Goal: Task Accomplishment & Management: Manage account settings

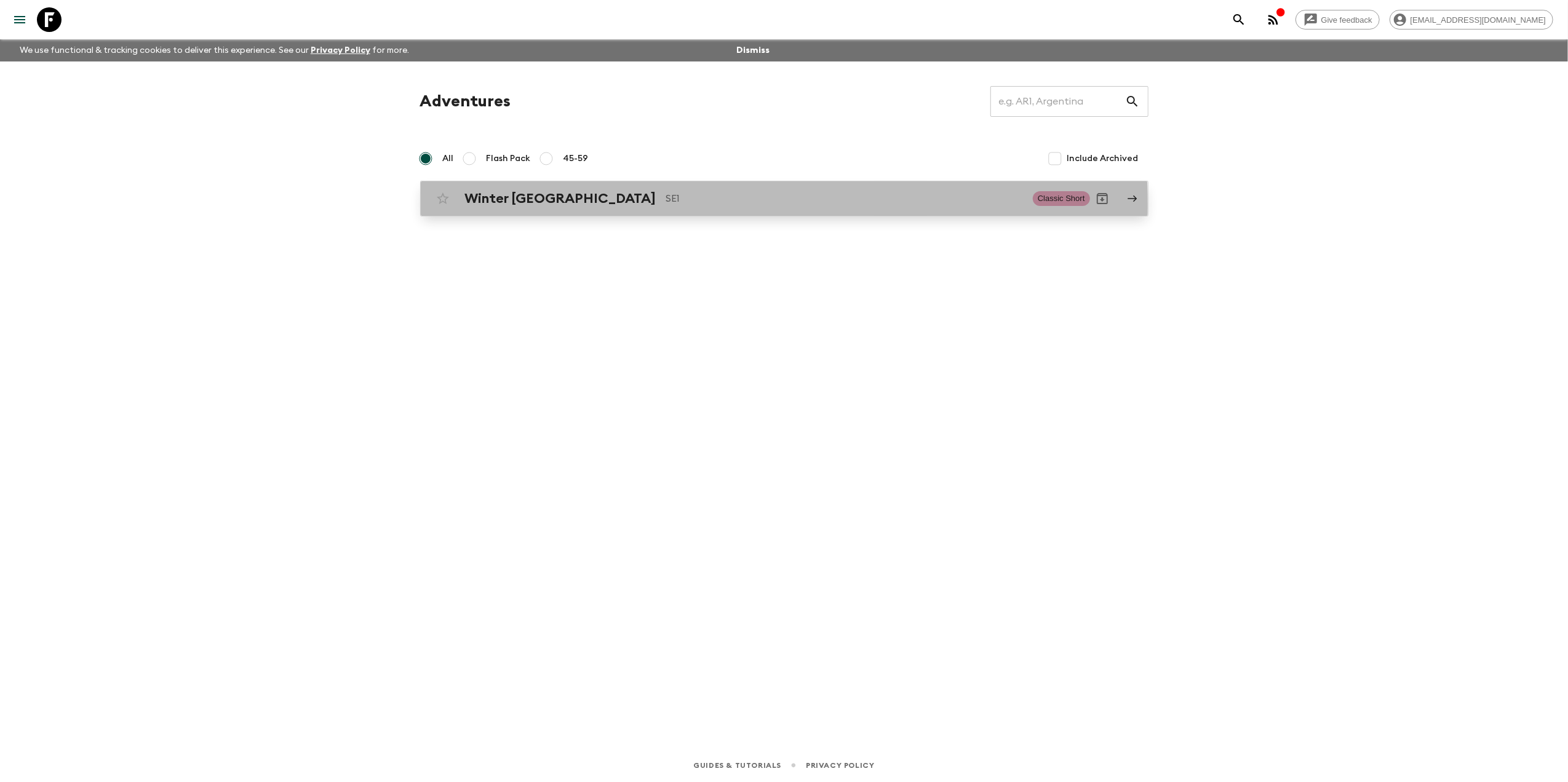
click at [667, 203] on p "SE1" at bounding box center [845, 198] width 357 height 15
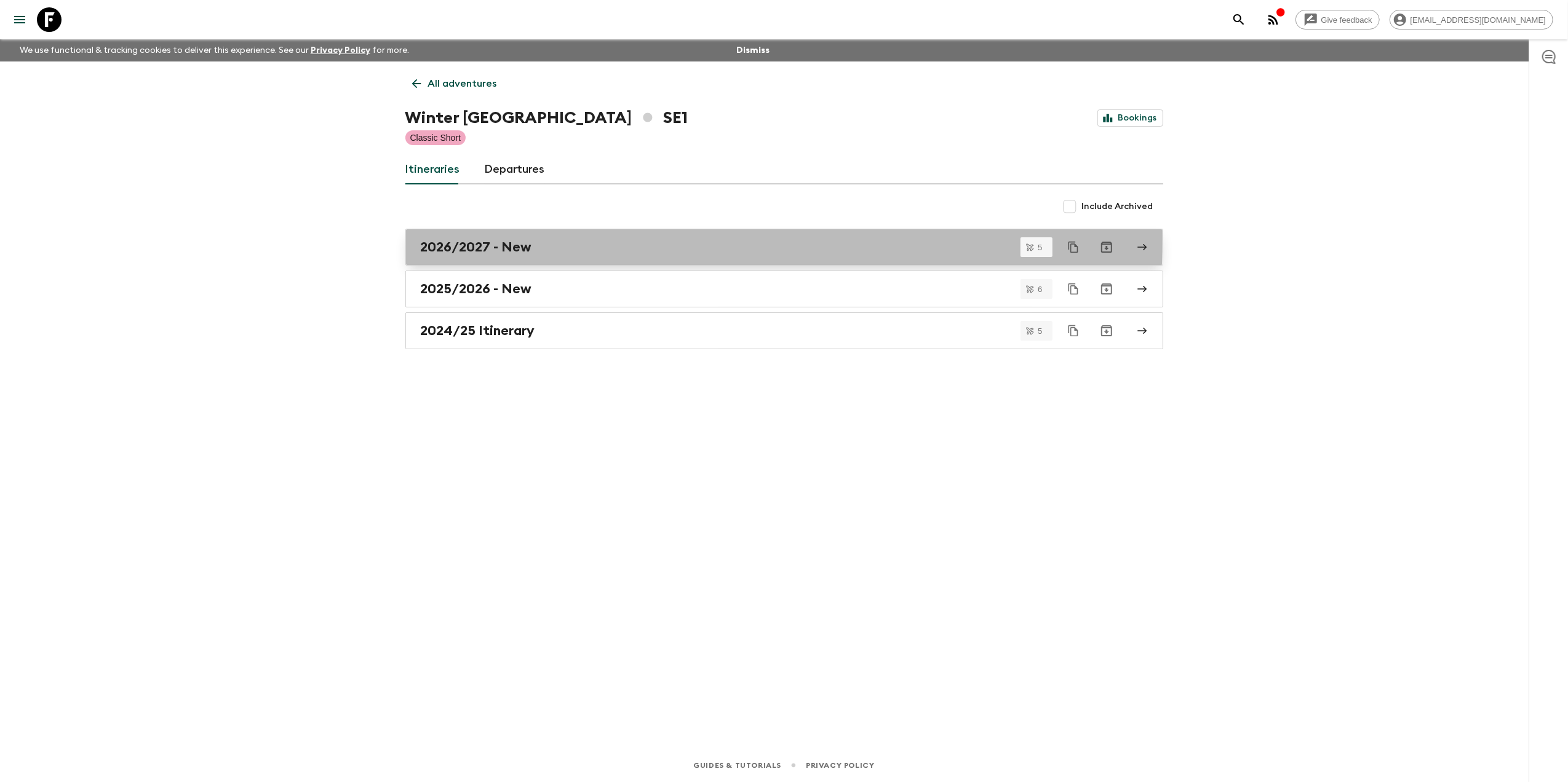
click at [469, 238] on link "2026/2027 - New" at bounding box center [784, 247] width 758 height 37
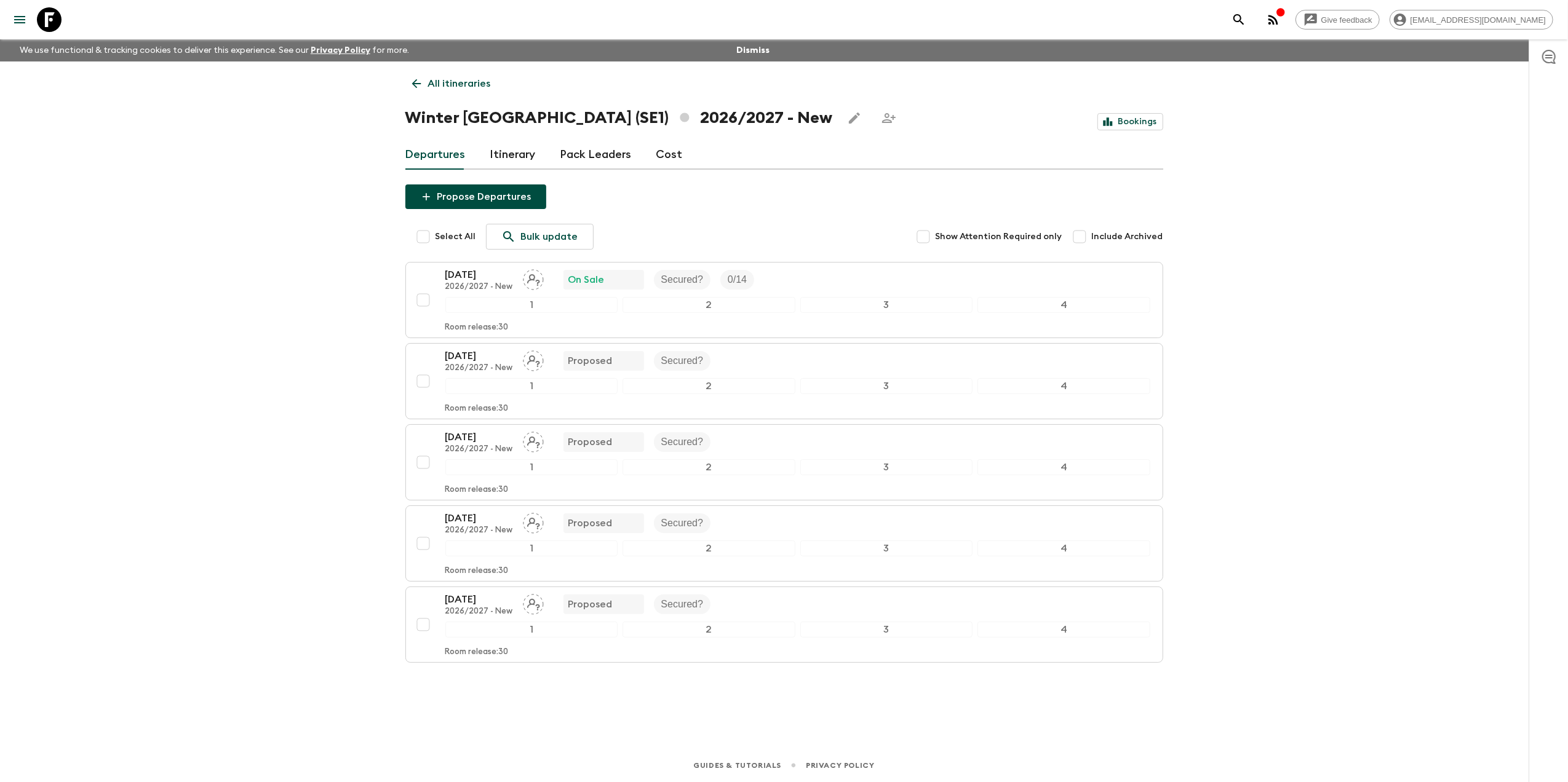
click at [508, 155] on link "Itinerary" at bounding box center [513, 155] width 46 height 30
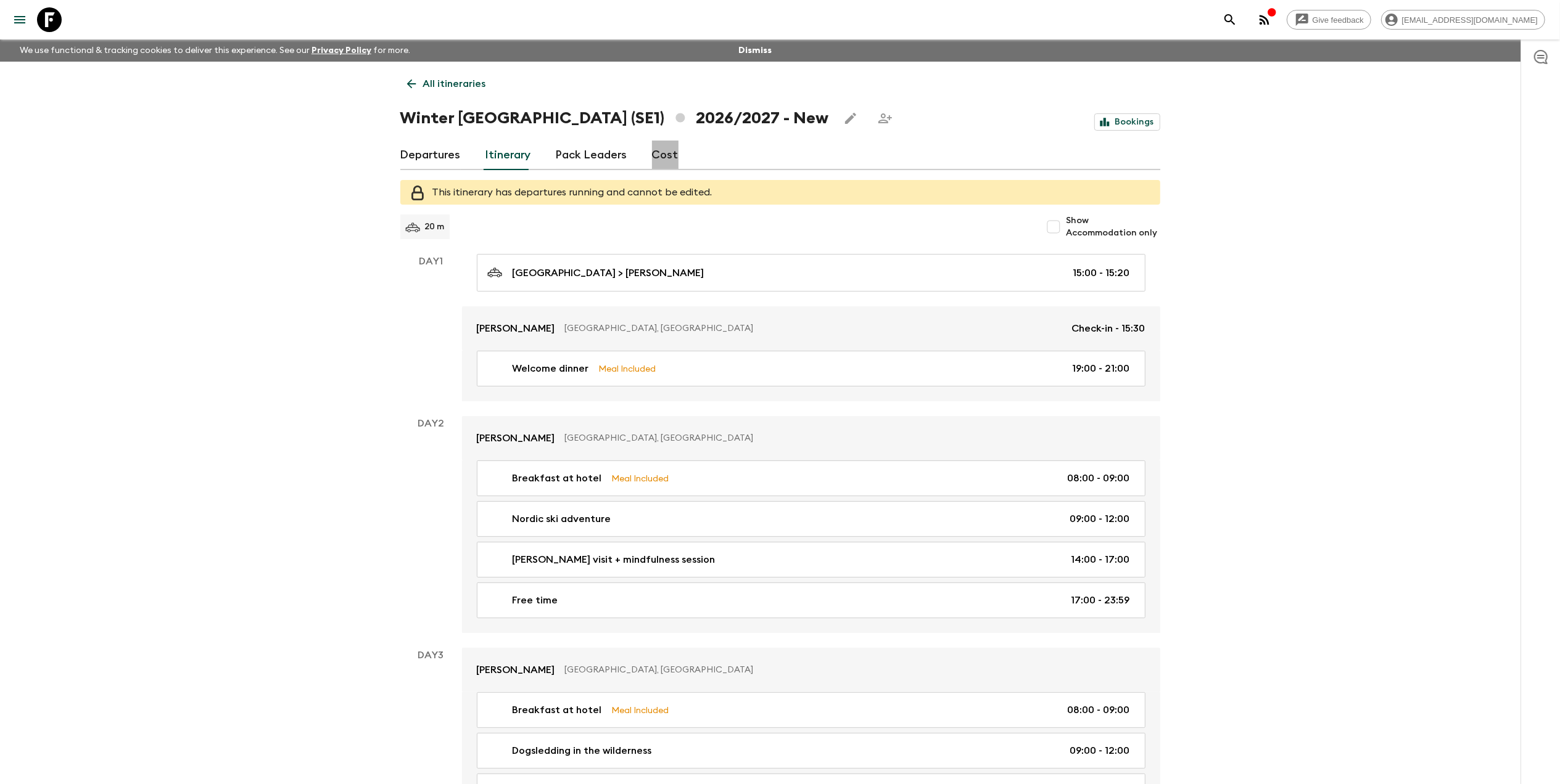
click at [664, 158] on link "Cost" at bounding box center [665, 155] width 27 height 30
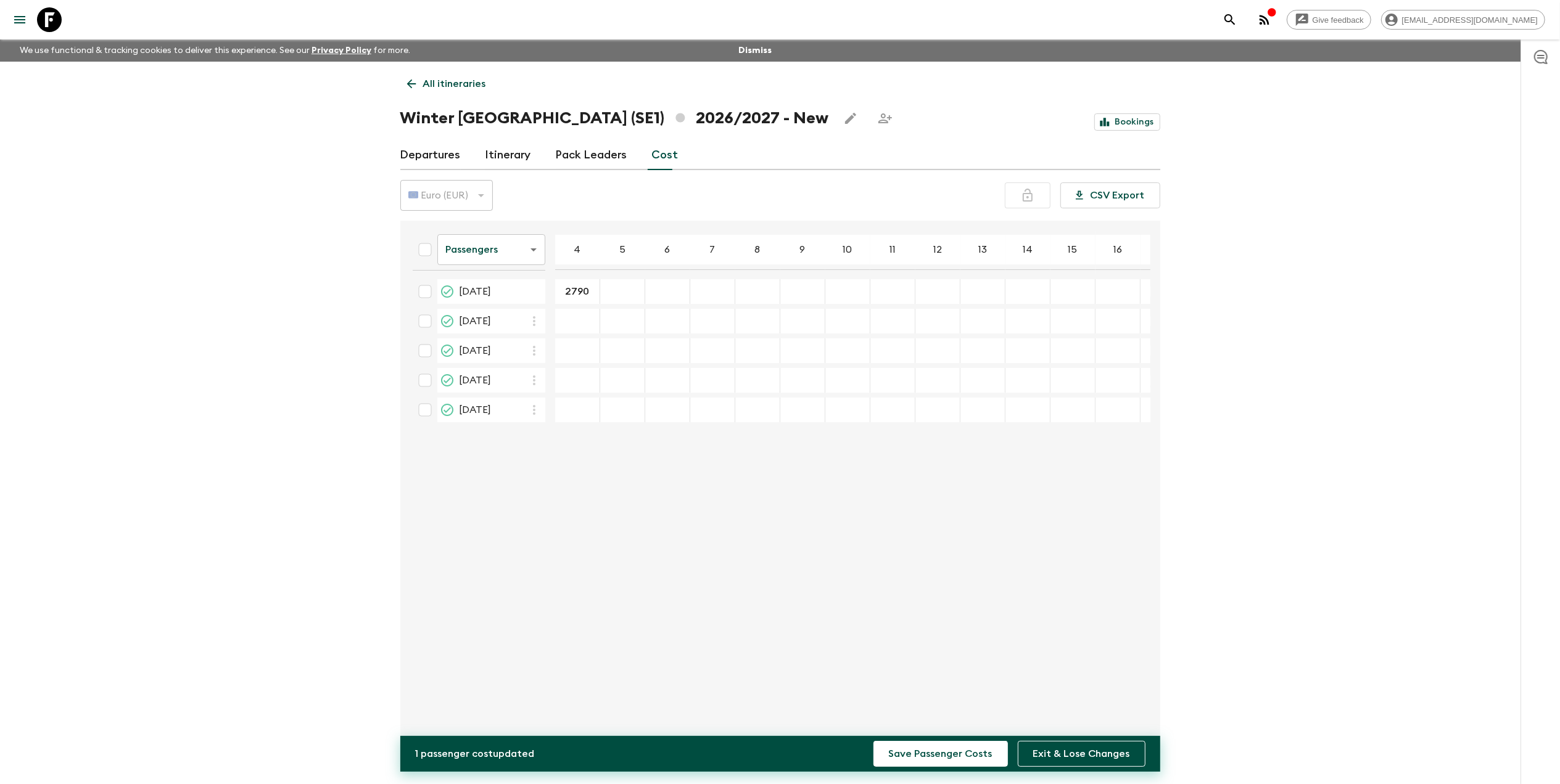
type input "2790"
type input "2365"
type input "2115"
type input "2800"
type input "1945"
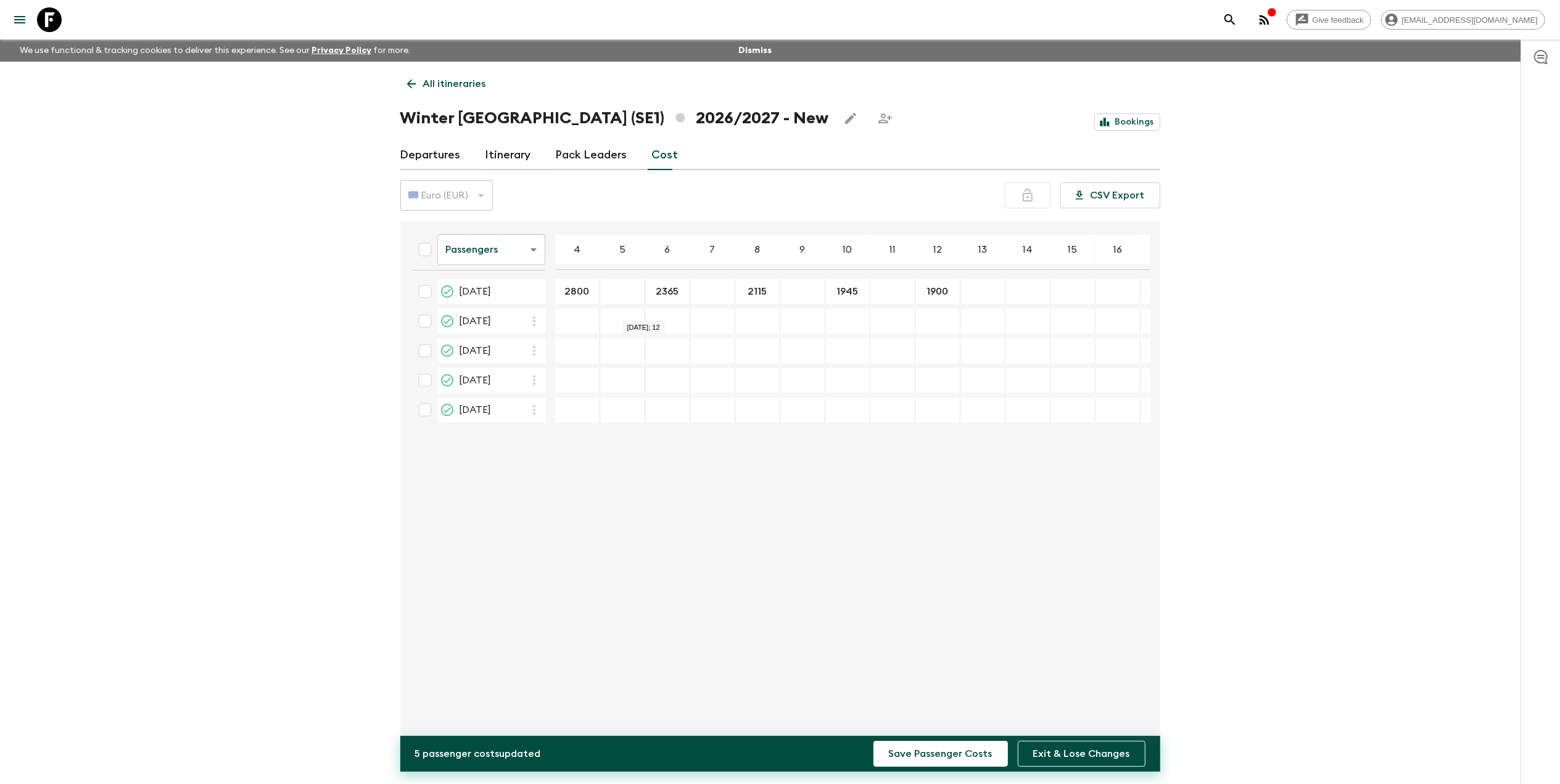
type input "1900"
type input "1835"
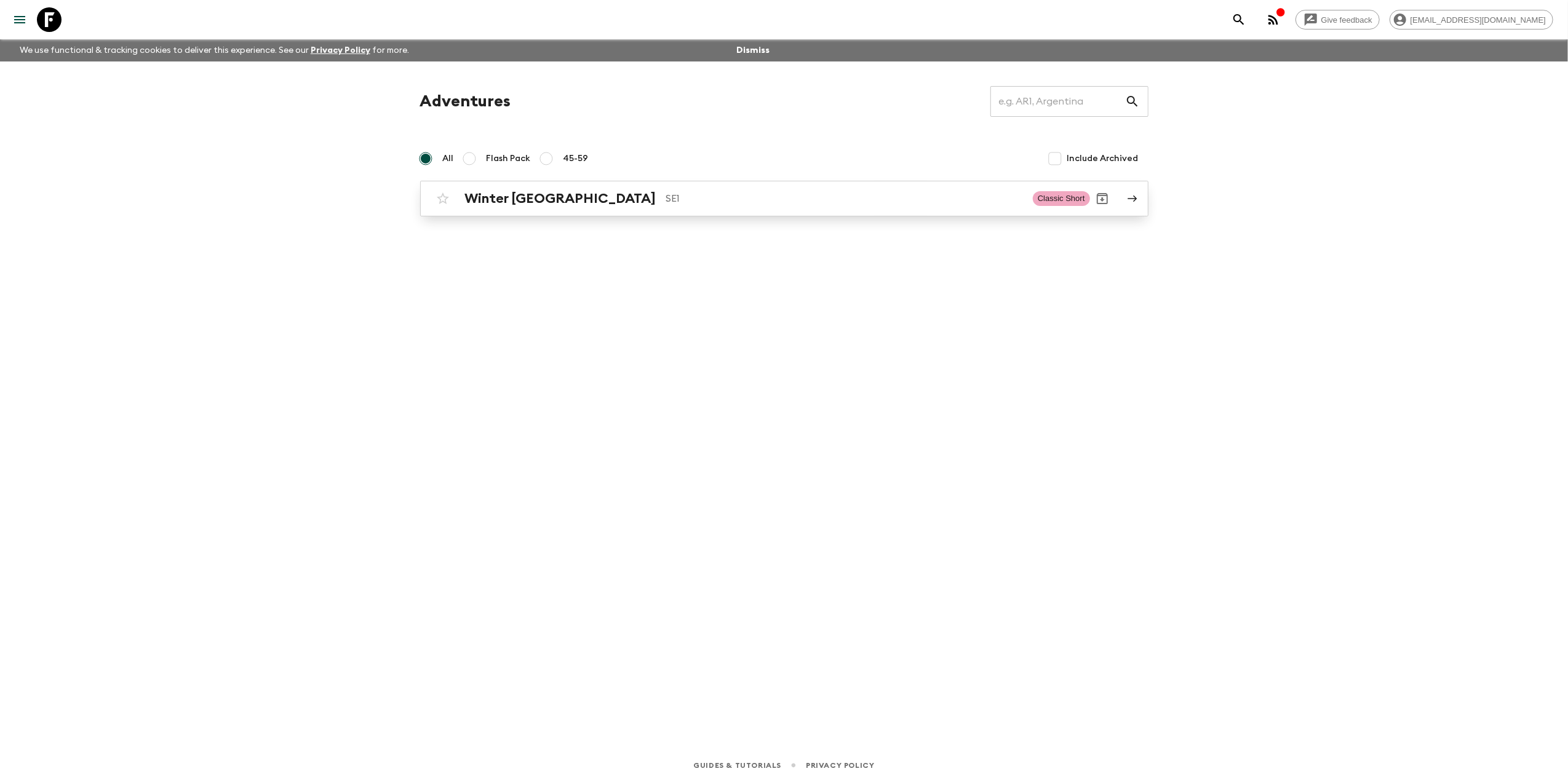
click at [480, 207] on div "Winter Sweden SE1 Classic Short" at bounding box center [760, 198] width 660 height 24
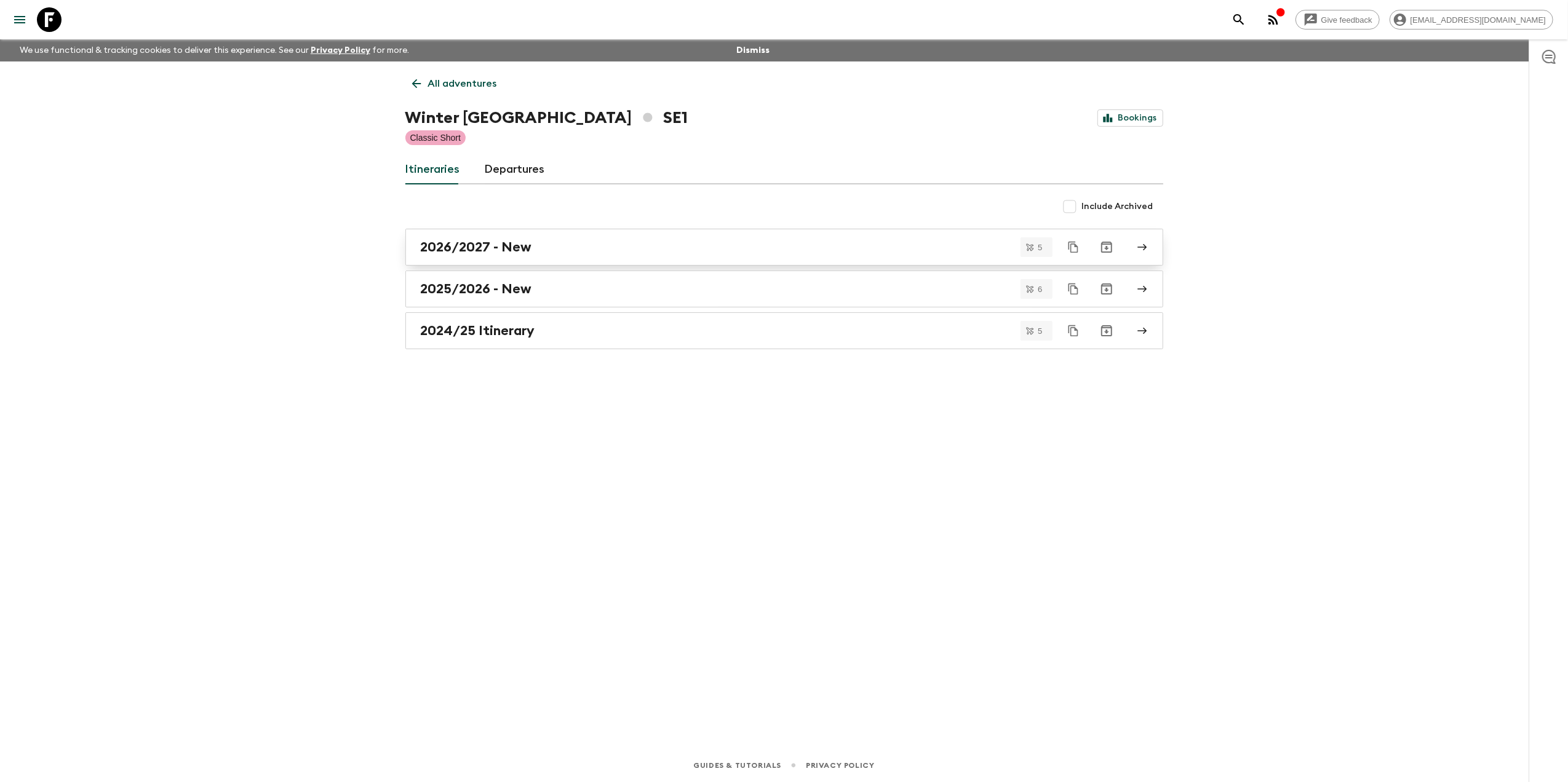
click at [475, 237] on link "2026/2027 - New" at bounding box center [784, 247] width 758 height 37
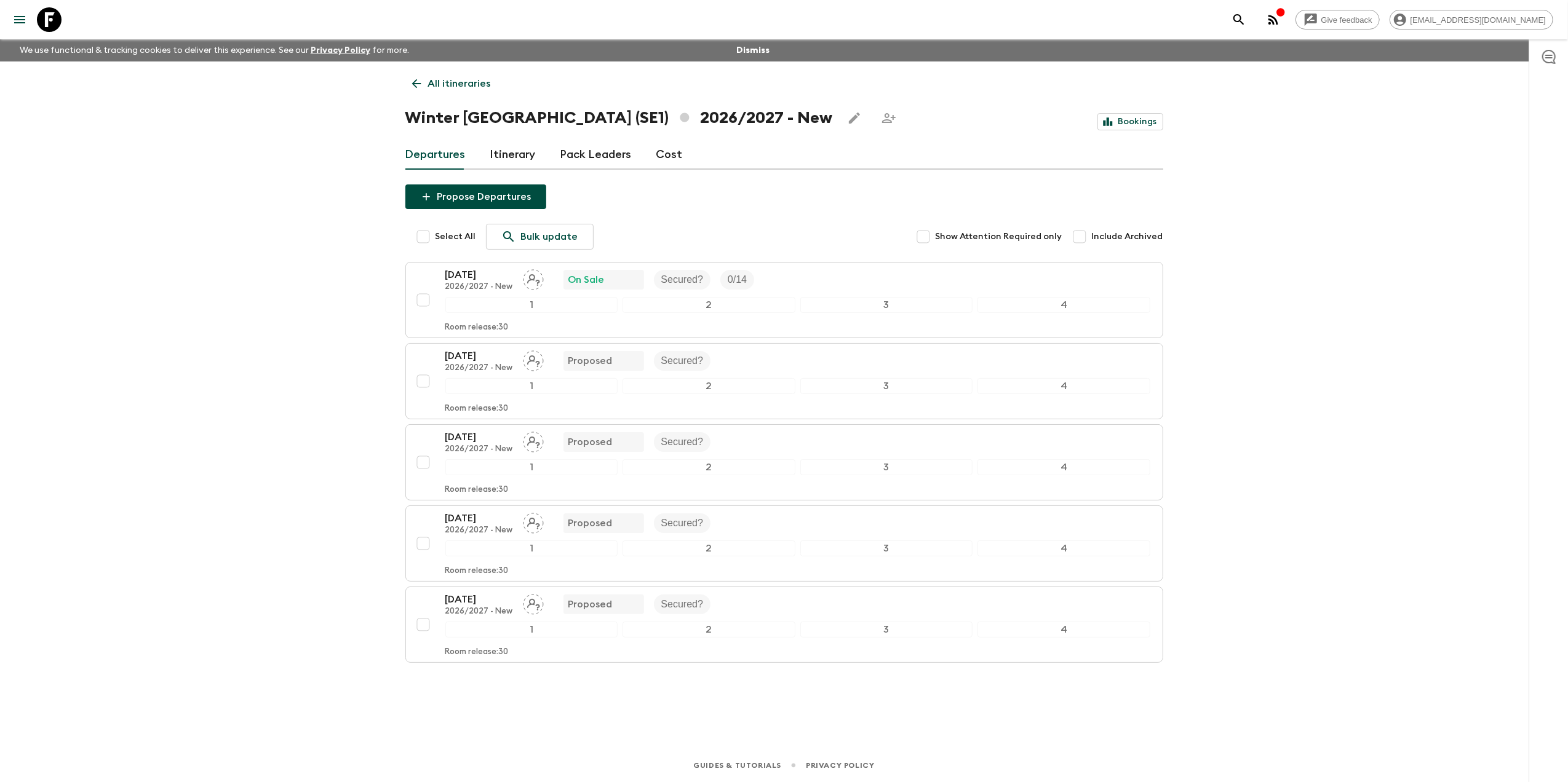
click at [672, 159] on link "Cost" at bounding box center [670, 155] width 27 height 30
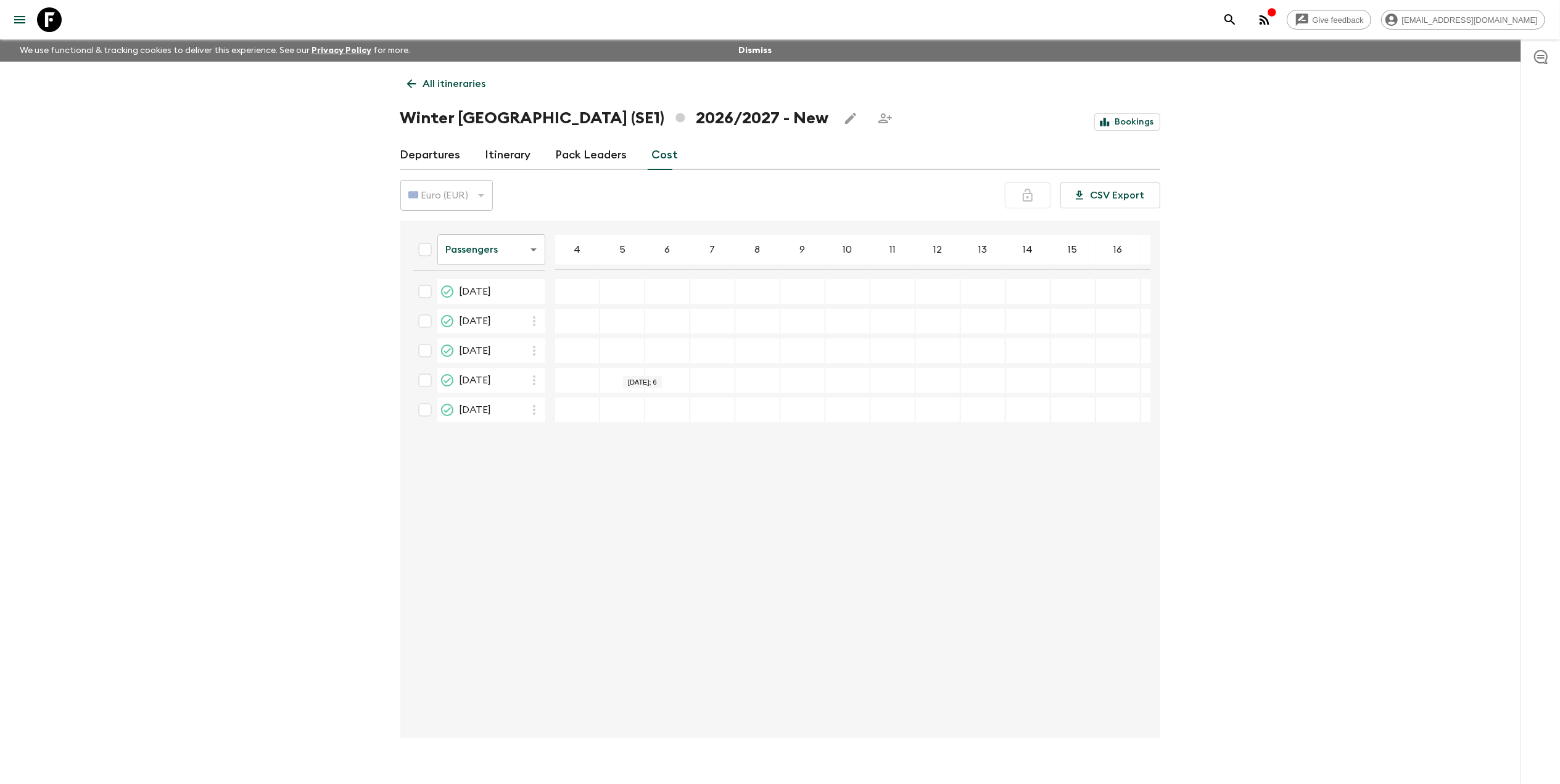
scroll to position [21, 0]
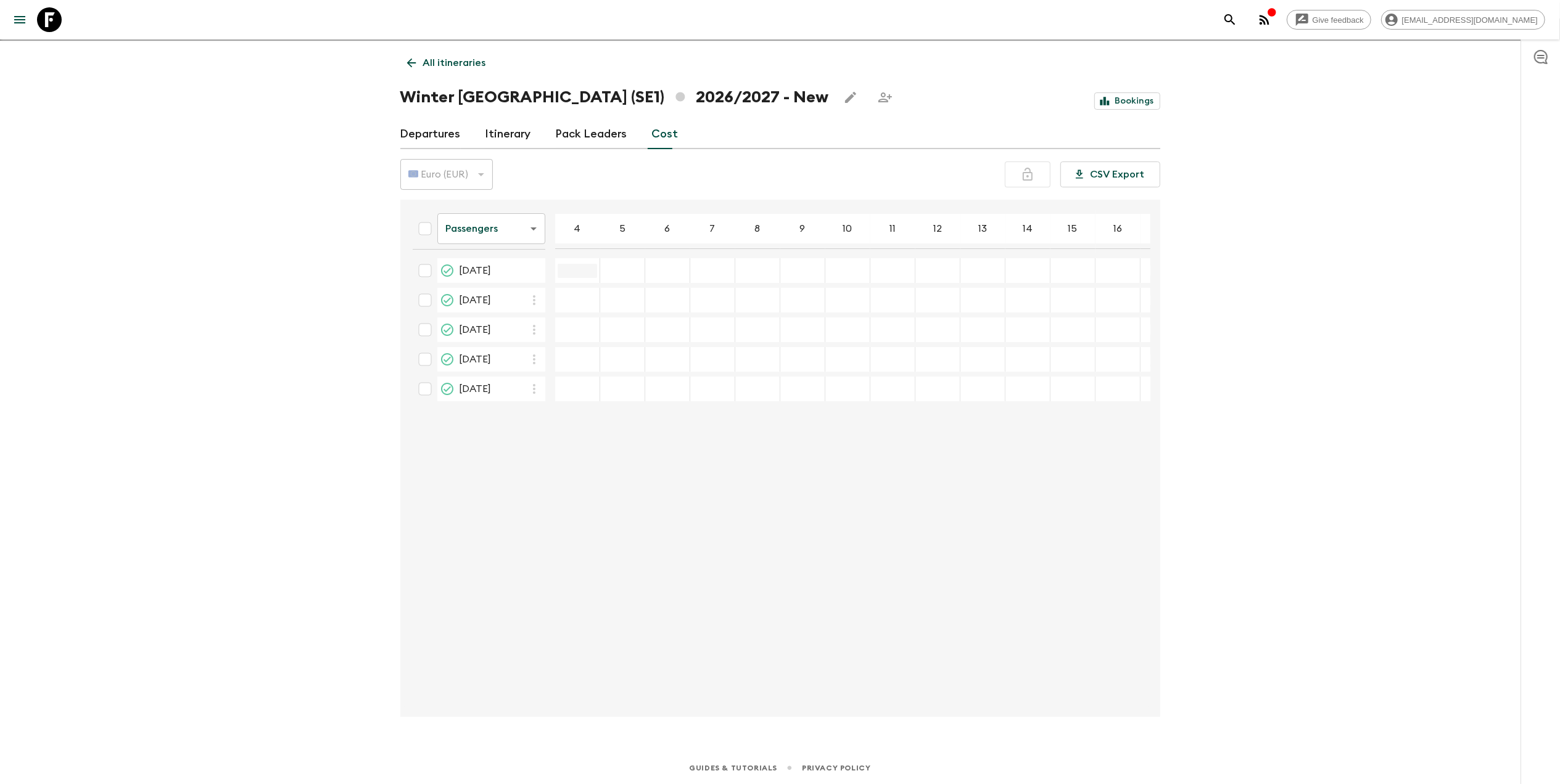
click at [565, 263] on div "​" at bounding box center [578, 271] width 39 height 24
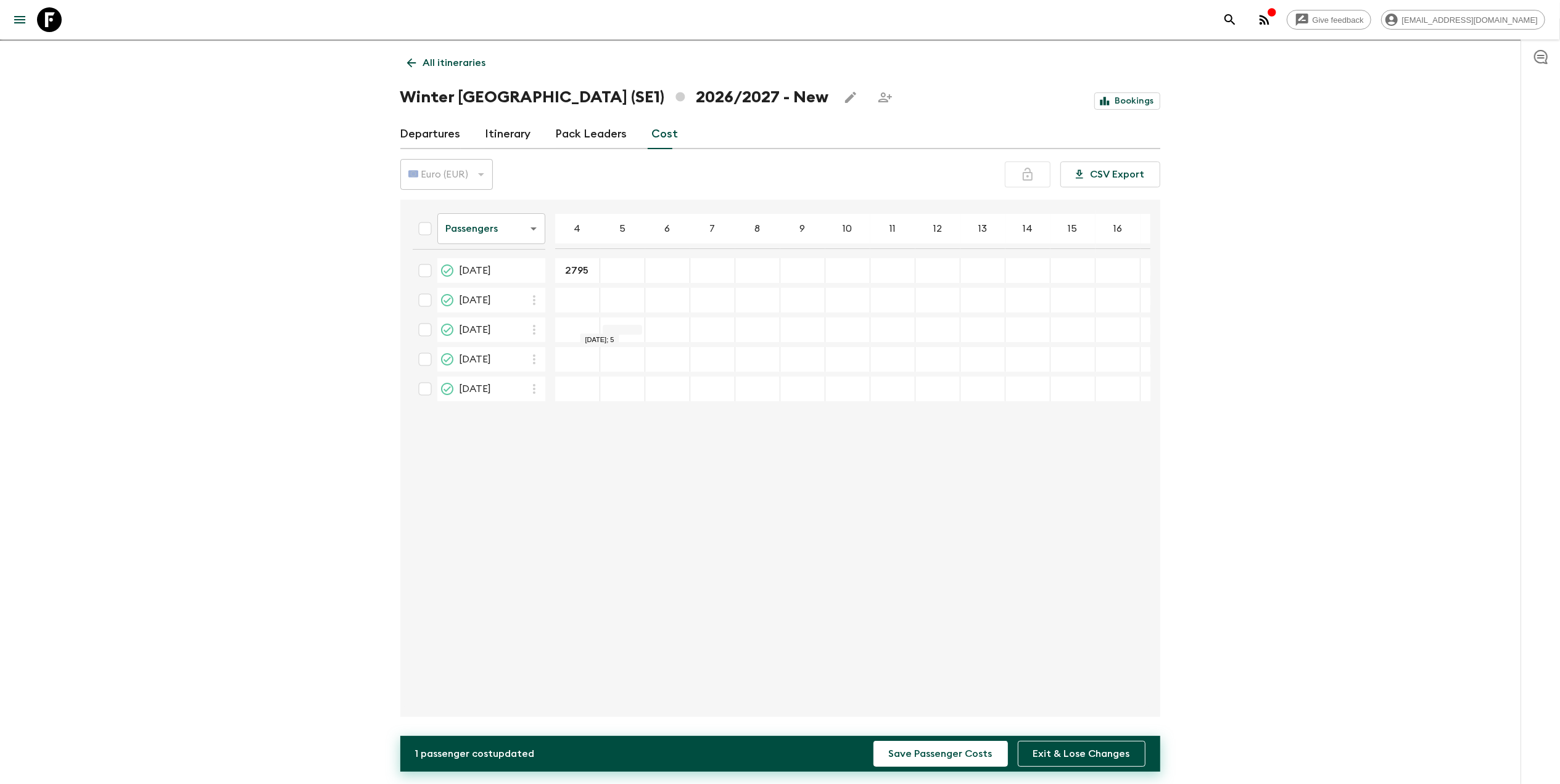
type input "2795"
type input "2355"
type input "2115"
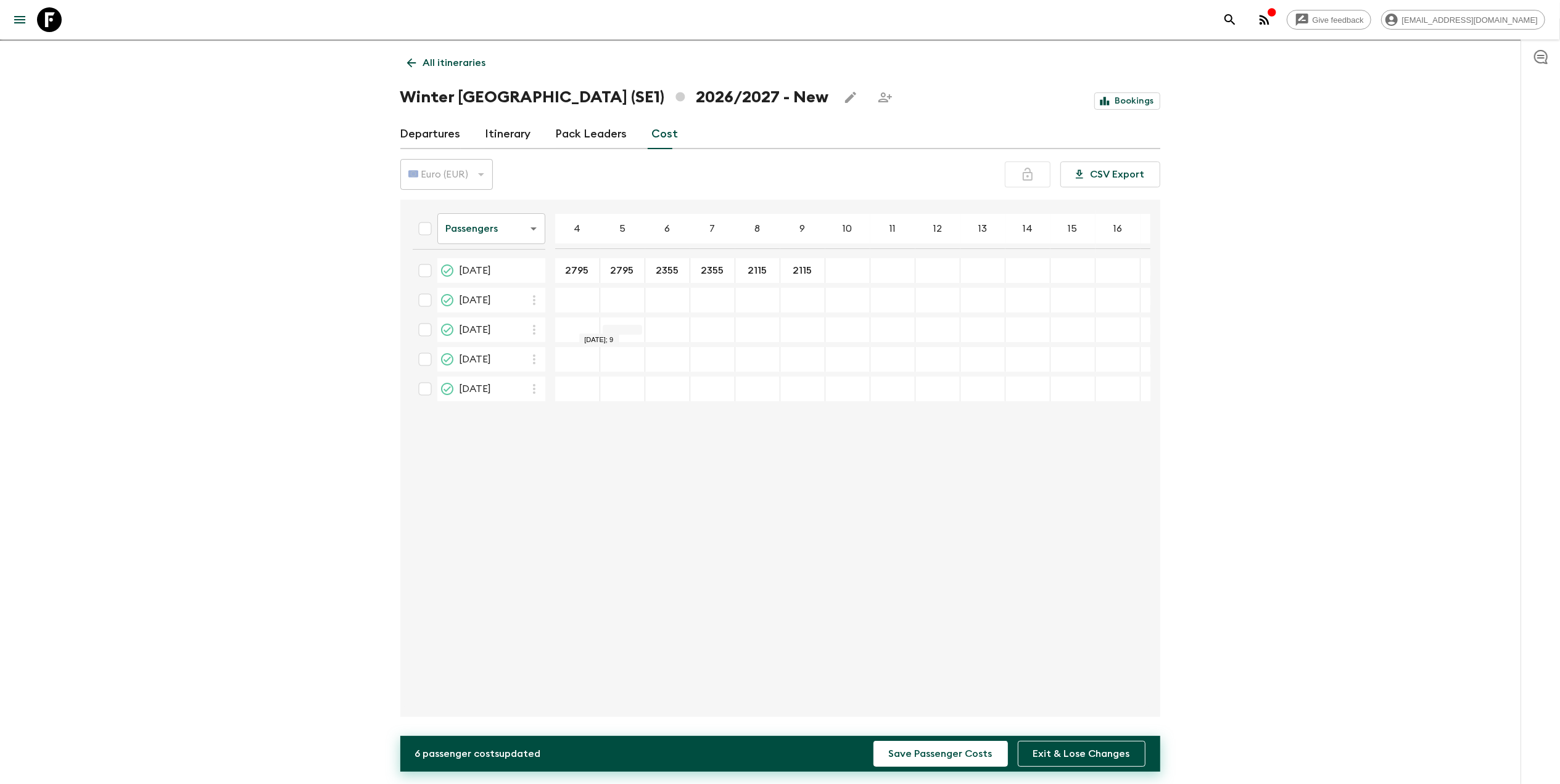
type input "2115"
type input "78"
click at [847, 262] on div "78 ​" at bounding box center [847, 271] width 39 height 24
type input "4"
click at [874, 741] on button "Save Passenger Costs" at bounding box center [941, 754] width 134 height 26
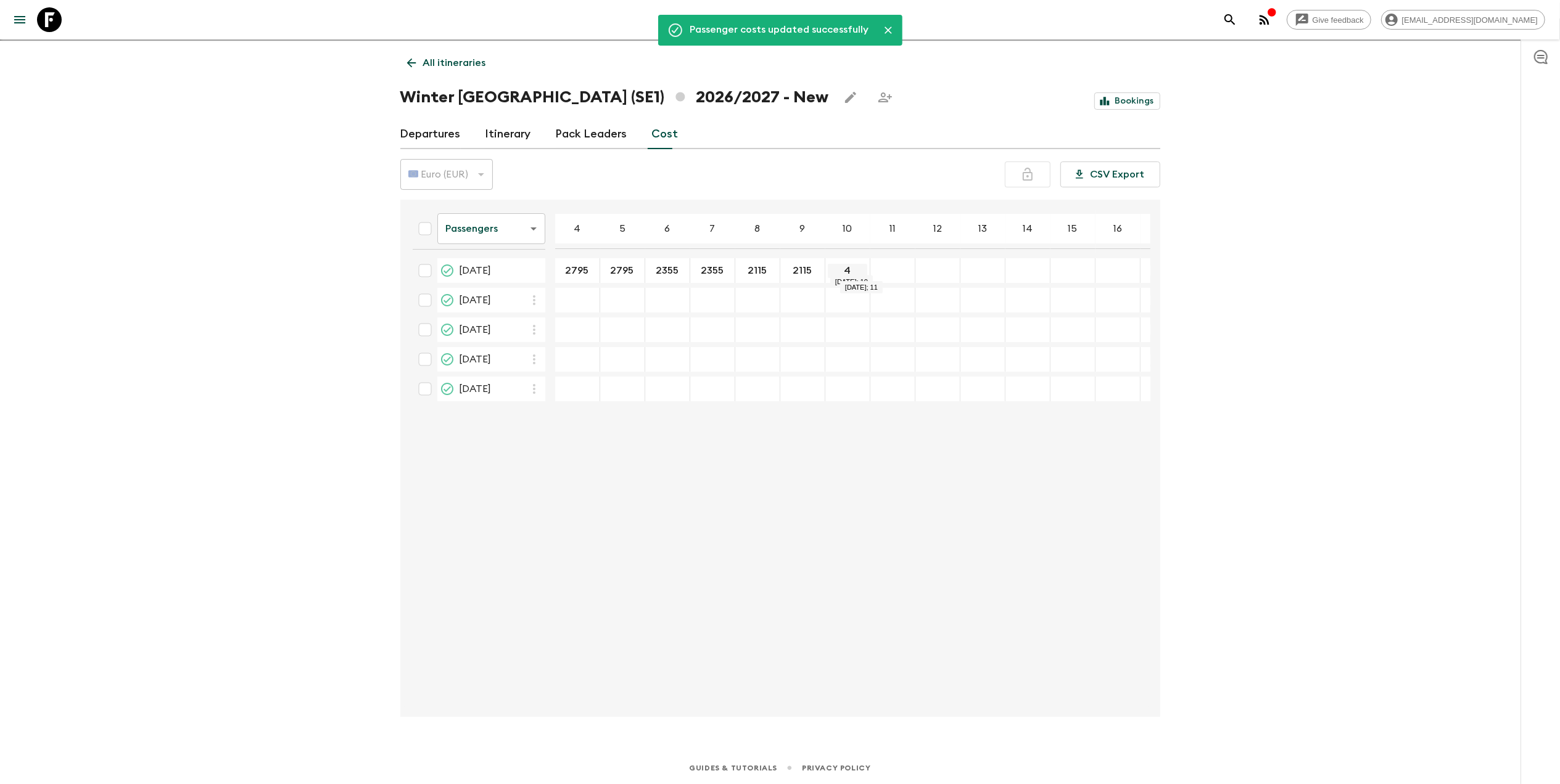
click at [856, 267] on input "4" at bounding box center [847, 271] width 39 height 14
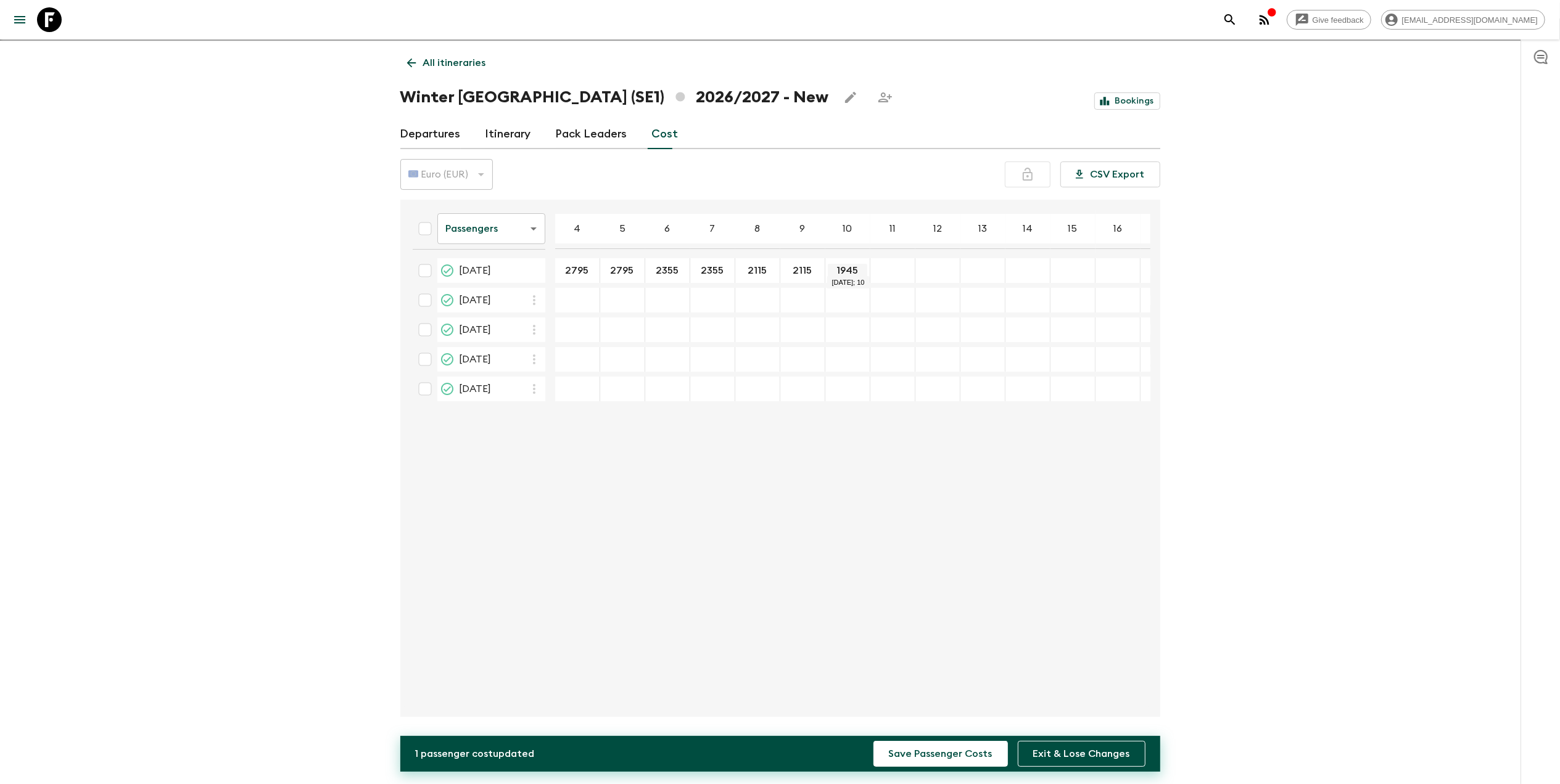
type input "1945"
click at [874, 741] on button "Save Passenger Costs" at bounding box center [941, 754] width 134 height 26
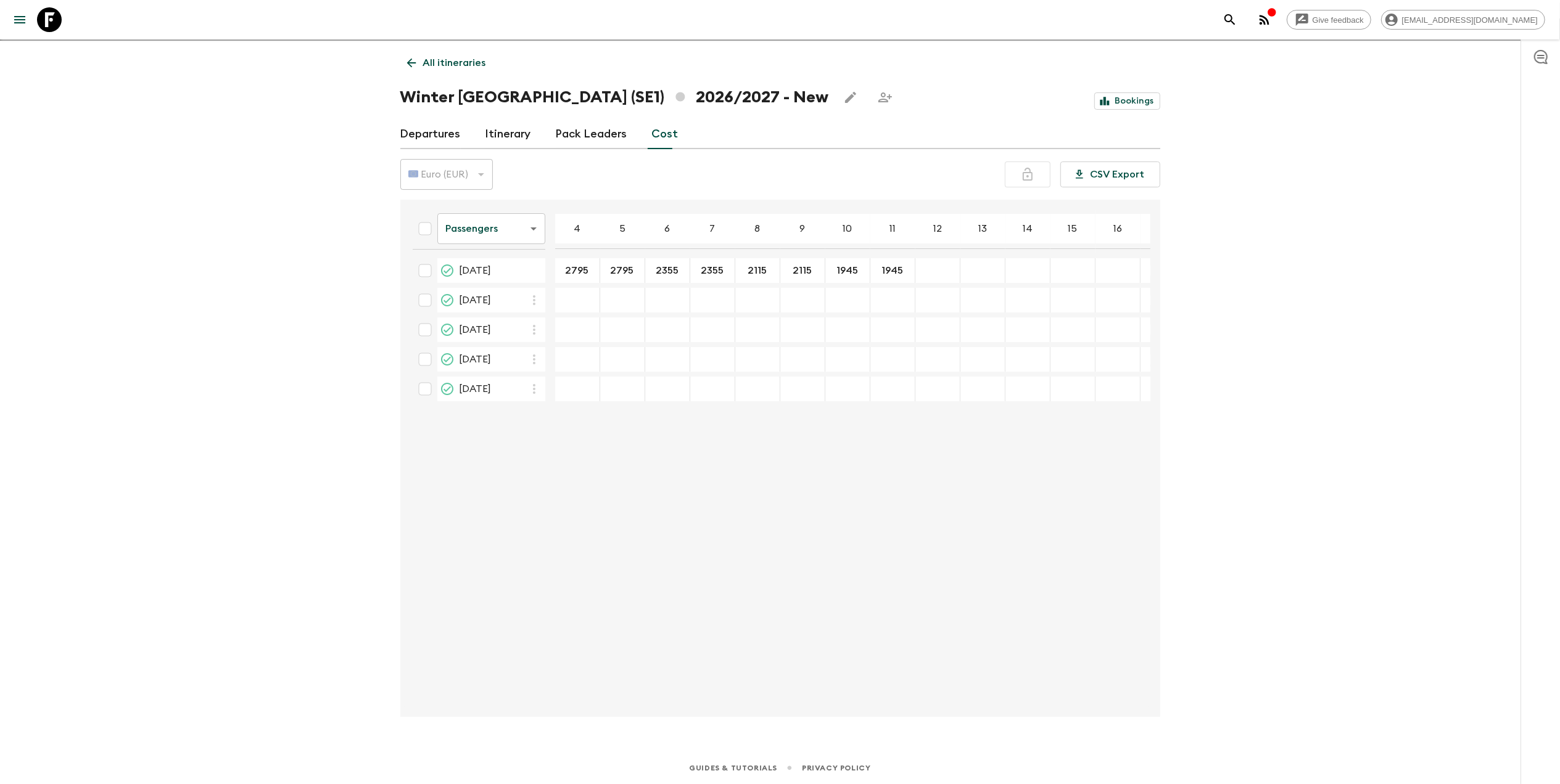
click at [948, 261] on div "​" at bounding box center [937, 271] width 39 height 24
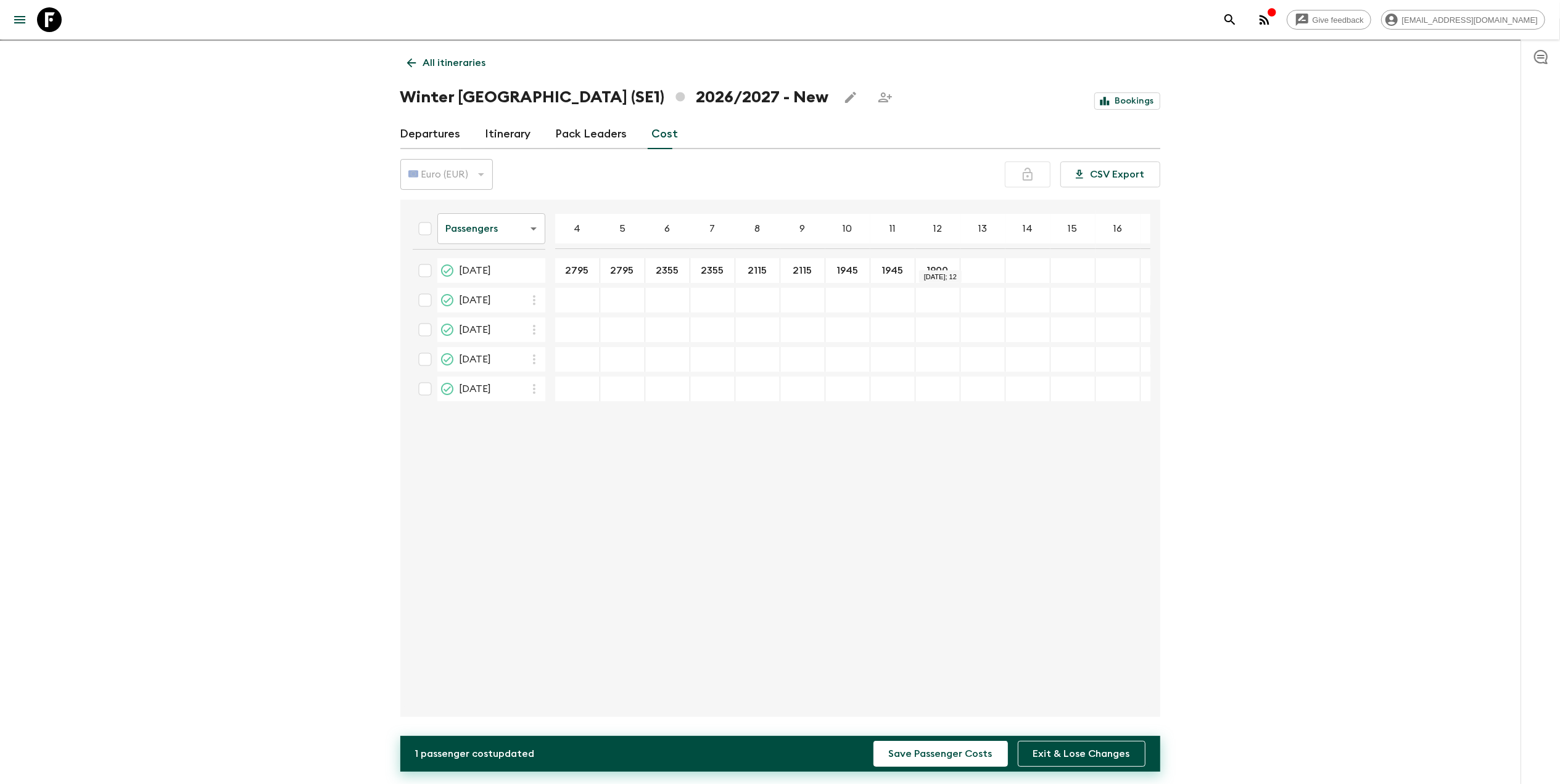
type input "1900"
type input "1835"
click at [874, 741] on button "Save Passenger Costs" at bounding box center [941, 754] width 134 height 26
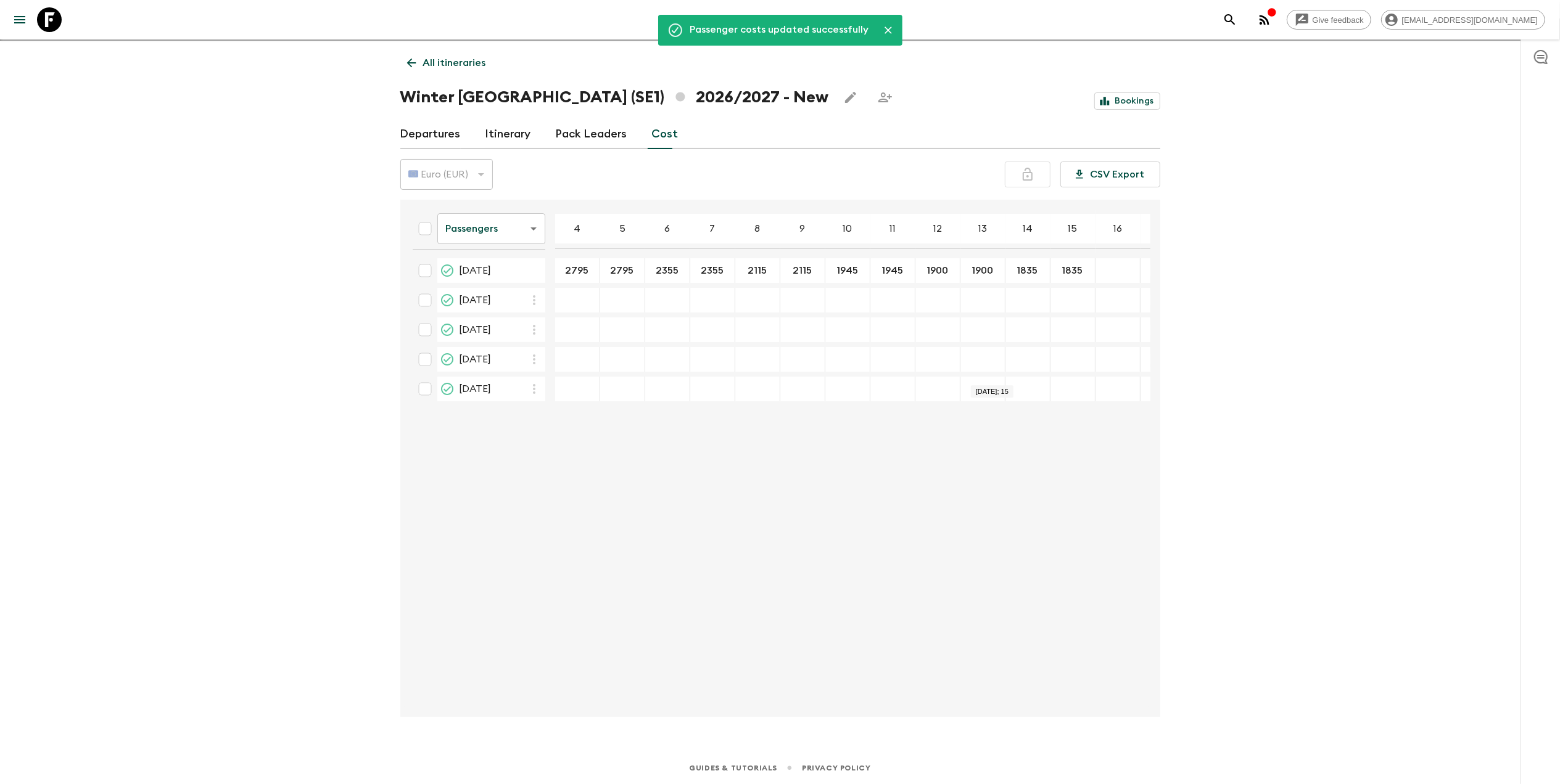
click at [580, 293] on div "17 Dec 2026; 4" at bounding box center [577, 300] width 45 height 24
click at [567, 291] on div "17 Dec 2026; 4" at bounding box center [577, 300] width 45 height 24
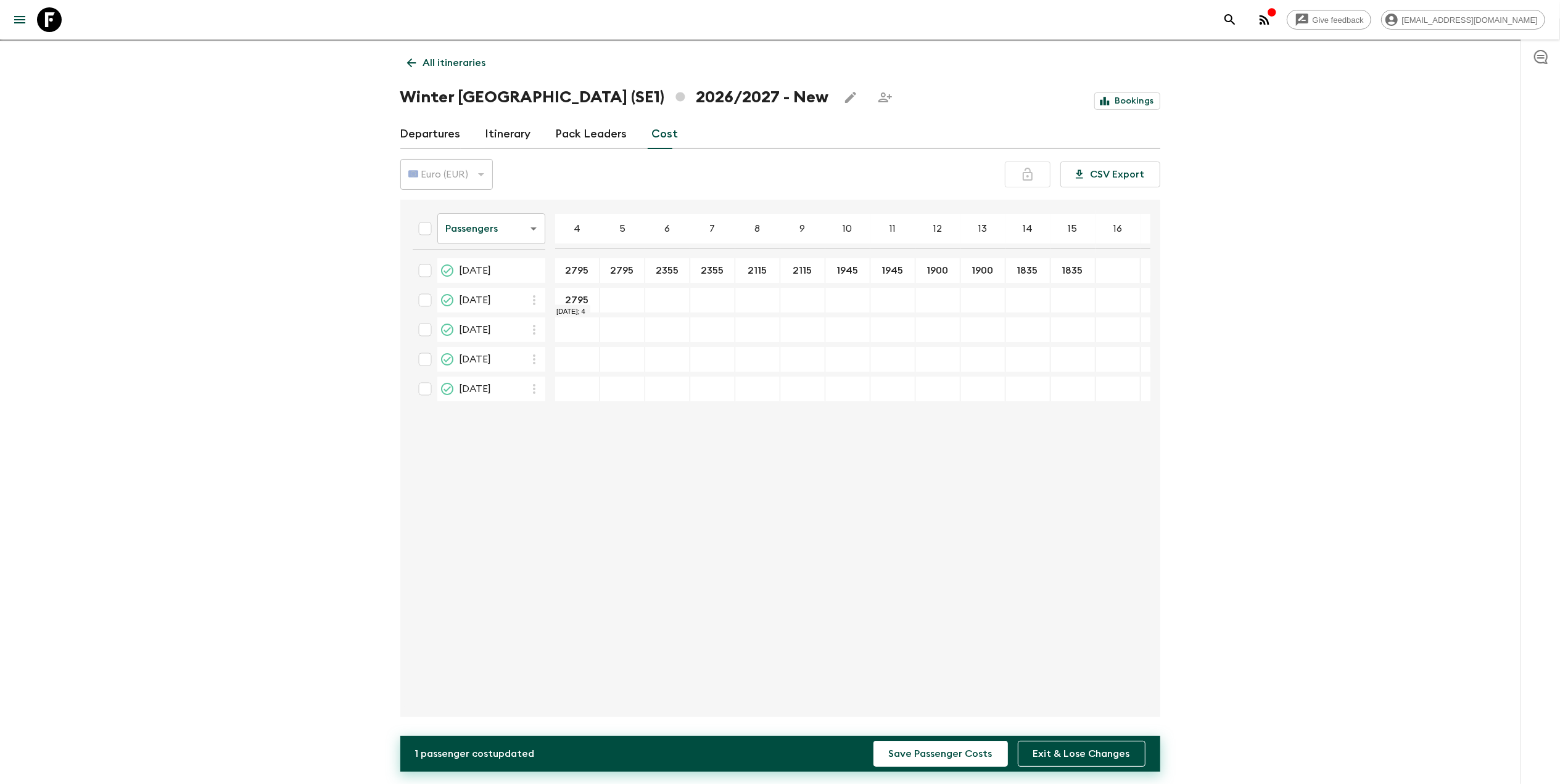
type input "2795"
type input "2355"
type input "2115"
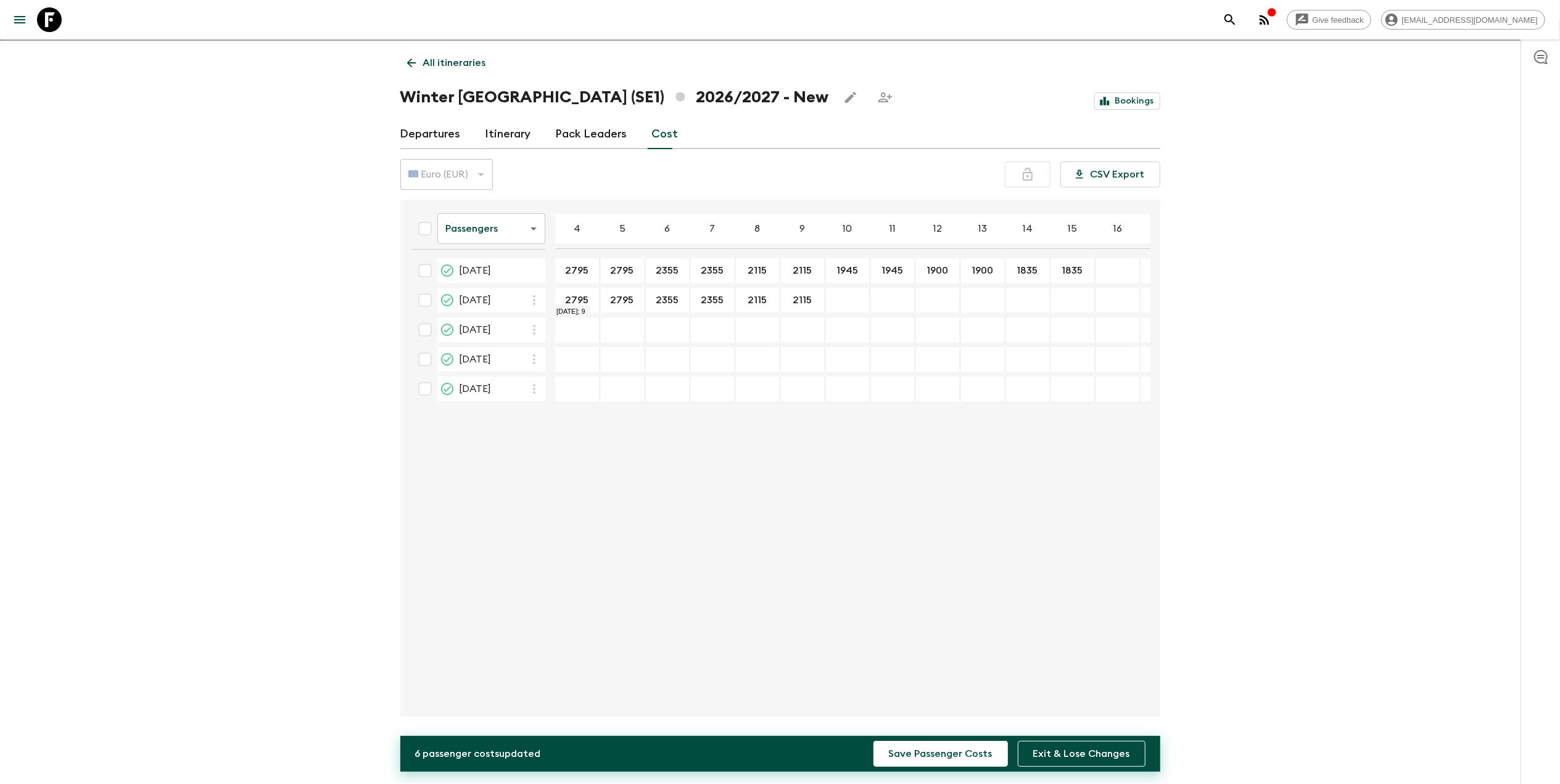
type input "2115"
type input "2"
type input "1945"
type input "1900"
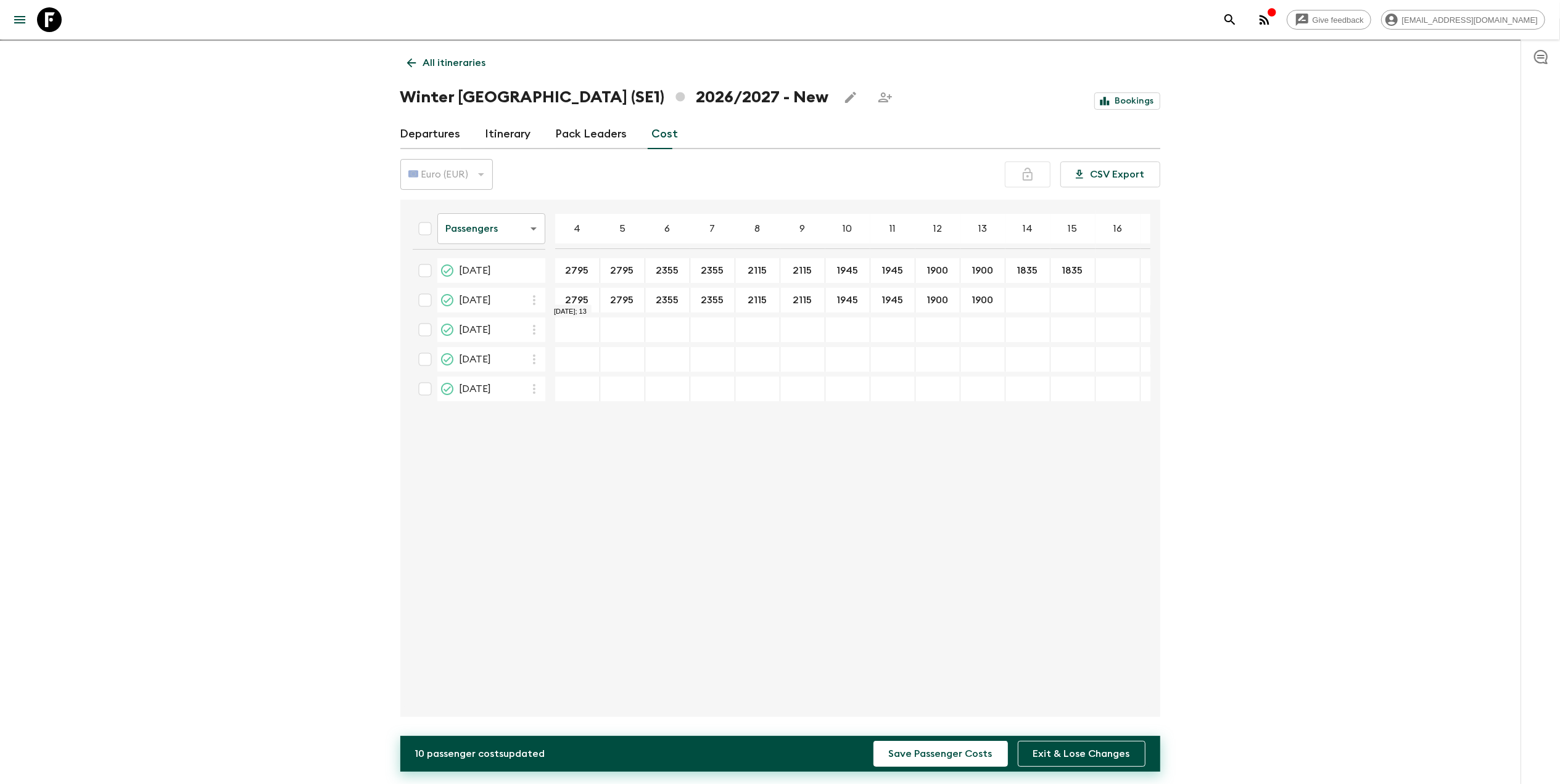
type input "1900"
type input "1835"
type input "2795"
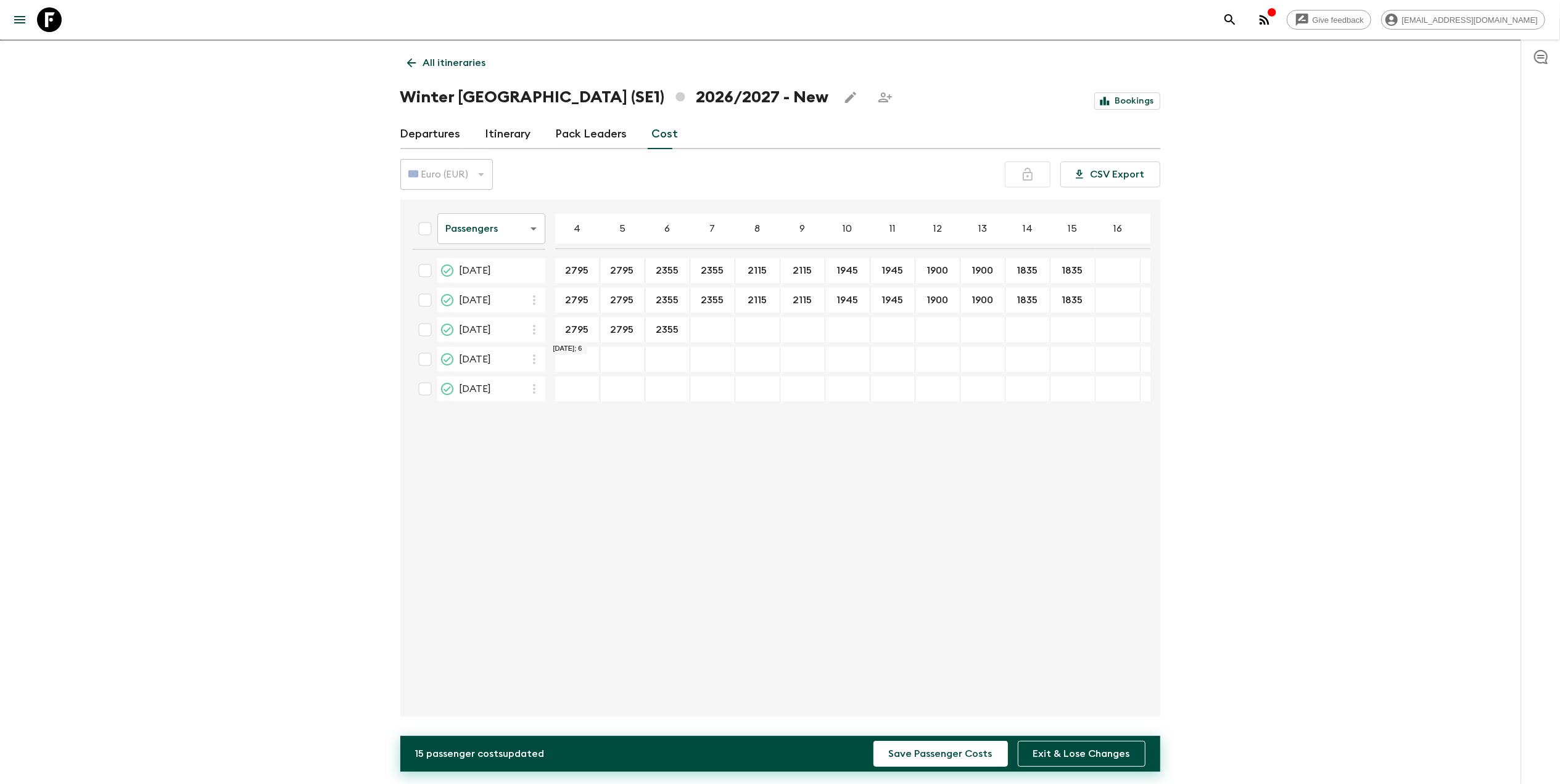
type input "2355"
type input "2115"
type input "1945"
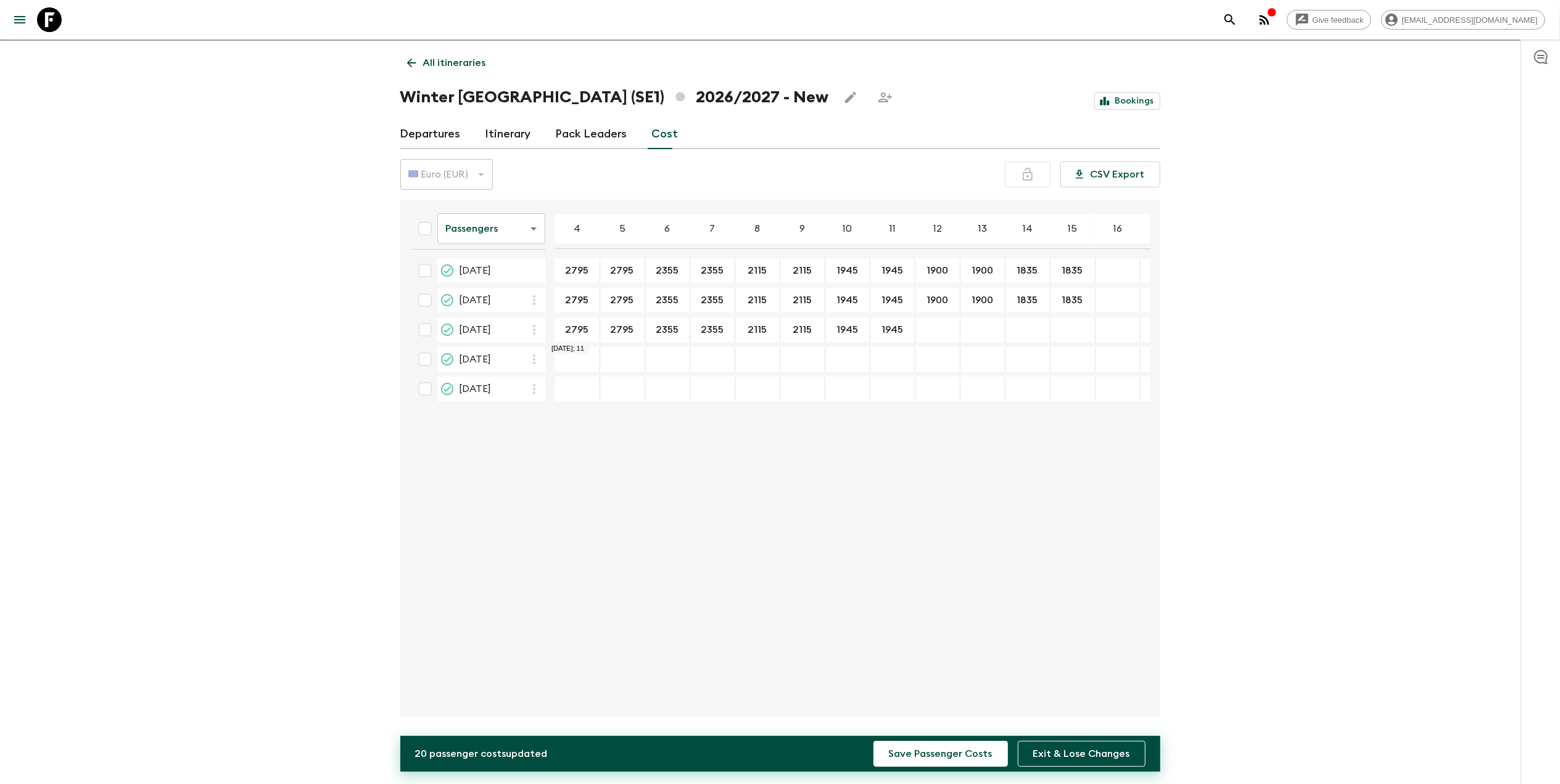
type input "1945"
type input "1900"
type input "1835"
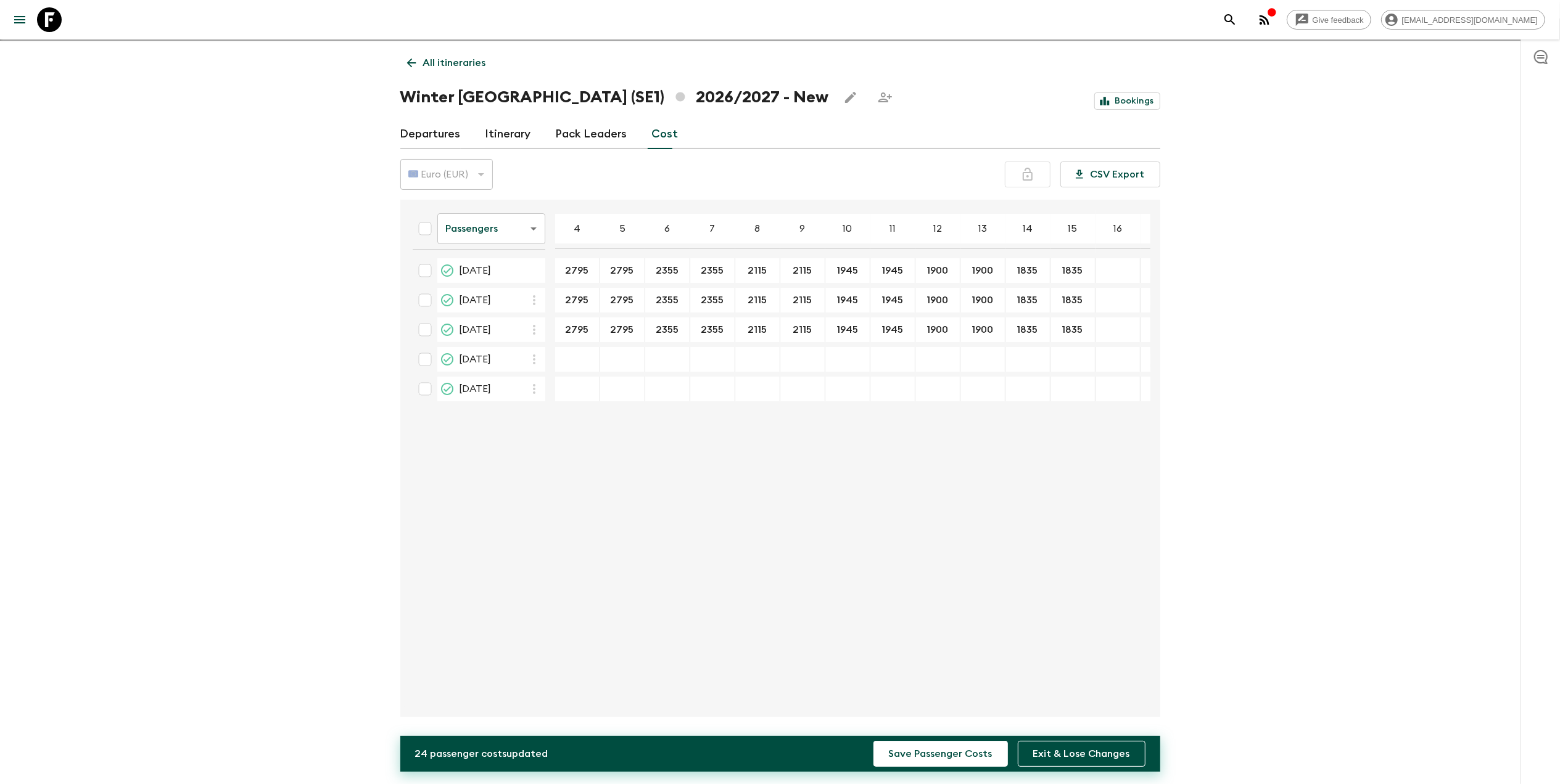
scroll to position [0, 87]
type input "23"
drag, startPoint x: 487, startPoint y: 707, endPoint x: 449, endPoint y: 703, distance: 38.2
click at [450, 703] on div "Passengers passengersCost ​ 4 5 6 7 8 9 10 11 12 13 14 15 16 17 18 10 Dec 2026 …" at bounding box center [780, 458] width 760 height 517
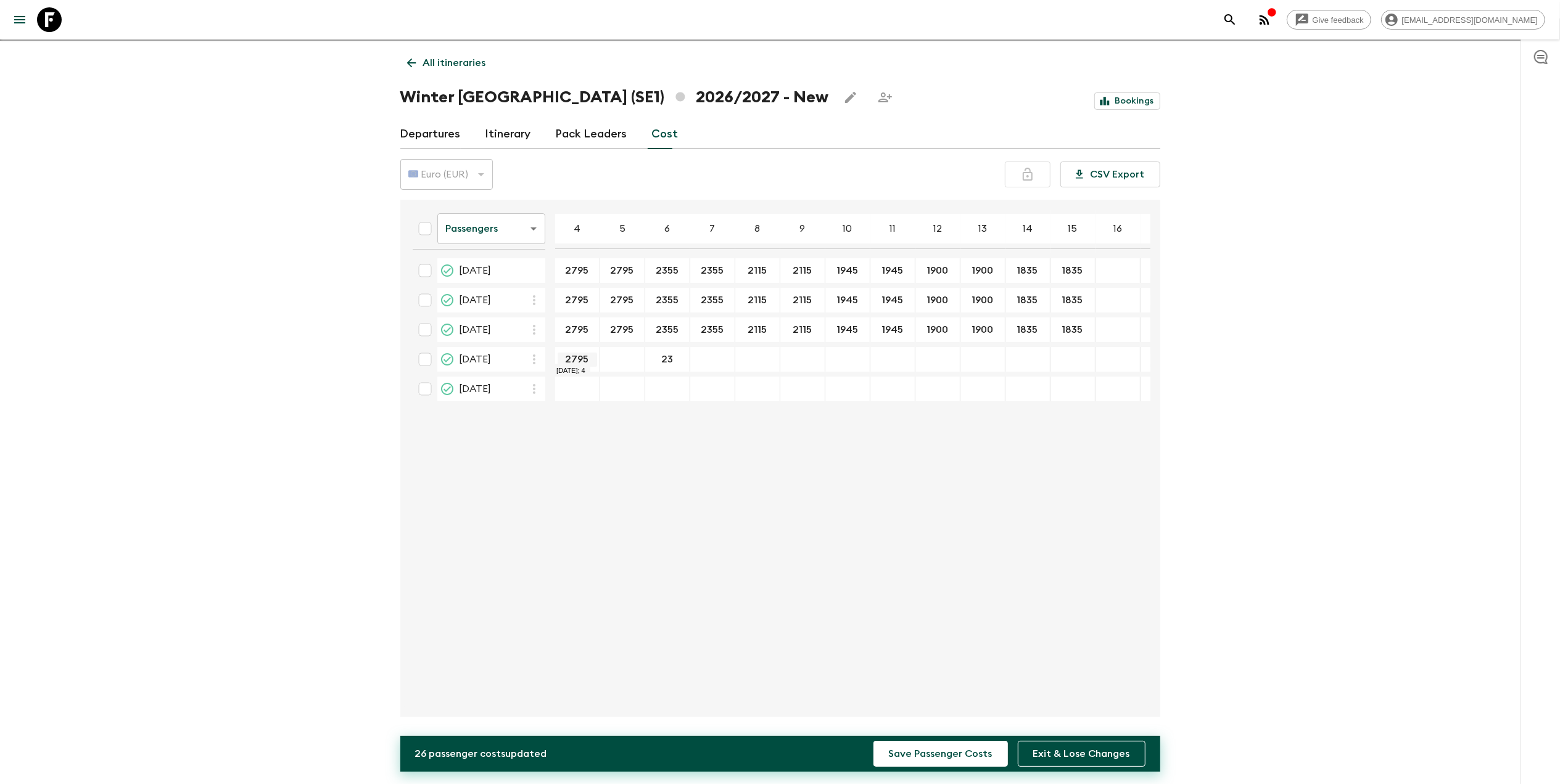
type input "2795"
type input "2355"
type input "2115"
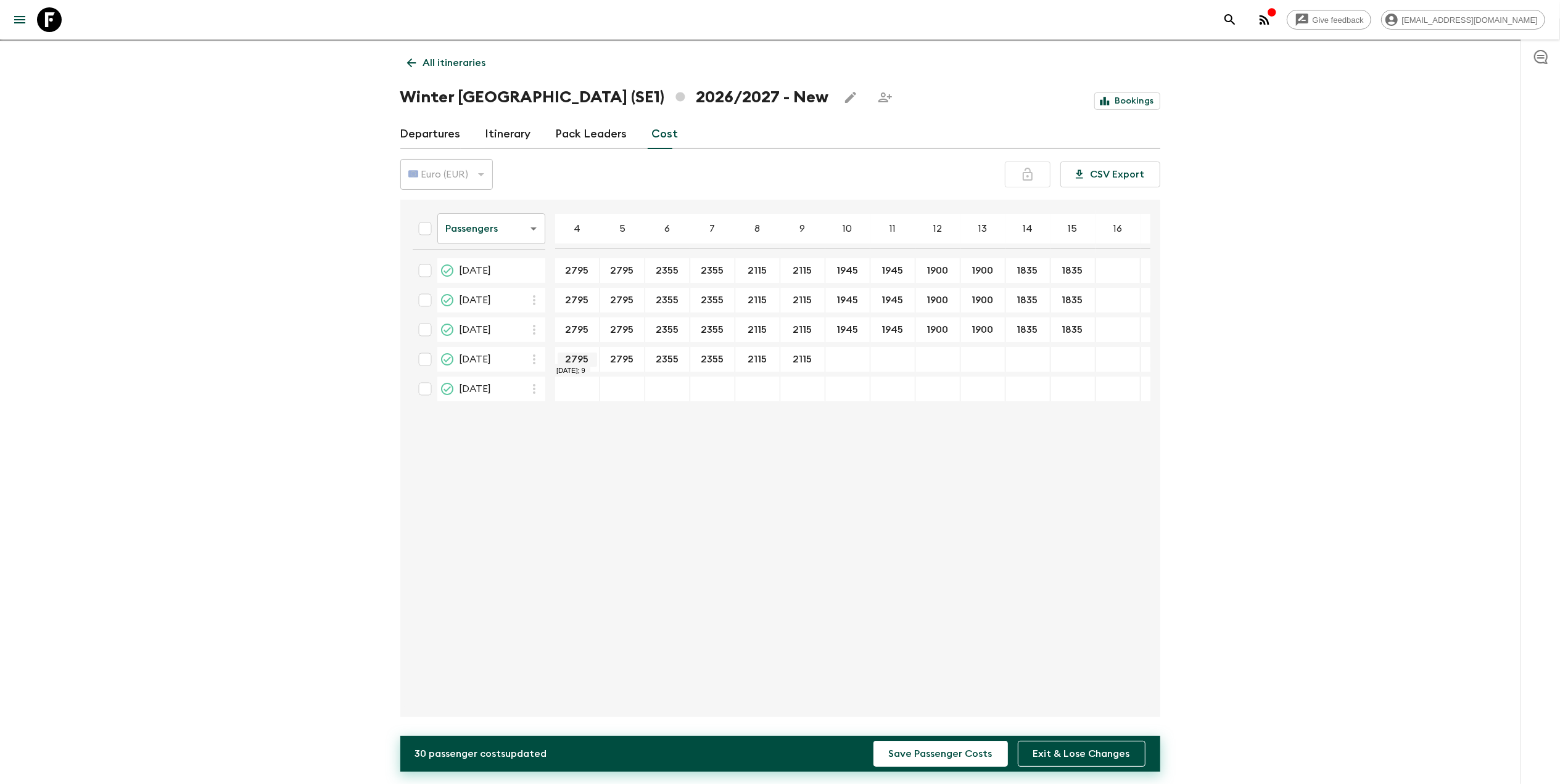
type input "2115"
type input "1945"
type input "1900"
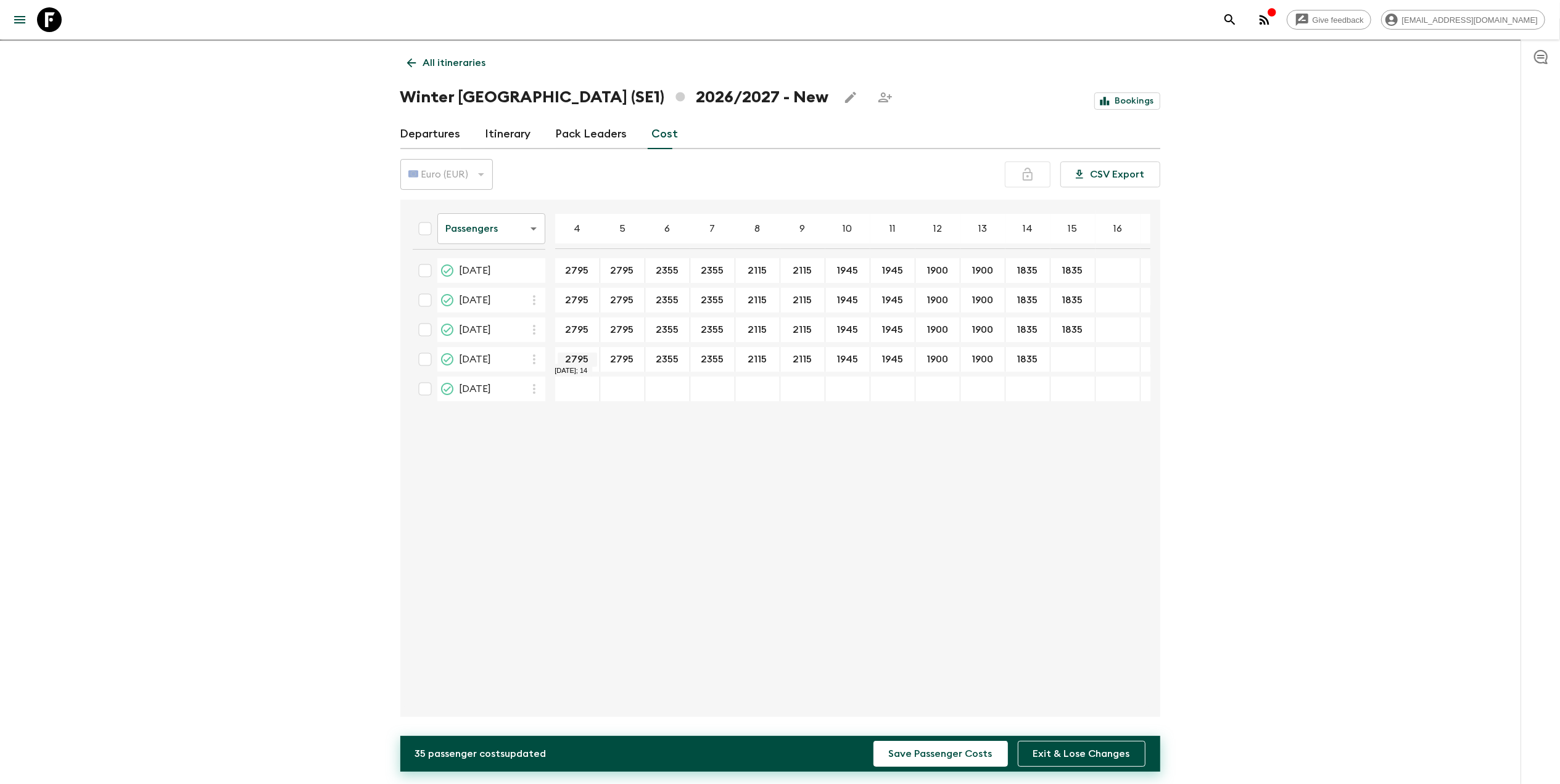
type input "1835"
click at [583, 398] on div "04 Mar 2027; 4" at bounding box center [577, 389] width 45 height 24
type input "2795"
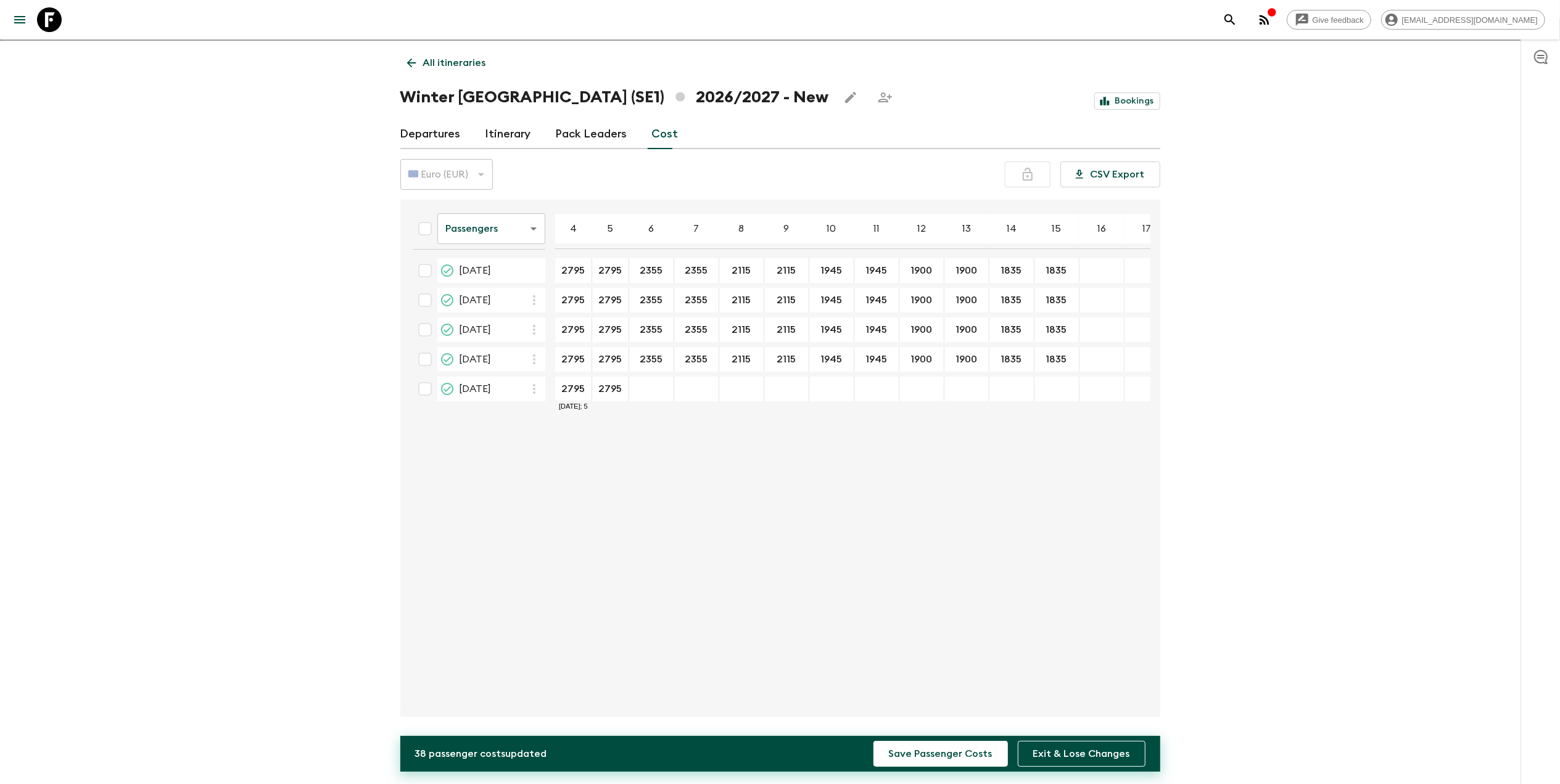
type input "2795"
type input "2355"
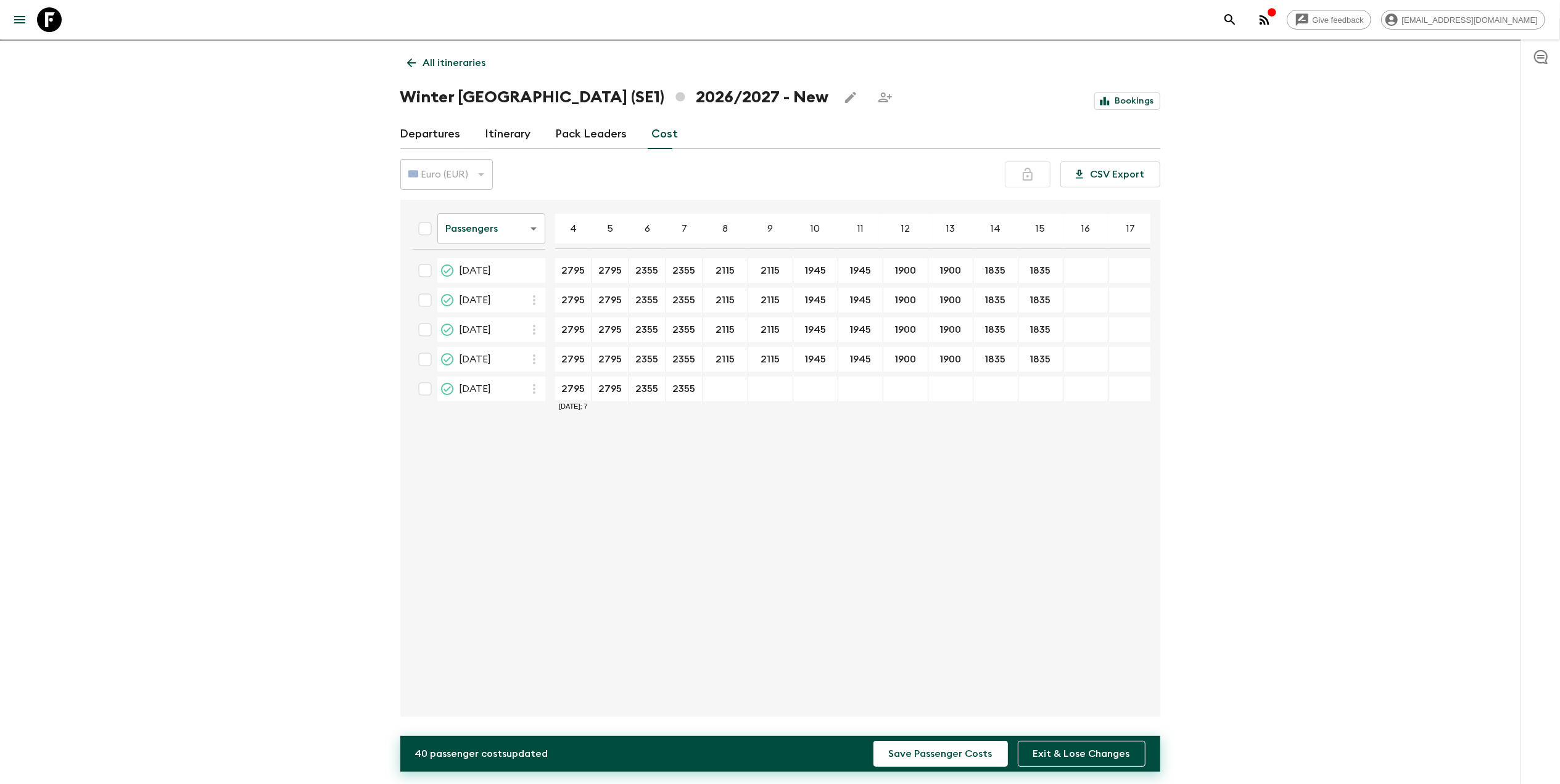
type input "2355"
type input "2115"
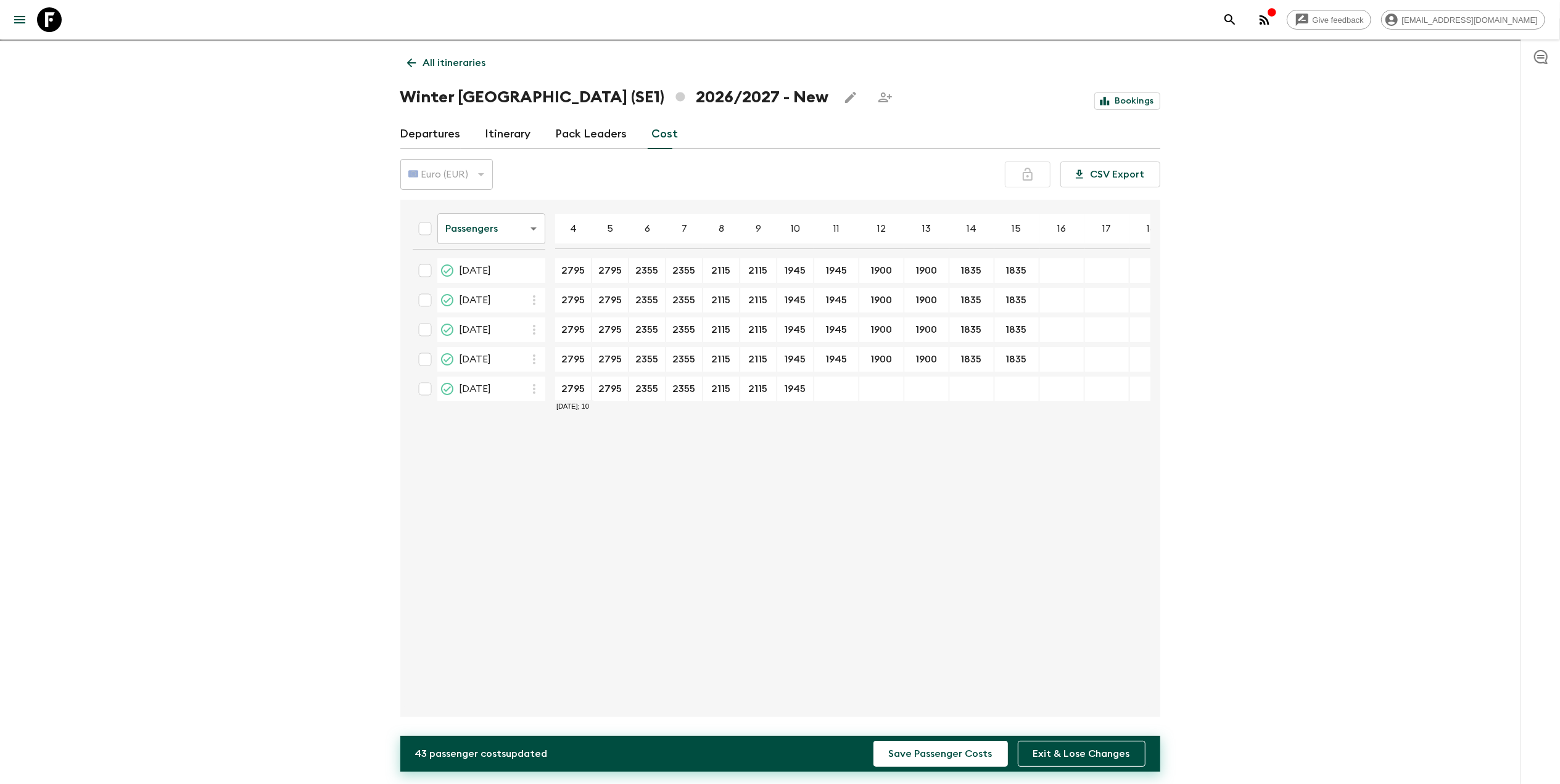
type input "1945"
type input "1900"
type input "1835"
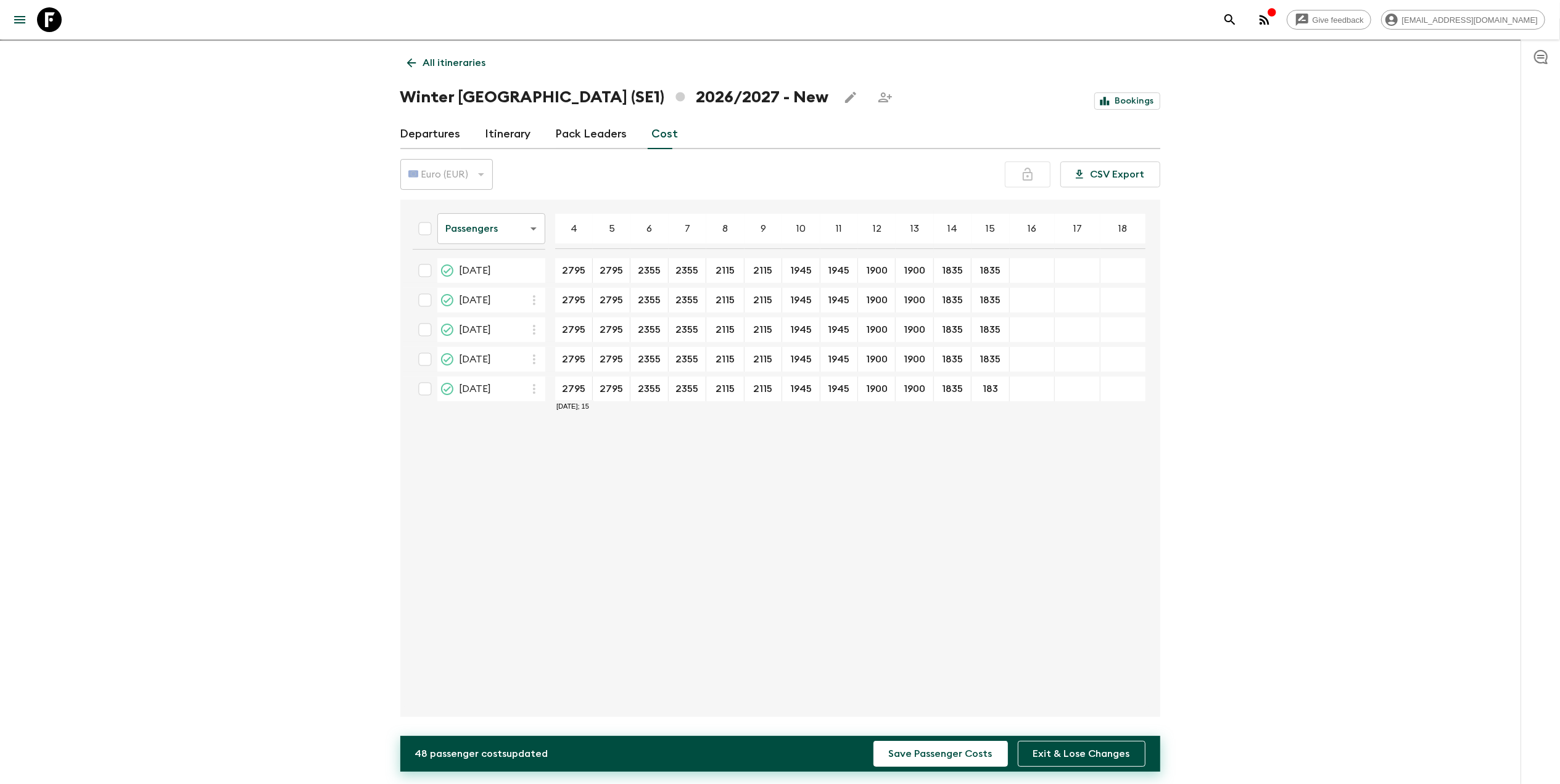
type input "1835"
click at [874, 741] on button "Save Passenger Costs" at bounding box center [941, 754] width 134 height 26
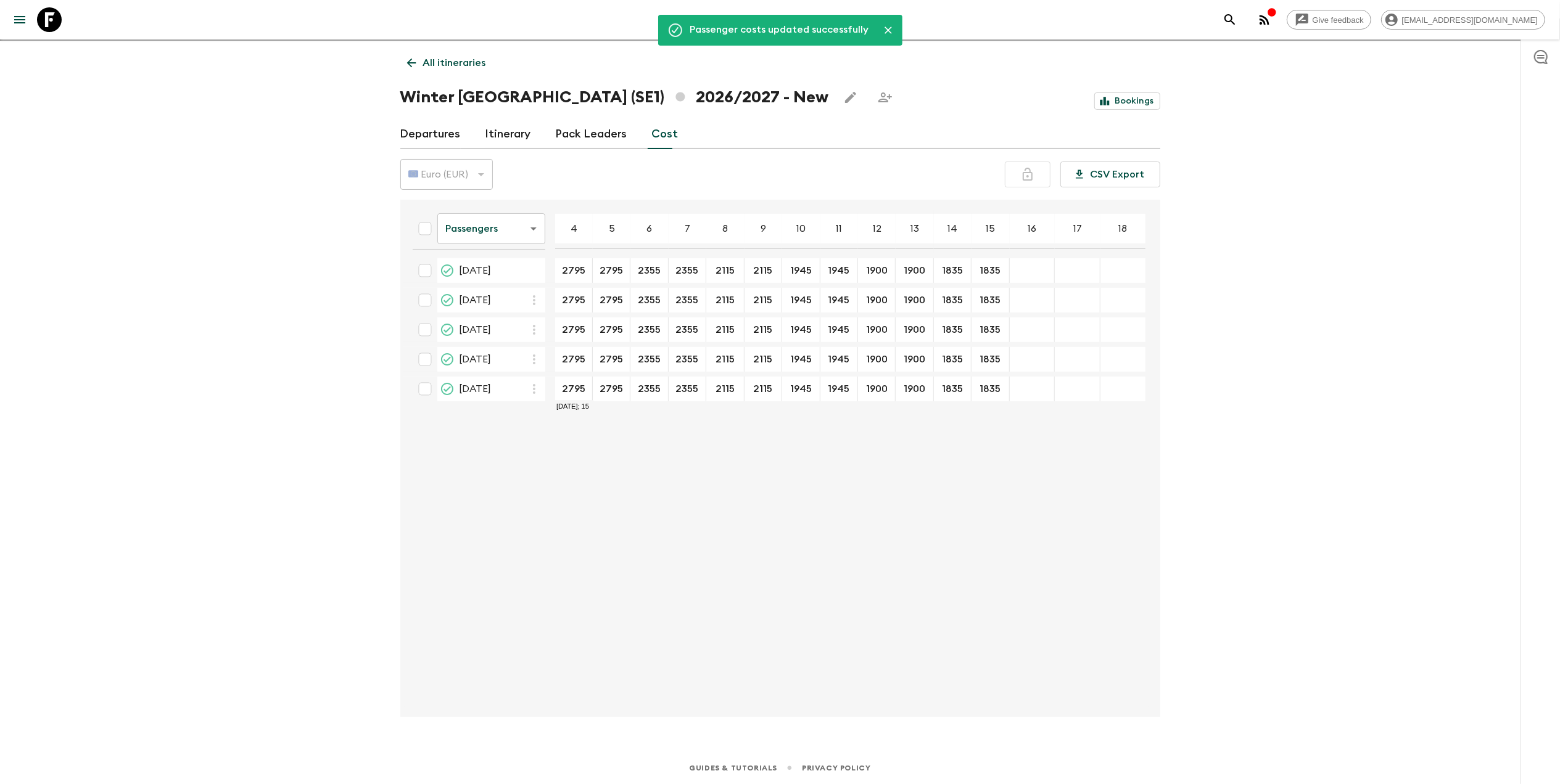
click at [472, 219] on body "Give feedback liezel.witbooi@viahansaborealis.com We use functional & tracking …" at bounding box center [780, 382] width 1560 height 806
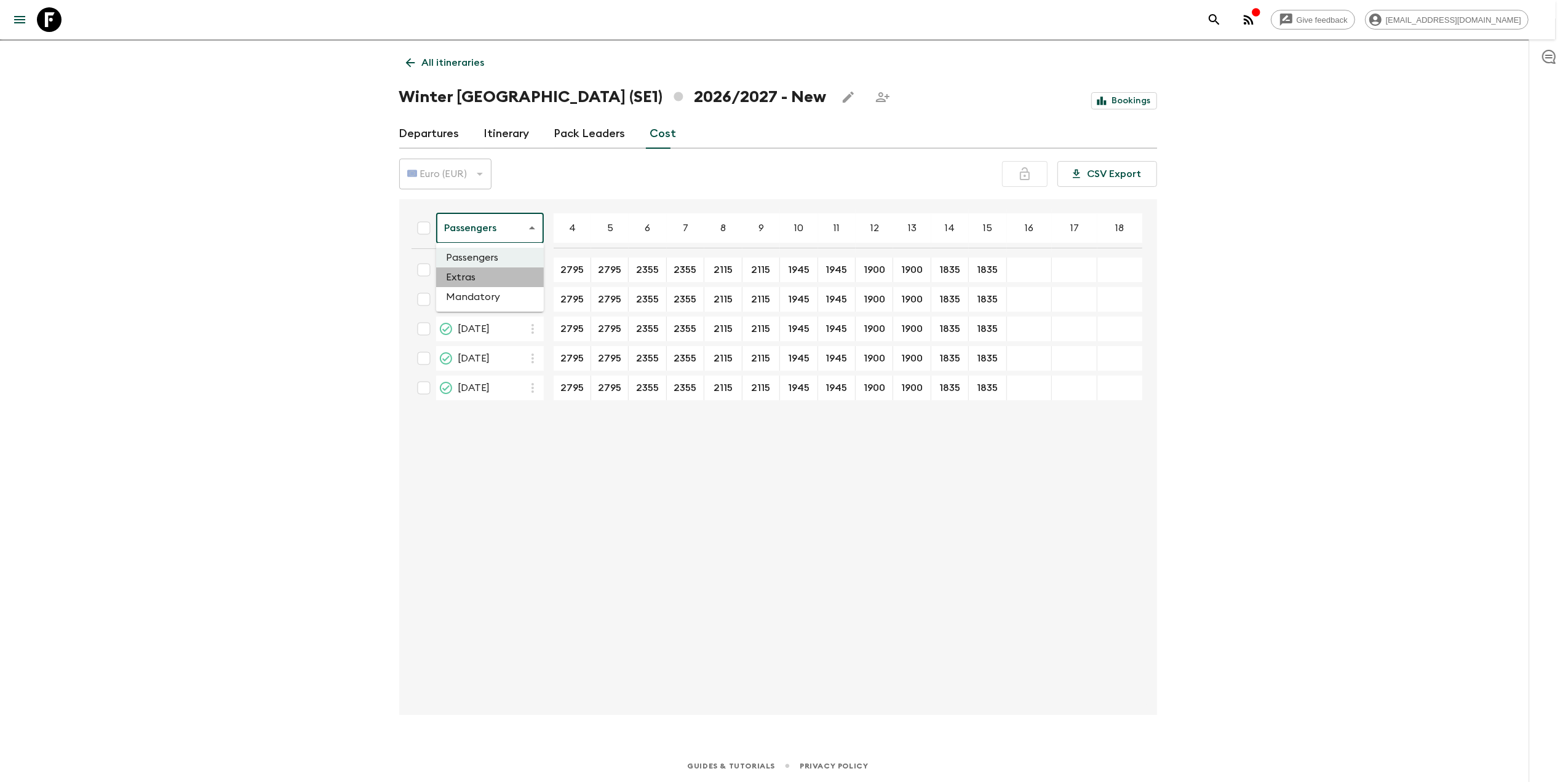
click at [476, 269] on li "Extras" at bounding box center [490, 277] width 108 height 20
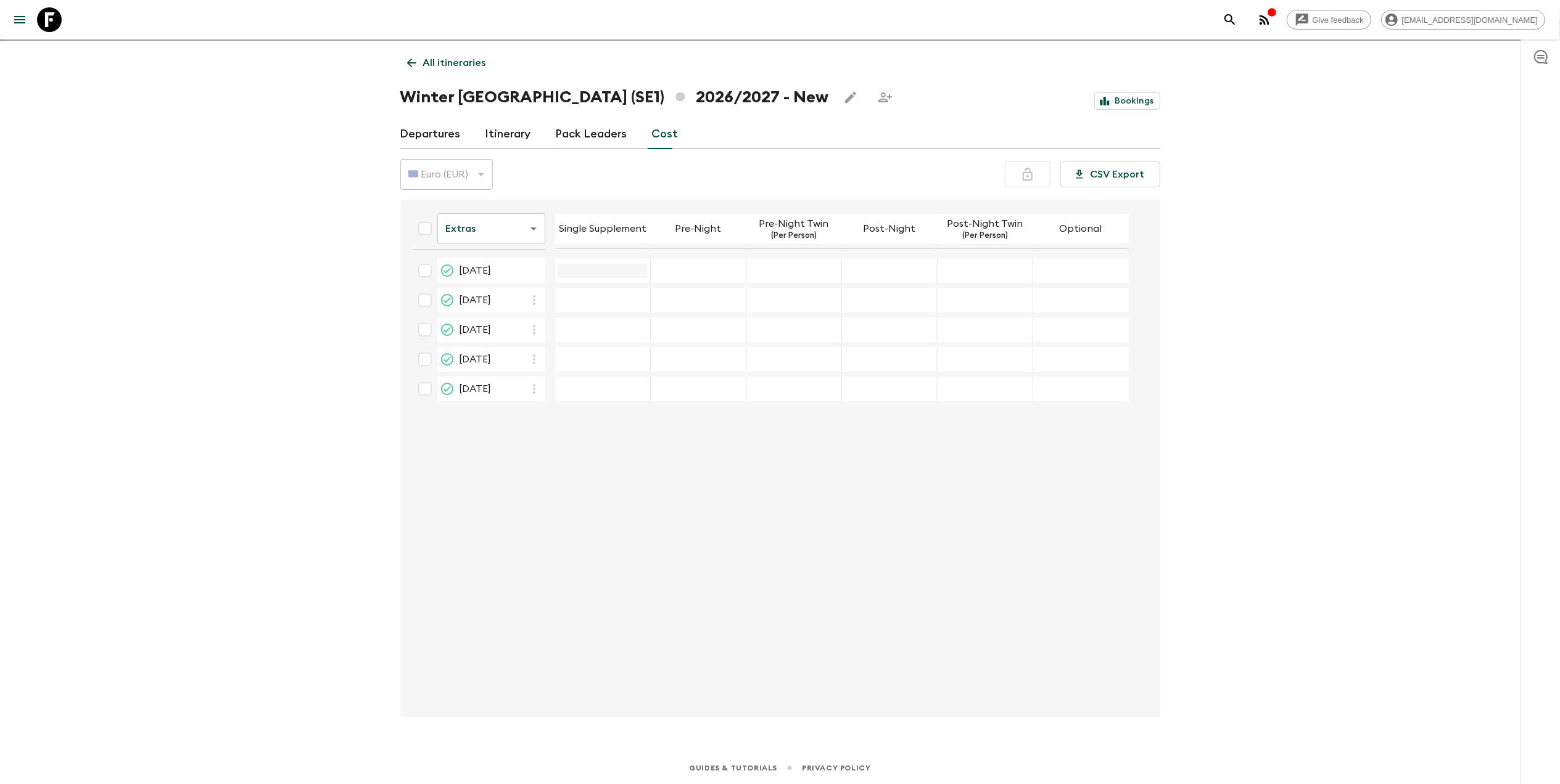
click at [565, 270] on input "10 Dec 2026; Single Supplement" at bounding box center [603, 271] width 90 height 14
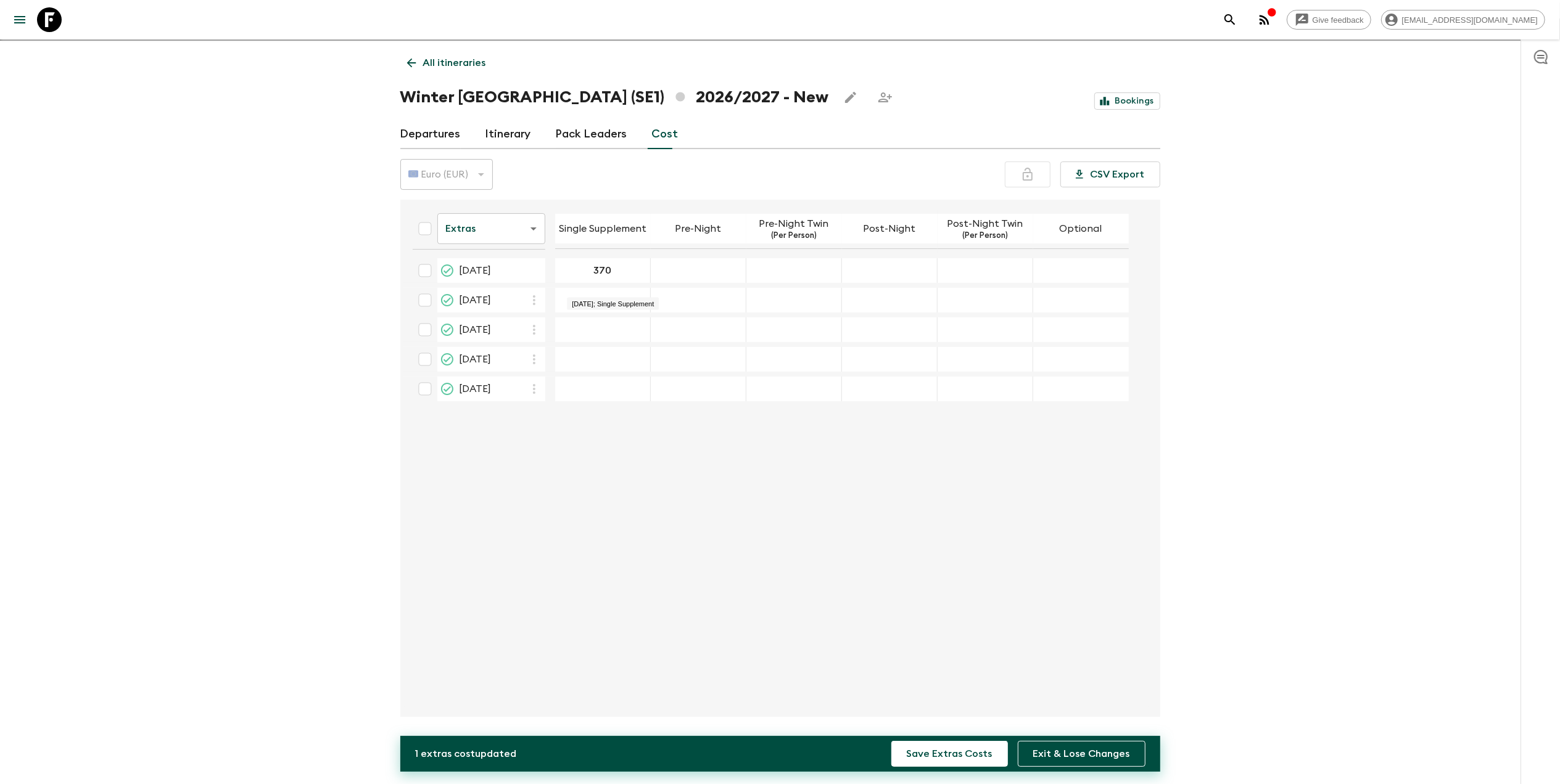
type input "370"
click at [619, 292] on div "17 Dec 2026; Single Supplement" at bounding box center [602, 300] width 95 height 24
type input "370"
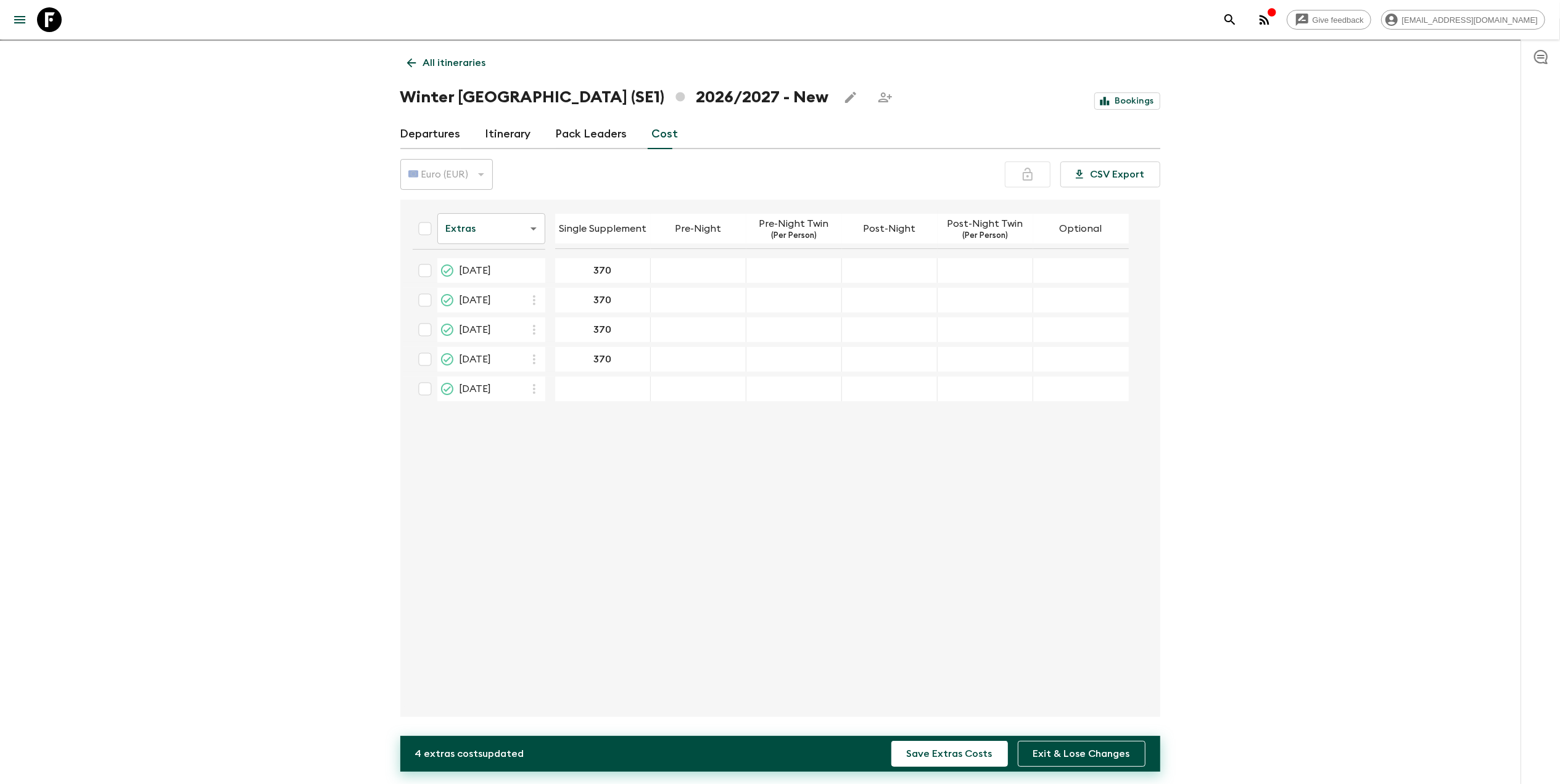
click at [593, 394] on div "04 Mar 2027; Single Supplement" at bounding box center [602, 389] width 95 height 24
type input "370"
click at [891, 741] on button "Save Extras Costs" at bounding box center [949, 754] width 117 height 26
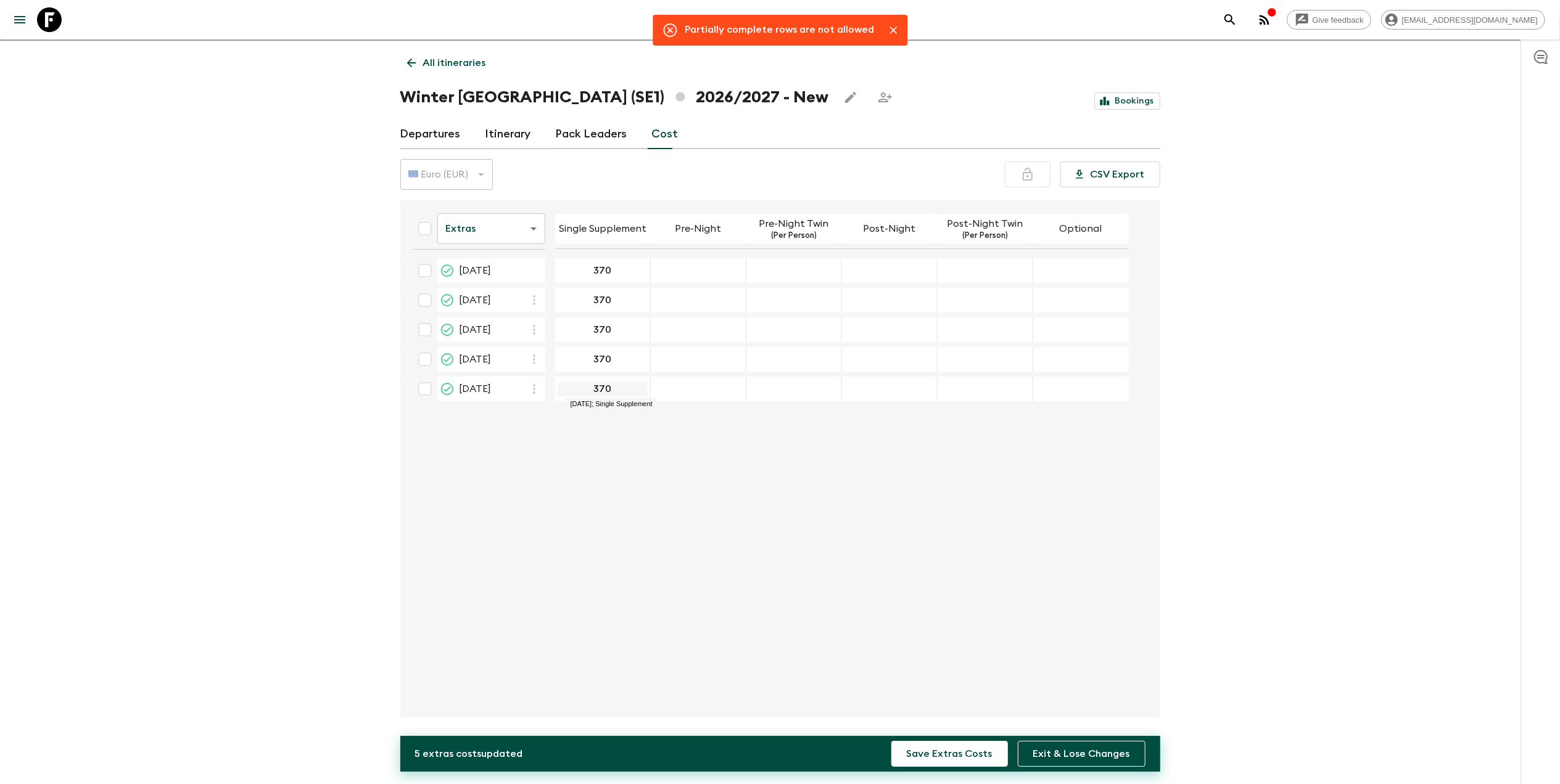
click at [619, 388] on input "370" at bounding box center [603, 390] width 90 height 14
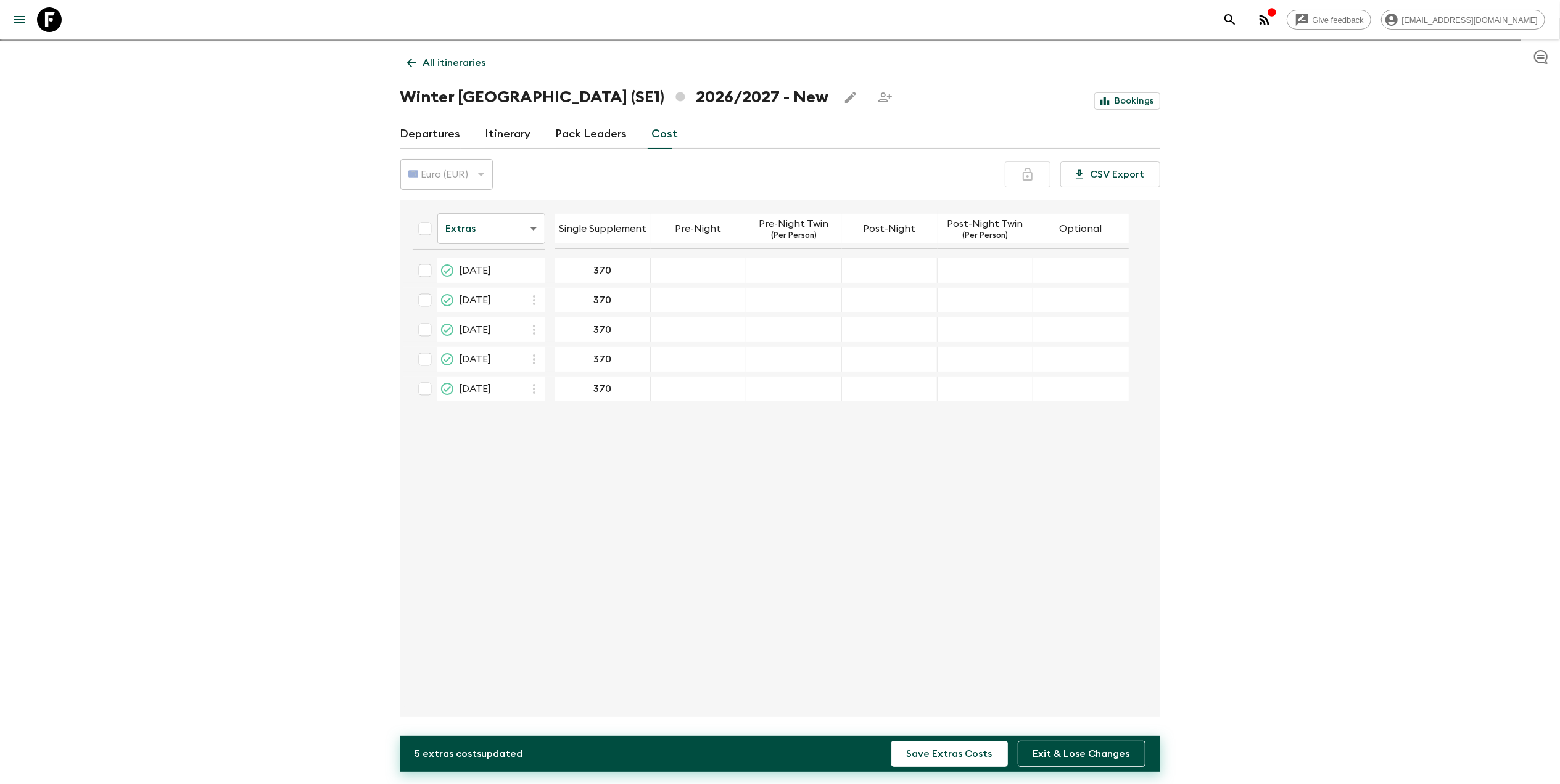
click at [634, 379] on div "370 ​" at bounding box center [603, 389] width 90 height 24
click at [891, 741] on button "Save Extras Costs" at bounding box center [949, 754] width 117 height 26
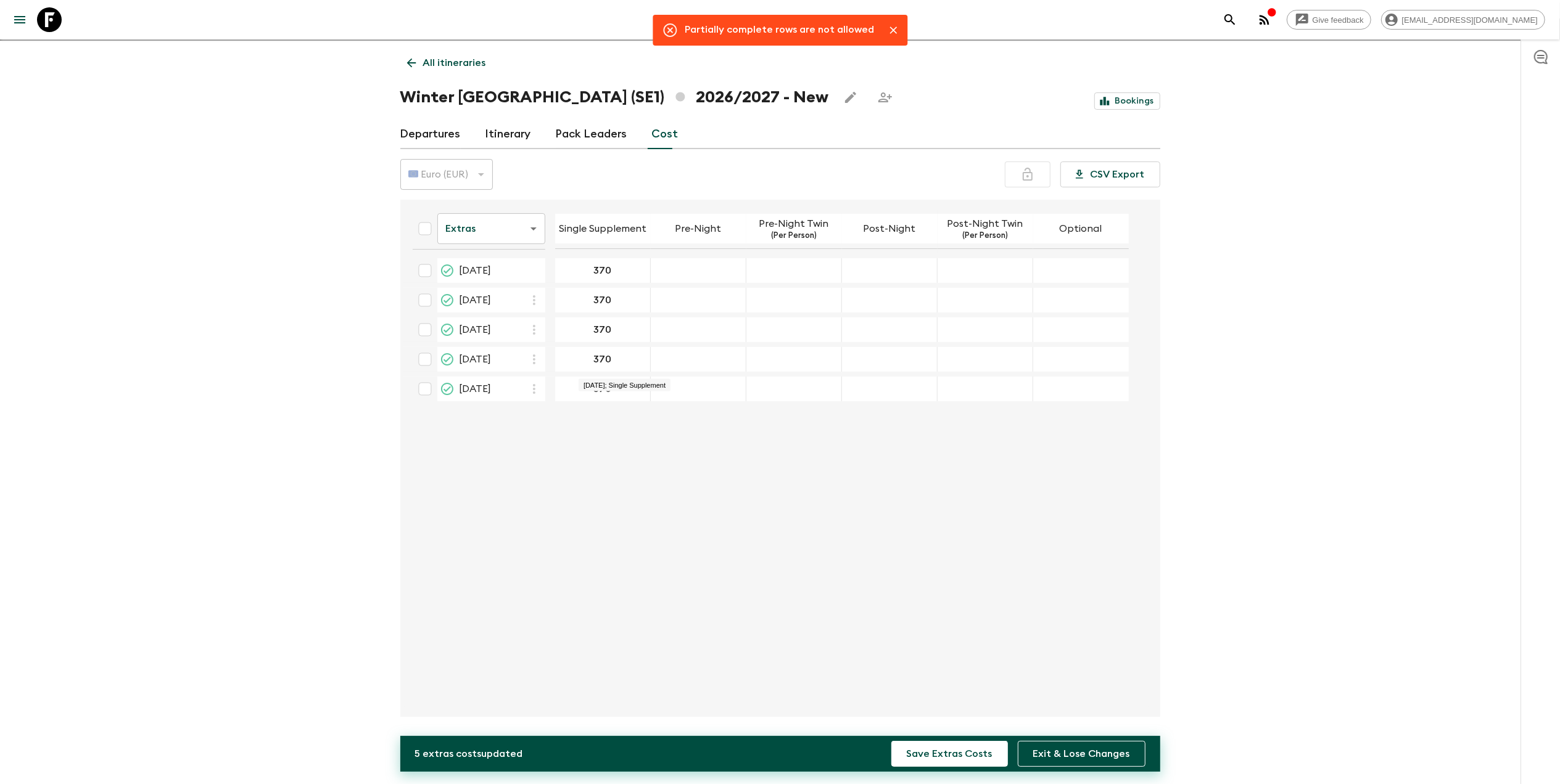
click at [630, 368] on div "370 ​" at bounding box center [603, 359] width 90 height 24
click at [891, 741] on button "Save Extras Costs" at bounding box center [949, 754] width 117 height 26
click at [672, 264] on div "10 Dec 2026; Pre-Night" at bounding box center [698, 271] width 95 height 24
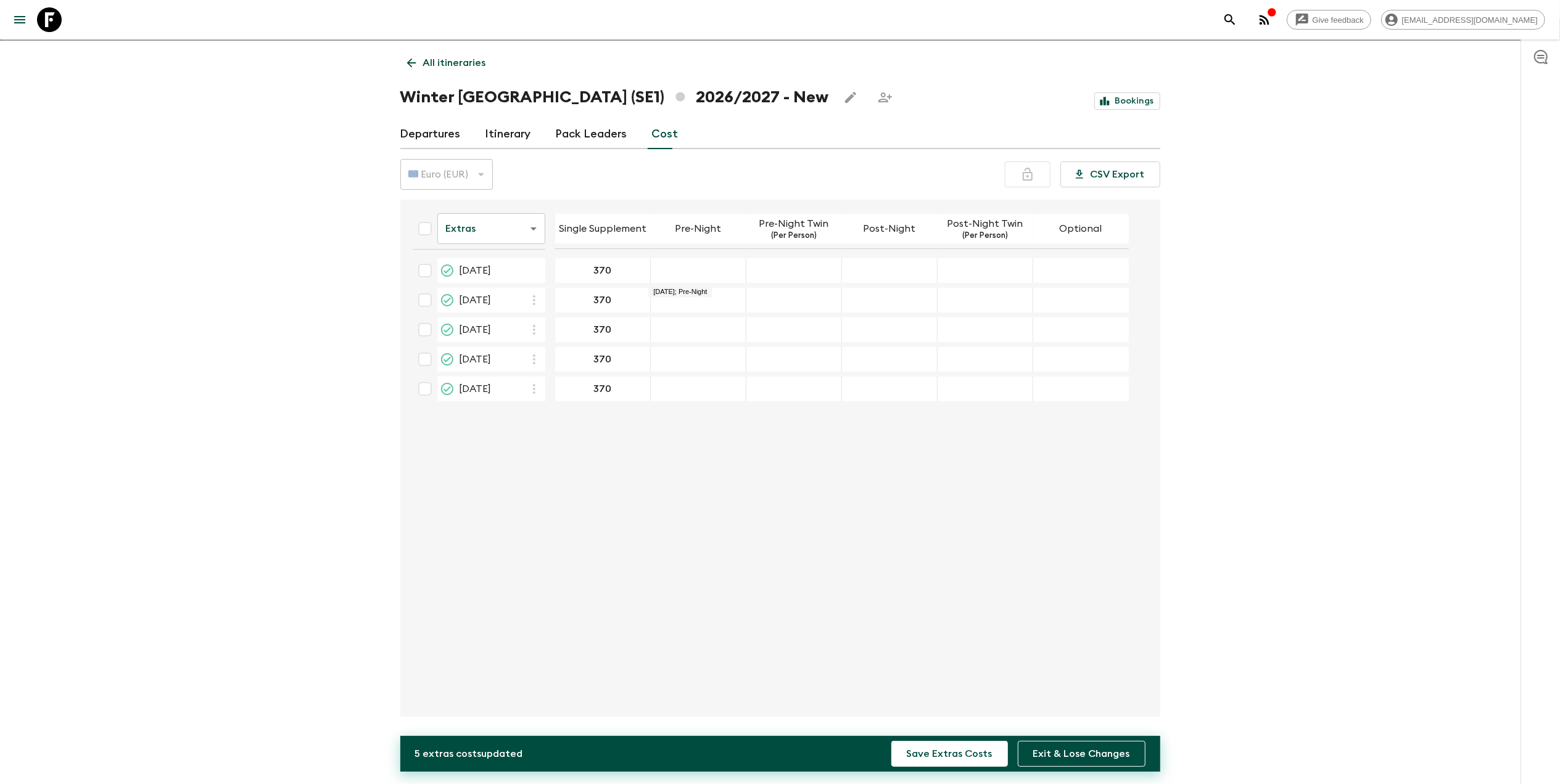
click at [690, 275] on div "10 Dec 2026; Pre-Night" at bounding box center [698, 271] width 95 height 24
type input "180"
click at [891, 741] on button "Save Extras Costs" at bounding box center [949, 754] width 117 height 26
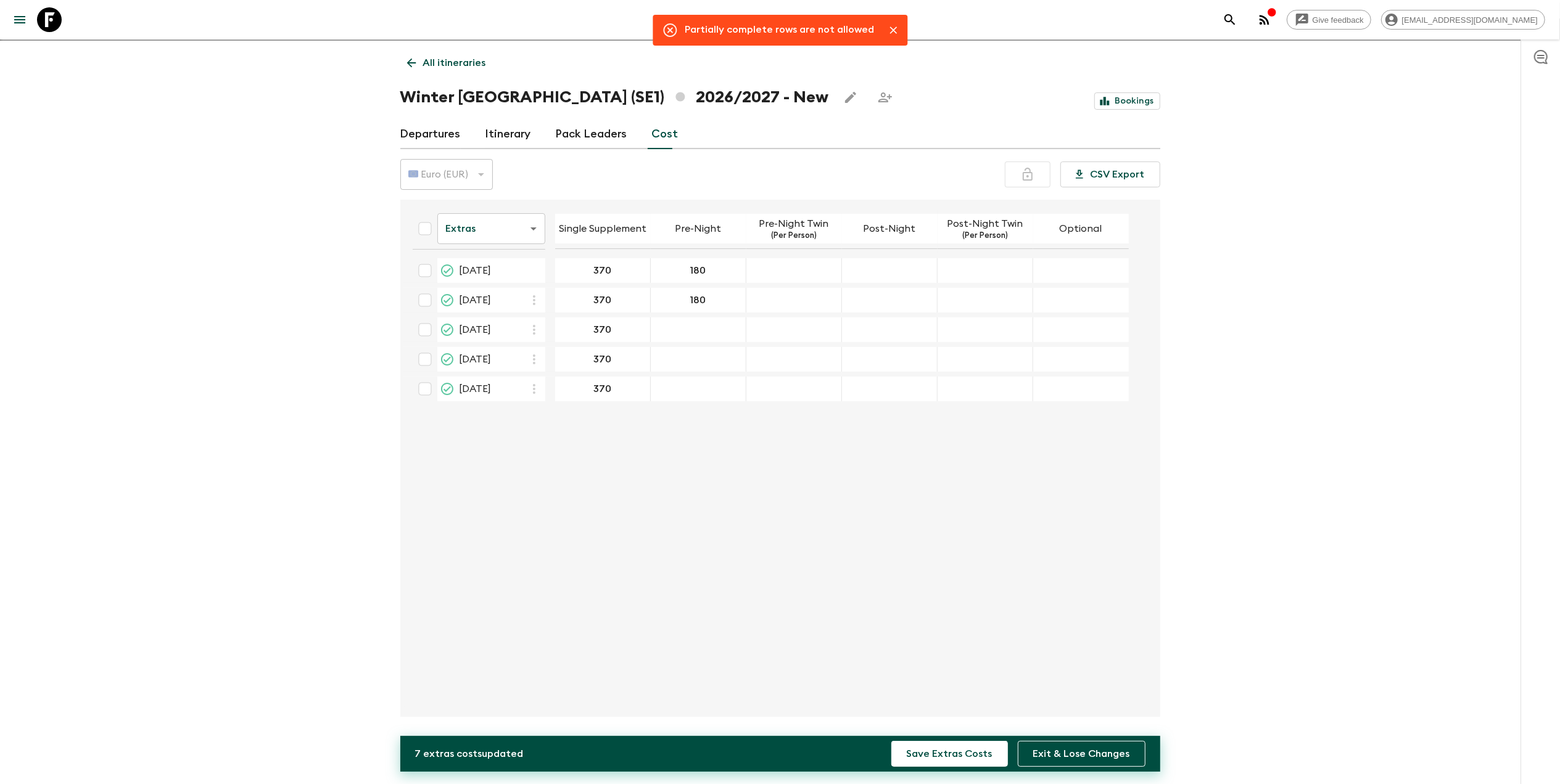
click at [707, 336] on div "21 Jan 2027; Pre-Night" at bounding box center [698, 330] width 95 height 24
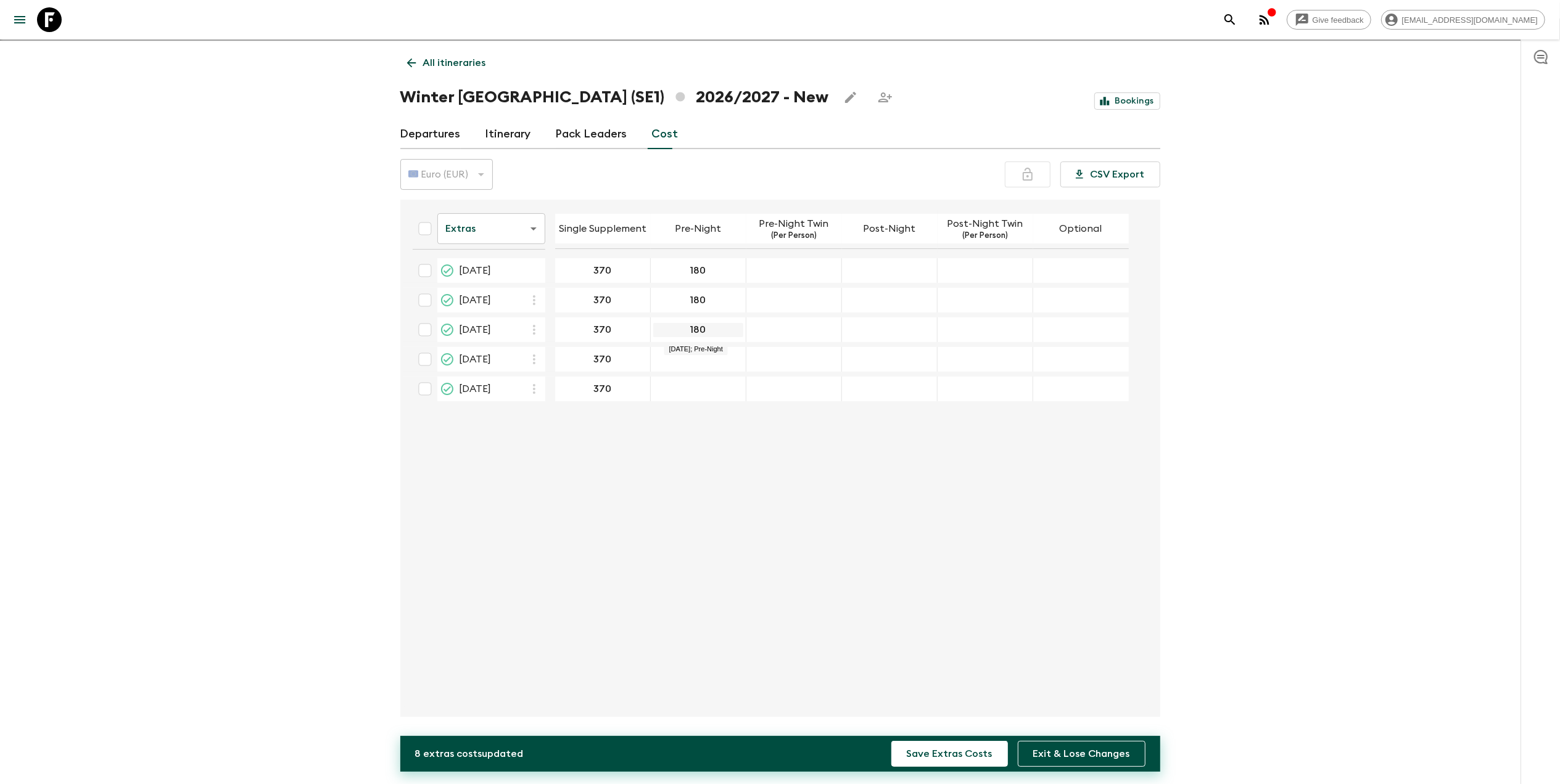
type input "180"
click at [891, 741] on button "Save Extras Costs" at bounding box center [949, 754] width 117 height 26
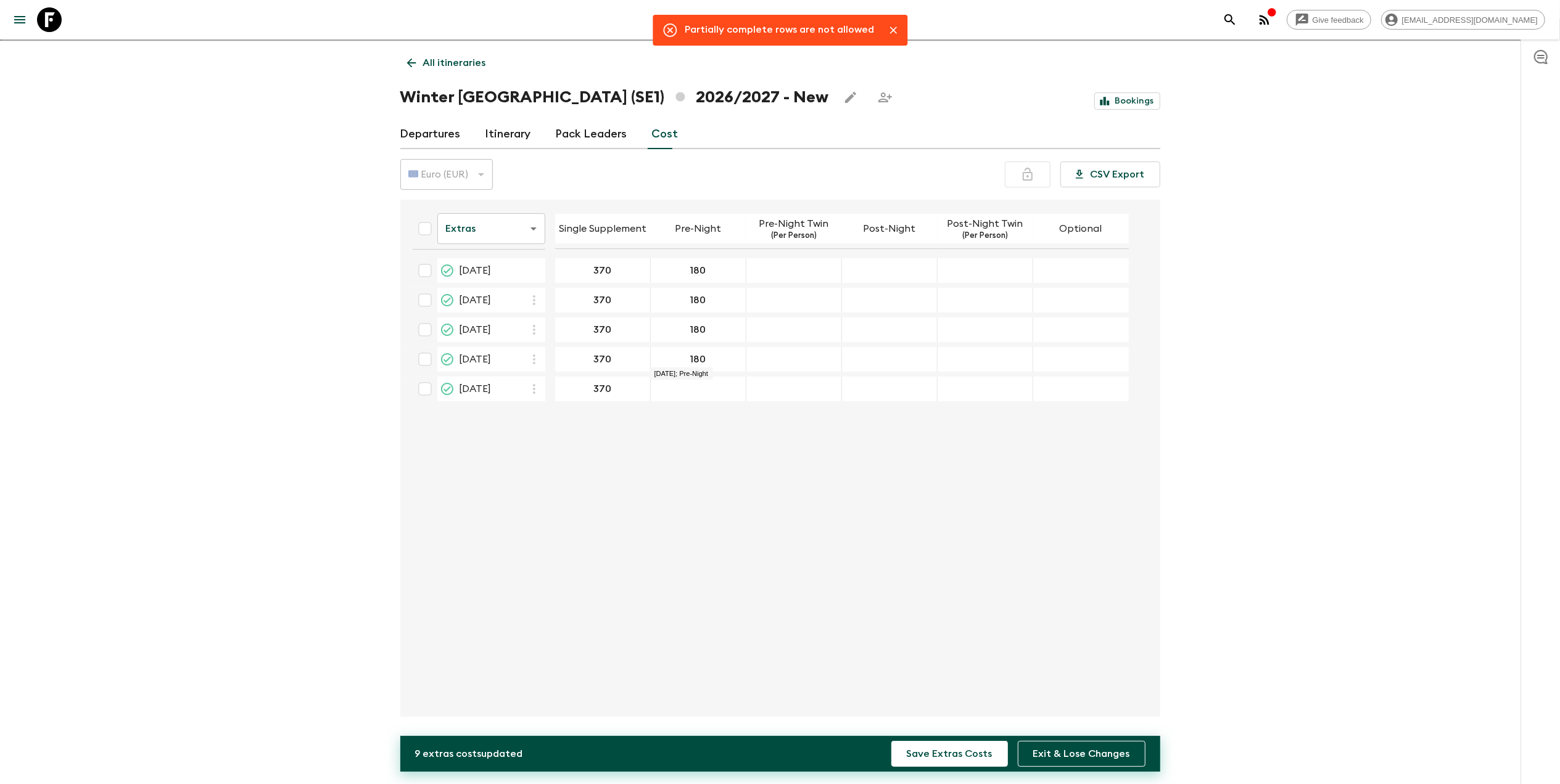
type input "180"
click at [891, 741] on button "Save Extras Costs" at bounding box center [949, 754] width 117 height 26
type input "180"
click at [891, 741] on button "Save Extras Costs" at bounding box center [949, 754] width 117 height 26
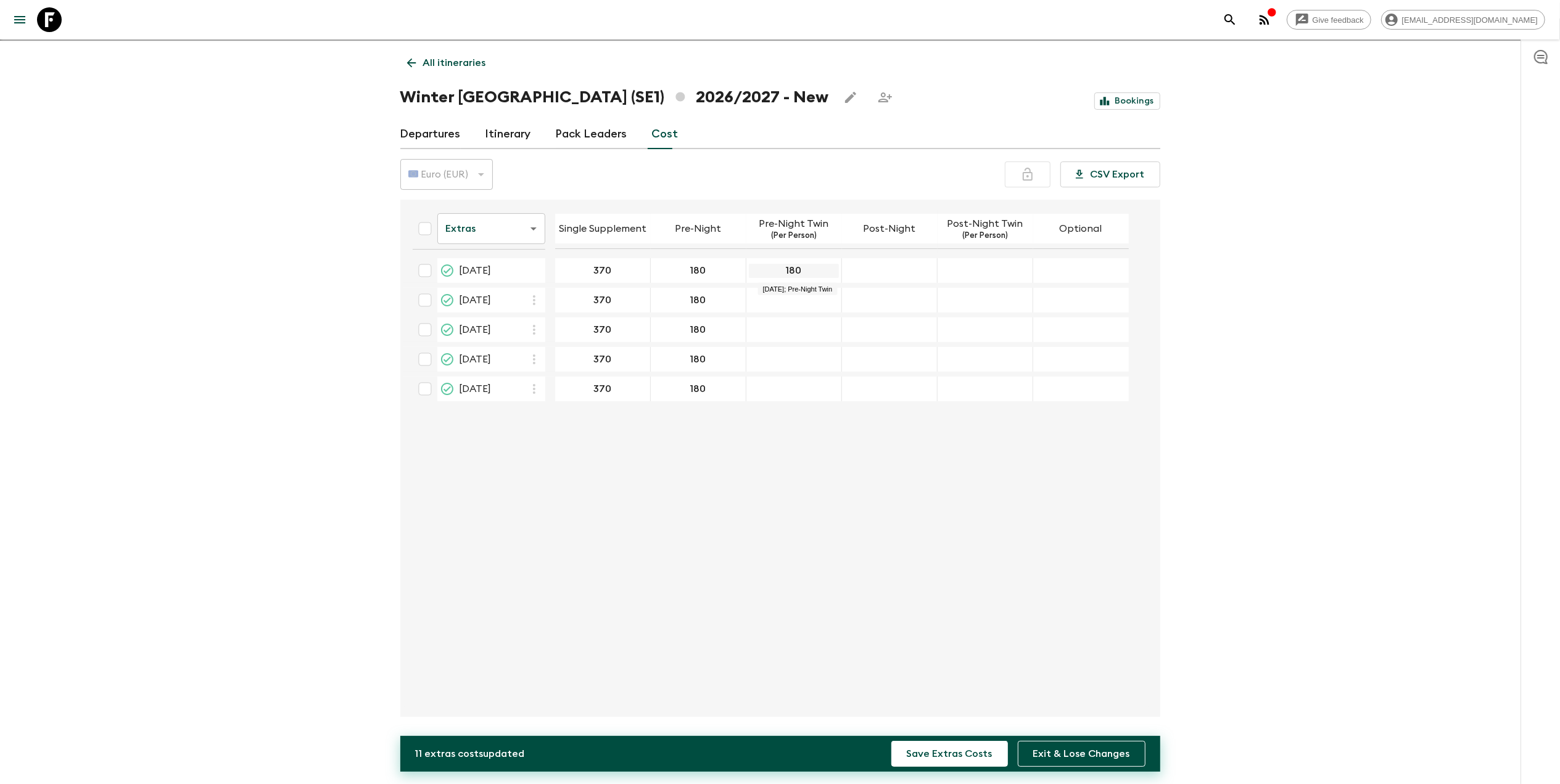
type input "180"
drag, startPoint x: 711, startPoint y: 271, endPoint x: 672, endPoint y: 267, distance: 39.2
click at [672, 267] on input "360" at bounding box center [698, 271] width 90 height 14
type input "0"
type input "180"
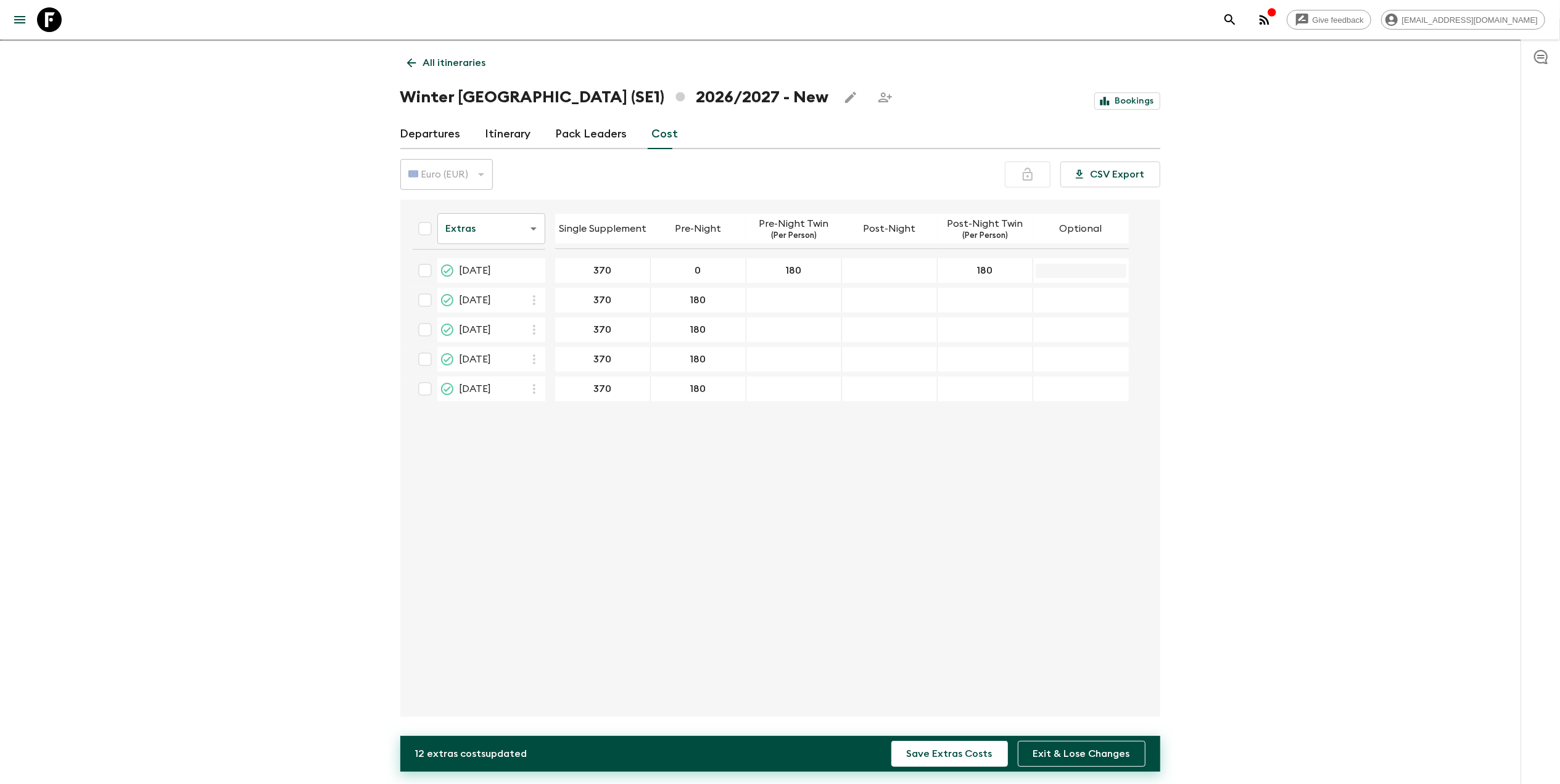
click at [1087, 264] on input "10 Dec 2026; Optional" at bounding box center [1080, 271] width 91 height 14
type input "105"
click at [917, 276] on input "10 Dec 2026; Post-Night" at bounding box center [889, 271] width 90 height 14
type input "0"
click at [694, 301] on input "180" at bounding box center [698, 301] width 90 height 14
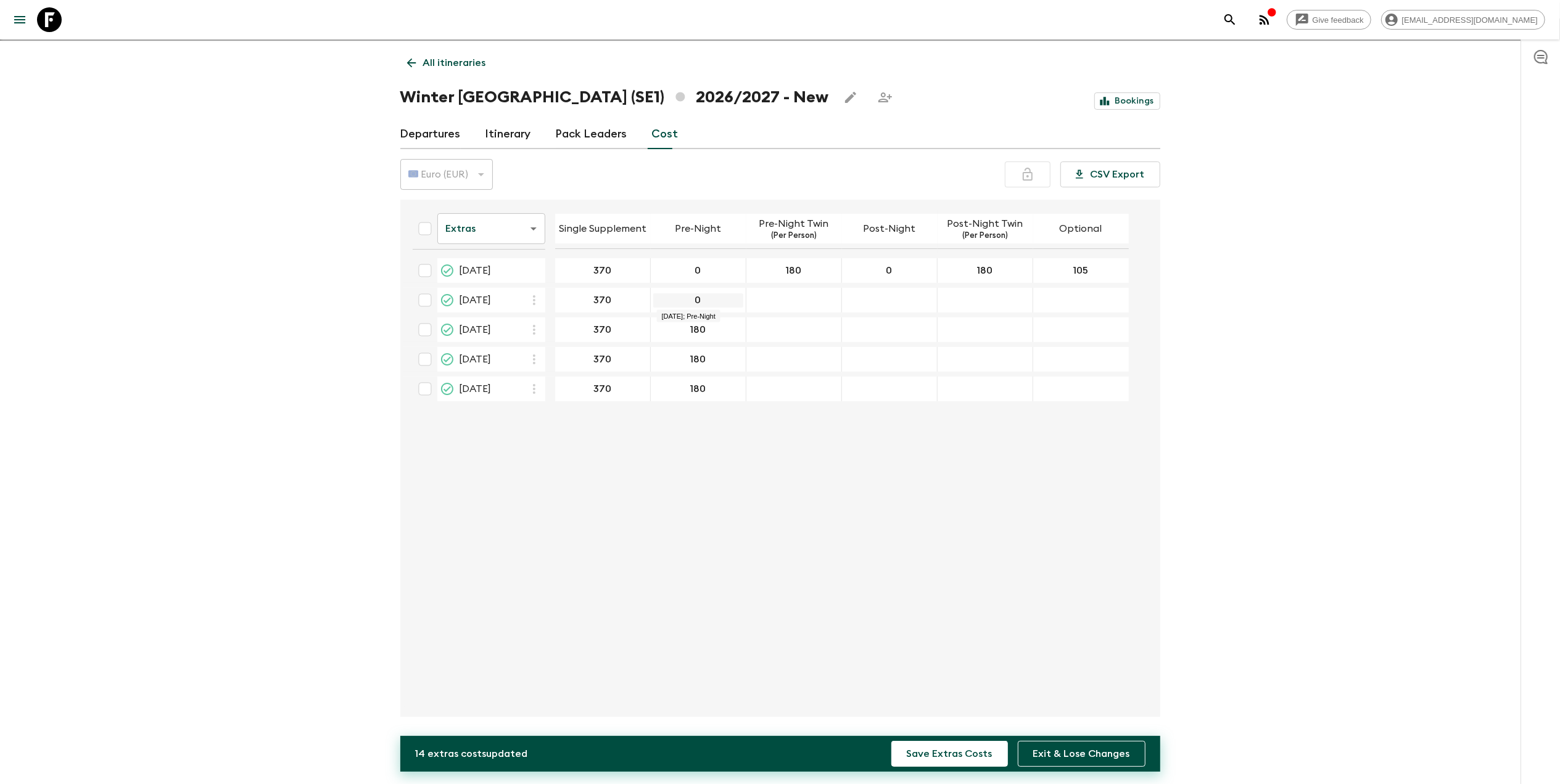
type input "0"
type input "180"
type input "0"
type input "180"
type input "105"
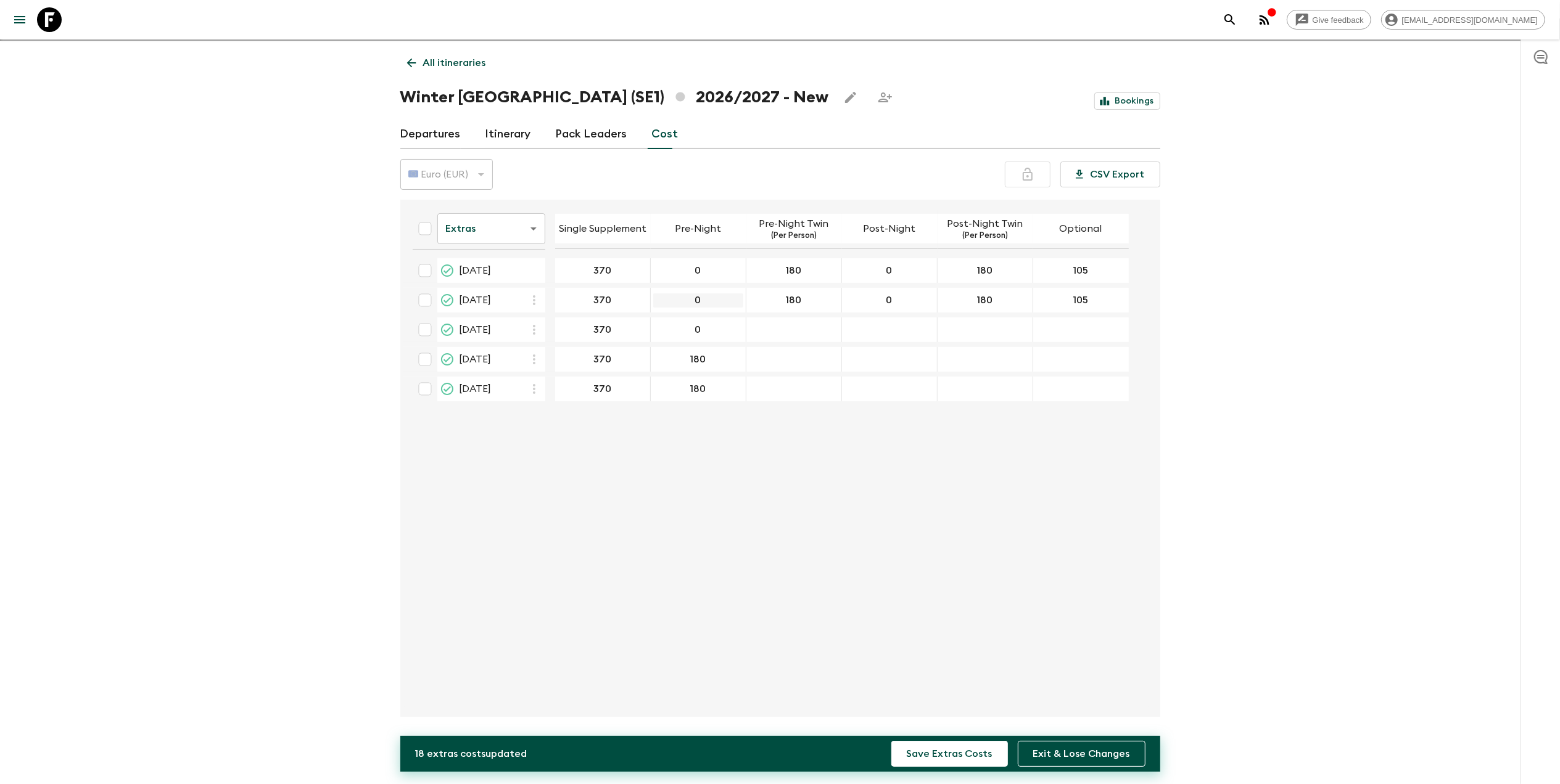
type input "0"
type input "180"
type input "0"
type input "180"
type input "0"
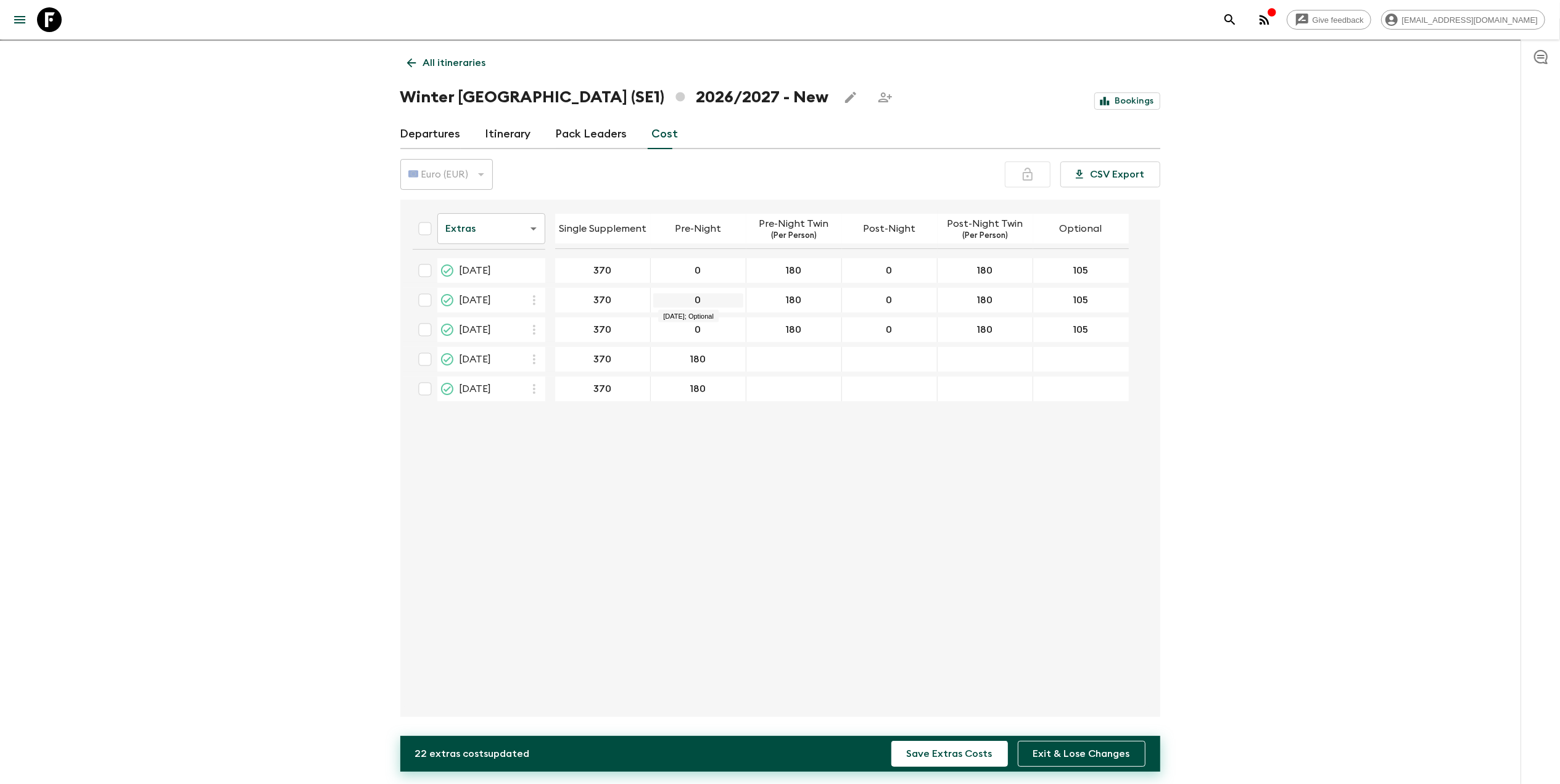
type input "105"
type input "0"
type input "180"
type input "0"
type input "180"
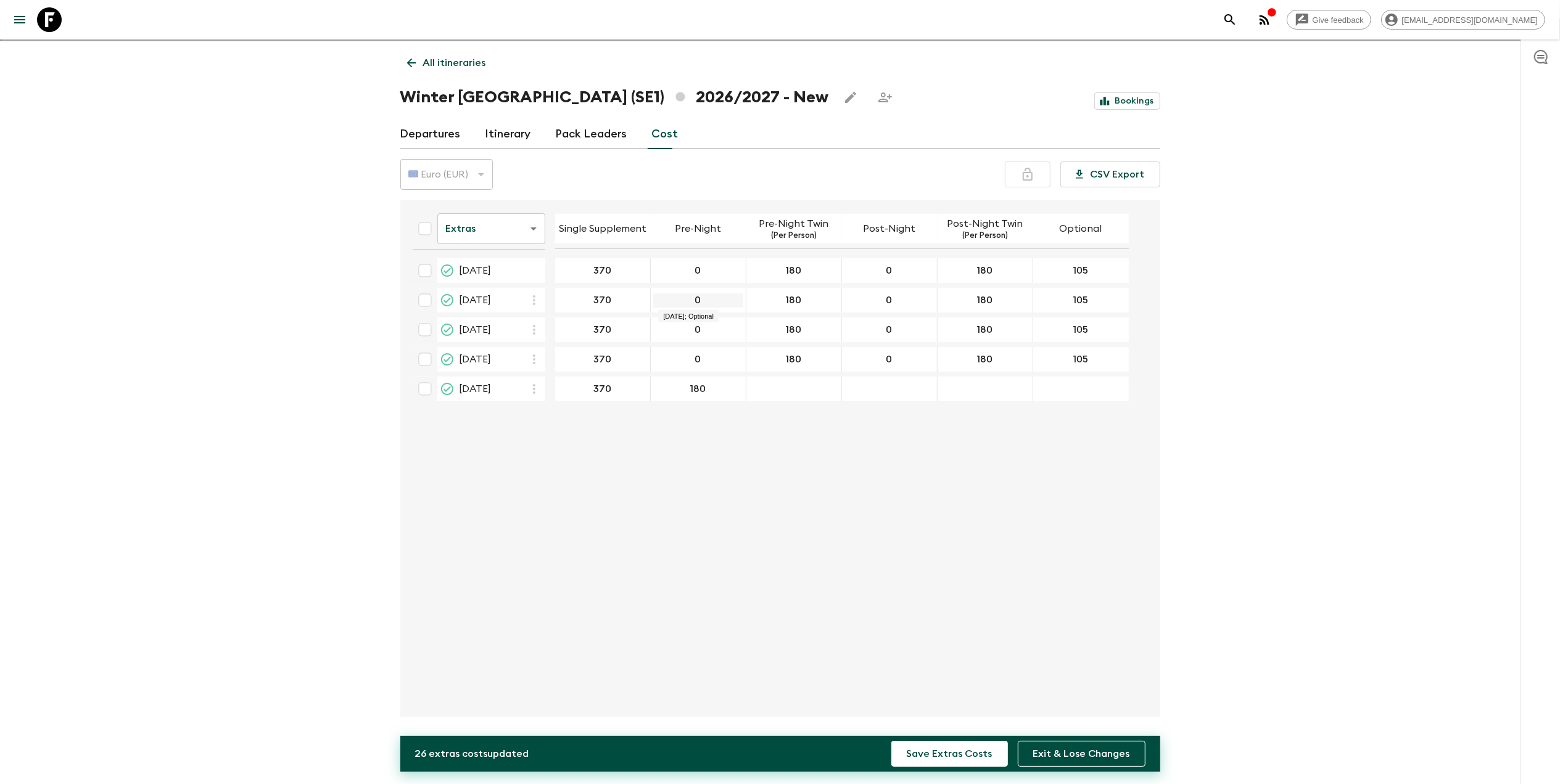
type input "105"
type input "0"
type input "180"
type input "0"
type input "180"
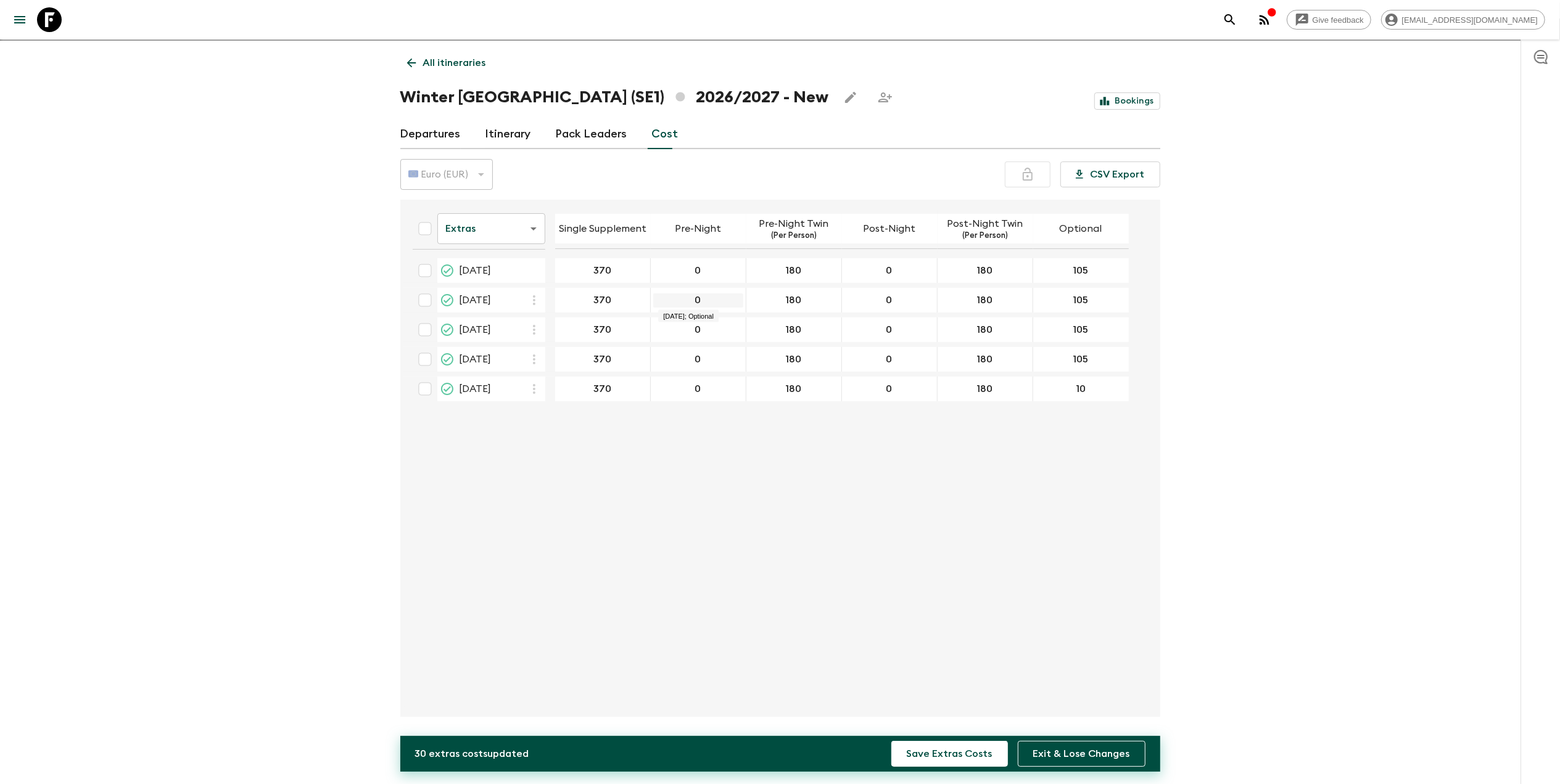
type input "105"
click at [891, 741] on button "Save Extras Costs" at bounding box center [949, 754] width 117 height 26
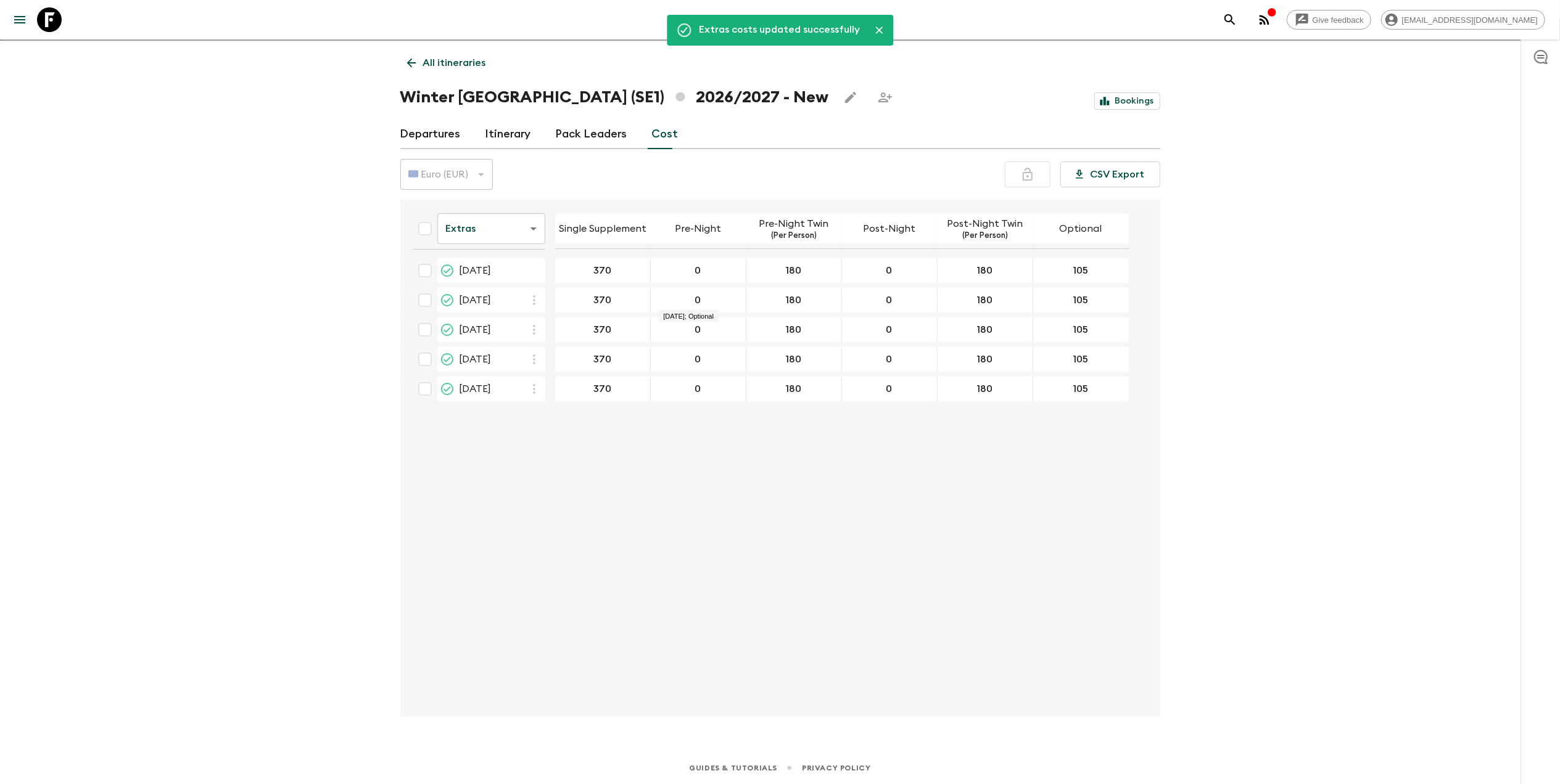
click at [469, 218] on body "Give feedback liezel.witbooi@viahansaborealis.com We use functional & tracking …" at bounding box center [780, 382] width 1560 height 806
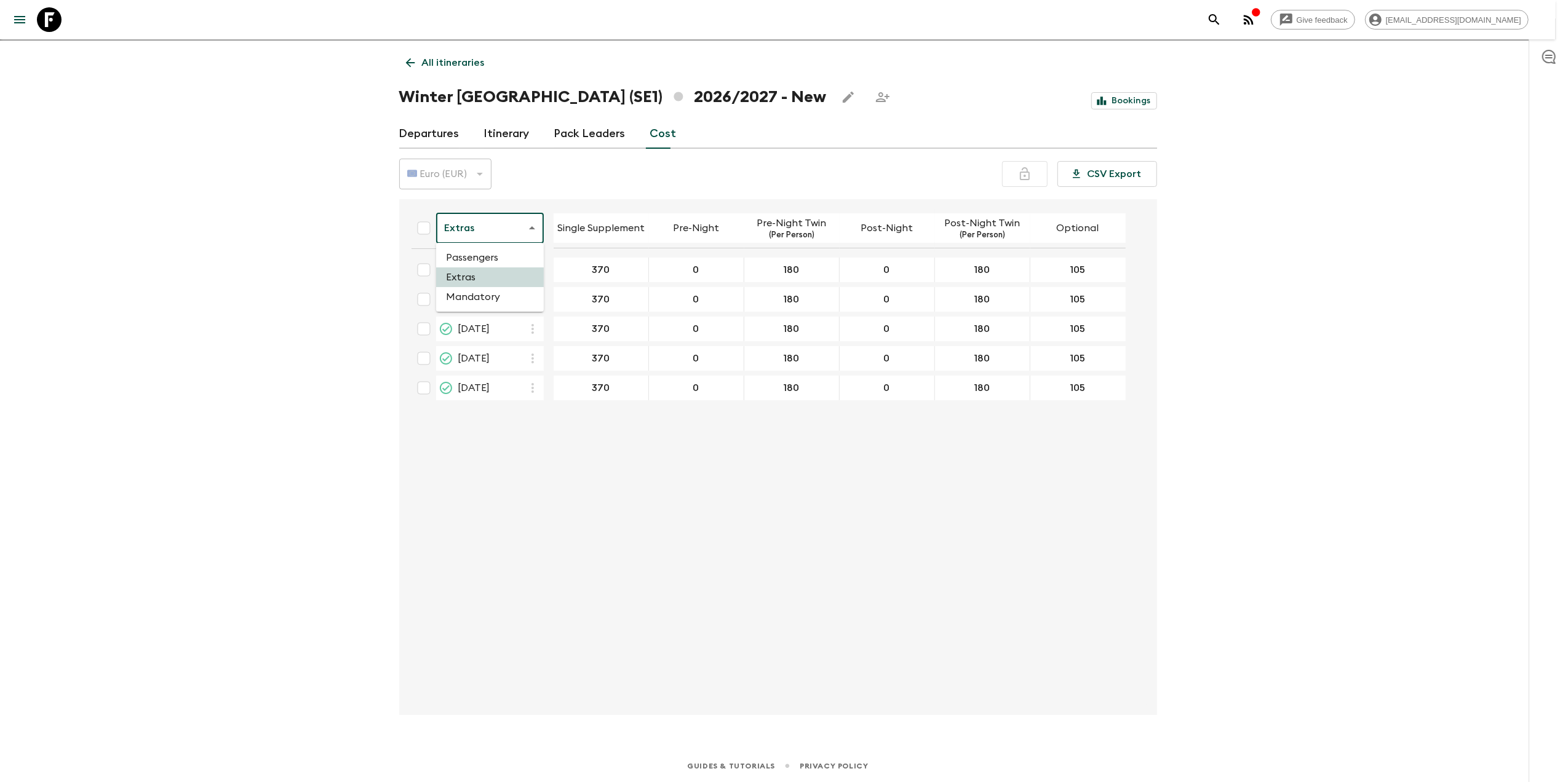
click at [478, 290] on li "Mandatory" at bounding box center [490, 297] width 108 height 20
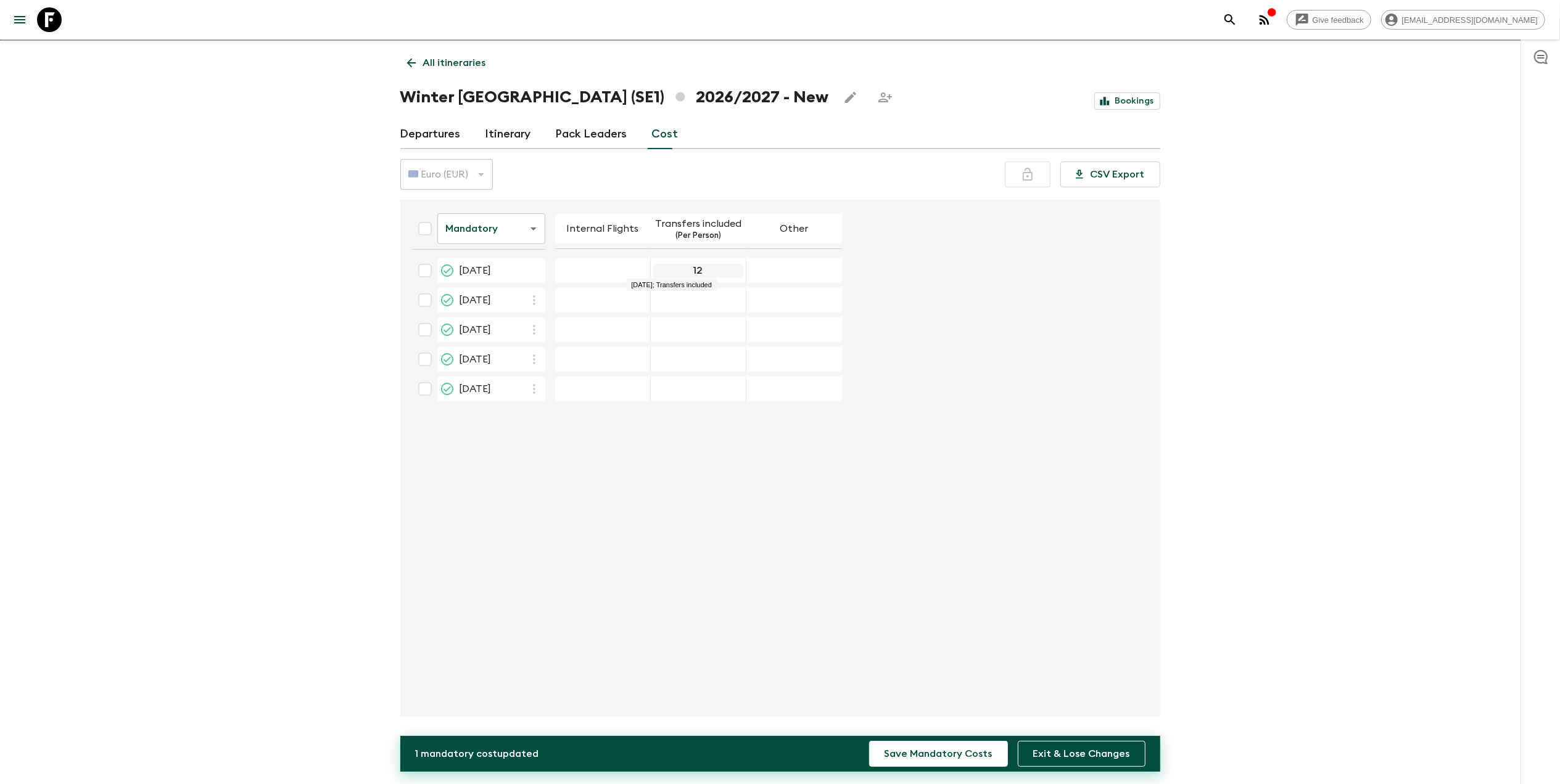
type input "125"
click at [869, 741] on button "Save Mandatory Costs" at bounding box center [938, 754] width 139 height 26
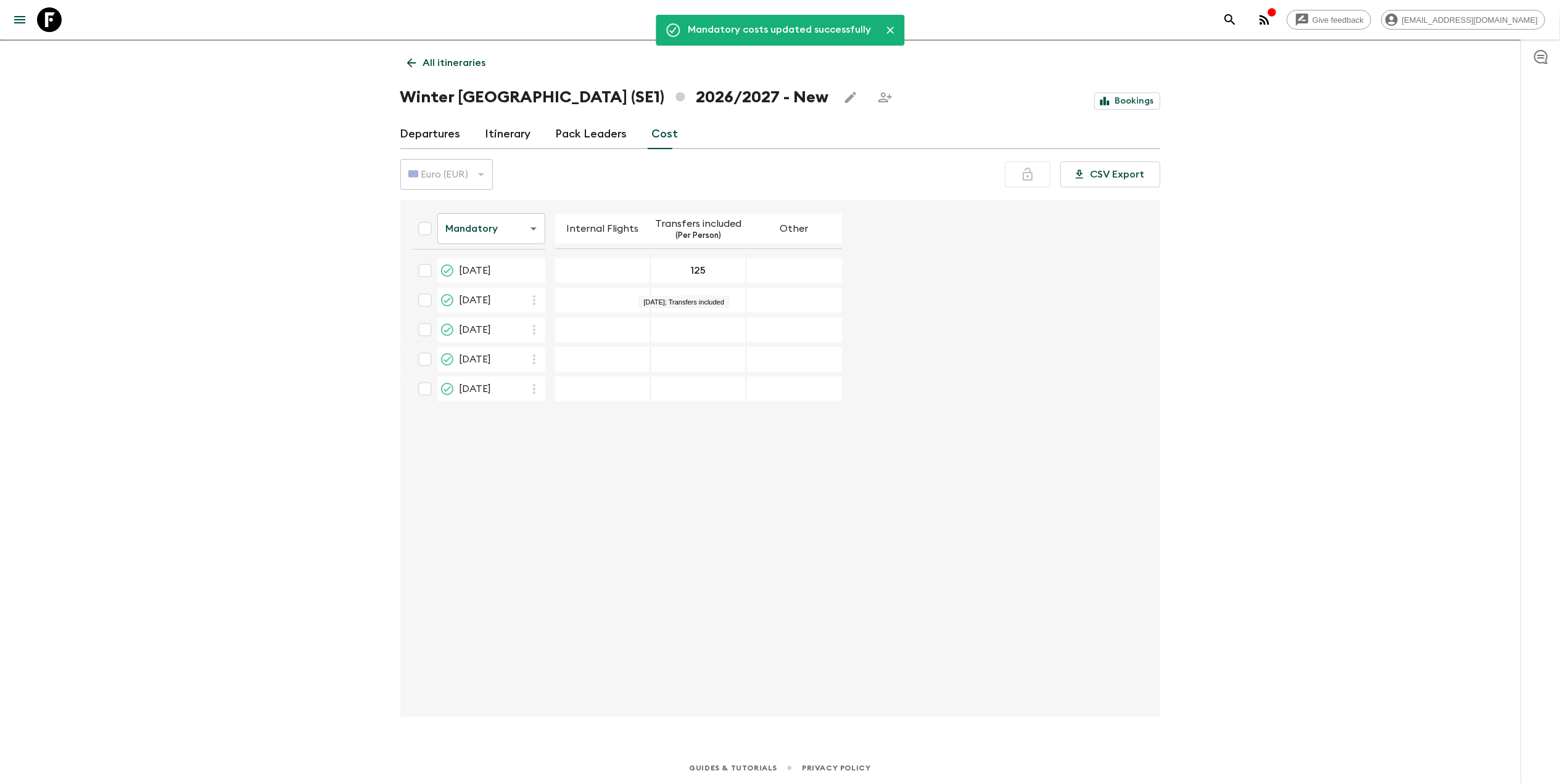
drag, startPoint x: 694, startPoint y: 292, endPoint x: 696, endPoint y: 300, distance: 8.2
click at [696, 298] on div "17 Dec 2026; Transfers included" at bounding box center [698, 300] width 95 height 24
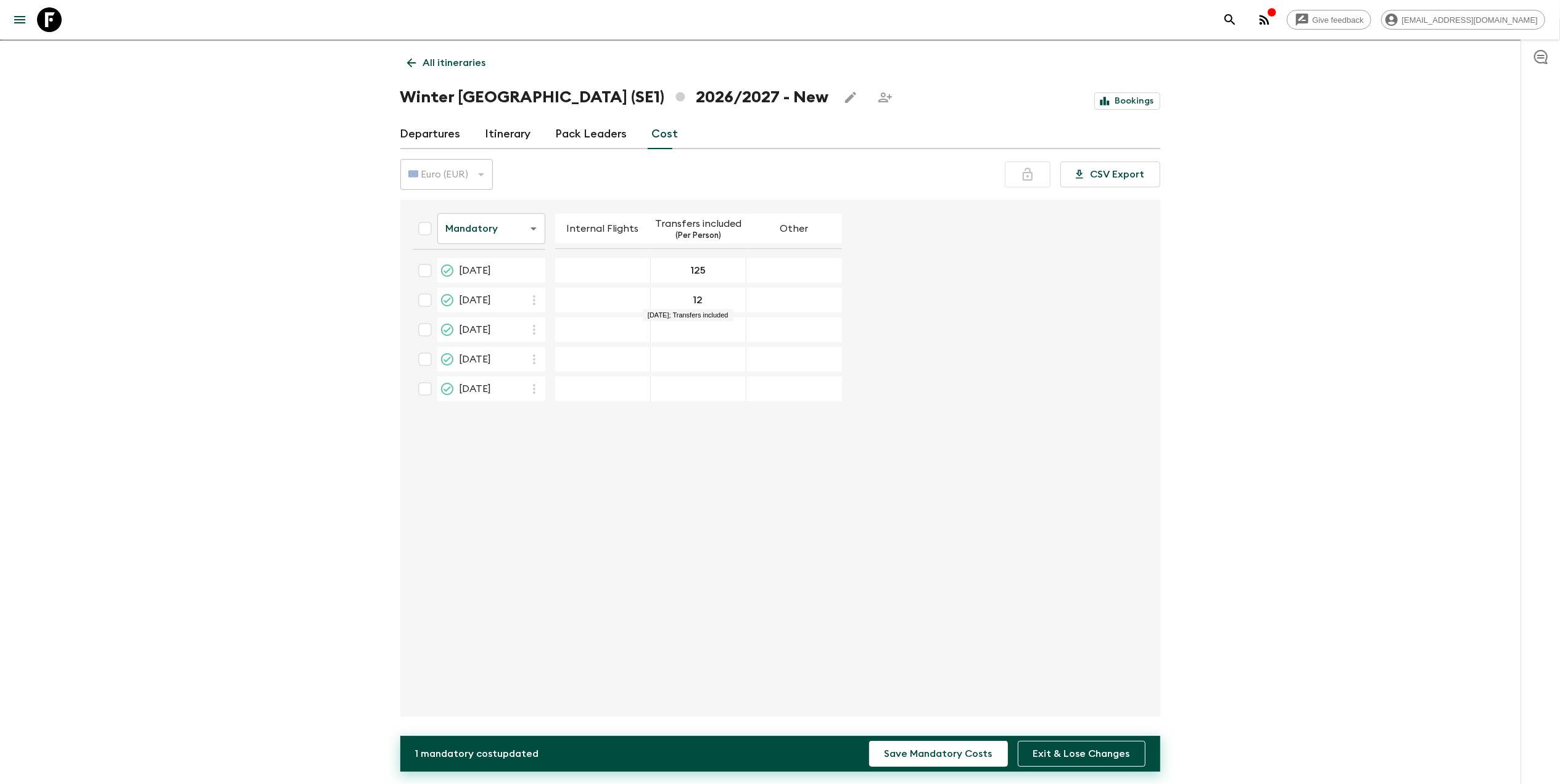
type input "125"
click at [869, 741] on button "Save Mandatory Costs" at bounding box center [938, 754] width 139 height 26
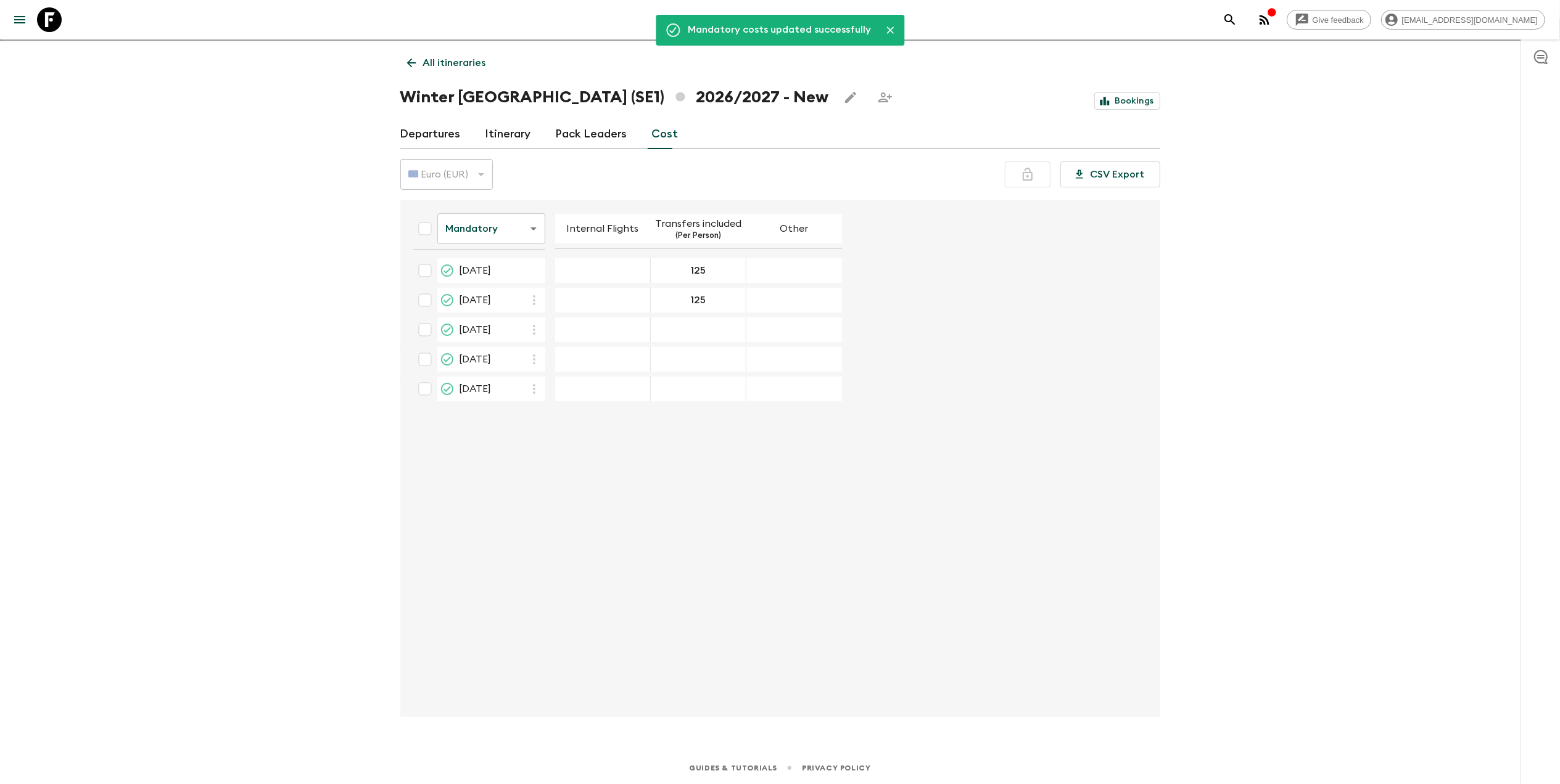
click at [699, 338] on div "21 Jan 2027; Transfers included" at bounding box center [698, 330] width 95 height 24
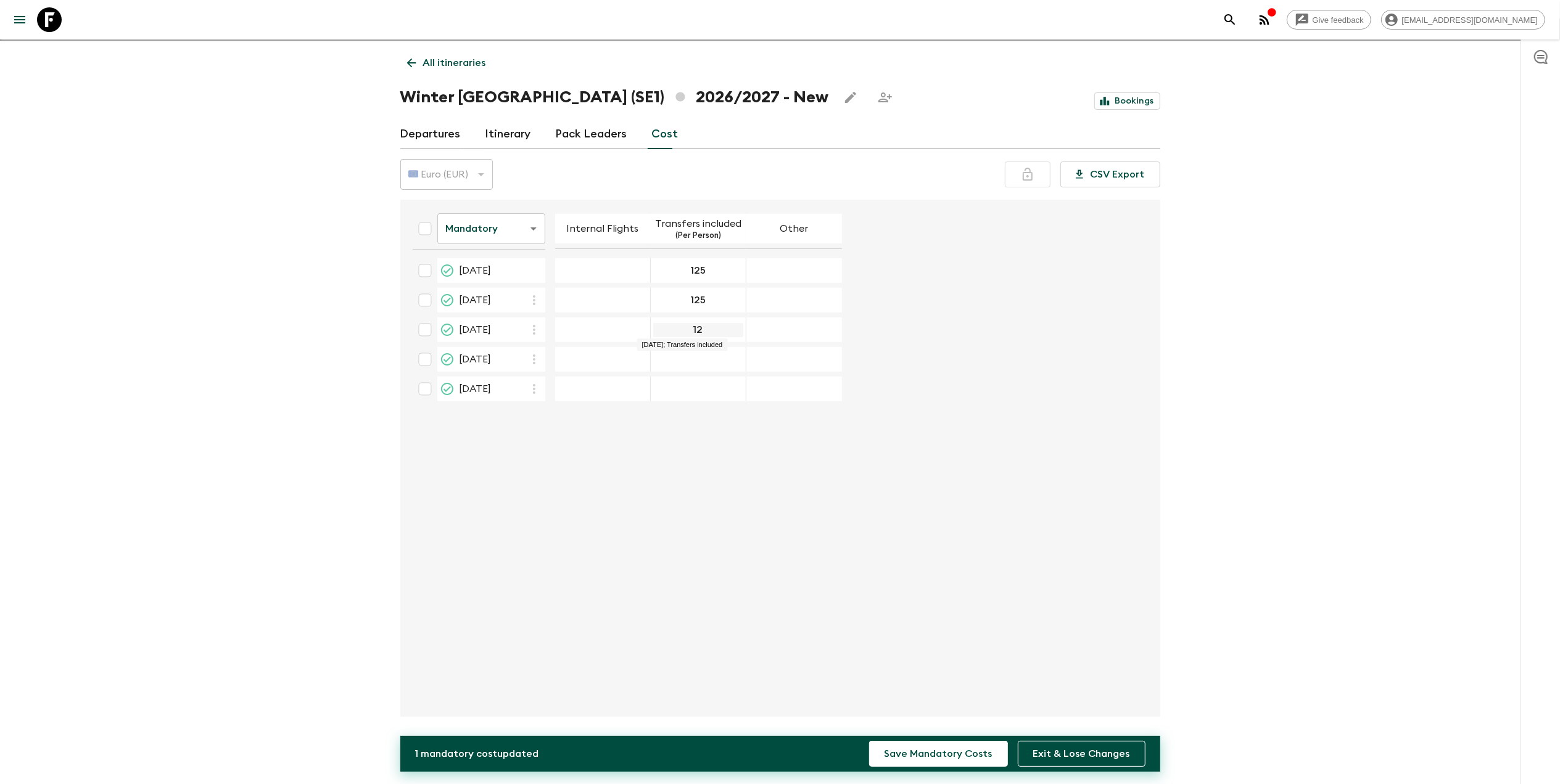
type input "125"
click at [869, 741] on button "Save Mandatory Costs" at bounding box center [938, 754] width 139 height 26
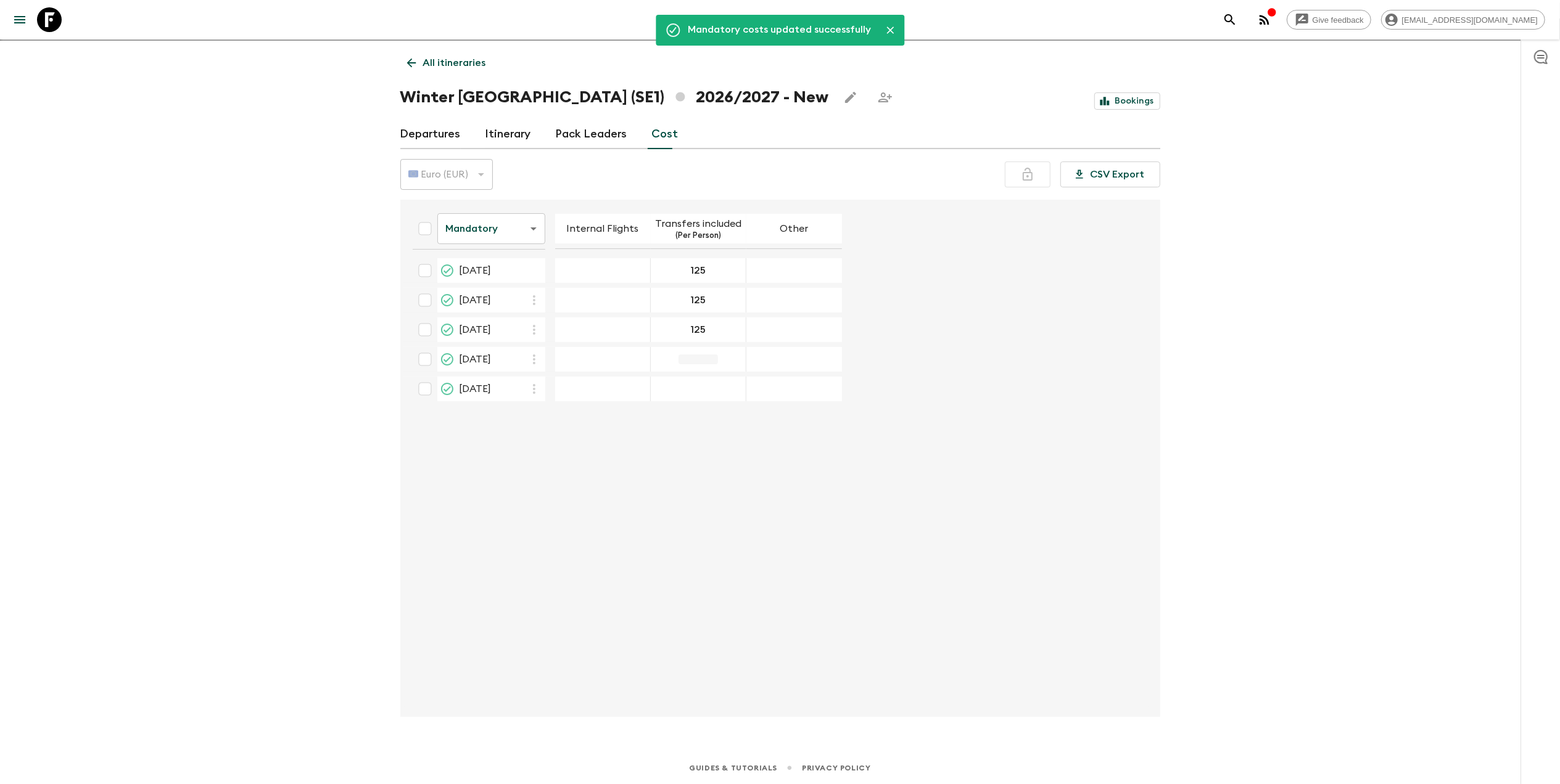
click at [685, 363] on div "04 Feb 2027; Transfers included" at bounding box center [698, 359] width 95 height 24
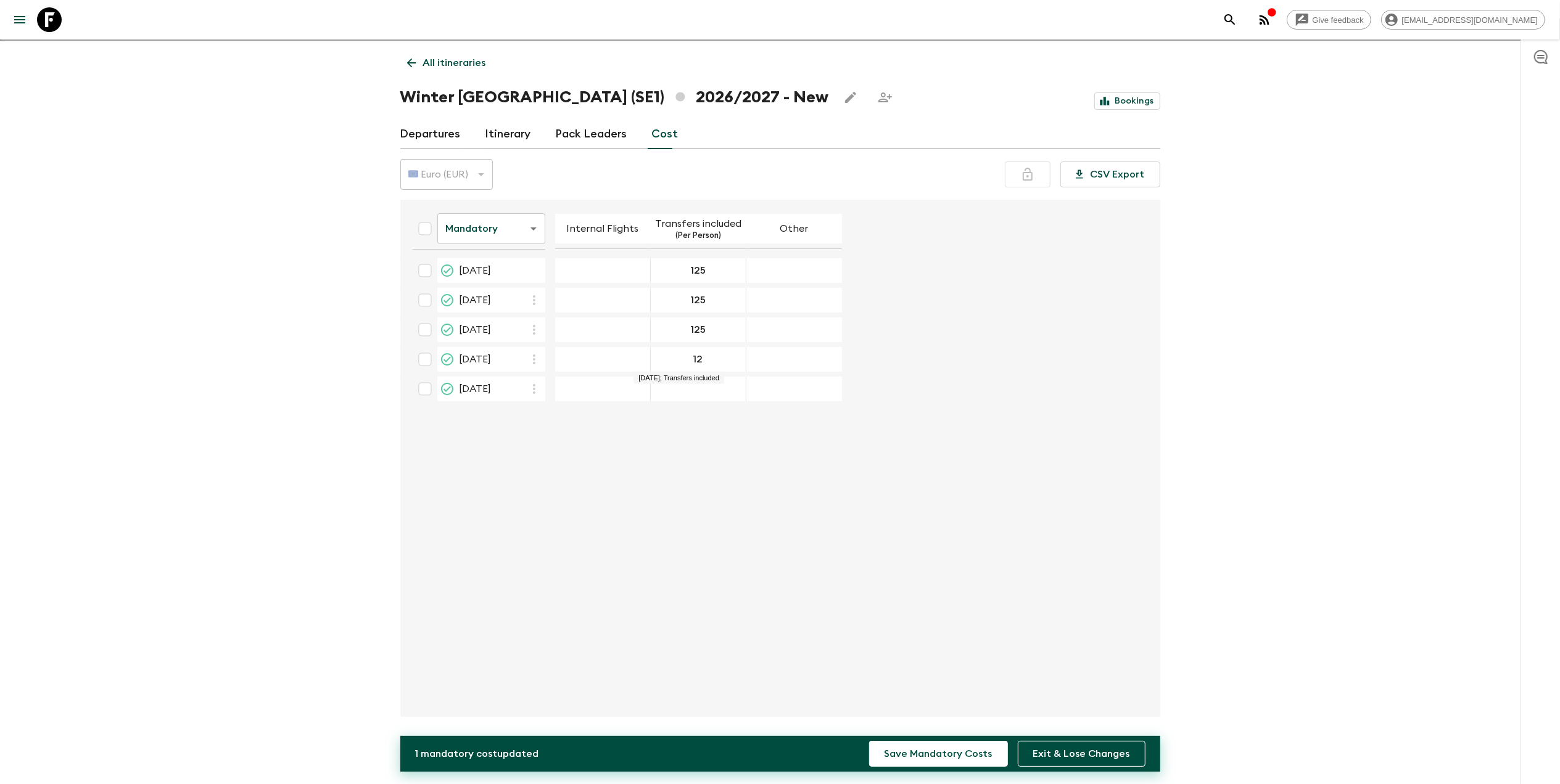
type input "125"
click at [869, 741] on button "Save Mandatory Costs" at bounding box center [938, 754] width 139 height 26
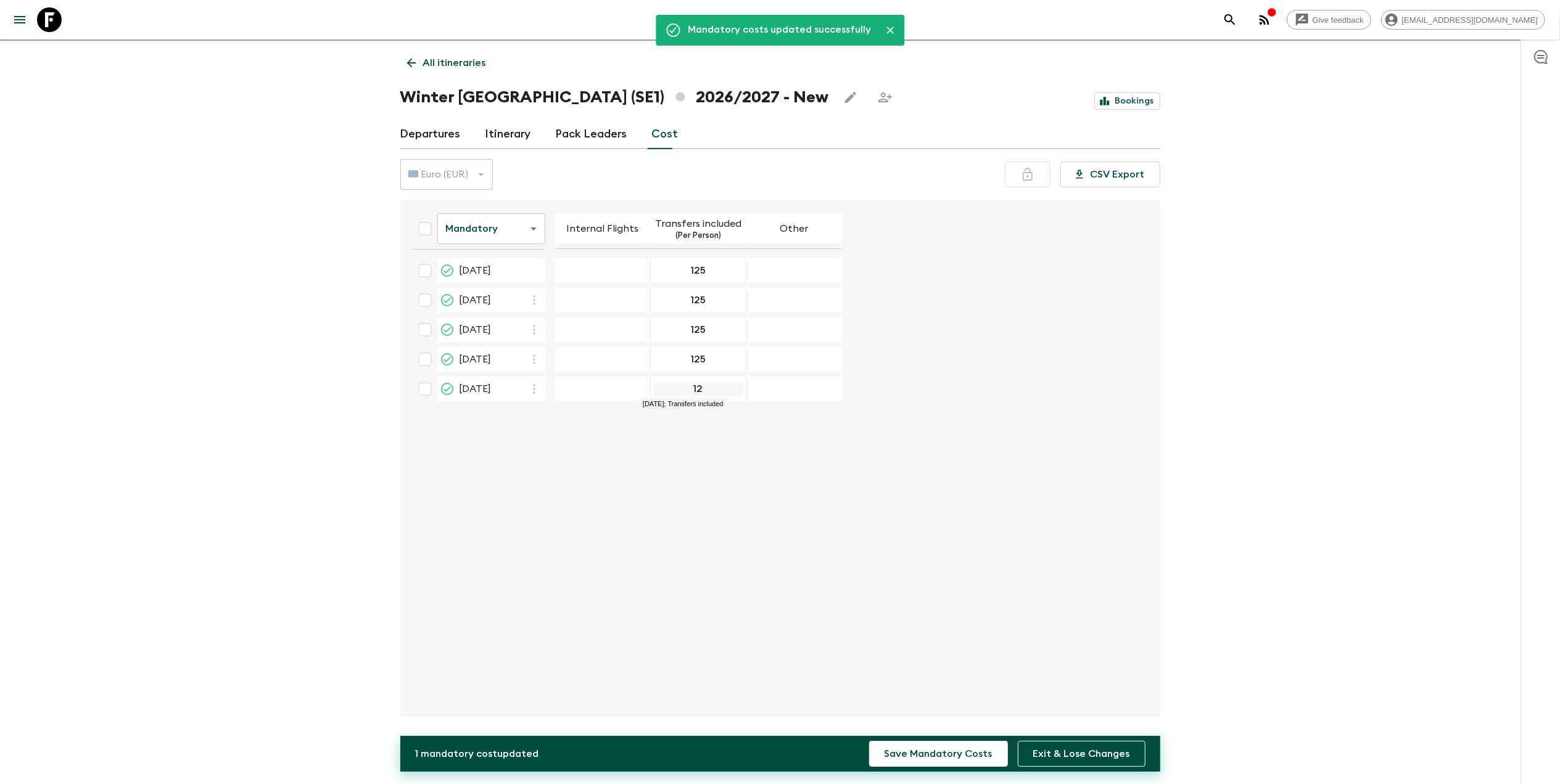
type input "125"
click at [869, 741] on button "Save Mandatory Costs" at bounding box center [938, 754] width 139 height 26
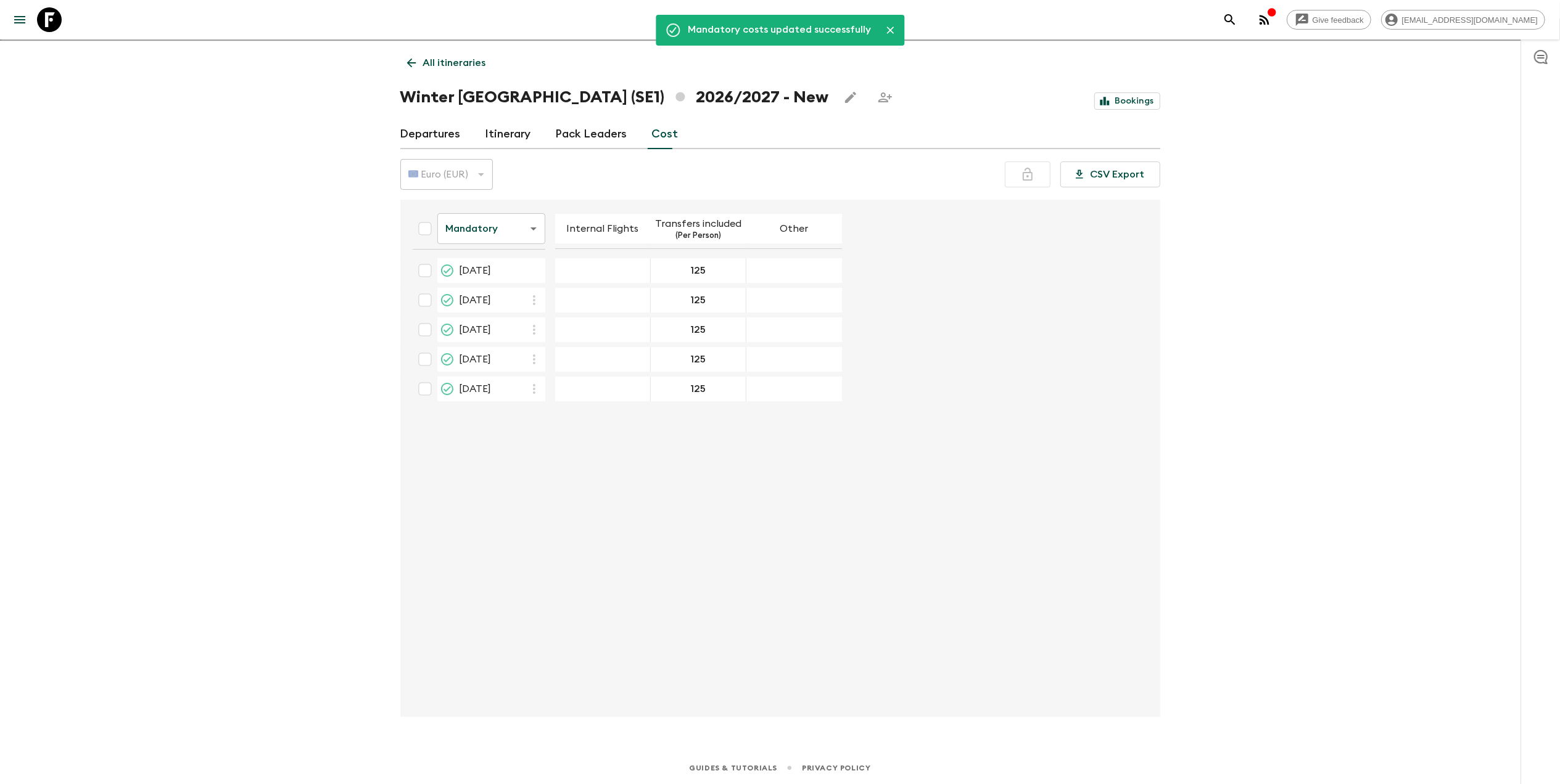
click at [491, 133] on link "Itinerary" at bounding box center [508, 135] width 46 height 30
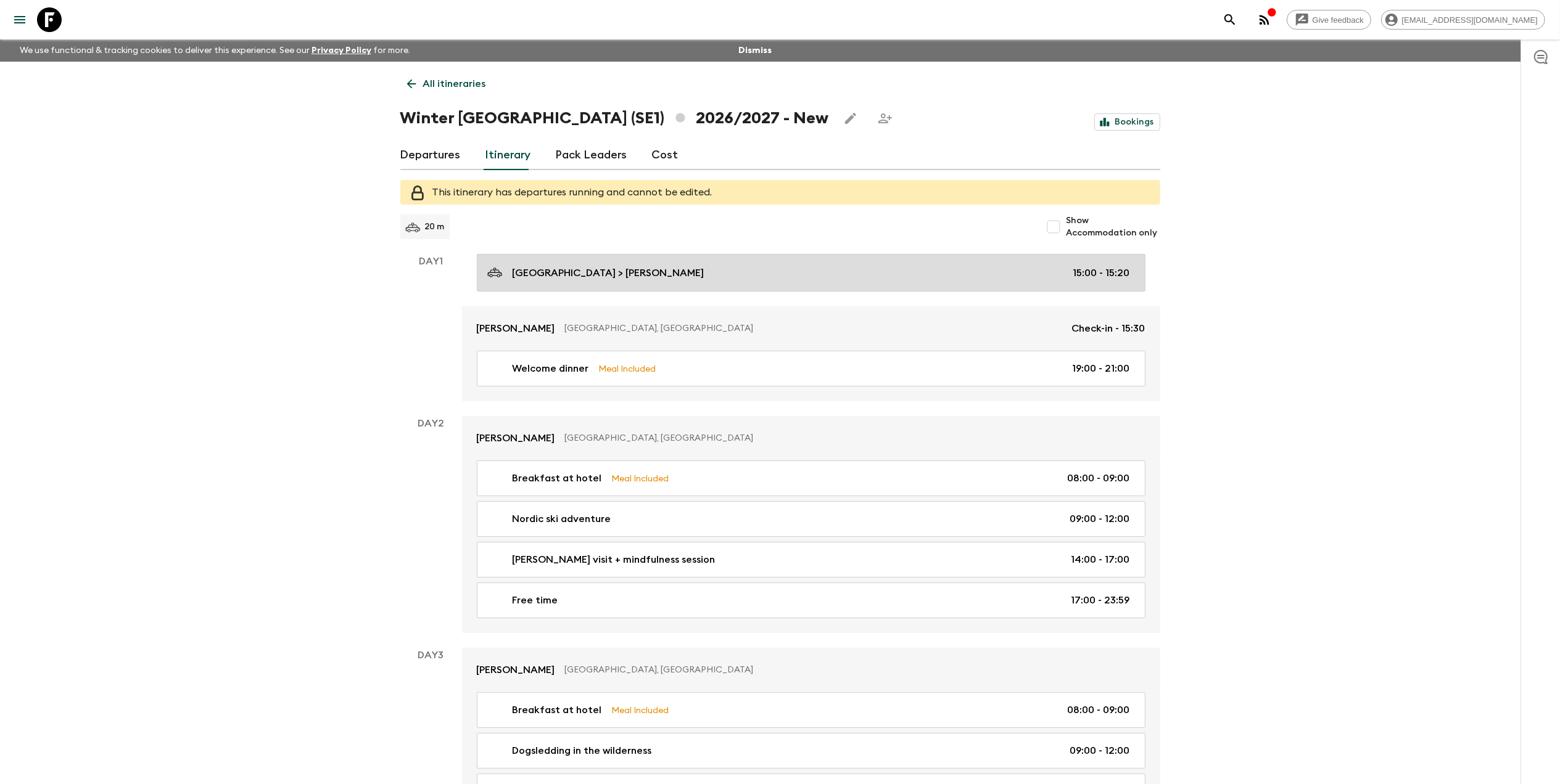
click at [576, 264] on div "Kiruna airport > Camp Ripan 15:00 - 15:20" at bounding box center [809, 272] width 642 height 17
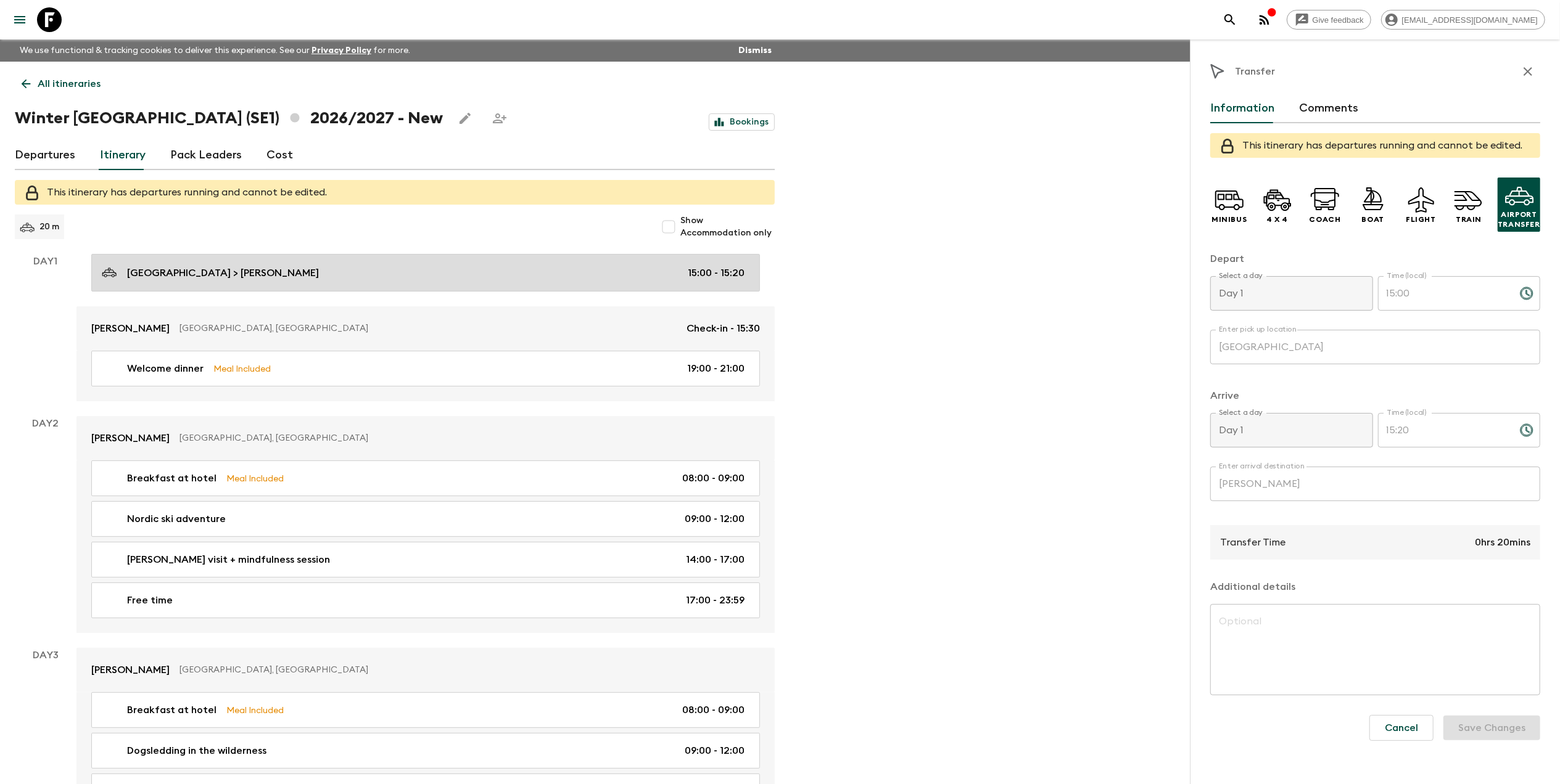
click at [205, 270] on p "Kiruna airport > Camp Ripan" at bounding box center [223, 273] width 192 height 15
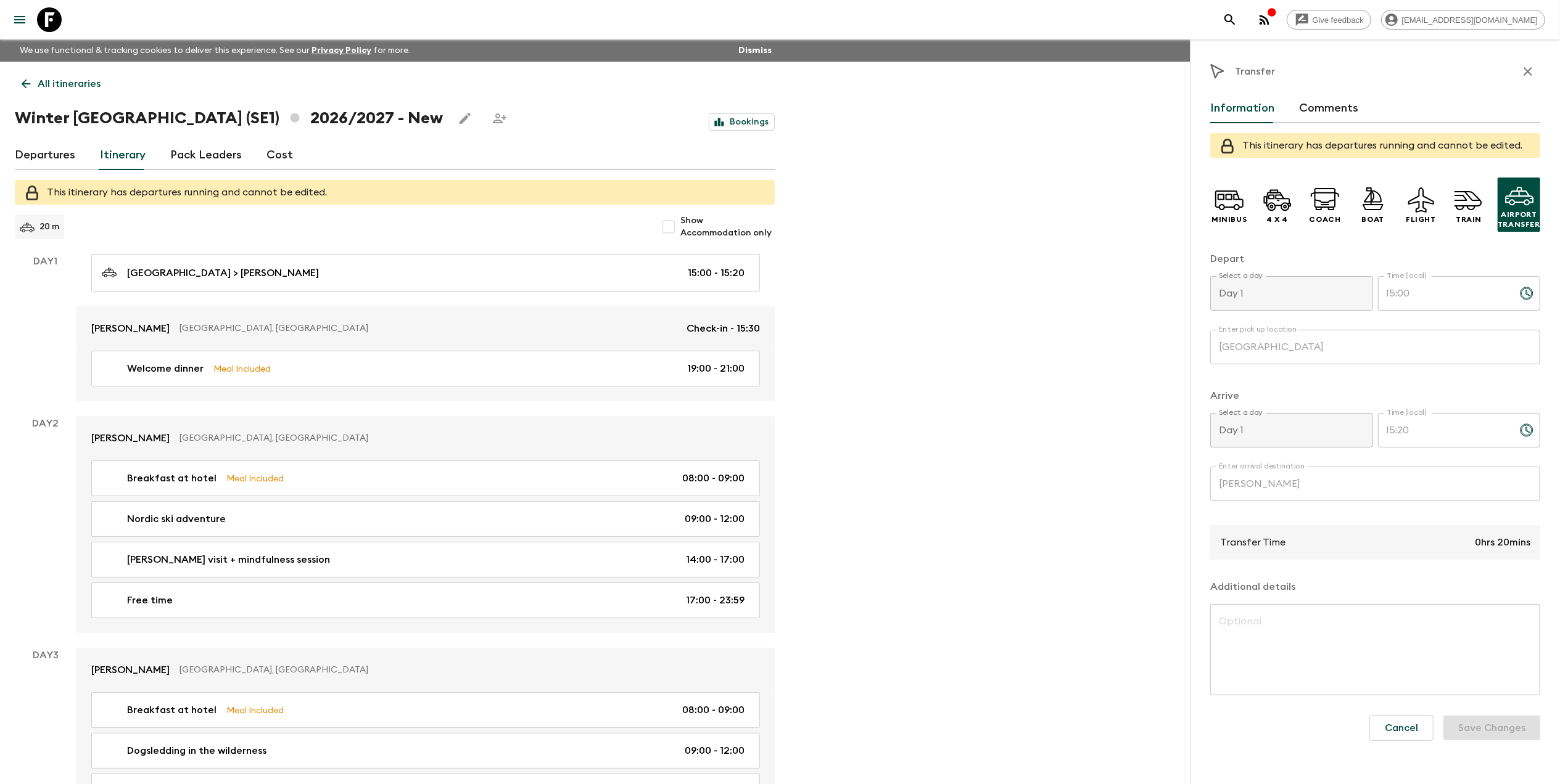
scroll to position [247, 0]
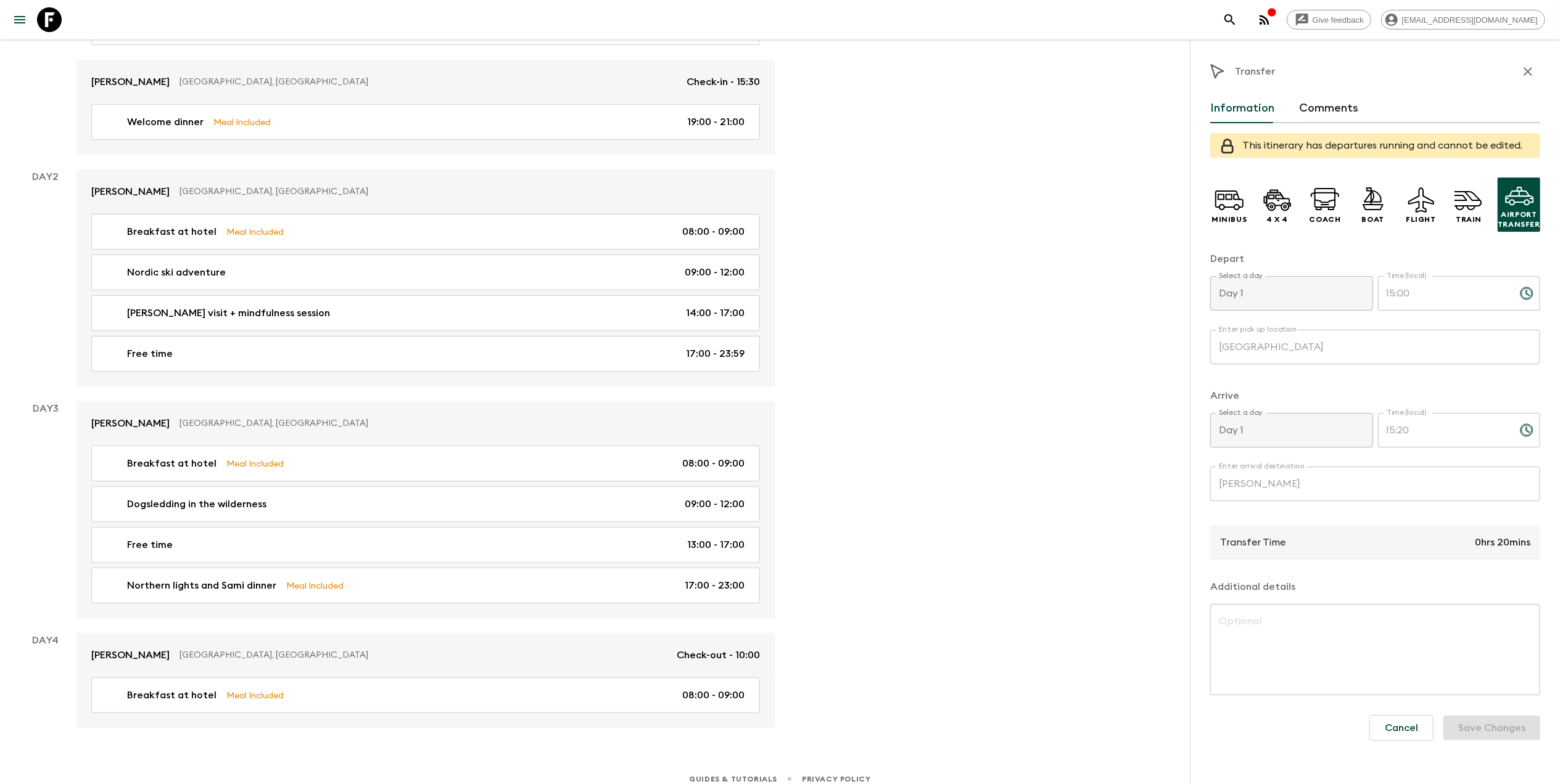
drag, startPoint x: 1254, startPoint y: 476, endPoint x: 1031, endPoint y: 388, distance: 239.7
click at [1032, 388] on div "Give feedback liezel.witbooi@viahansaborealis.com We use functional & tracking …" at bounding box center [780, 274] width 1560 height 1043
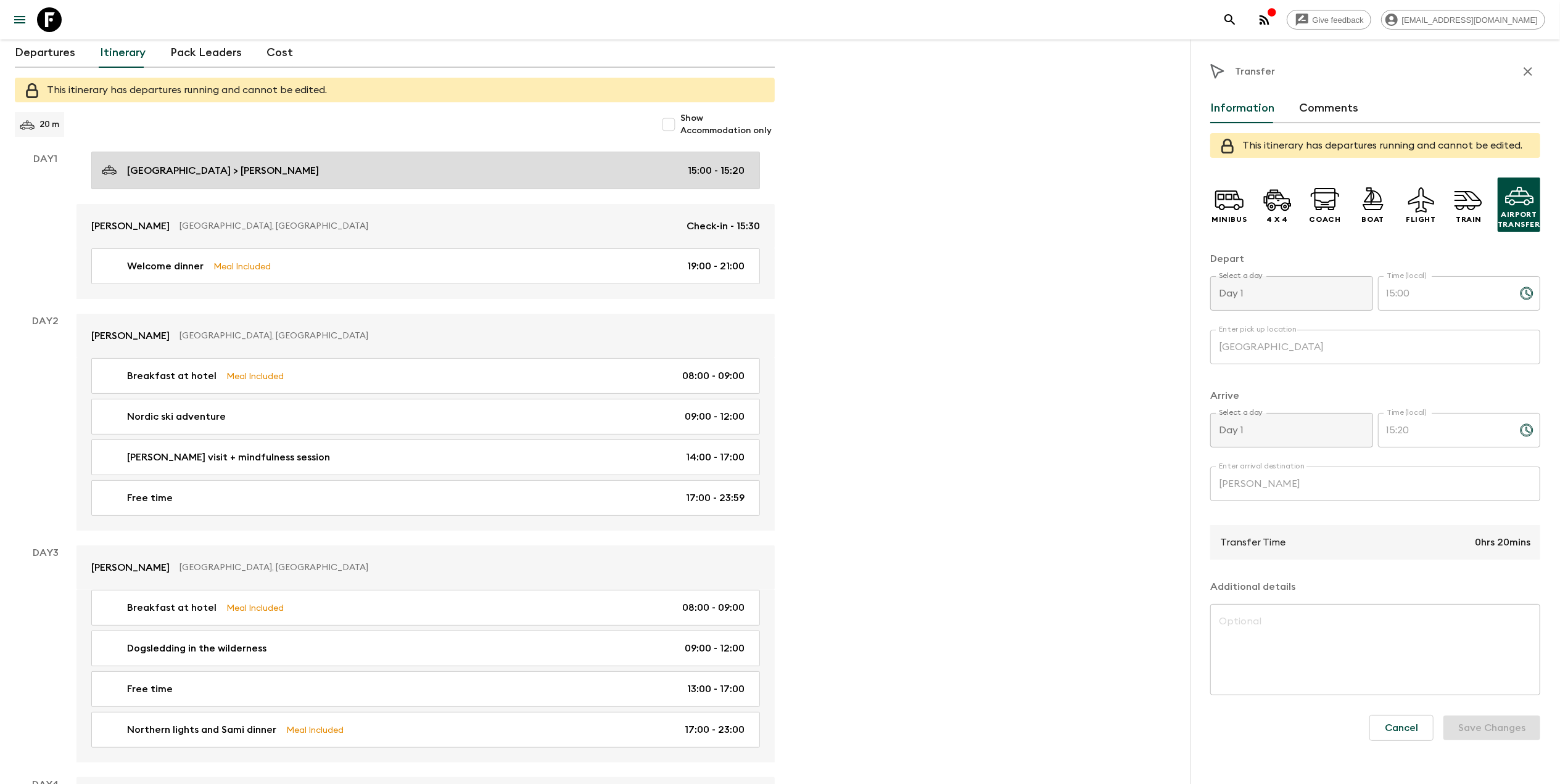
scroll to position [0, 0]
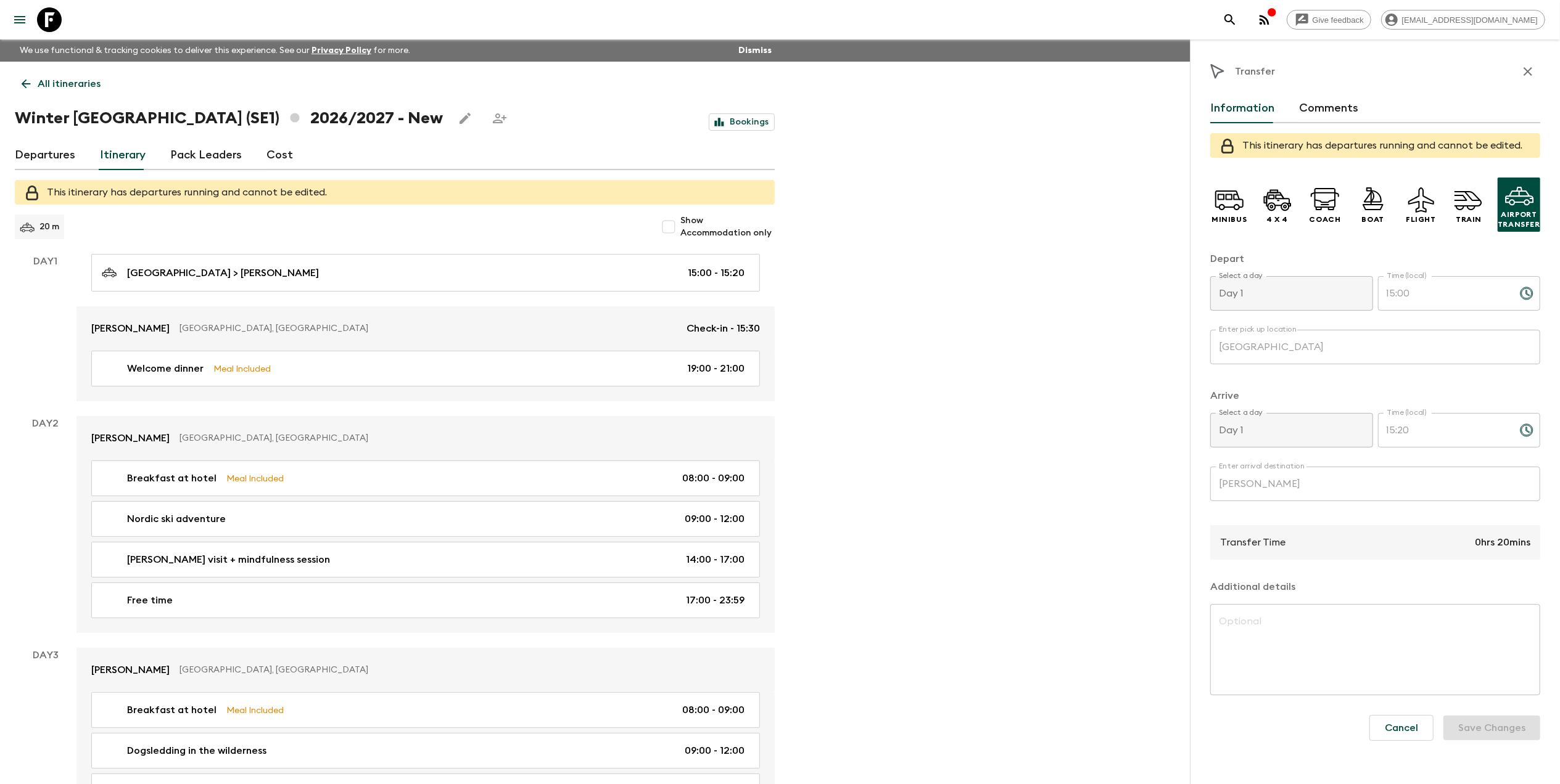
click at [131, 158] on link "Itinerary" at bounding box center [123, 155] width 46 height 30
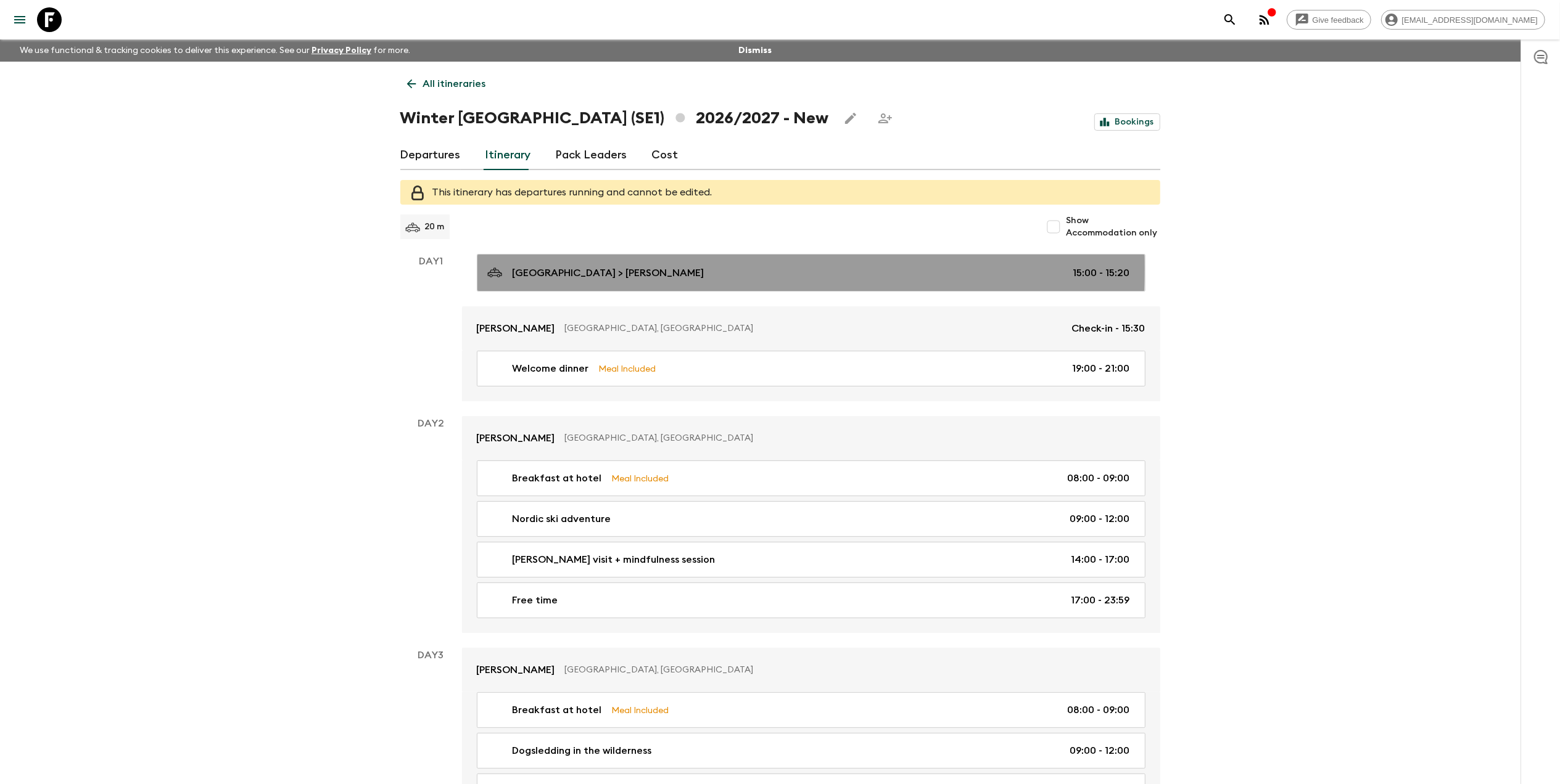
click at [655, 269] on div "Kiruna airport > Camp Ripan 15:00 - 15:20" at bounding box center [809, 272] width 642 height 17
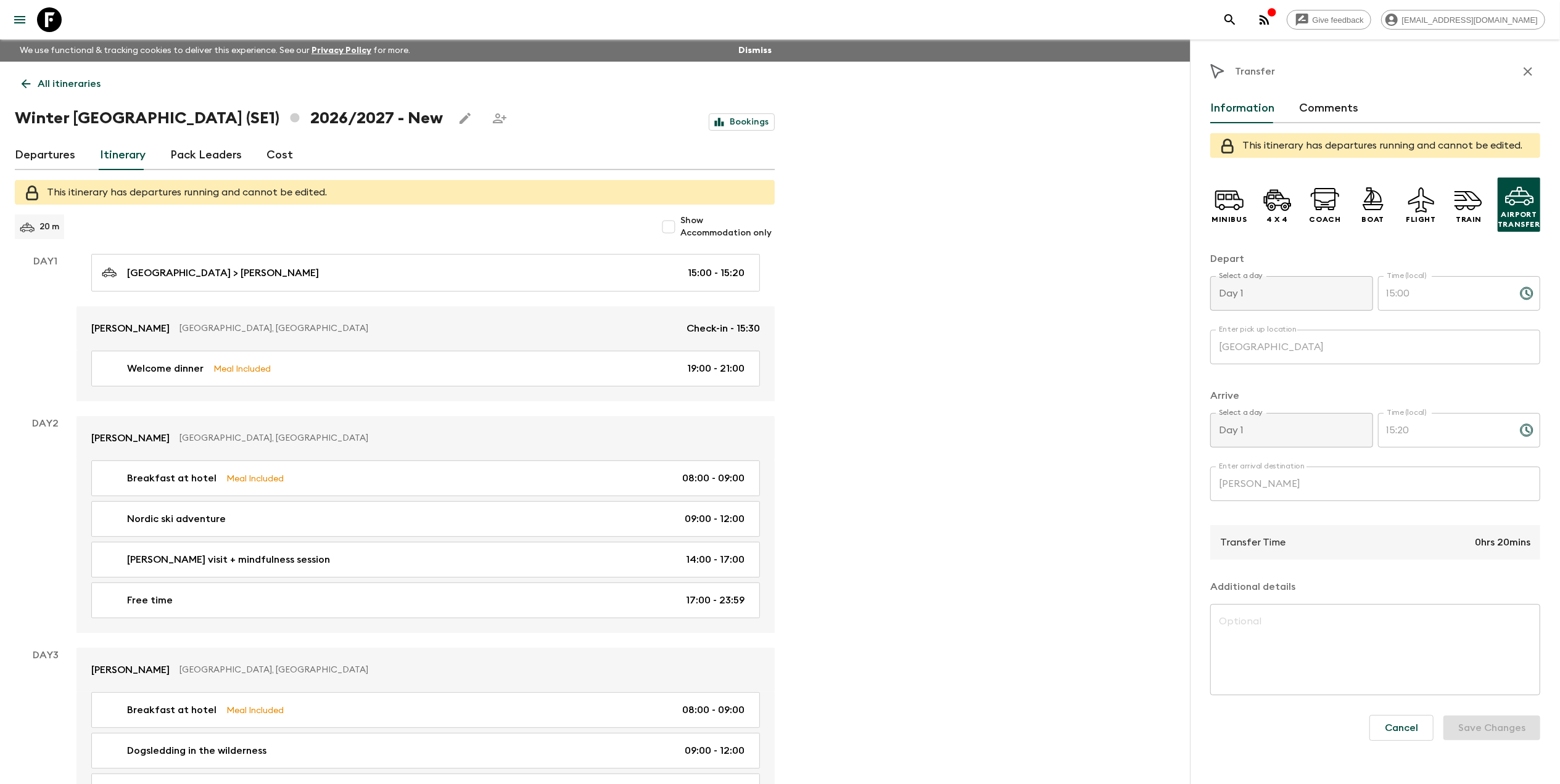
click at [124, 252] on div "All itineraries Winter Sweden (SE1) 2026/2027 - New Bookings Departures Itinera…" at bounding box center [395, 518] width 790 height 913
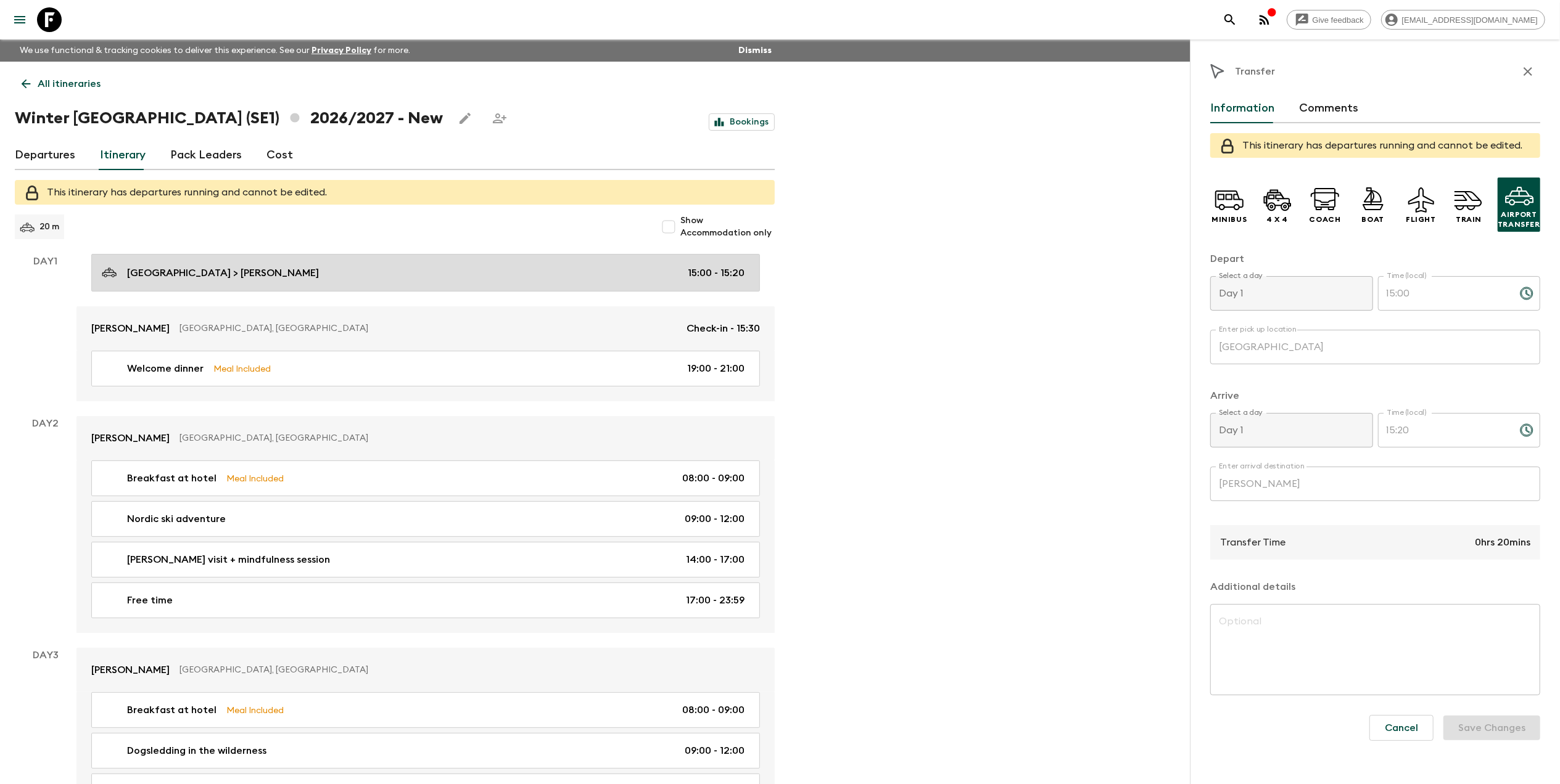
click at [144, 259] on link "Kiruna airport > Camp Ripan 15:00 - 15:20" at bounding box center [425, 273] width 668 height 38
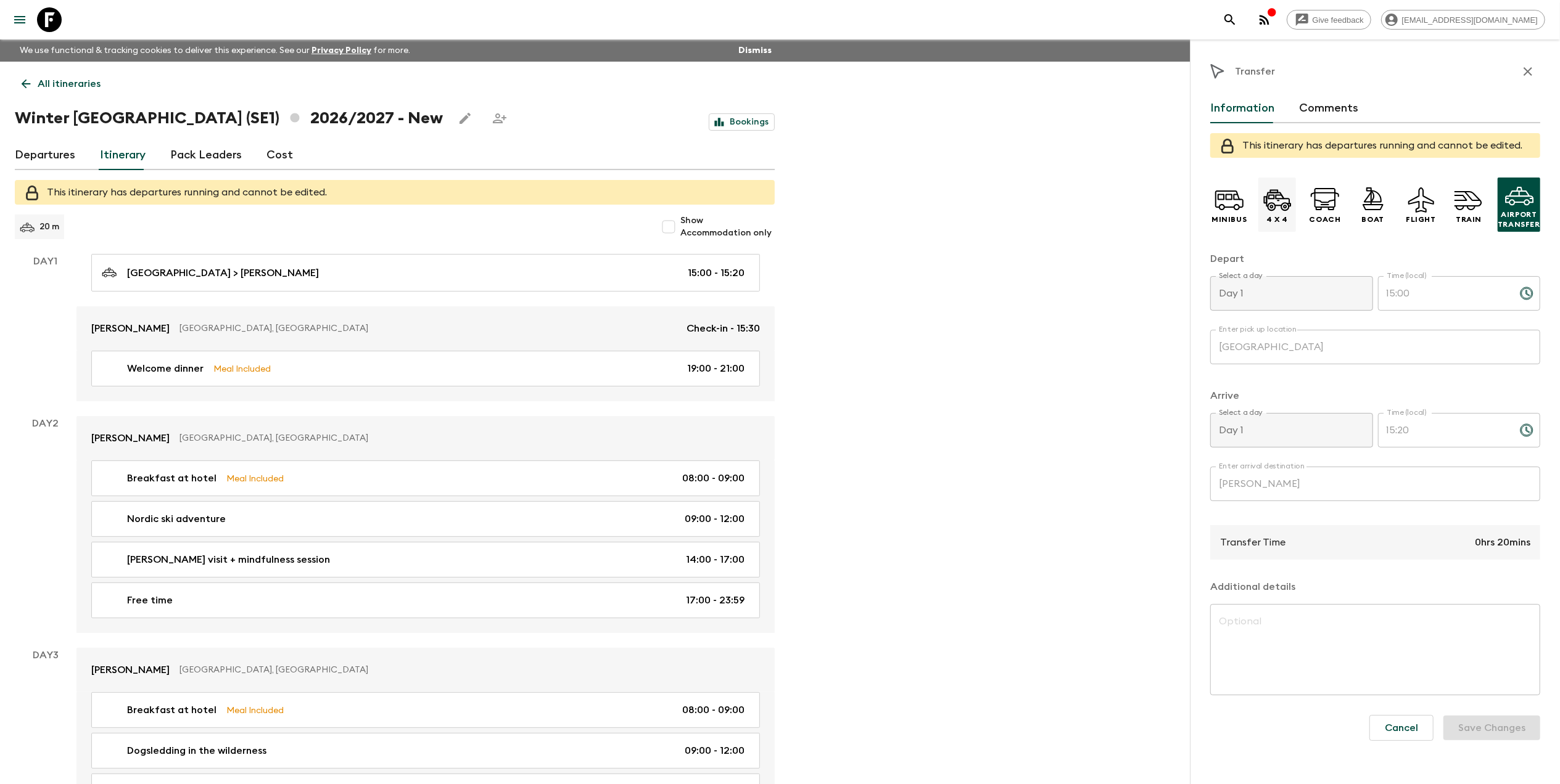
drag, startPoint x: 129, startPoint y: 270, endPoint x: 1281, endPoint y: 206, distance: 1153.8
click at [1281, 206] on icon at bounding box center [1285, 206] width 9 height 9
click at [1239, 205] on icon at bounding box center [1229, 200] width 30 height 30
click at [1524, 200] on icon at bounding box center [1519, 195] width 30 height 30
click at [1329, 546] on div "Transfer Time 0hrs 20mins" at bounding box center [1375, 543] width 330 height 35
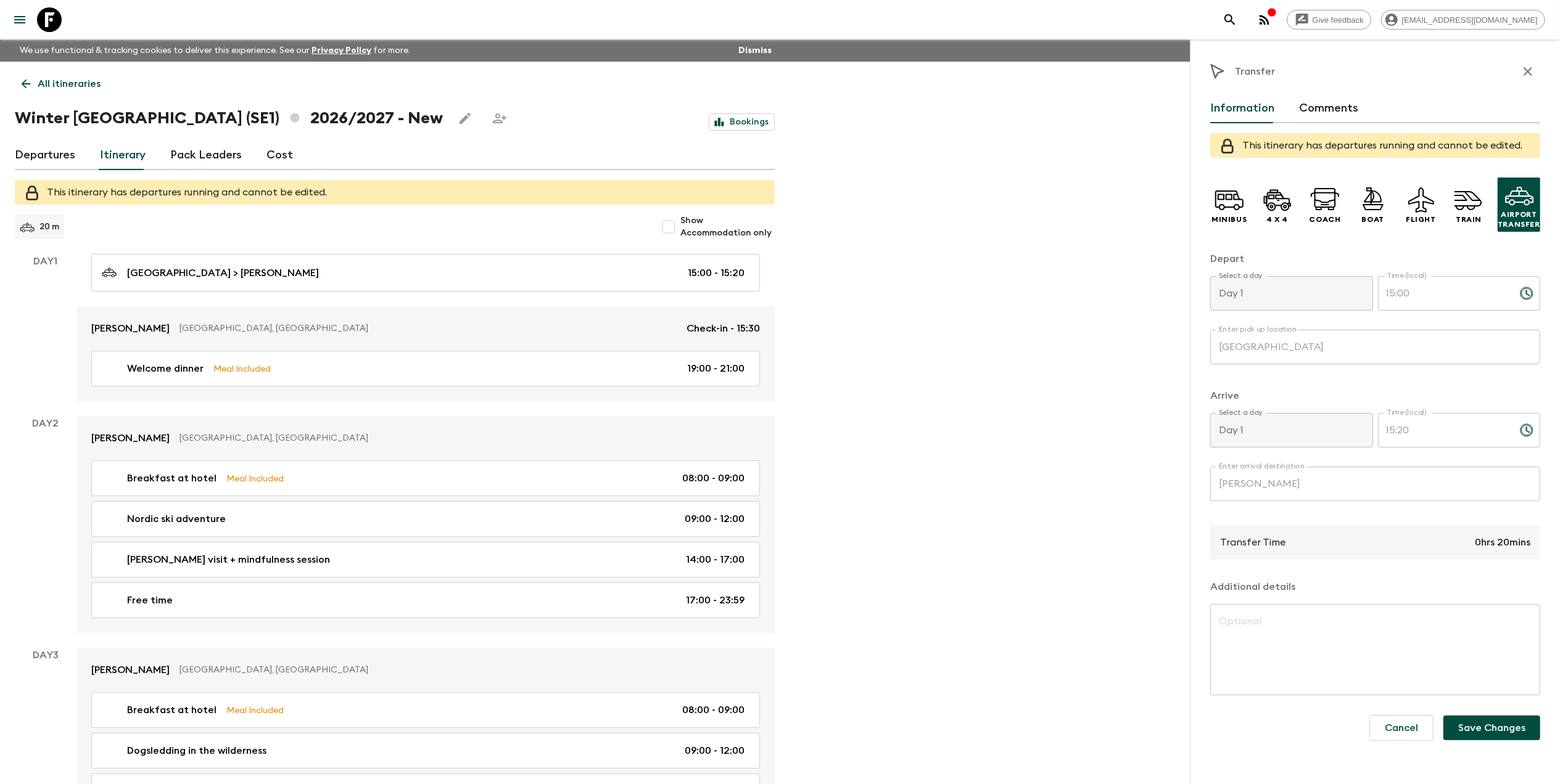
click at [1485, 536] on p "0hrs 20mins" at bounding box center [1502, 542] width 55 height 15
drag, startPoint x: 1197, startPoint y: 637, endPoint x: 1202, endPoint y: 628, distance: 10.3
click at [1197, 637] on div "Transfer Information Comments This itinerary has departures running and cannot …" at bounding box center [1375, 431] width 370 height 784
click at [1248, 613] on div "x ​" at bounding box center [1375, 650] width 330 height 91
click at [1244, 613] on div "x ​" at bounding box center [1375, 650] width 330 height 91
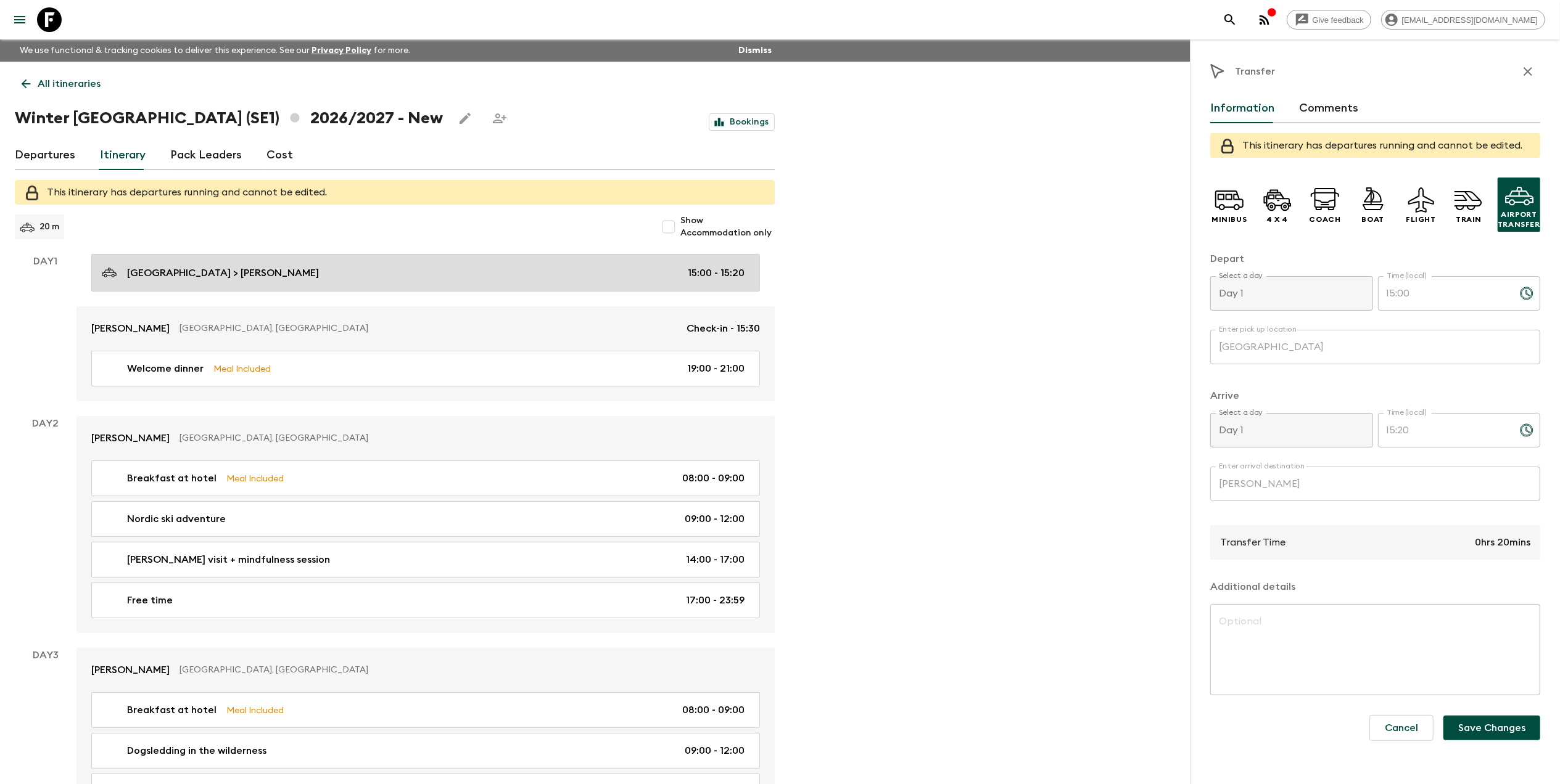
click at [334, 275] on div "Kiruna airport > Camp Ripan 15:00 - 15:20" at bounding box center [423, 272] width 642 height 17
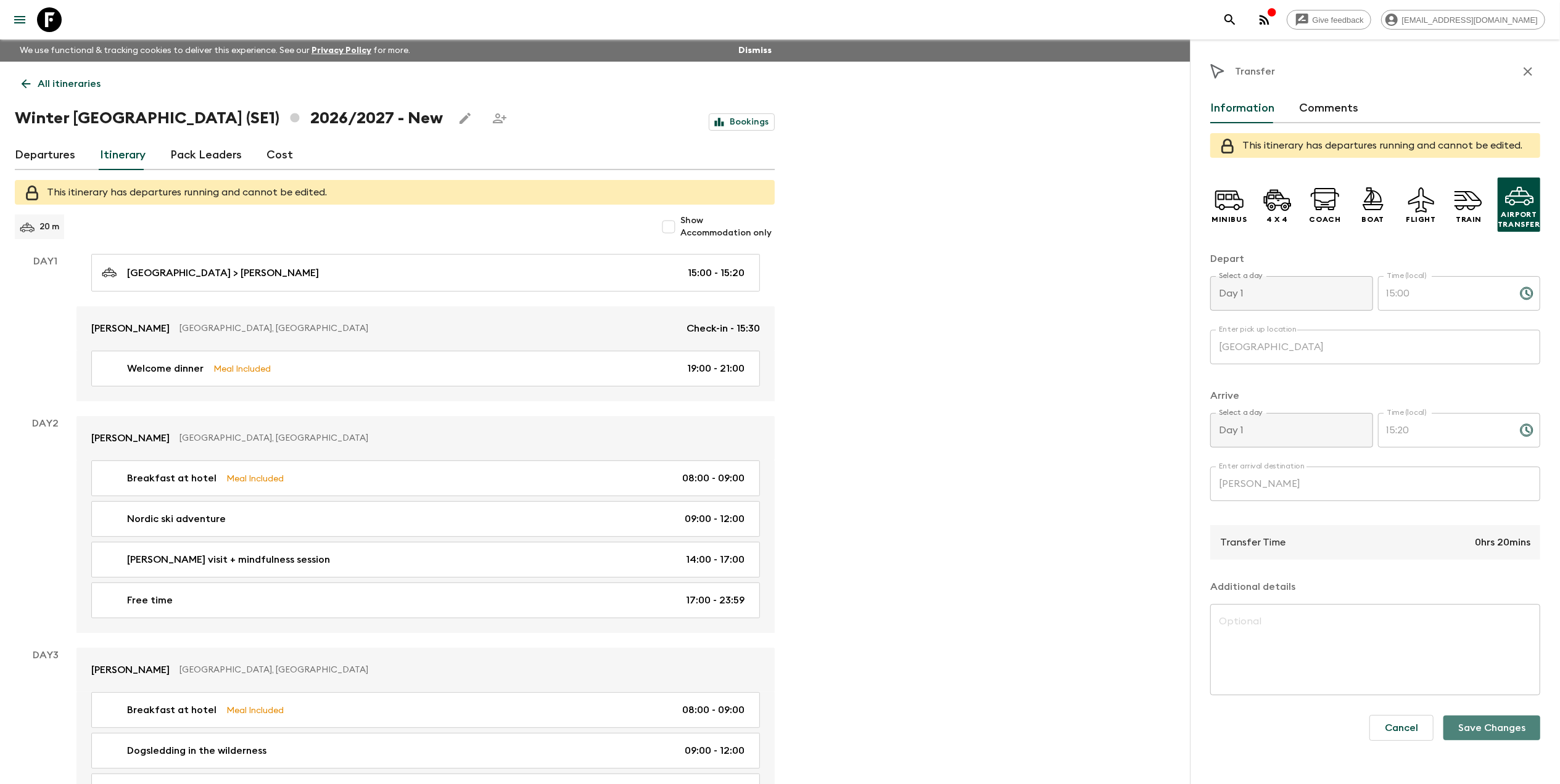
click at [1496, 731] on button "Save Changes" at bounding box center [1491, 728] width 97 height 24
click at [1515, 202] on icon at bounding box center [1519, 195] width 30 height 30
click at [1319, 106] on button "Comments" at bounding box center [1328, 109] width 59 height 30
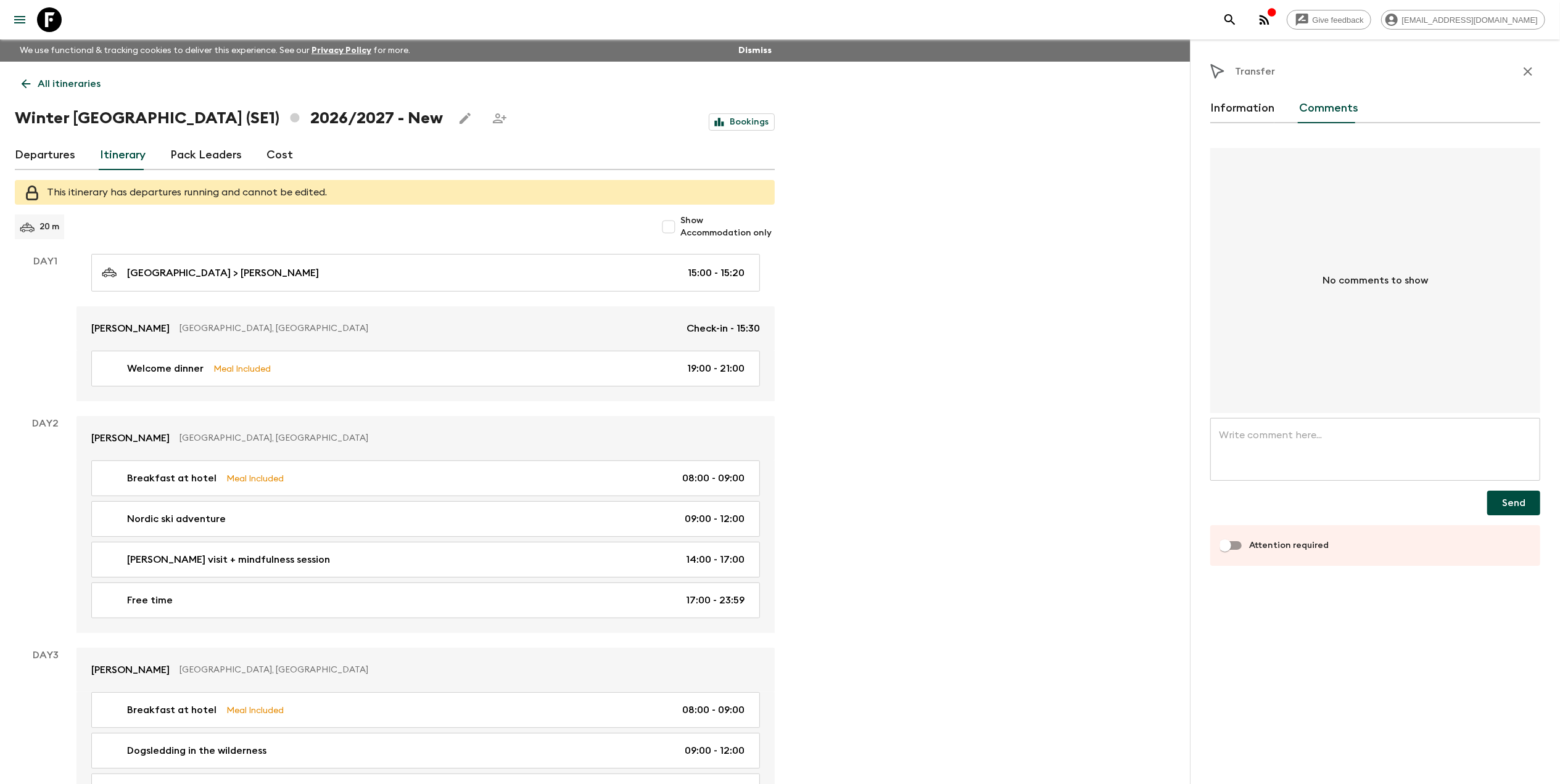
click at [1308, 438] on textarea at bounding box center [1375, 450] width 312 height 43
paste textarea "Be warmly welcomed by your tour representative and enjoy effortless travel with…"
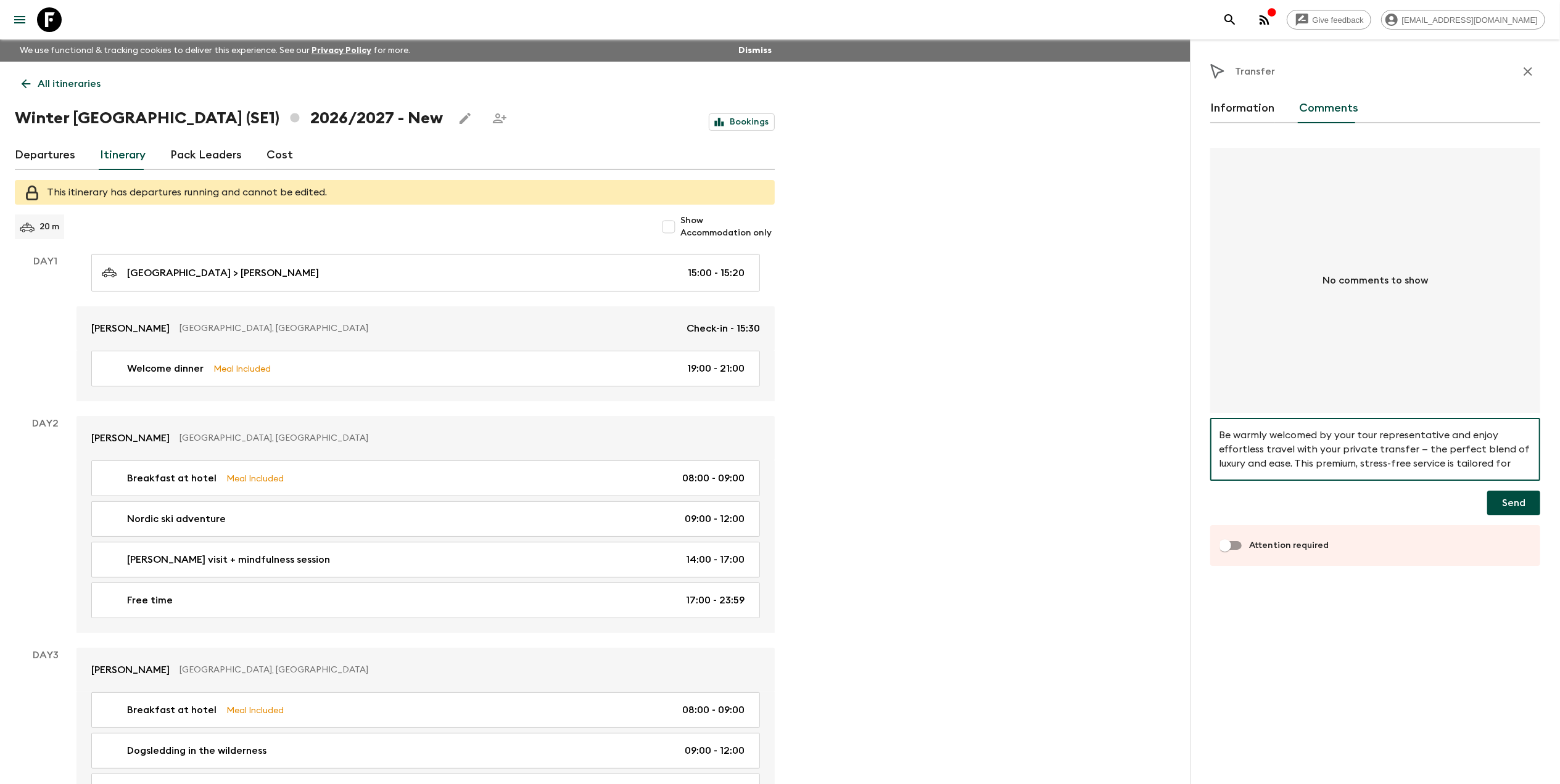
drag, startPoint x: 1372, startPoint y: 445, endPoint x: 1340, endPoint y: 445, distance: 32.0
click at [1340, 445] on textarea "Be warmly welcomed by your tour representative and enjoy effortless travel with…" at bounding box center [1375, 450] width 312 height 43
drag, startPoint x: 1362, startPoint y: 449, endPoint x: 1315, endPoint y: 447, distance: 47.0
click at [1315, 447] on textarea "Be warmly welcomed by your tour representative and enjoy effortless travel with…" at bounding box center [1375, 450] width 312 height 43
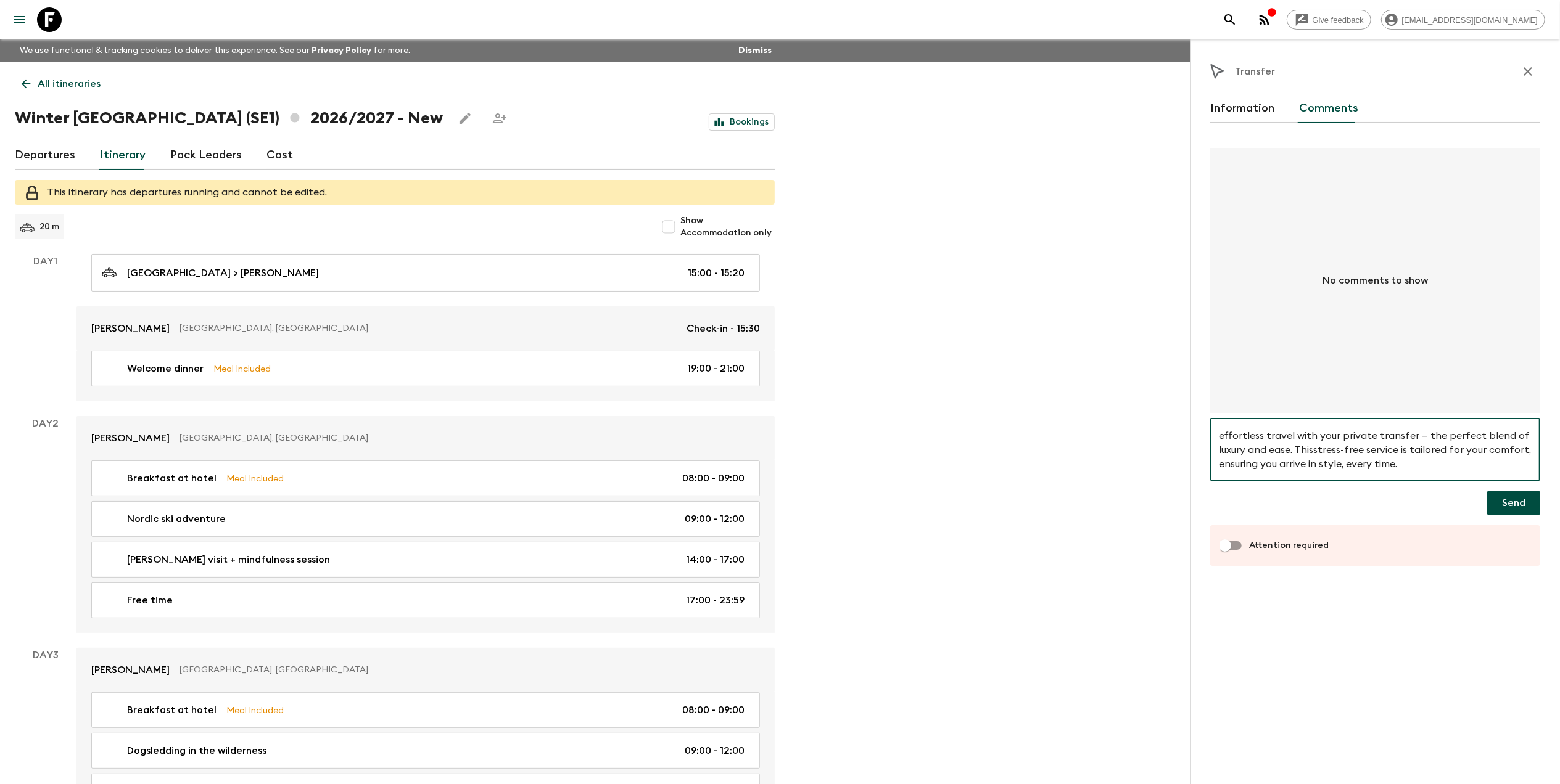
drag, startPoint x: 1457, startPoint y: 461, endPoint x: 1352, endPoint y: 461, distance: 105.0
click at [1352, 461] on textarea "Be warmly welcomed by your tour representative and enjoy effortless travel with…" at bounding box center [1375, 450] width 312 height 43
click at [1315, 451] on textarea "Be warmly welcomed by your tour representative and enjoy effortless travel with…" at bounding box center [1375, 450] width 312 height 43
drag, startPoint x: 1450, startPoint y: 460, endPoint x: 1349, endPoint y: 459, distance: 101.0
click at [1349, 459] on textarea "Be warmly welcomed by your tour representative and enjoy effortless travel with…" at bounding box center [1375, 450] width 312 height 43
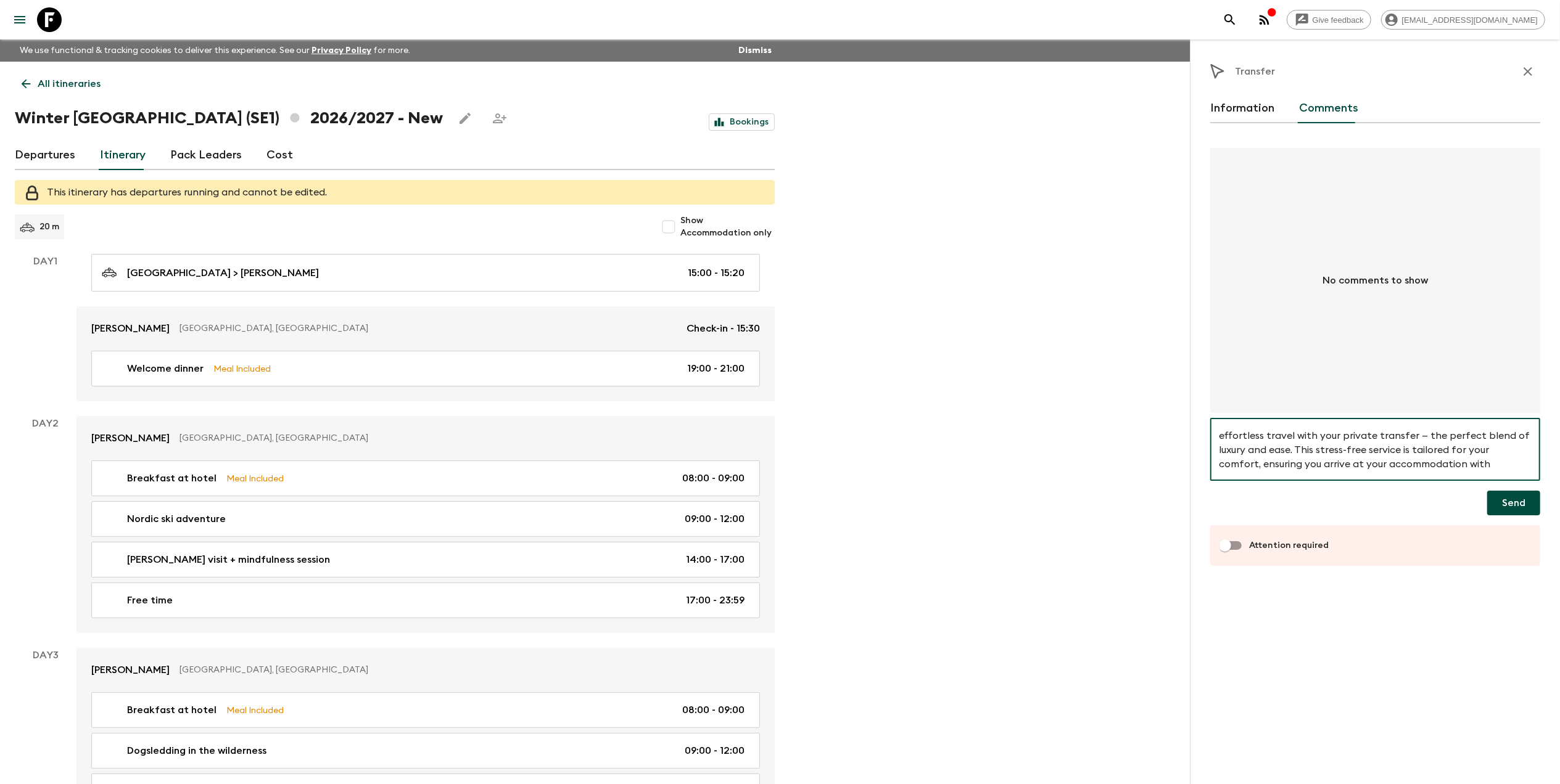
click at [1500, 459] on textarea "Be warmly welcomed by your tour representative and enjoy effortless travel with…" at bounding box center [1375, 450] width 312 height 43
type textarea "Be warmly welcomed by your tour representative and enjoy effortless travel with…"
drag, startPoint x: 1281, startPoint y: 449, endPoint x: 1241, endPoint y: 602, distance: 158.1
click at [1241, 602] on div "Information Comments No comments to show Be warmly welcomed by your tour repres…" at bounding box center [1375, 349] width 330 height 512
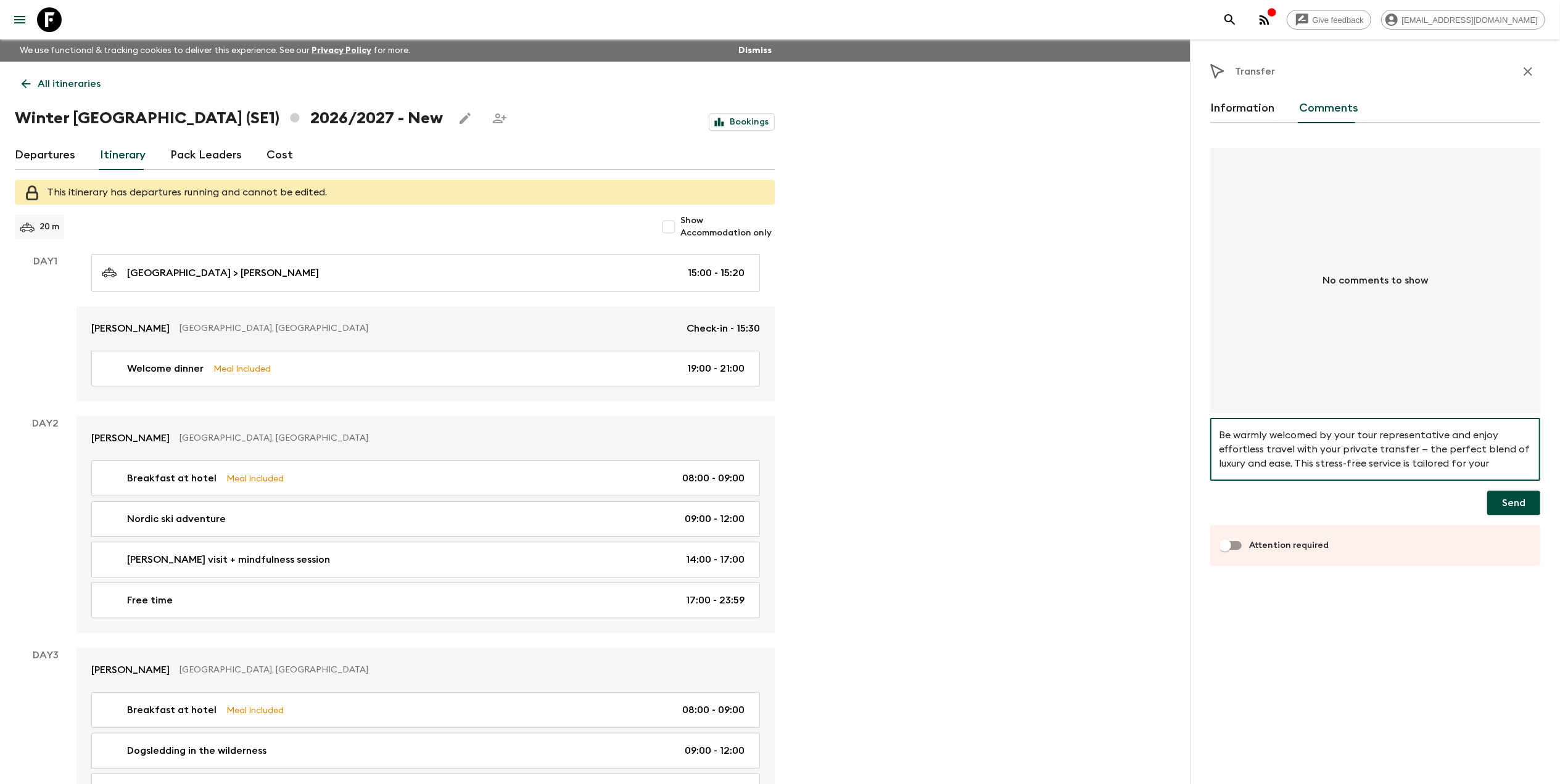
drag, startPoint x: 1496, startPoint y: 465, endPoint x: 993, endPoint y: 353, distance: 515.3
click at [993, 353] on div "Give feedback liezel.witbooi@viahansaborealis.com We use functional & tracking …" at bounding box center [780, 521] width 1560 height 1043
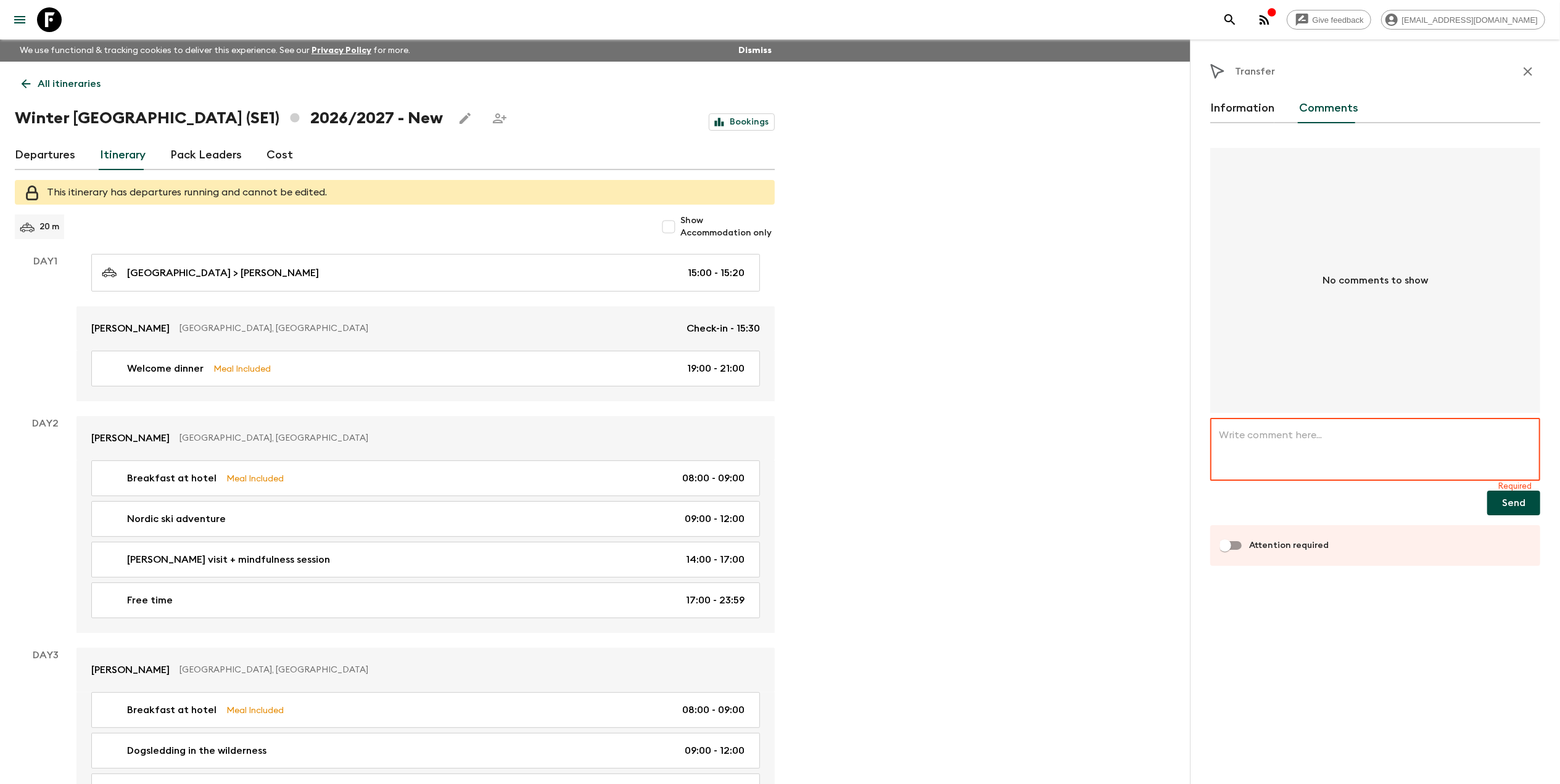
paste textarea "Be warmly welcomed by your tour representative and enjoy effortless travel with…"
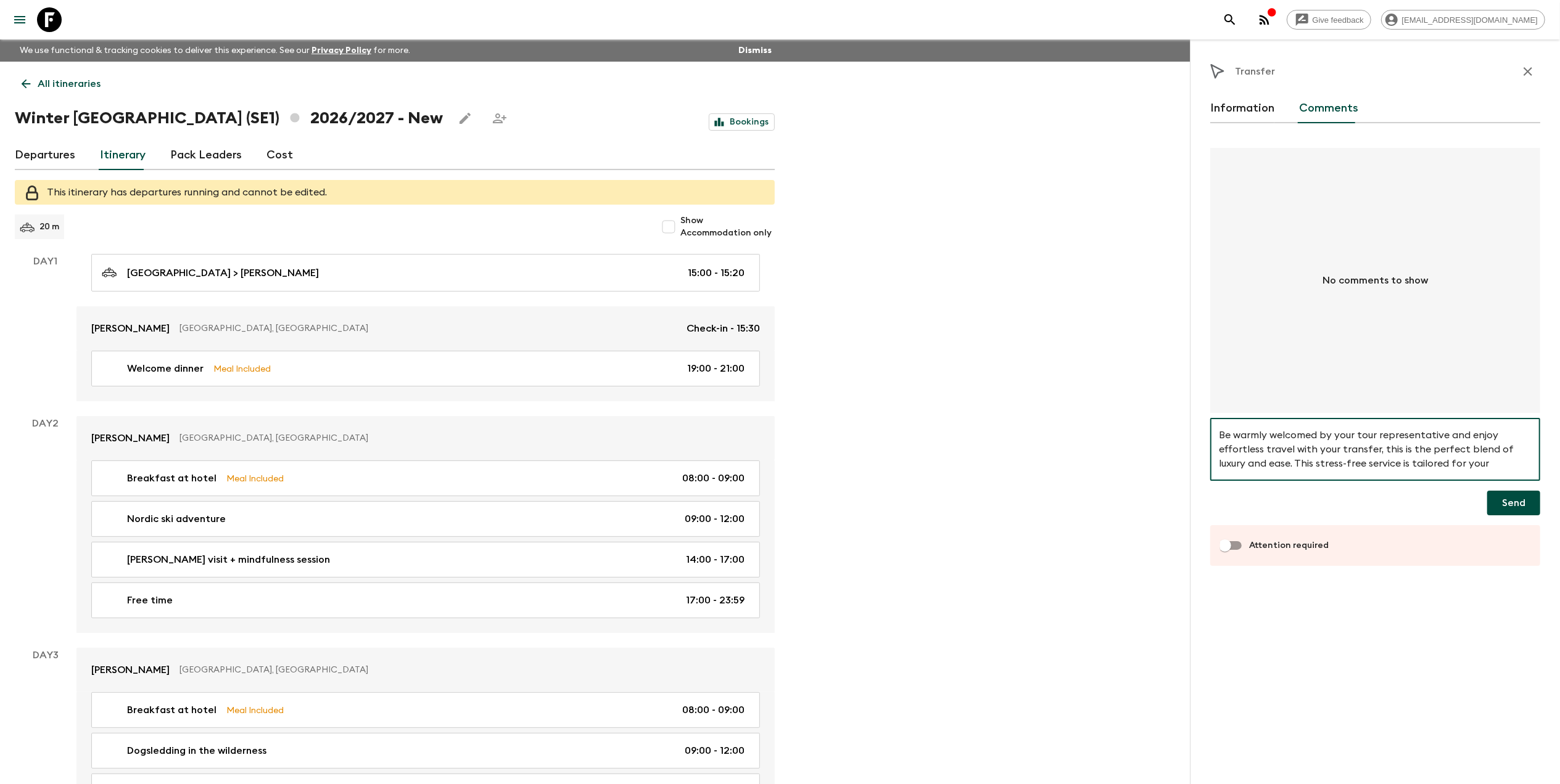
scroll to position [25, 0]
type textarea "Be warmly welcomed by your tour representative and enjoy effortless travel with…"
click at [1507, 498] on button "Send" at bounding box center [1513, 502] width 53 height 24
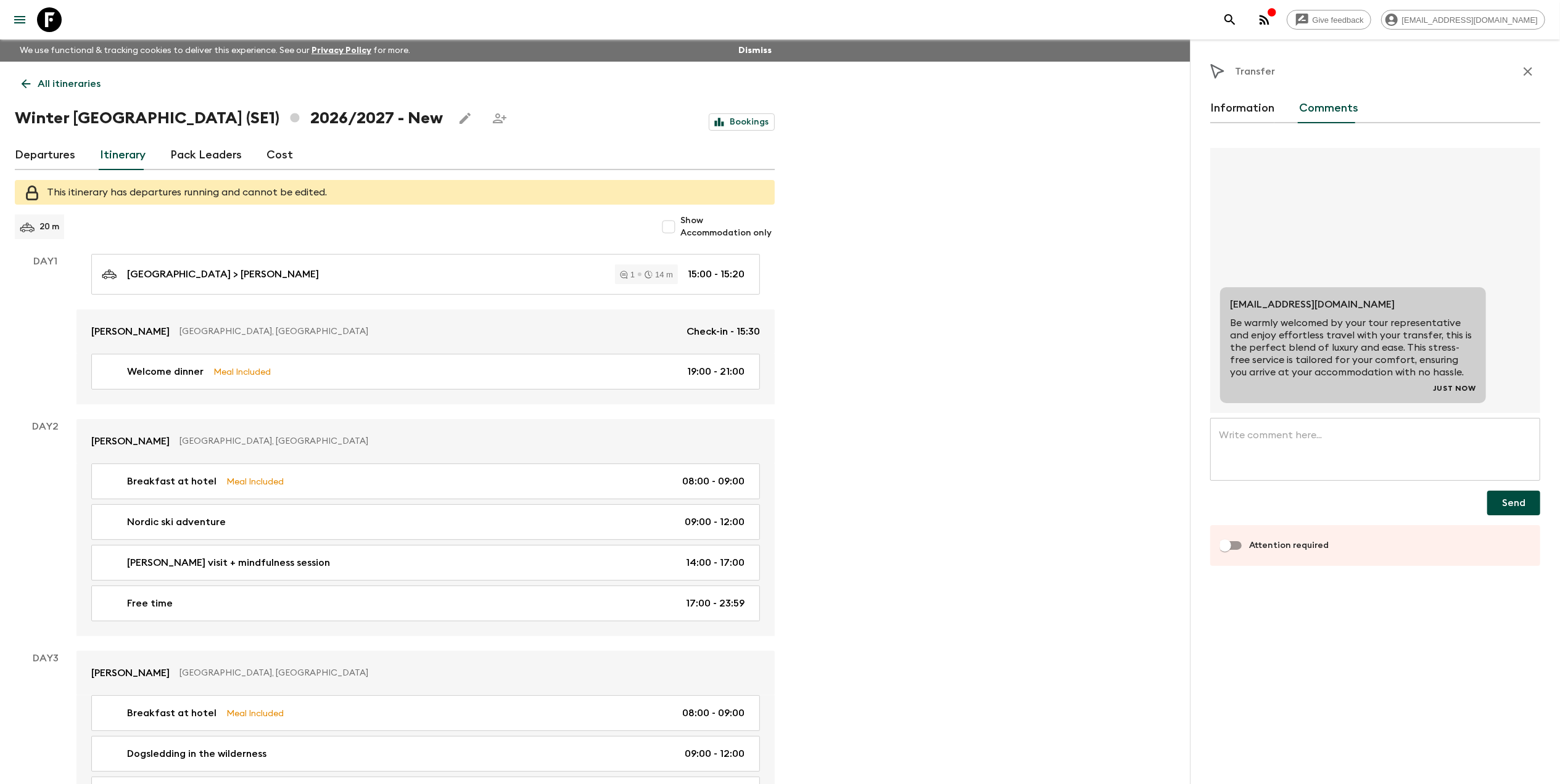
scroll to position [0, 0]
drag, startPoint x: 1388, startPoint y: 368, endPoint x: 1331, endPoint y: 329, distance: 69.1
drag, startPoint x: 1331, startPoint y: 329, endPoint x: 1543, endPoint y: 68, distance: 336.3
click at [1543, 62] on div "Transfer Information Comments liezel.witbooi@viahansaborealis.com Be warmly wel…" at bounding box center [1375, 431] width 370 height 784
click at [1532, 70] on icon "button" at bounding box center [1528, 71] width 15 height 15
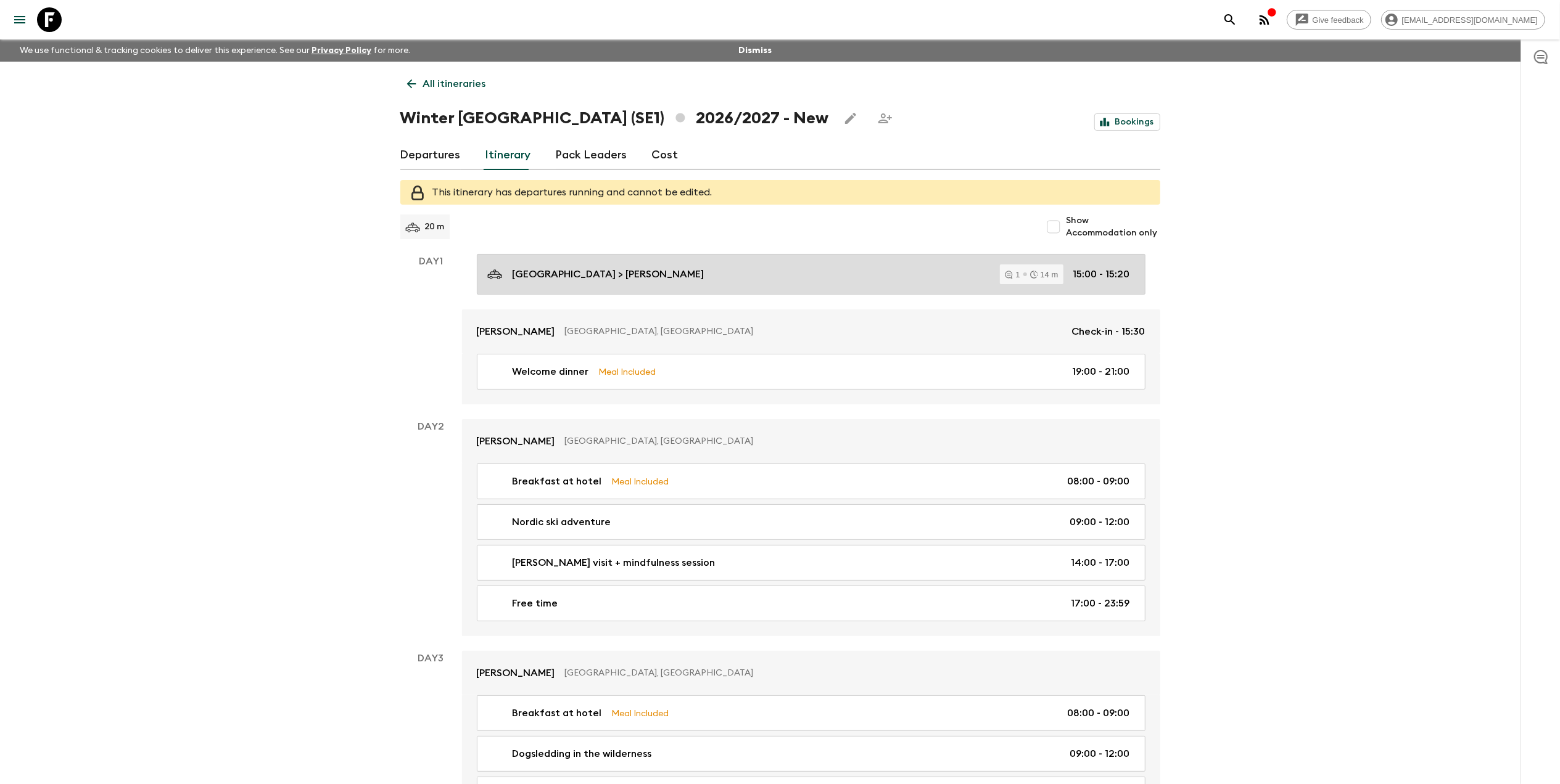
click at [931, 278] on div "Kiruna airport > Camp Ripan 1 14 m 15:00 - 15:20" at bounding box center [809, 274] width 642 height 20
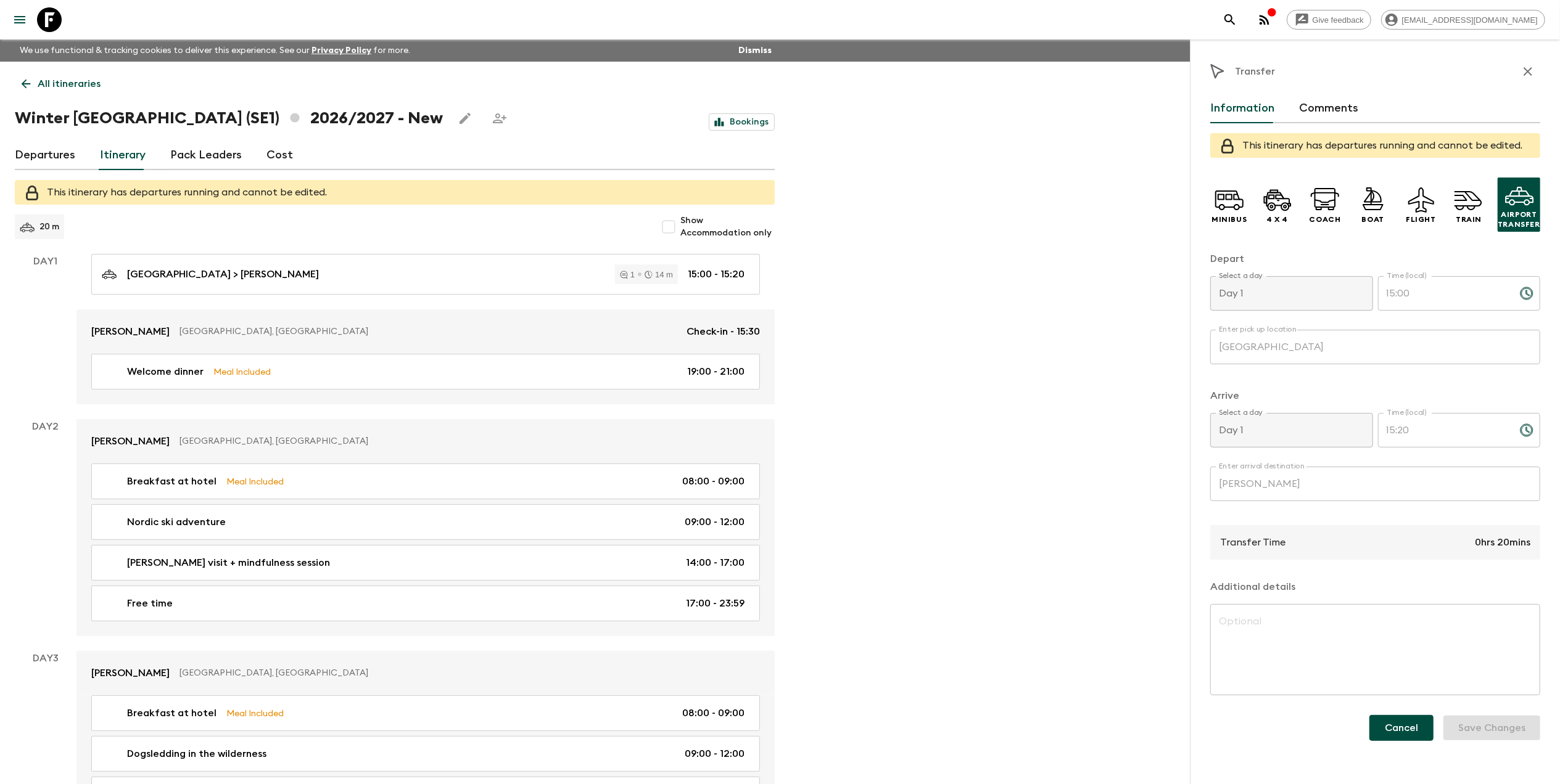
click at [1400, 731] on button "Cancel" at bounding box center [1401, 728] width 64 height 26
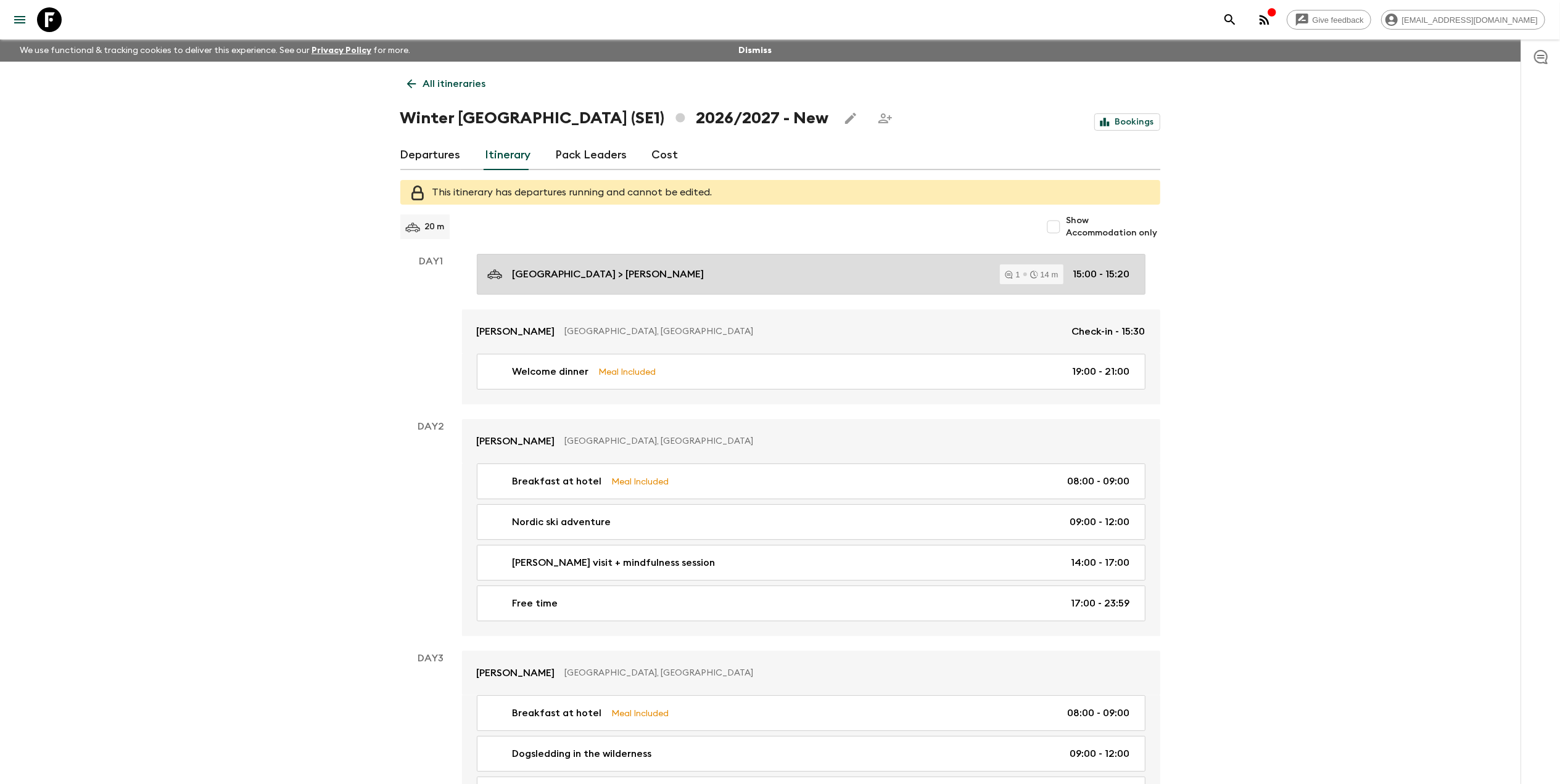
click at [960, 278] on div "Kiruna airport > Camp Ripan 1 14 m 15:00 - 15:20" at bounding box center [809, 274] width 642 height 20
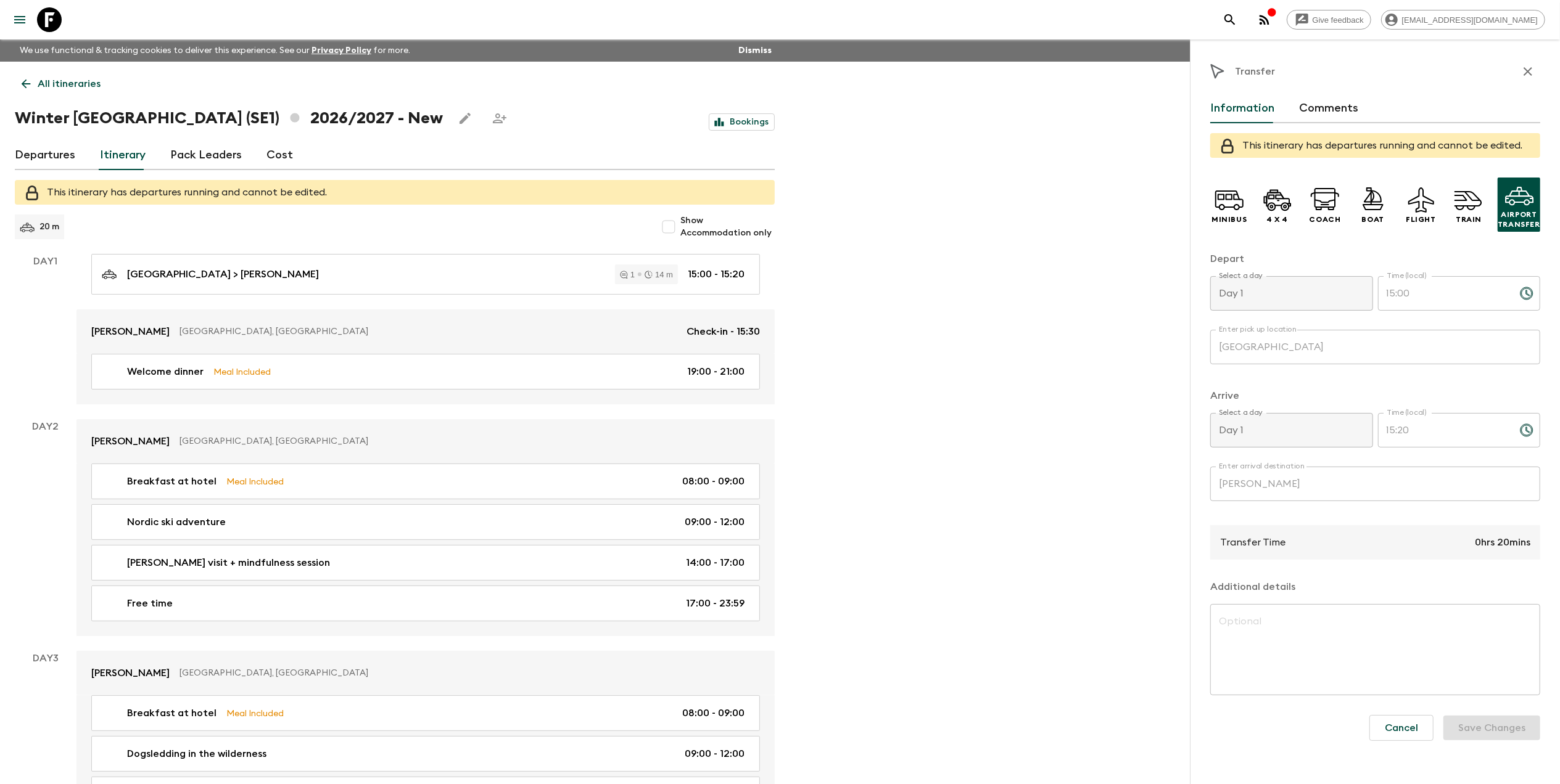
click at [1532, 215] on p "Airport Transfer" at bounding box center [1519, 219] width 43 height 20
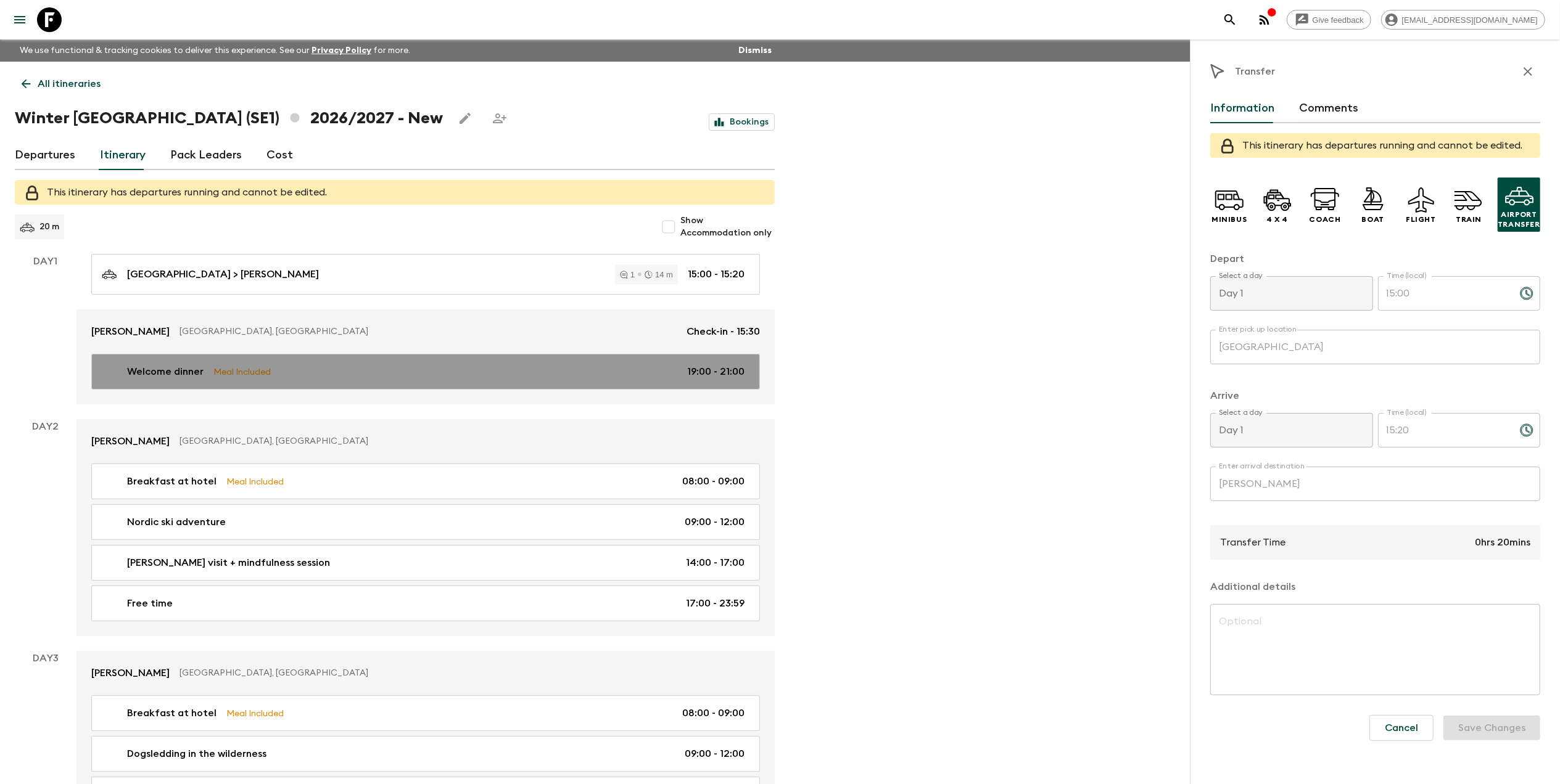
click at [346, 371] on div "Welcome dinner Meal Included 19:00 - 21:00" at bounding box center [423, 371] width 642 height 15
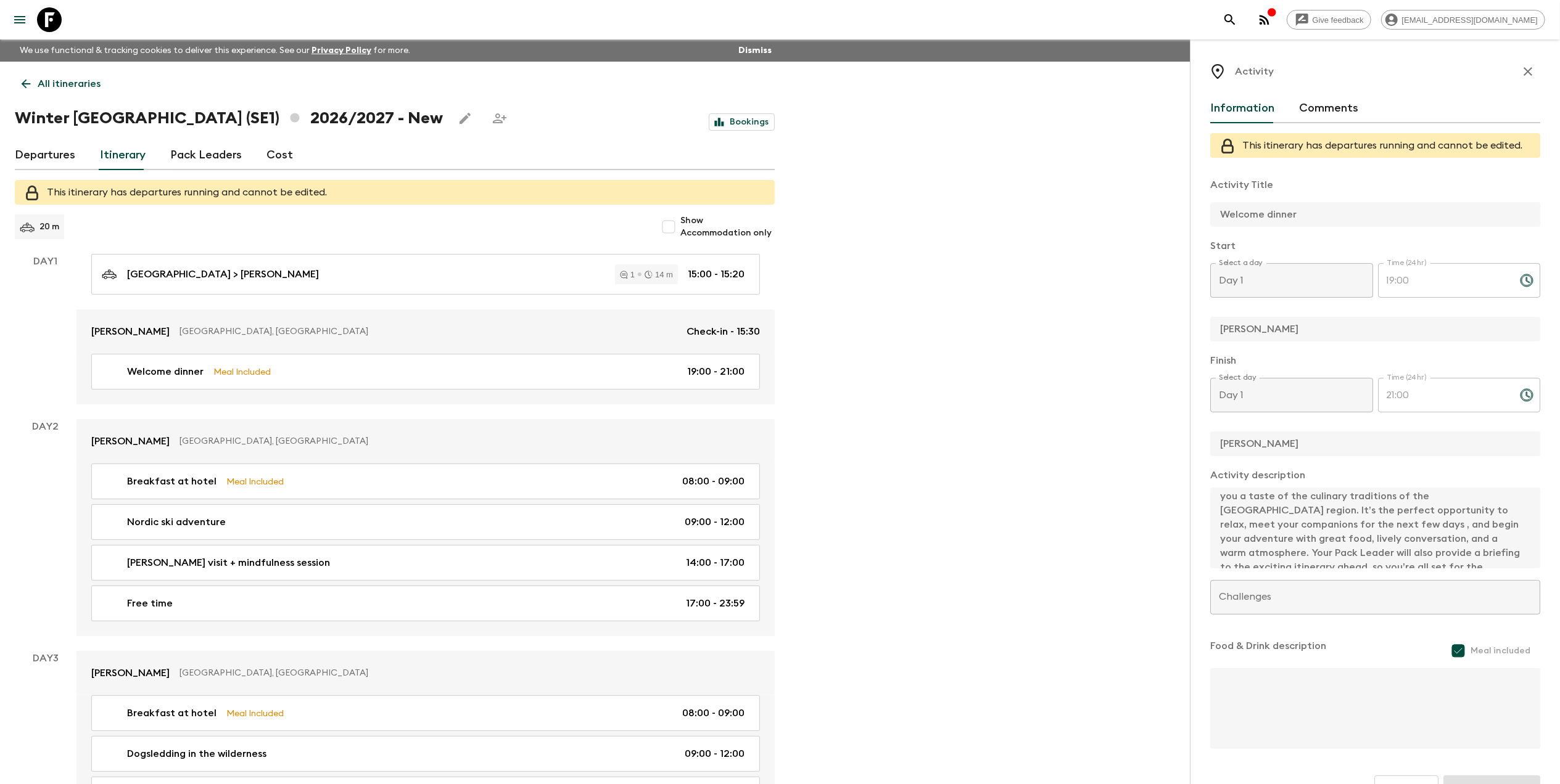
scroll to position [70, 0]
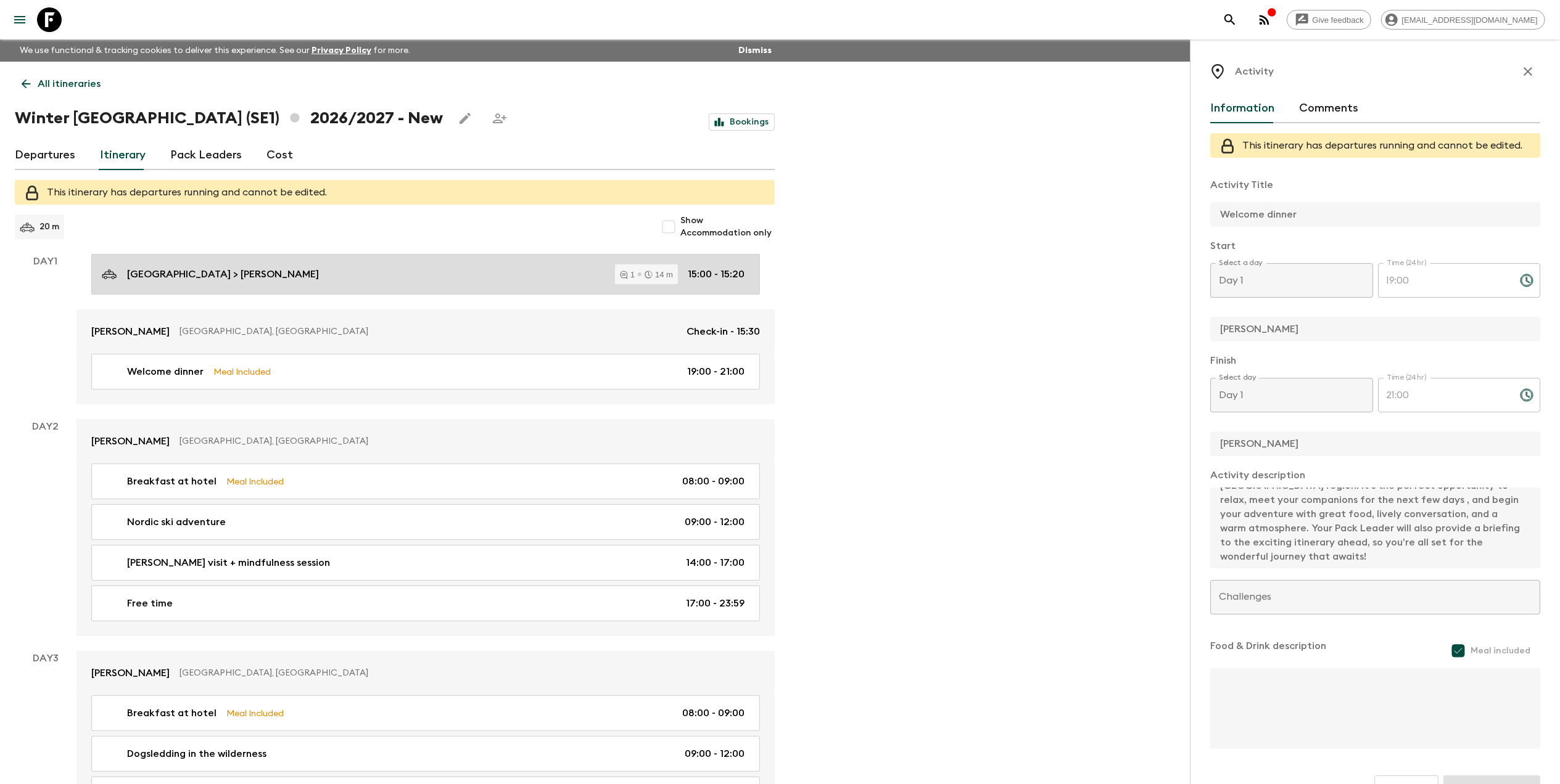
click at [168, 278] on p "Kiruna airport > Camp Ripan" at bounding box center [223, 274] width 192 height 15
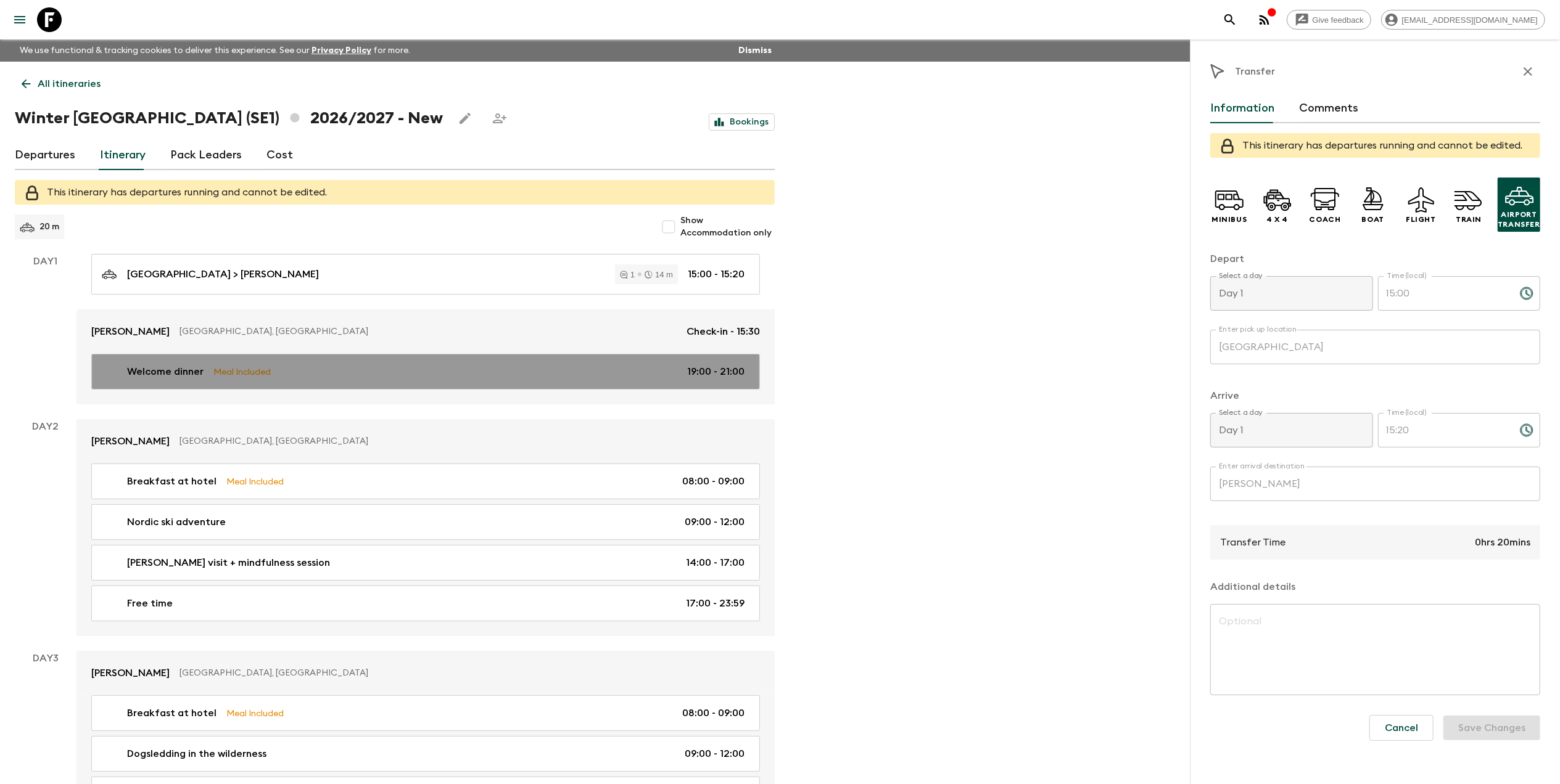
click at [166, 370] on p "Welcome dinner" at bounding box center [165, 371] width 77 height 15
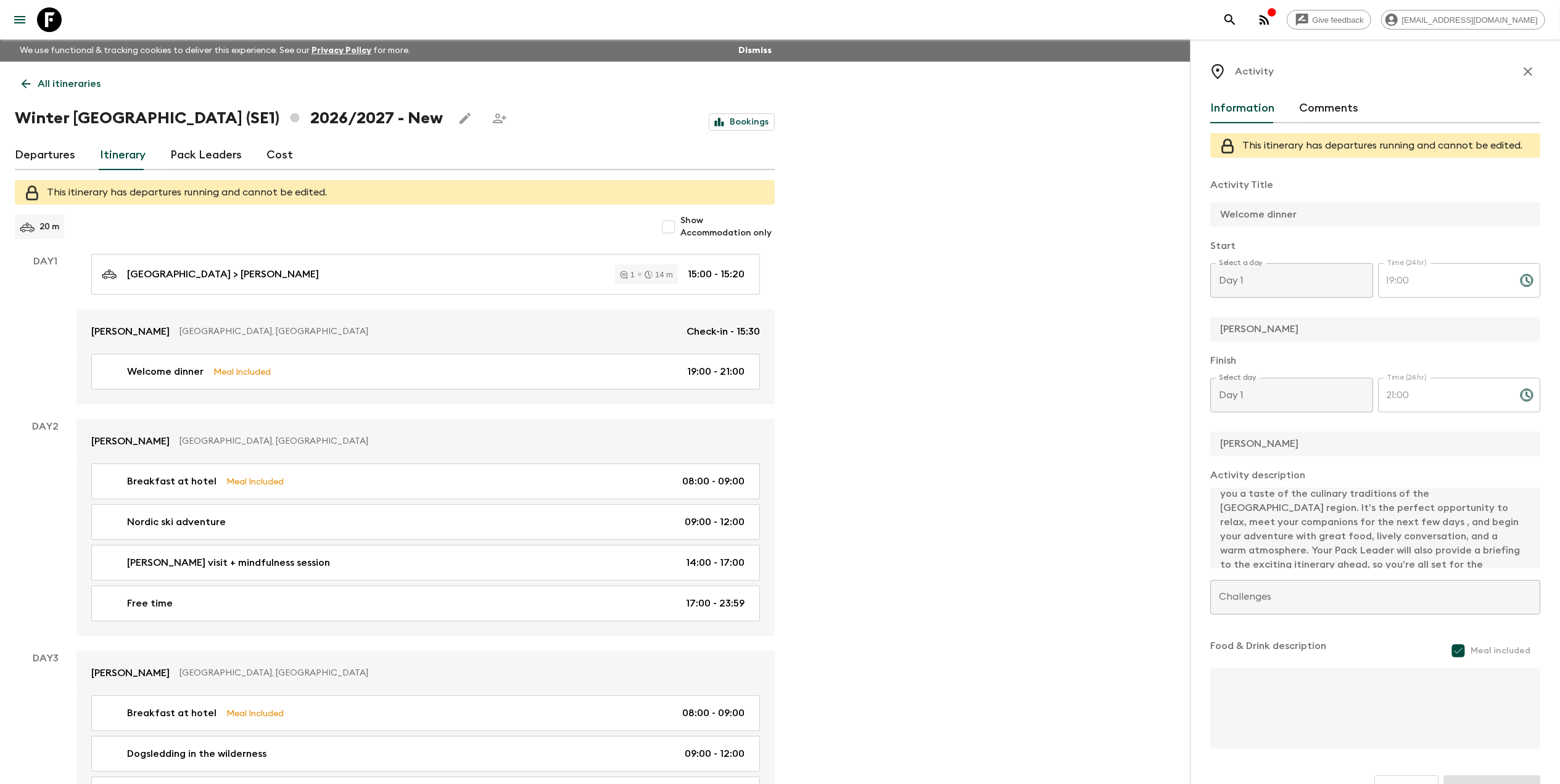
scroll to position [70, 0]
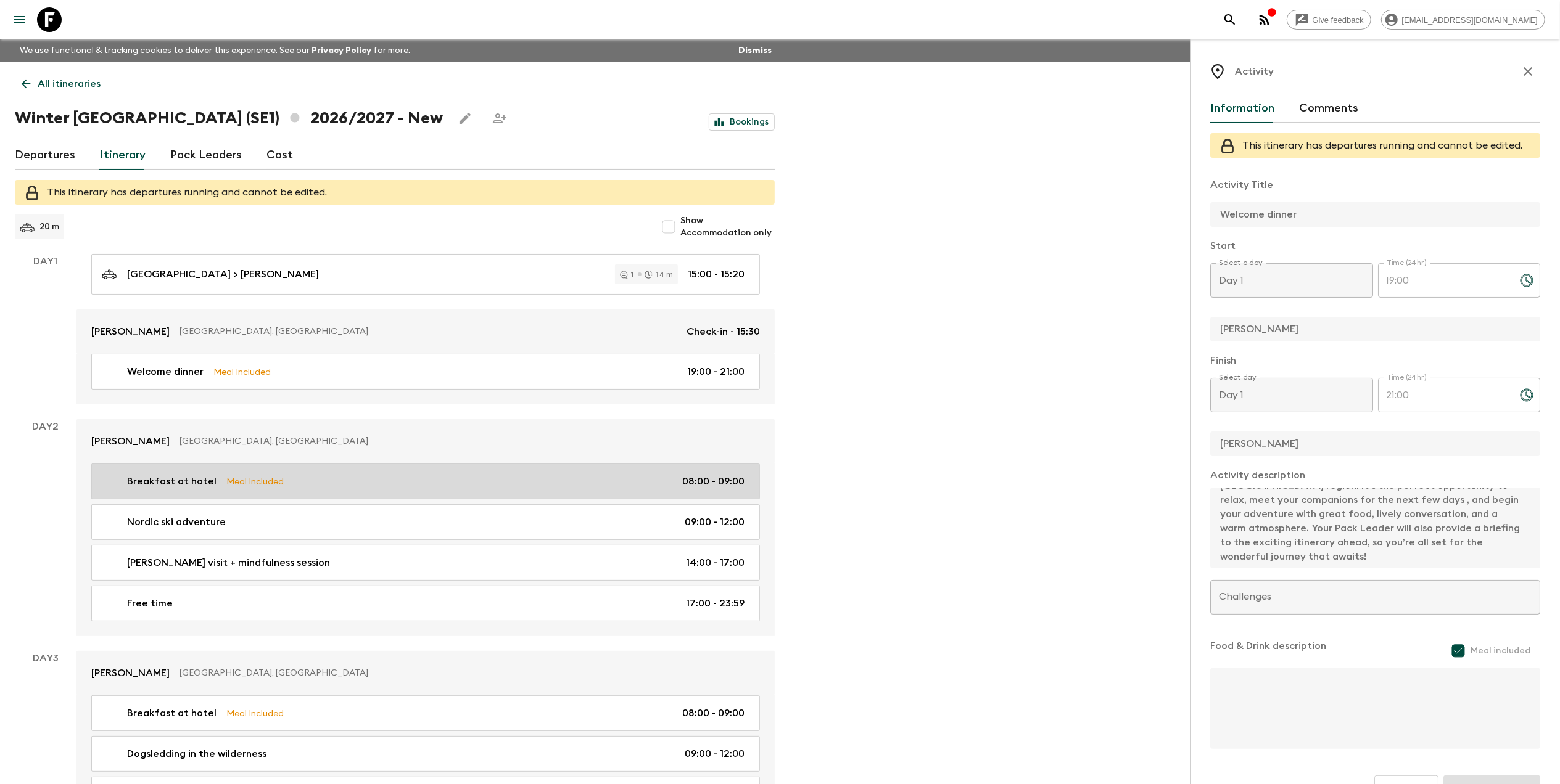
click at [222, 472] on link "Breakfast at hotel Meal Included 08:00 - 09:00" at bounding box center [425, 481] width 668 height 35
type input "Breakfast at hotel"
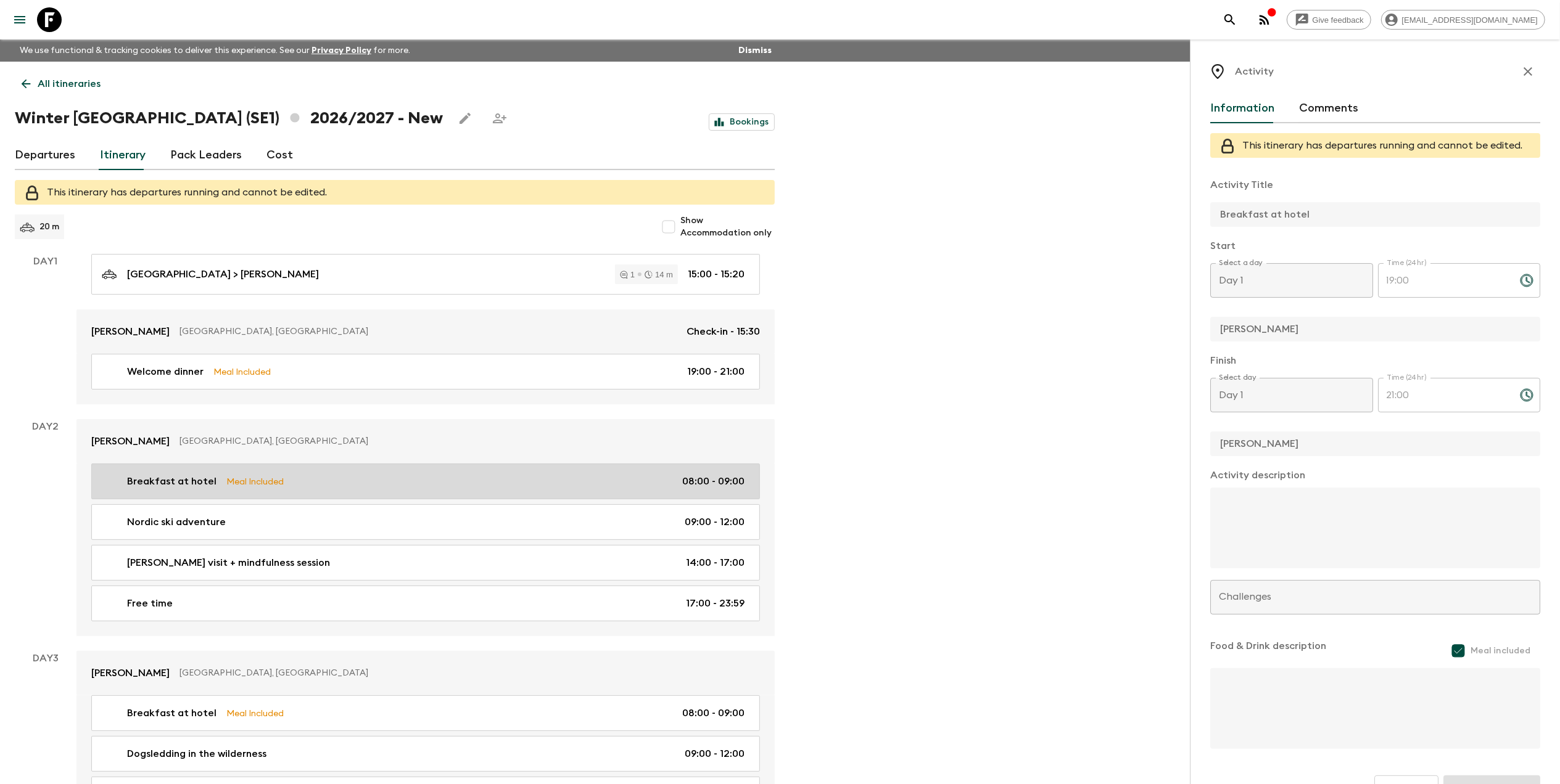
type input "Day 2"
type input "08:00"
type input "Day 2"
type input "09:00"
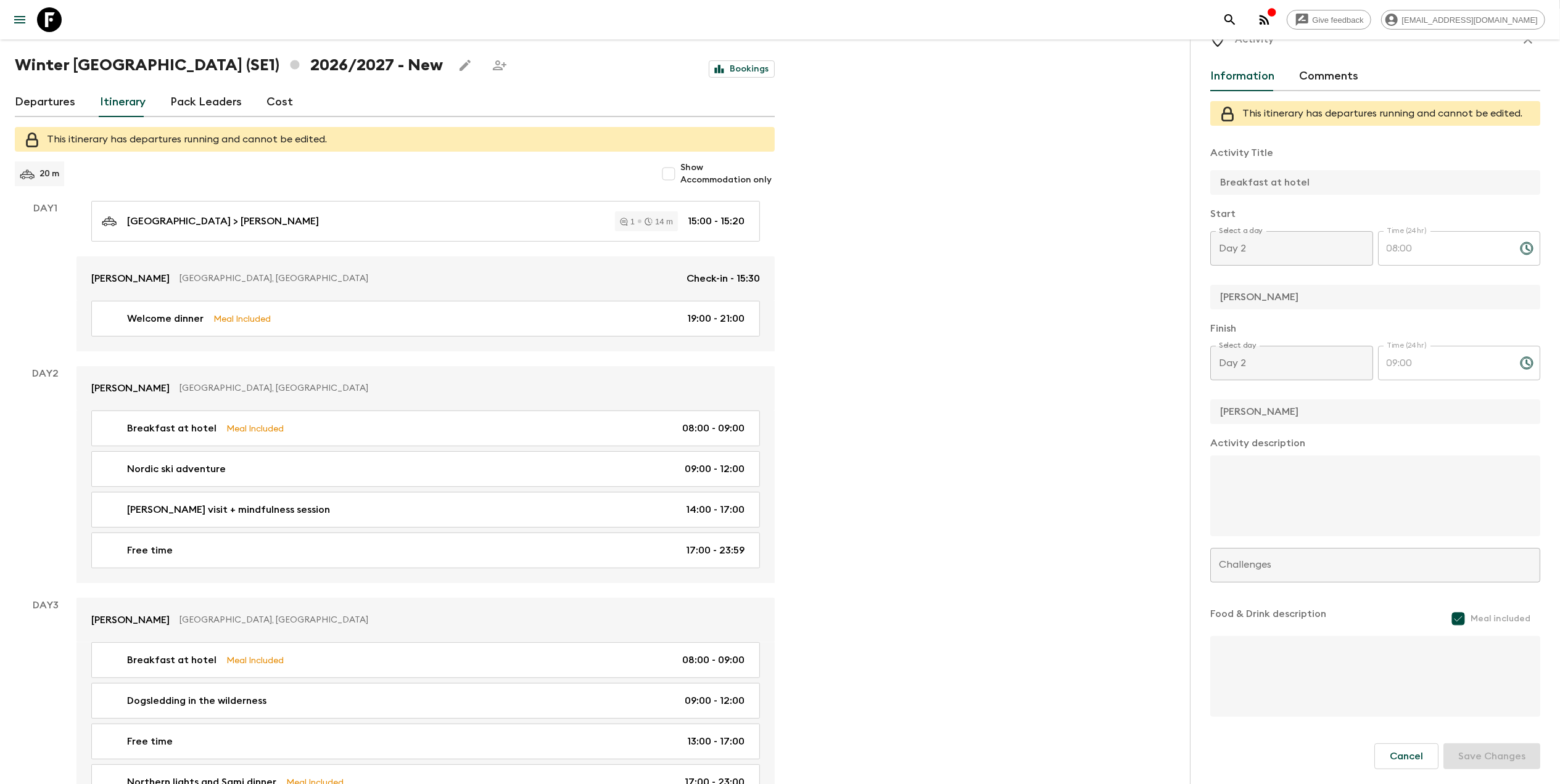
scroll to position [82, 0]
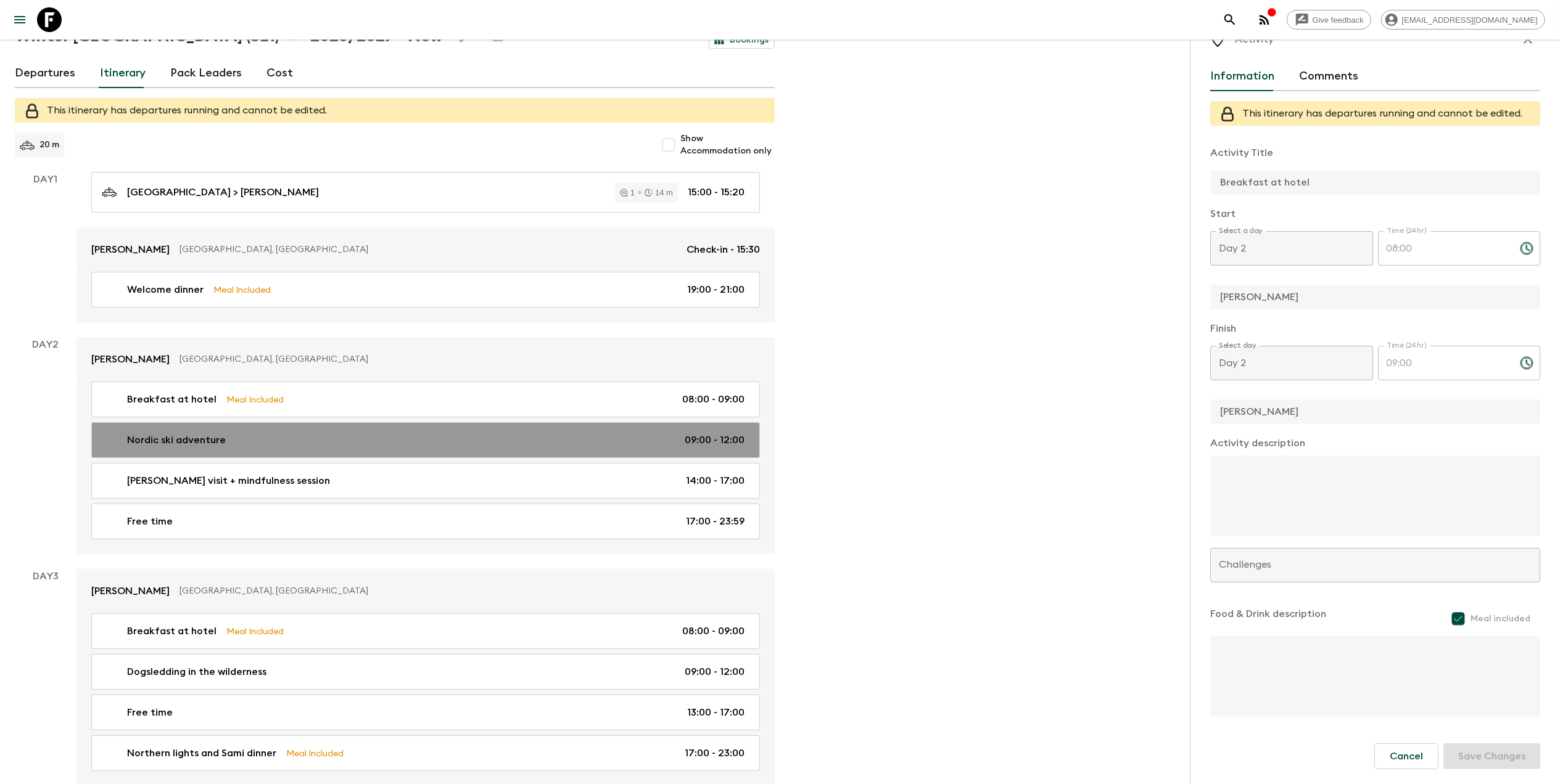
click at [221, 446] on p "Nordic ski adventure" at bounding box center [176, 440] width 99 height 15
type input "Nordic ski adventure"
type input "Kiruna"
type textarea "You'll be taken out for a day tour in the surrounding areas of Kiruna. There ar…"
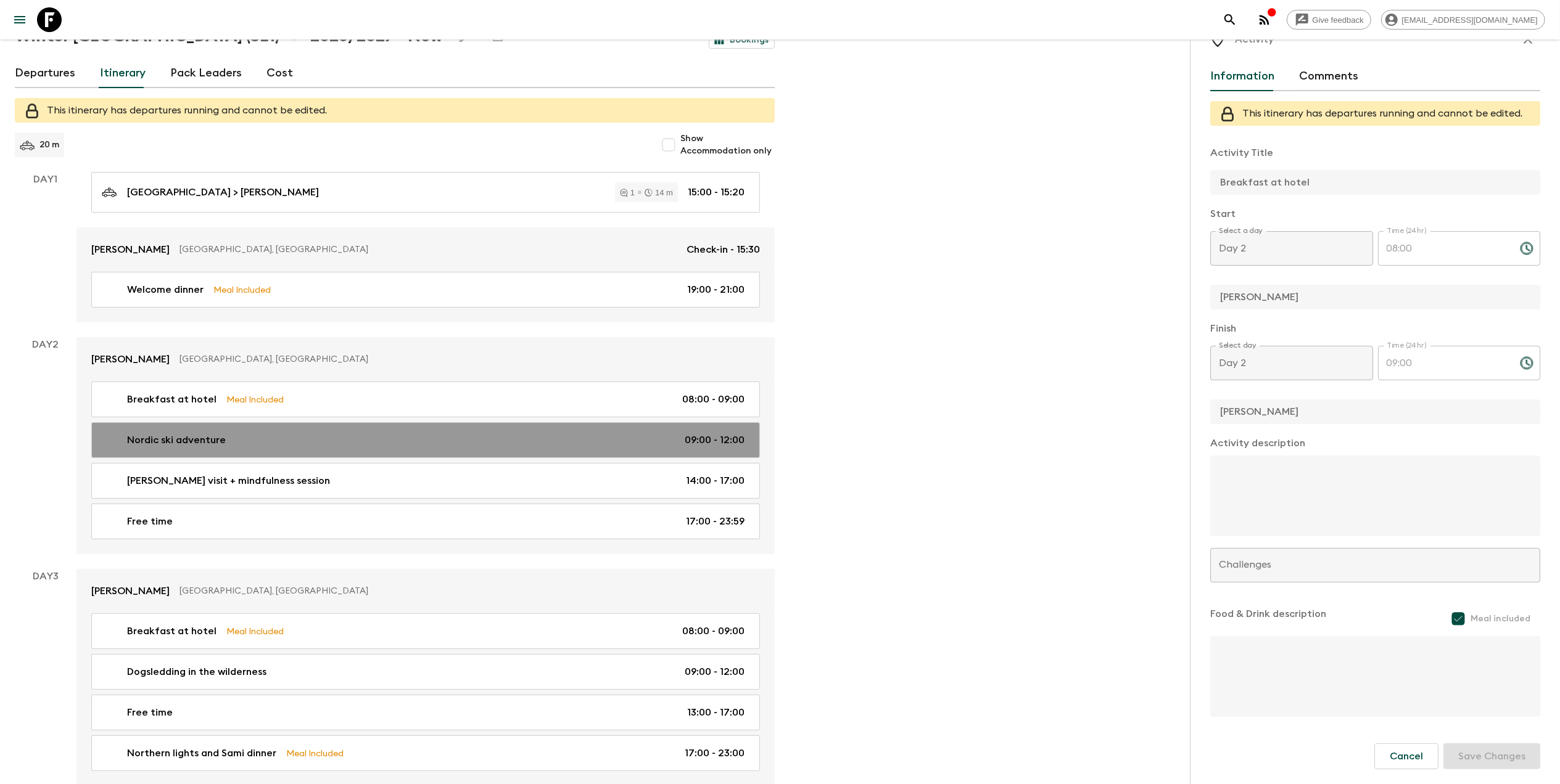
checkbox input "false"
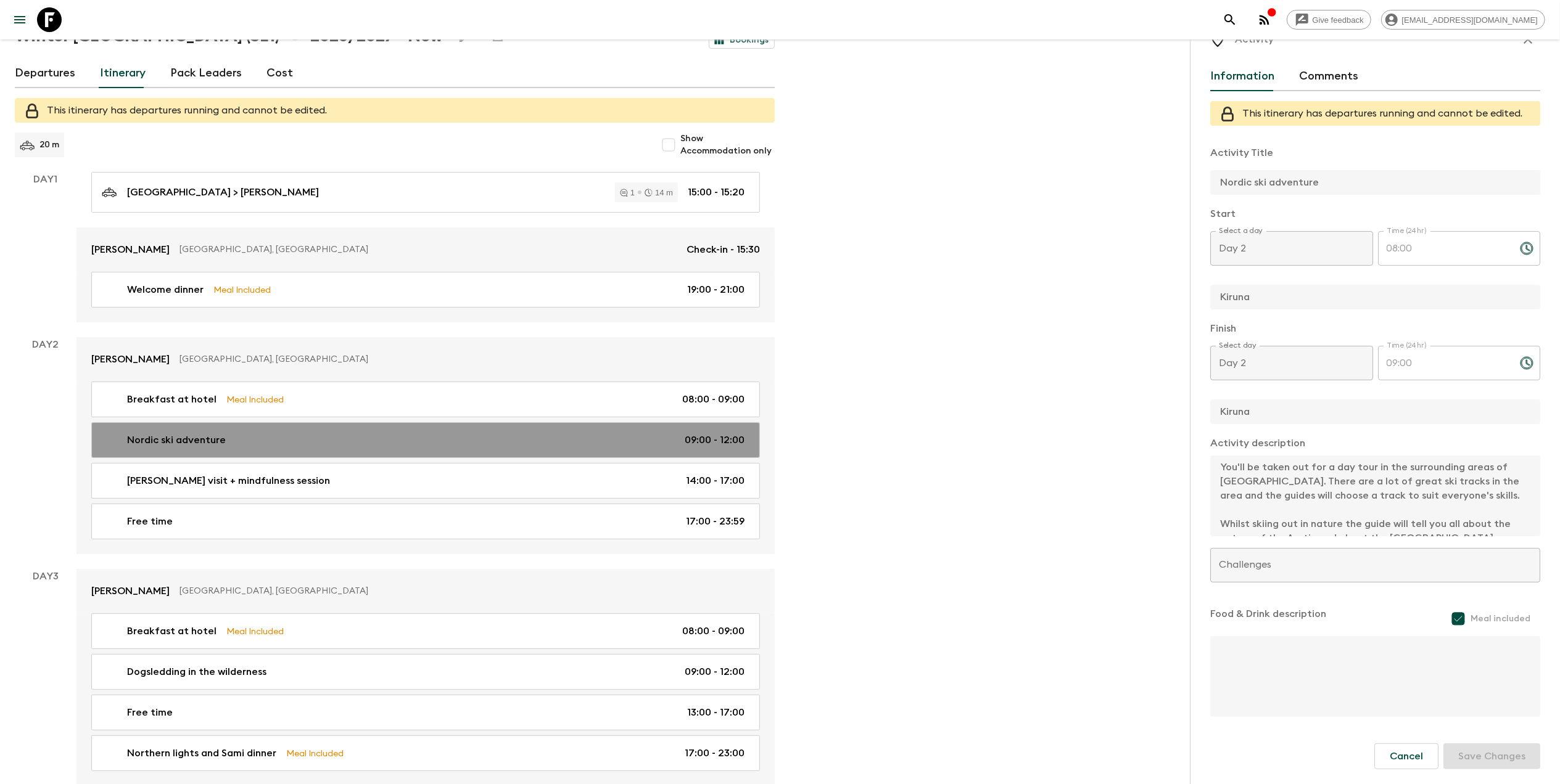
type input "09:00"
type input "12:00"
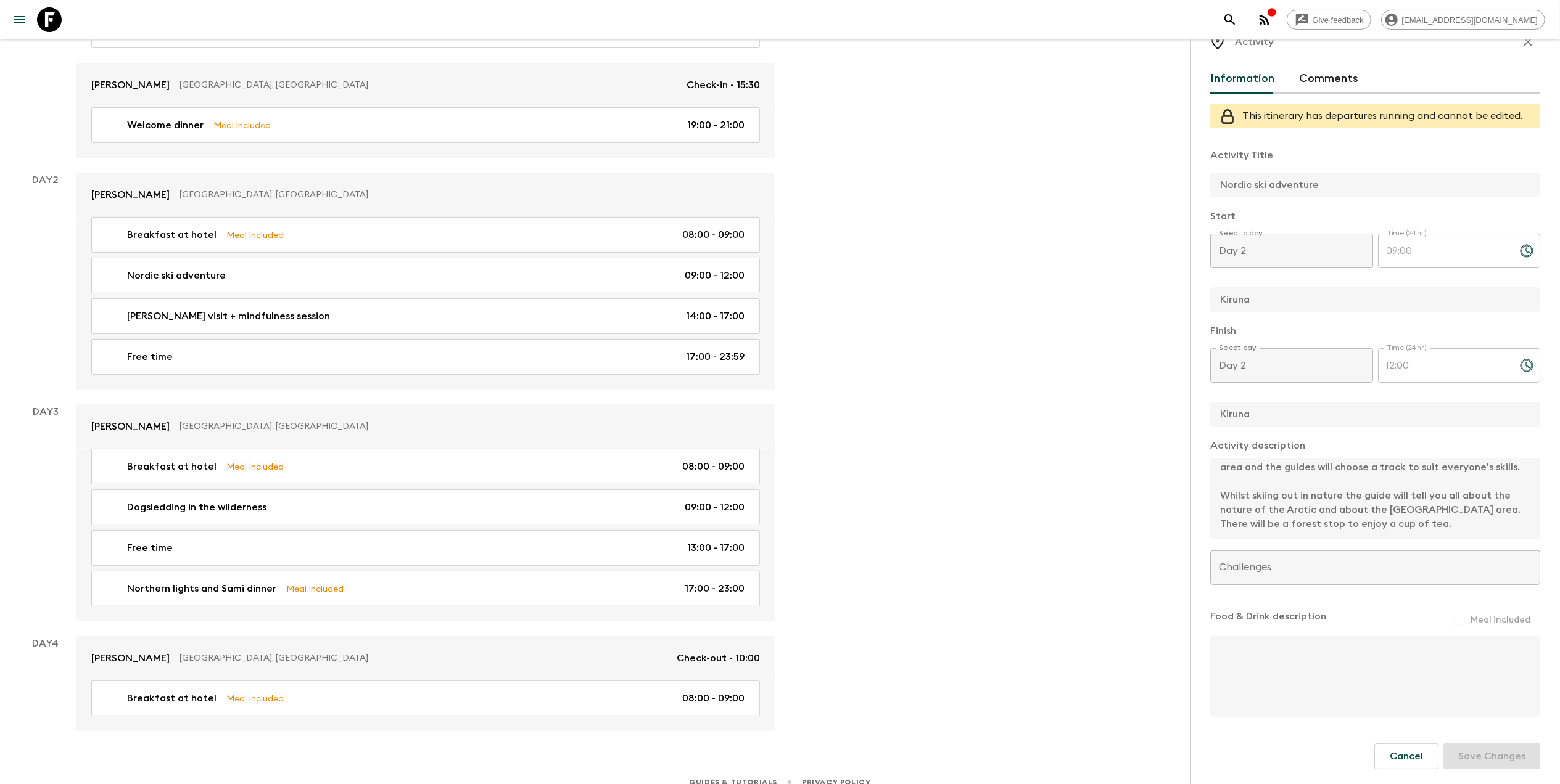
scroll to position [3, 0]
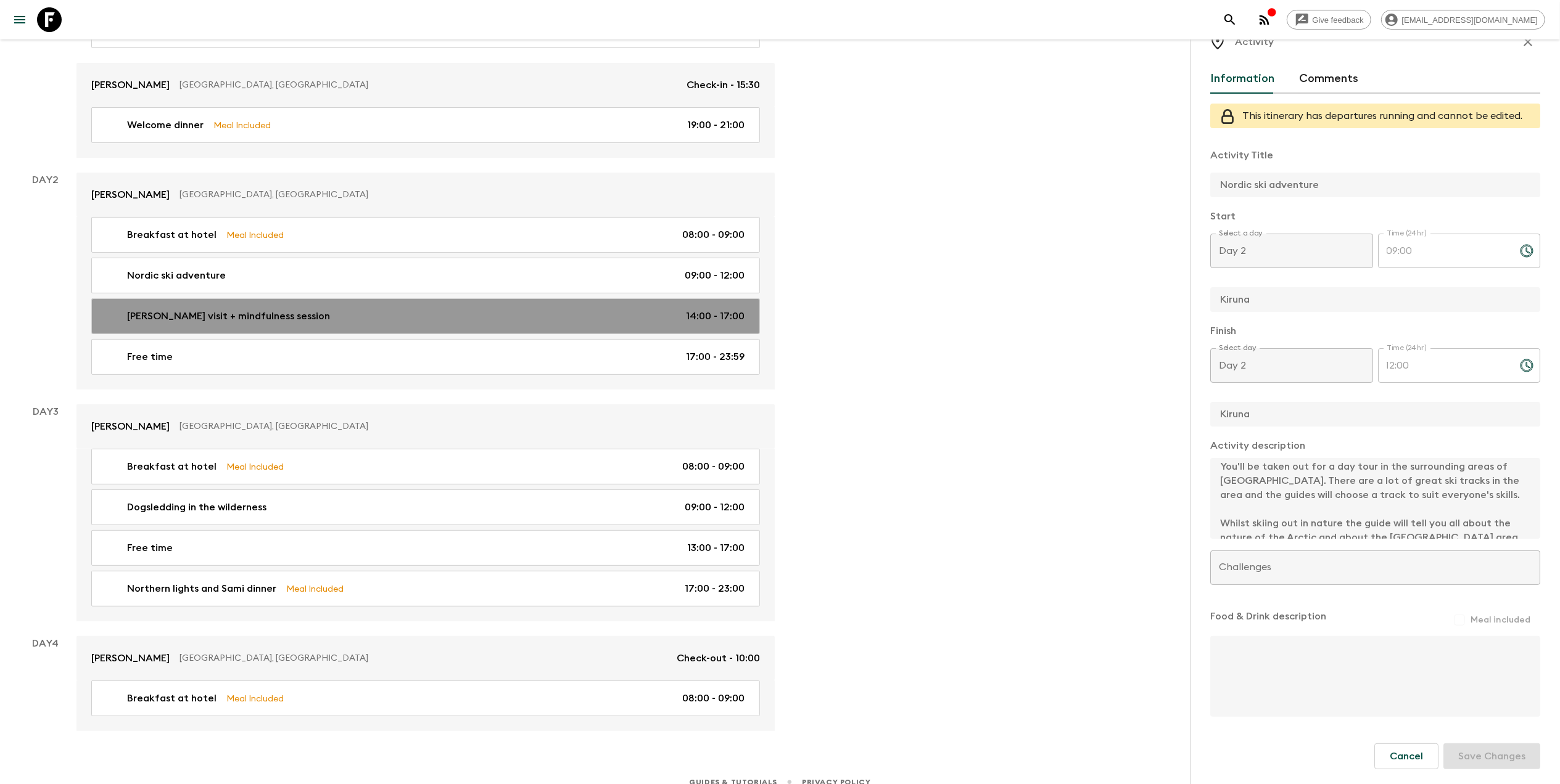
click at [188, 312] on p "Kennel visit + mindfulness session" at bounding box center [228, 316] width 203 height 15
type input "Kennel visit + mindfulness session"
type textarea "You will start in the tipi where the group will learn about sled dogs and the w…"
type input "14:00"
type input "17:00"
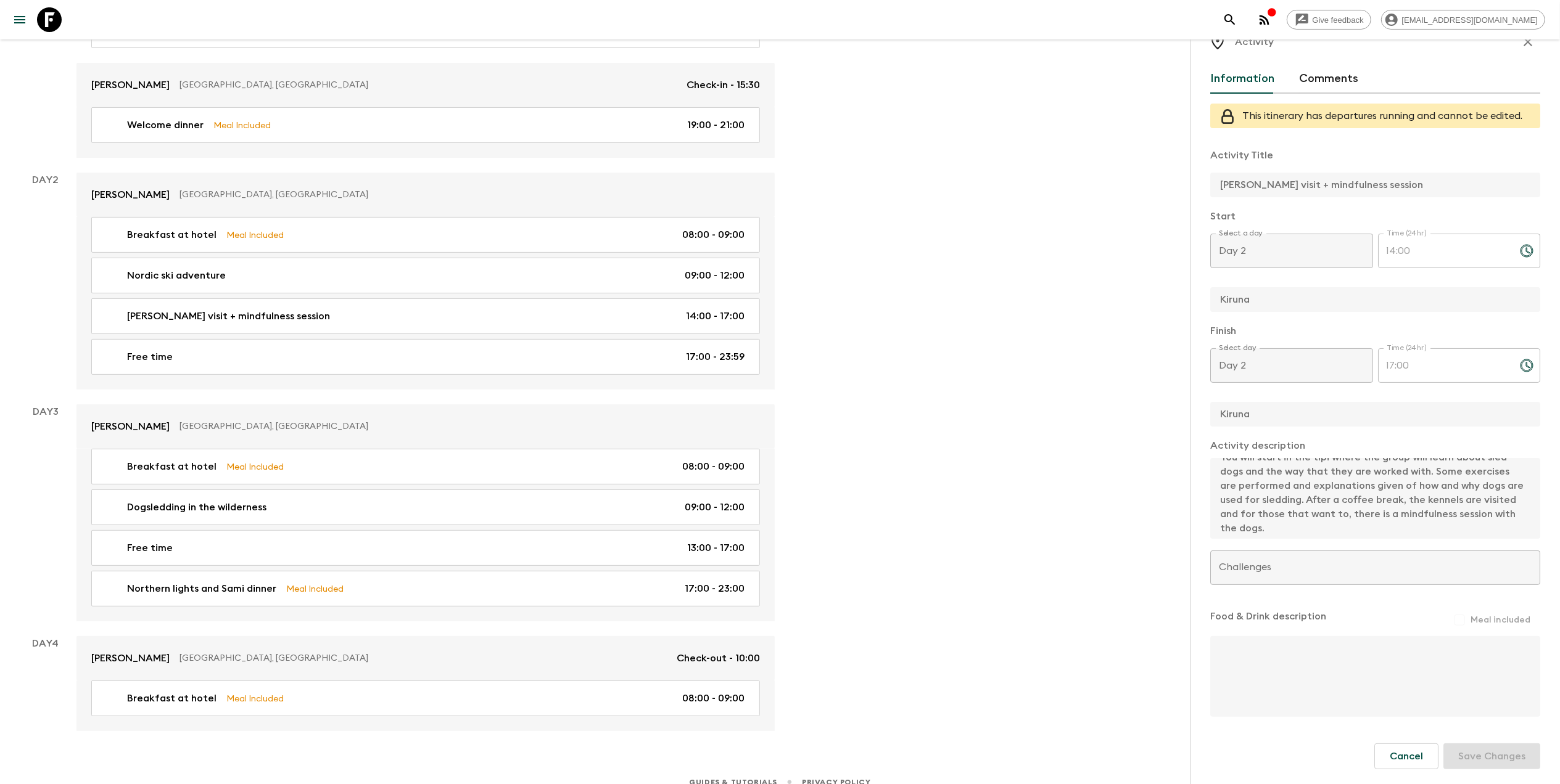
scroll to position [13, 0]
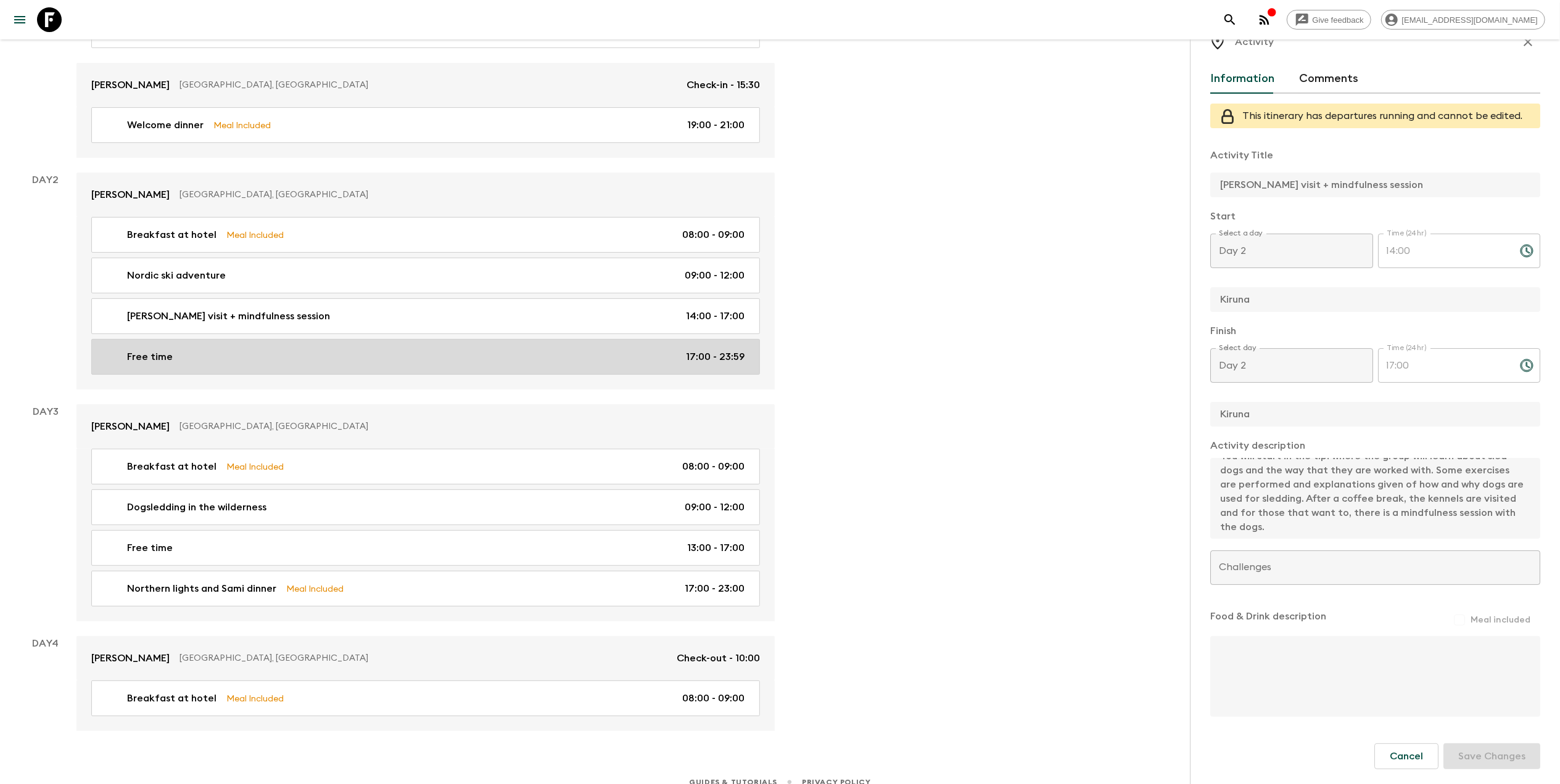
click at [205, 366] on link "Free time 17:00 - 23:59" at bounding box center [425, 357] width 668 height 35
type input "Free time"
type input "Camp Ripan"
type textarea "Optional Activity : Relax and unwind with a rejuvenating session at the hotels …"
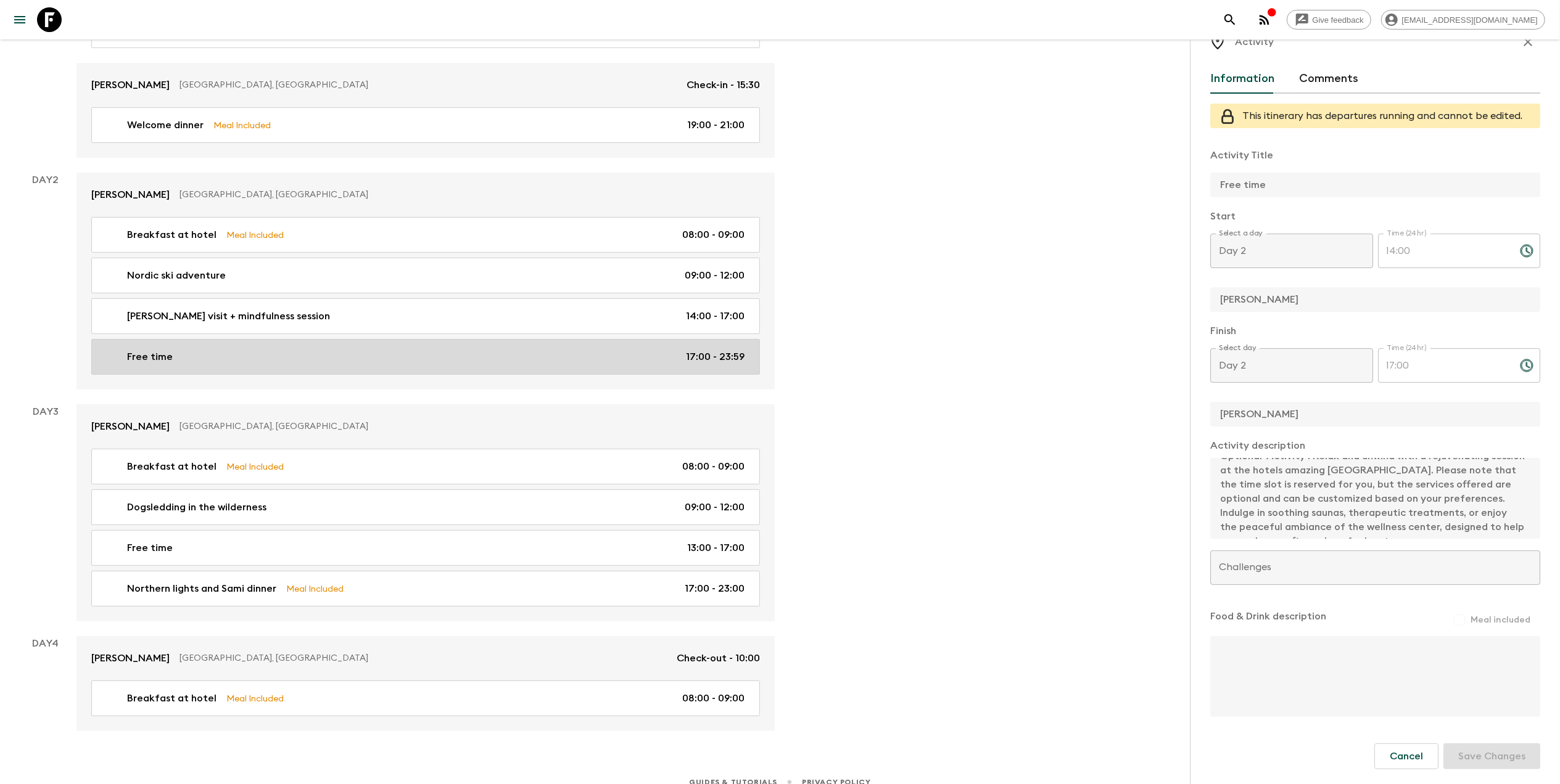
type input "17:00"
type input "23:59"
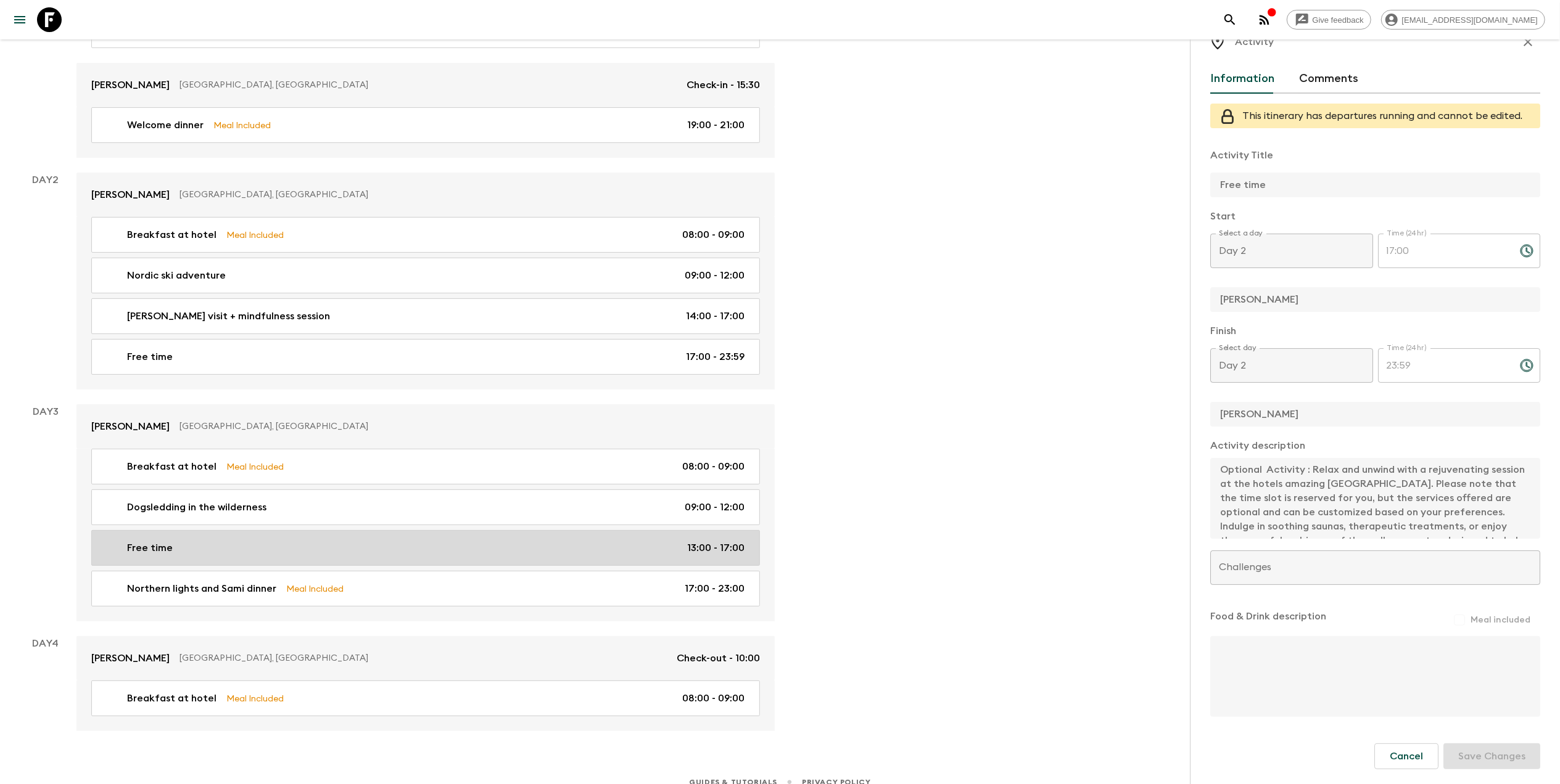
click at [368, 546] on div "Free time 13:00 - 17:00" at bounding box center [423, 548] width 642 height 15
type textarea "Optional - Ice Hotel visit"
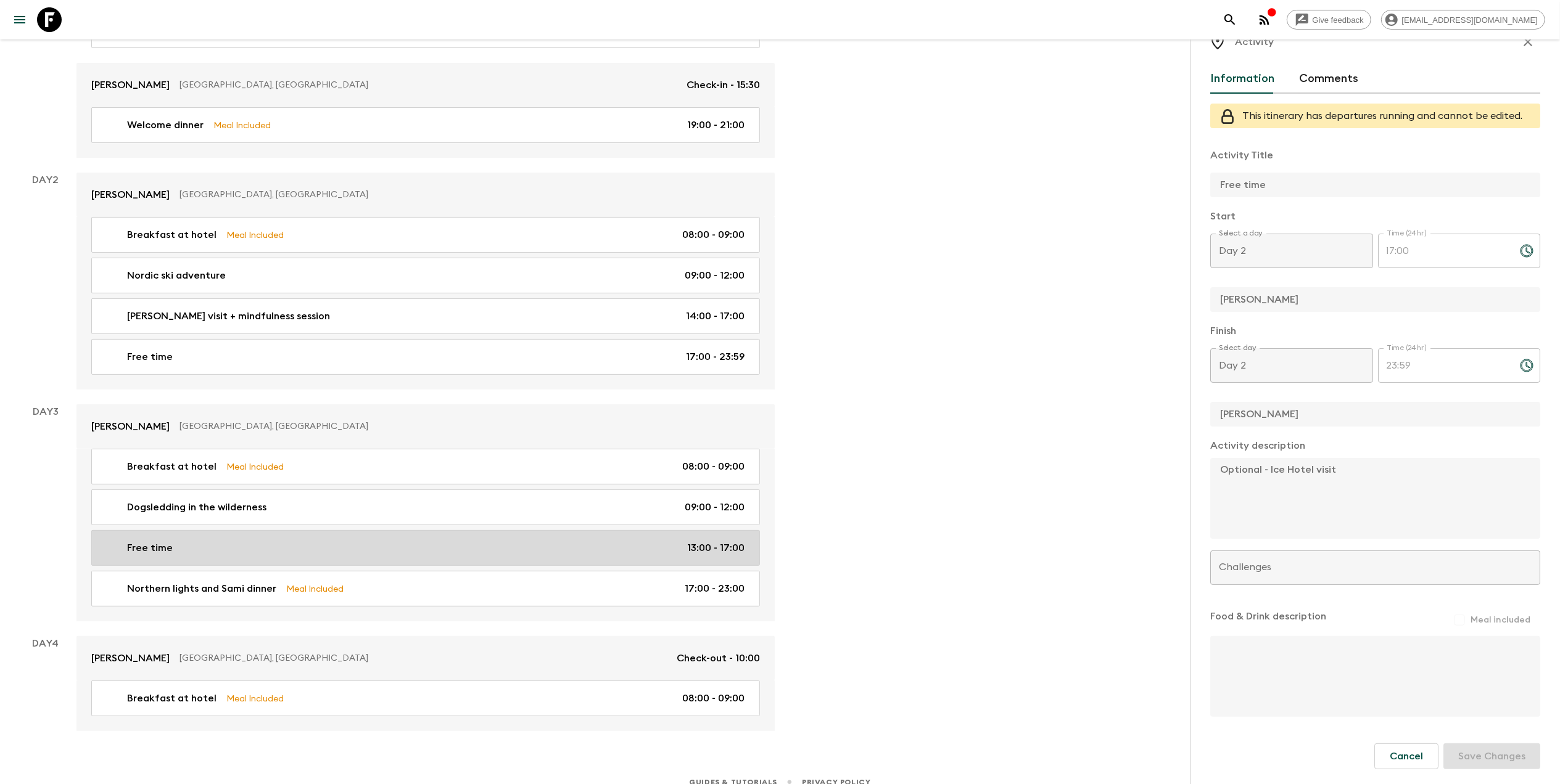
type input "Day 3"
type input "13:00"
type input "Day 3"
type input "17:00"
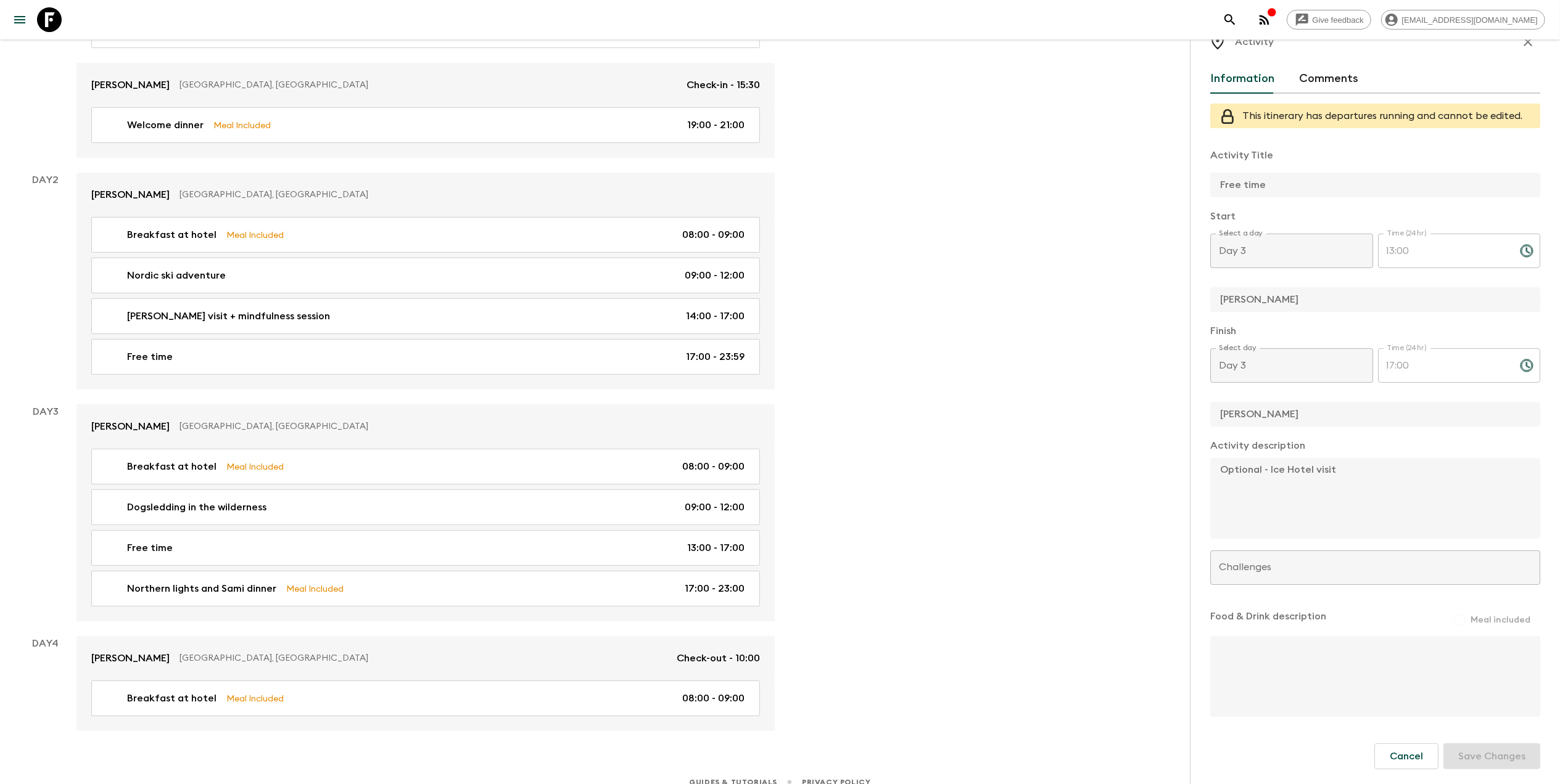
click at [346, 572] on div "Breakfast at hotel Meal Included 08:00 - 09:00 Dogsledding in the wilderness 09…" at bounding box center [425, 535] width 698 height 173
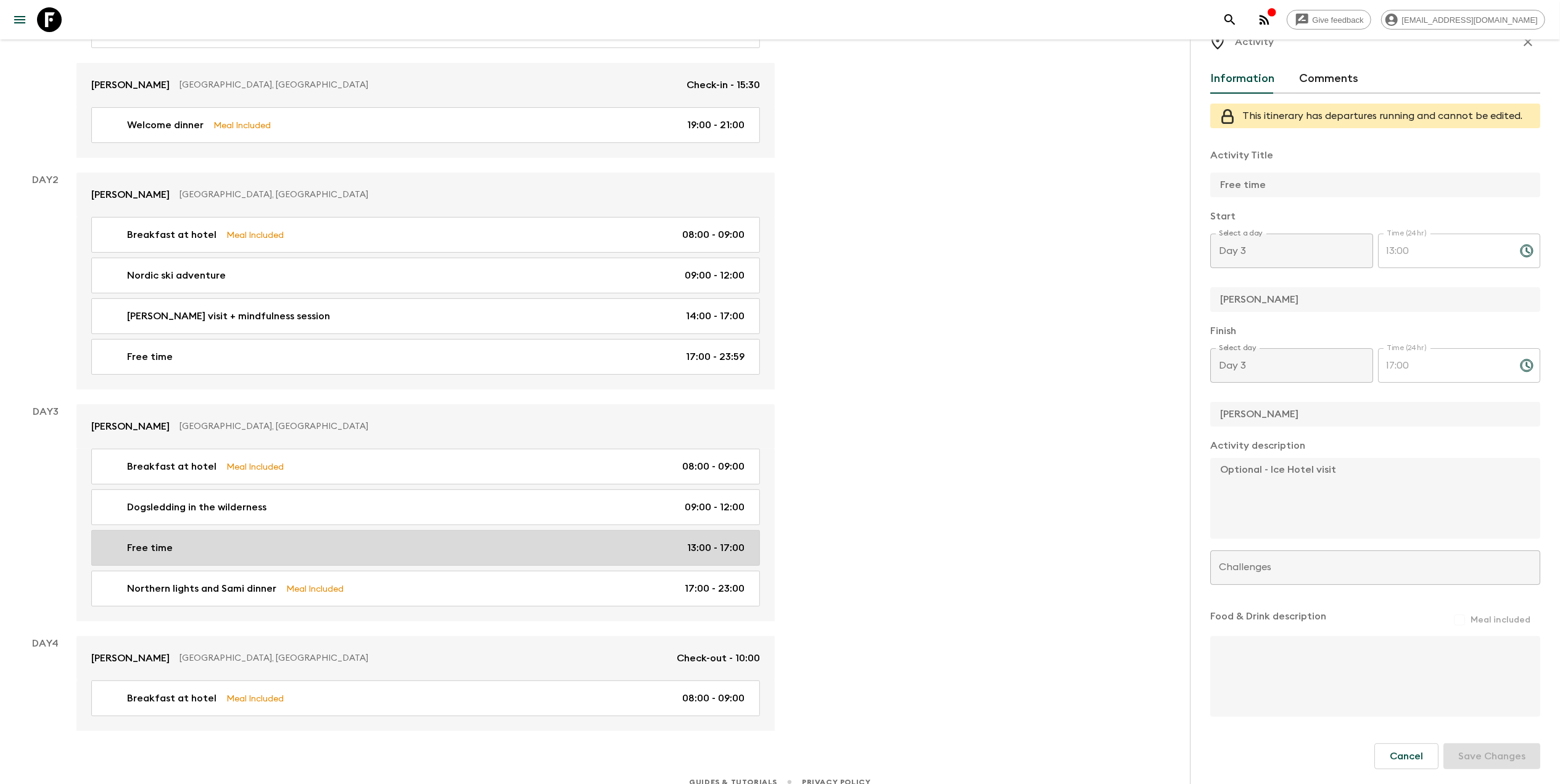
click at [341, 558] on link "Free time 13:00 - 17:00" at bounding box center [425, 547] width 668 height 35
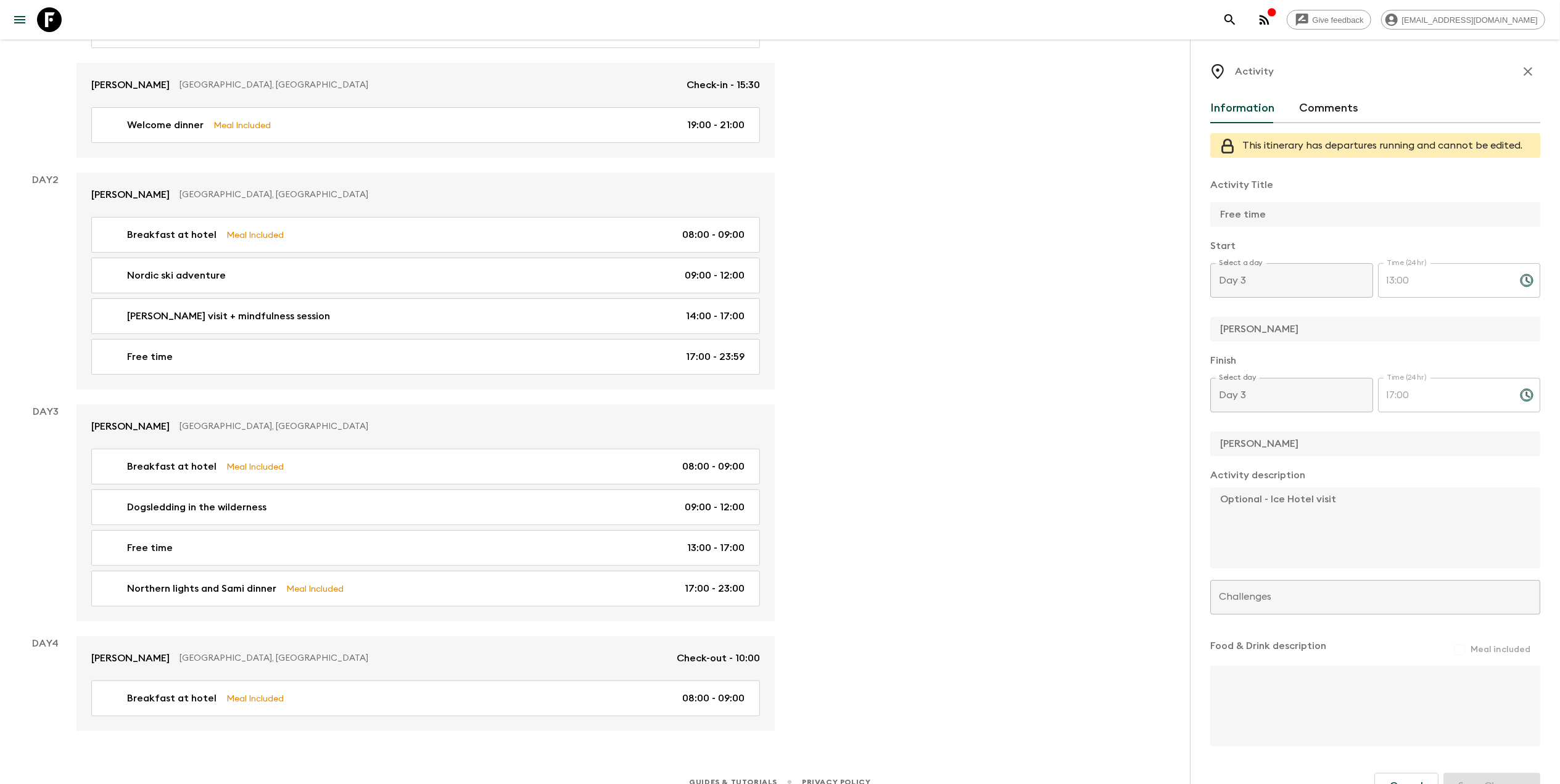
click at [1235, 123] on div "Information Comments This itinerary has departures running and cannot be edited…" at bounding box center [1375, 464] width 330 height 740
click at [1301, 110] on button "Comments" at bounding box center [1328, 109] width 59 height 30
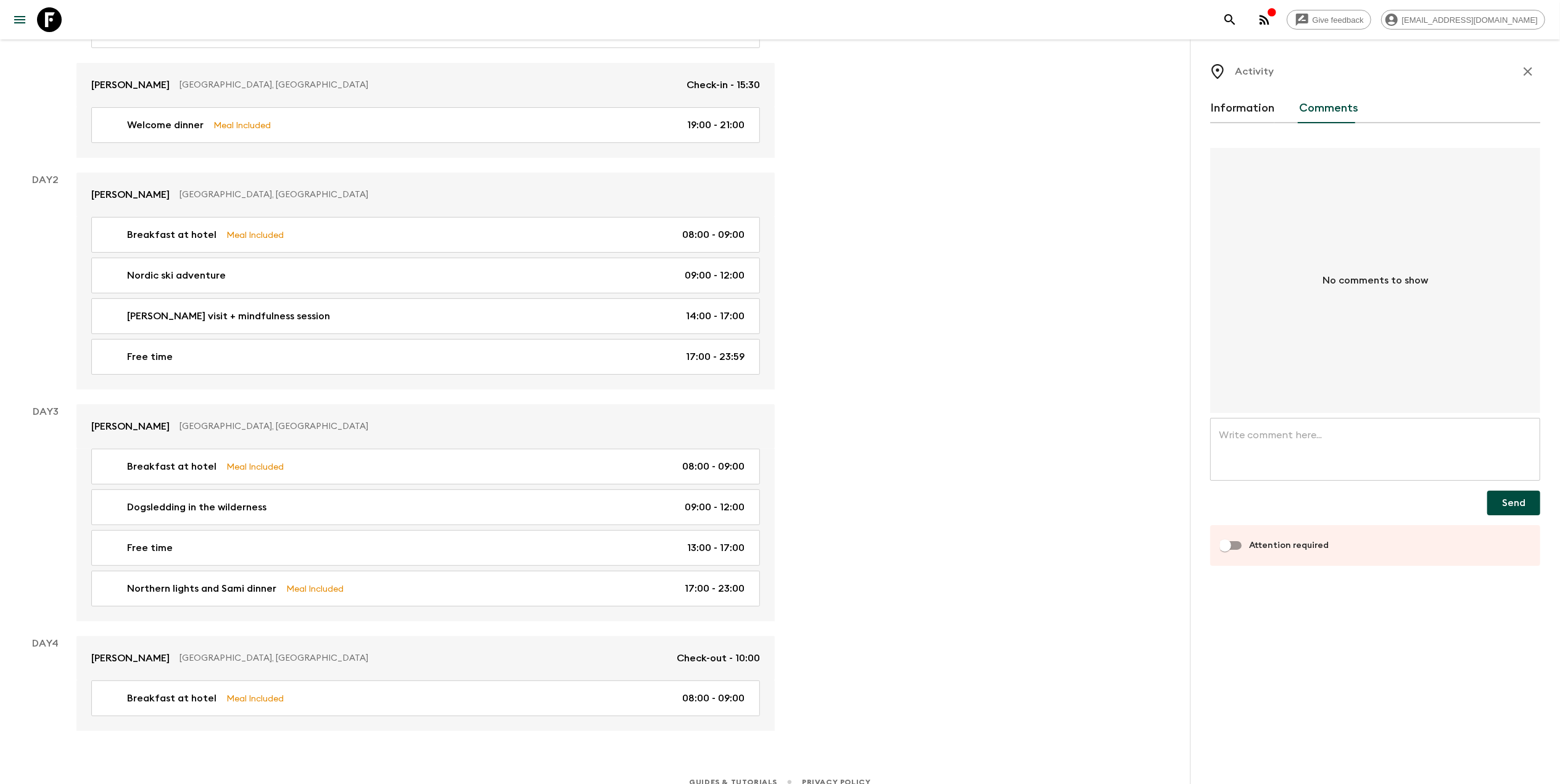
click at [1293, 437] on textarea at bounding box center [1375, 450] width 312 height 43
paste textarea "An optional visit to the world-renowned Icehotel in Jukkasjärvi can be arranged…"
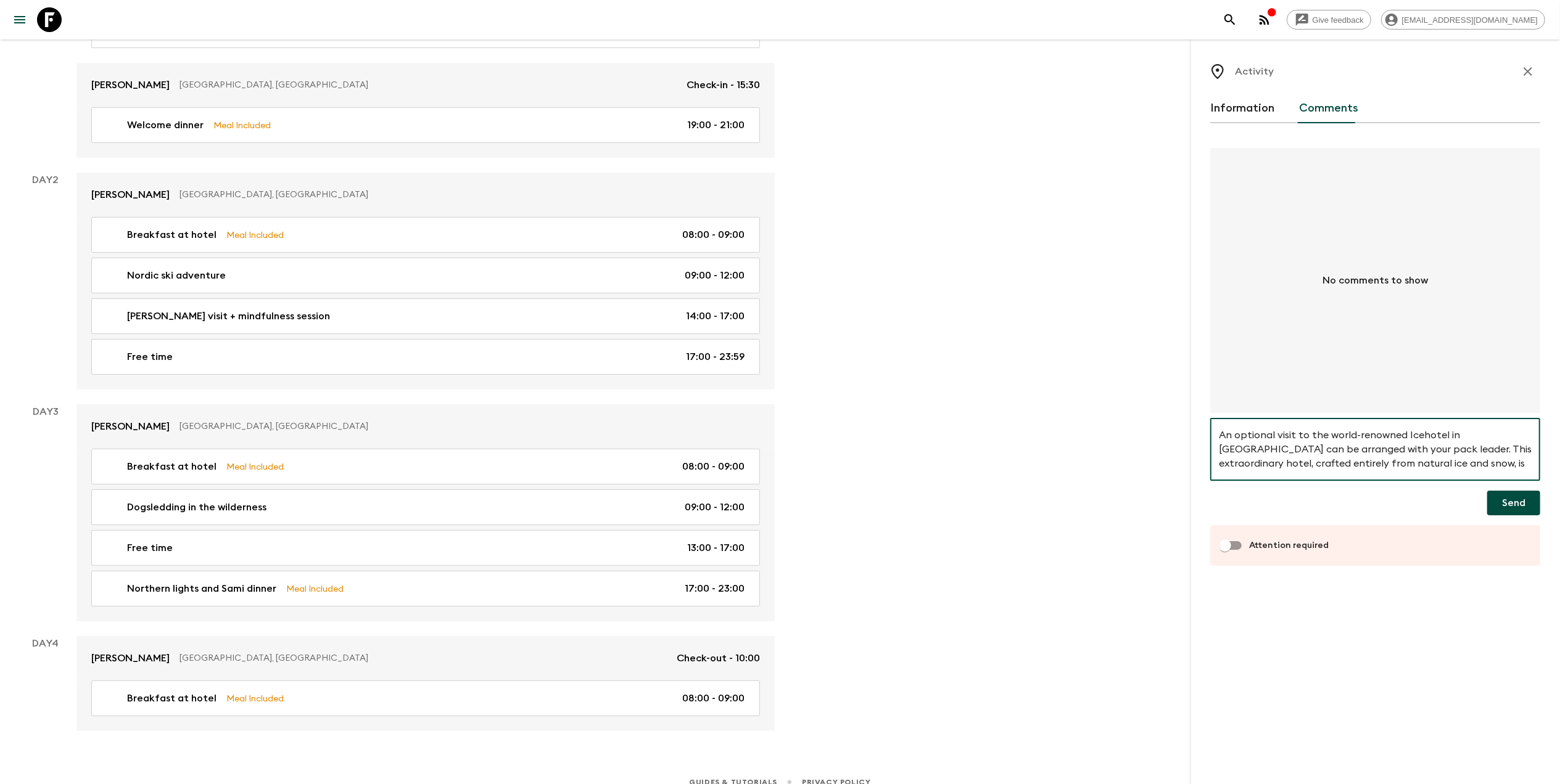
scroll to position [82, 0]
type textarea "An optional visit to the world-renowned Icehotel in Jukkasjärvi can be arranged…"
click at [1248, 119] on button "Information" at bounding box center [1242, 109] width 64 height 30
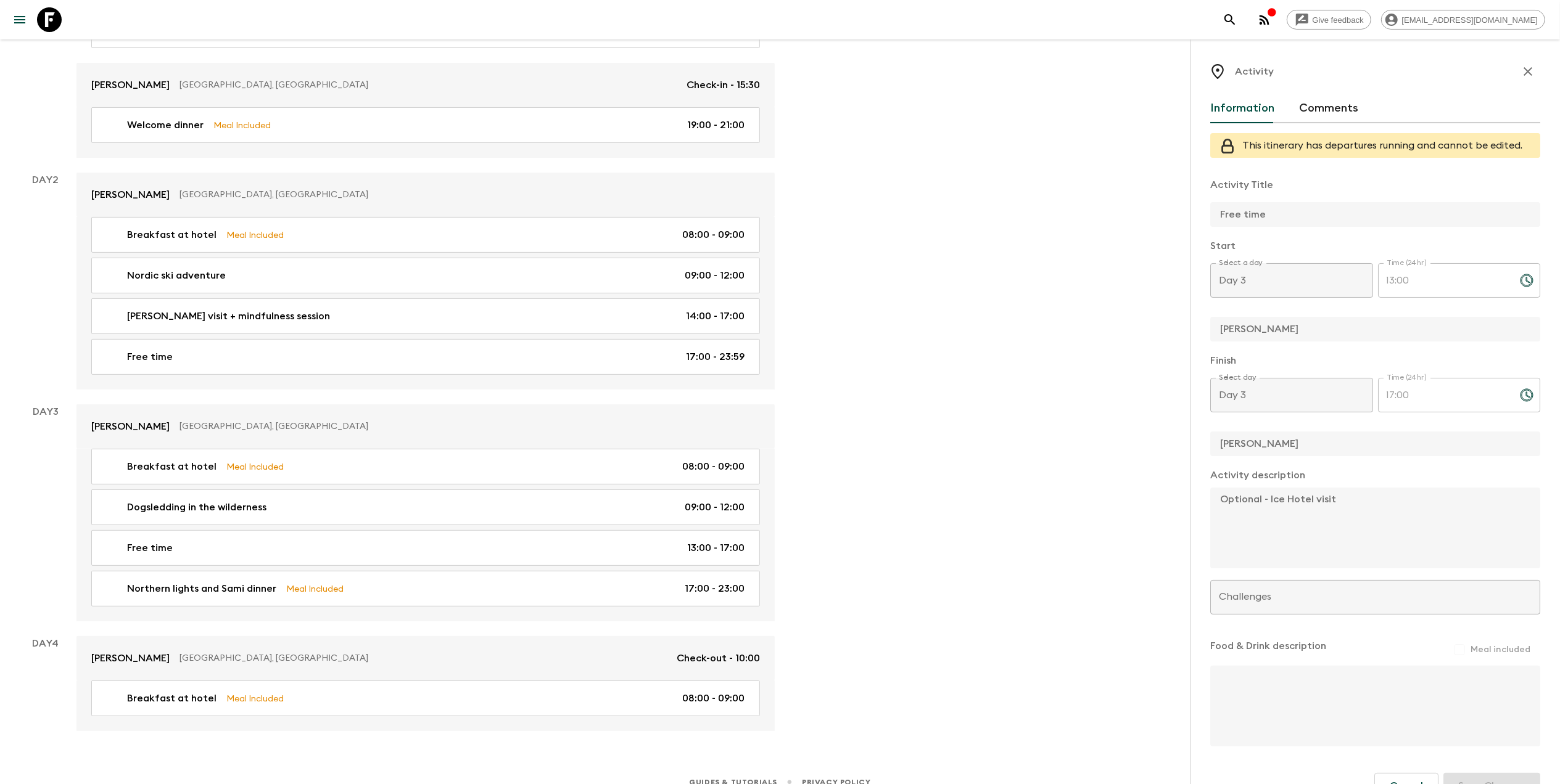
click at [1329, 105] on button "Comments" at bounding box center [1328, 109] width 59 height 30
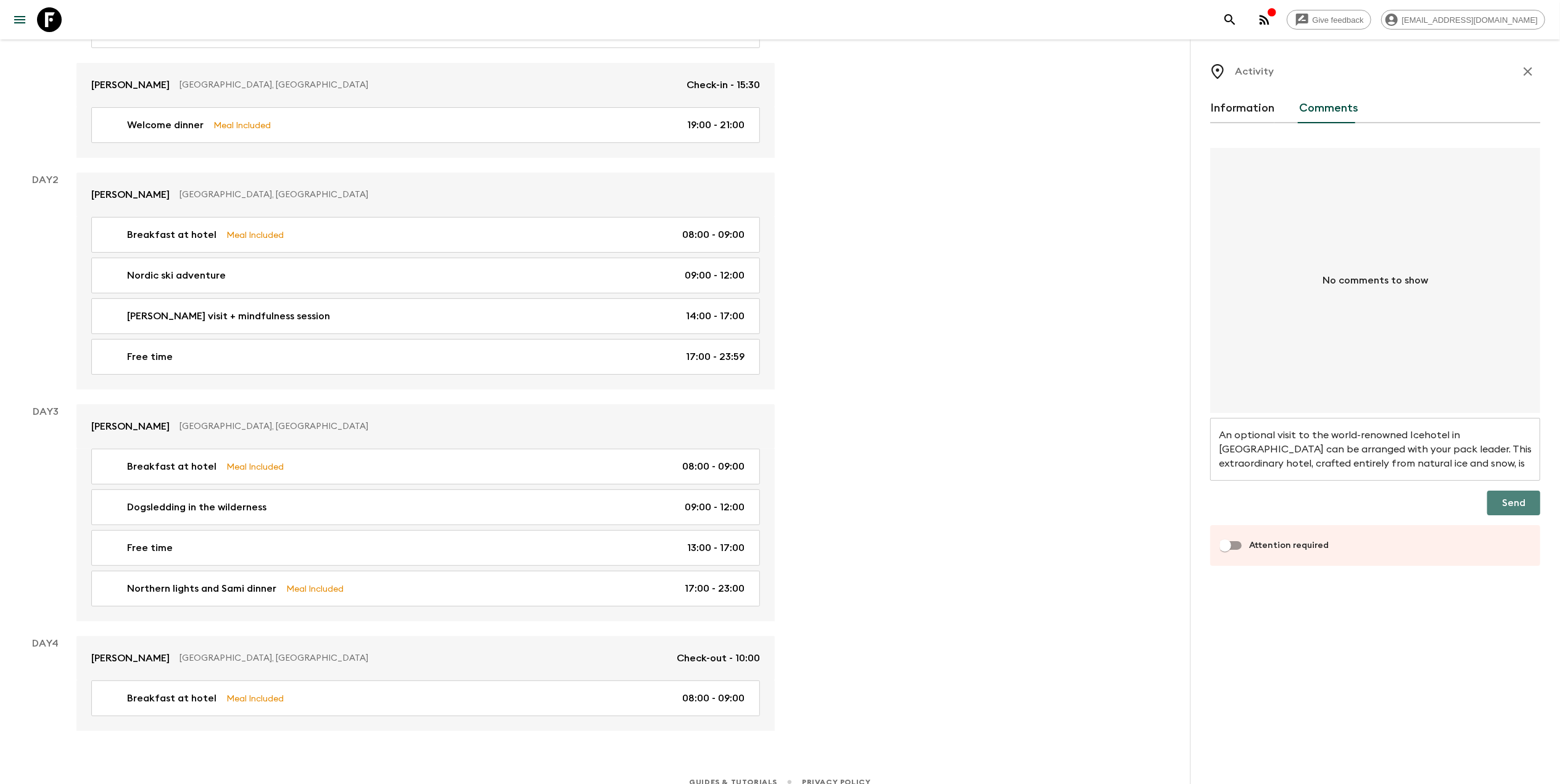
click at [1509, 501] on button "Send" at bounding box center [1513, 502] width 53 height 24
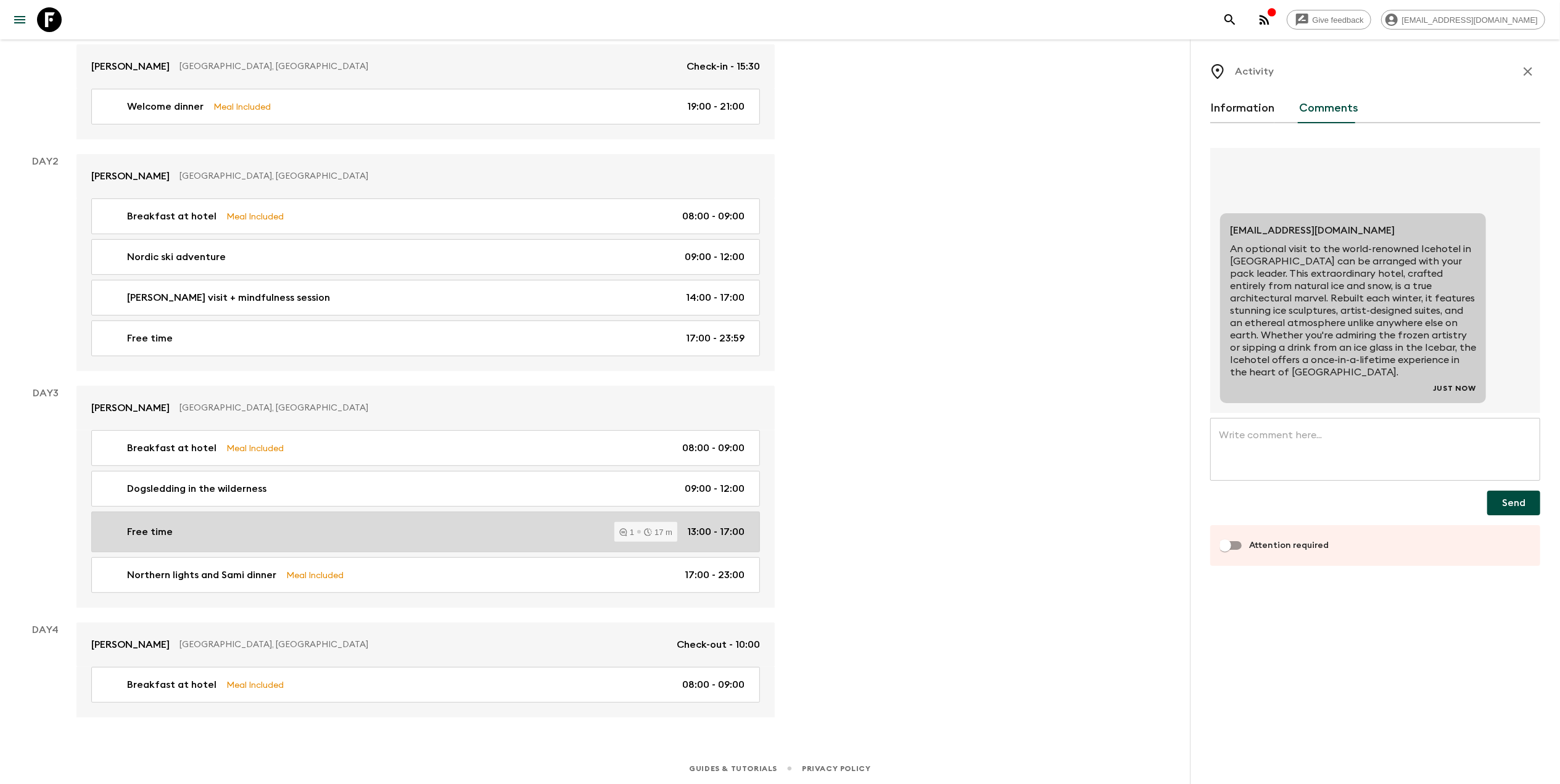
scroll to position [271, 0]
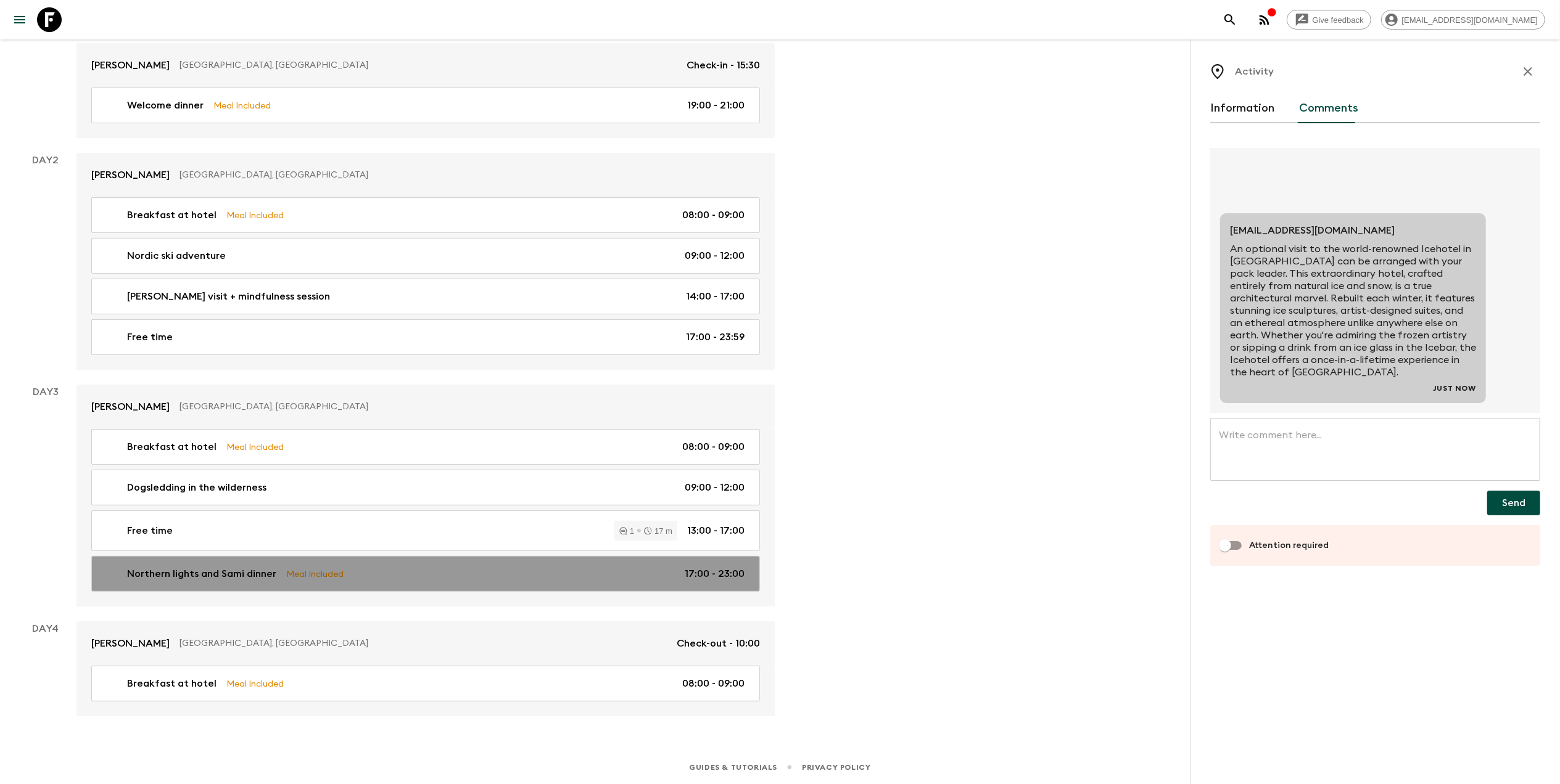
click at [316, 563] on link "Northern lights and Sami dinner Meal Included 17:00 - 23:00" at bounding box center [425, 573] width 668 height 35
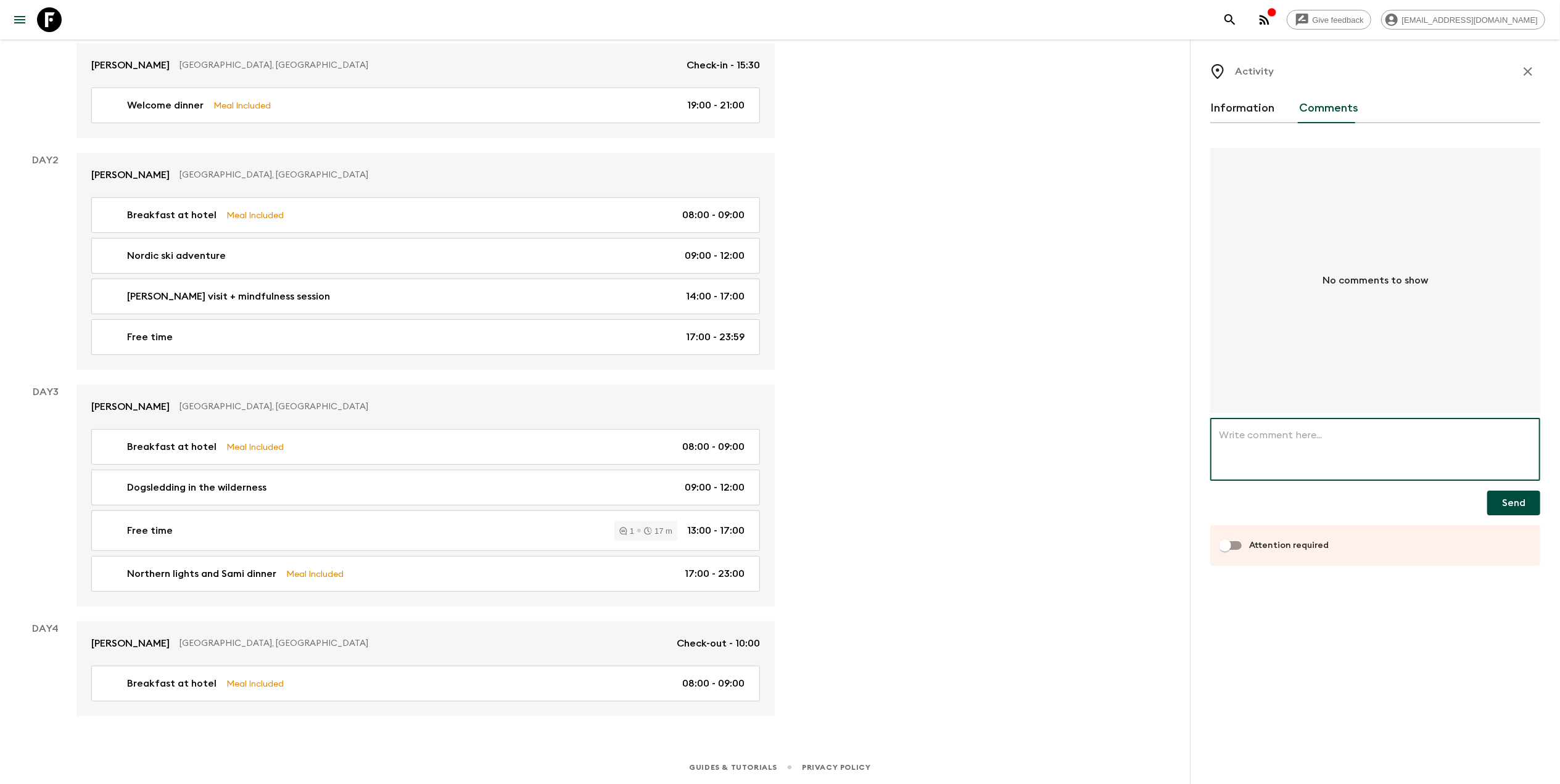
click at [1321, 456] on textarea at bounding box center [1375, 450] width 312 height 43
paste textarea "Join a Sámi family for a cozy and unforgettable evening near Sweden’s highest m…"
drag, startPoint x: 1304, startPoint y: 434, endPoint x: 1274, endPoint y: 434, distance: 30.0
click at [1274, 434] on textarea "Join a Sámi family for a cozy and unforgettable evening near Sweden’s highest m…" at bounding box center [1375, 450] width 312 height 43
drag, startPoint x: 1236, startPoint y: 431, endPoint x: 1146, endPoint y: 420, distance: 90.7
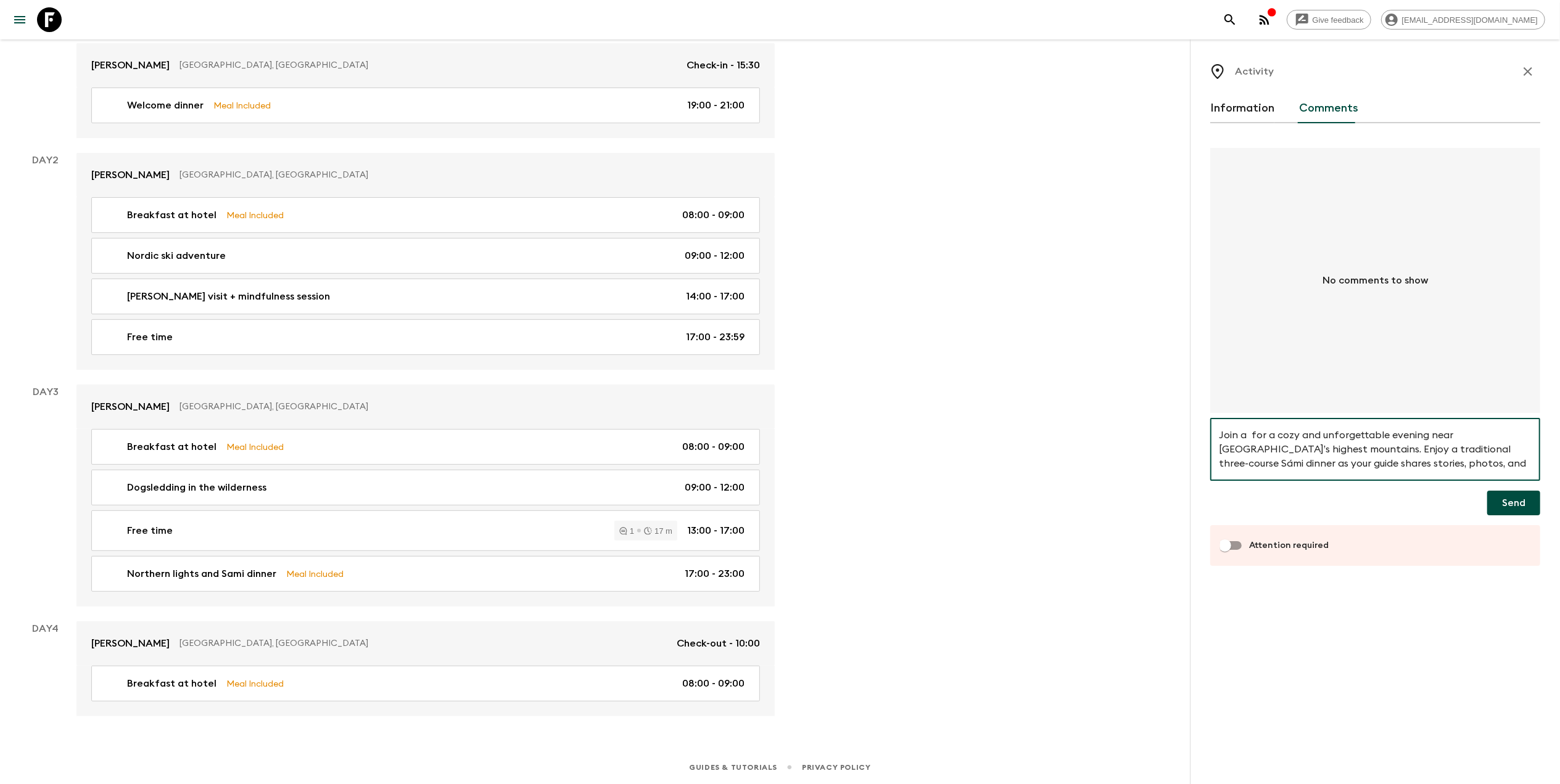
click at [1146, 420] on div "Give feedback liezel.witbooi@viahansaborealis.com We use functional & tracking …" at bounding box center [780, 259] width 1560 height 1051
paste textarea "Sámi family a"
type textarea "Join a Sámi family for a cozy and unforgettable evening near Sweden’s highest m…"
click at [1513, 501] on button "Send" at bounding box center [1513, 502] width 53 height 24
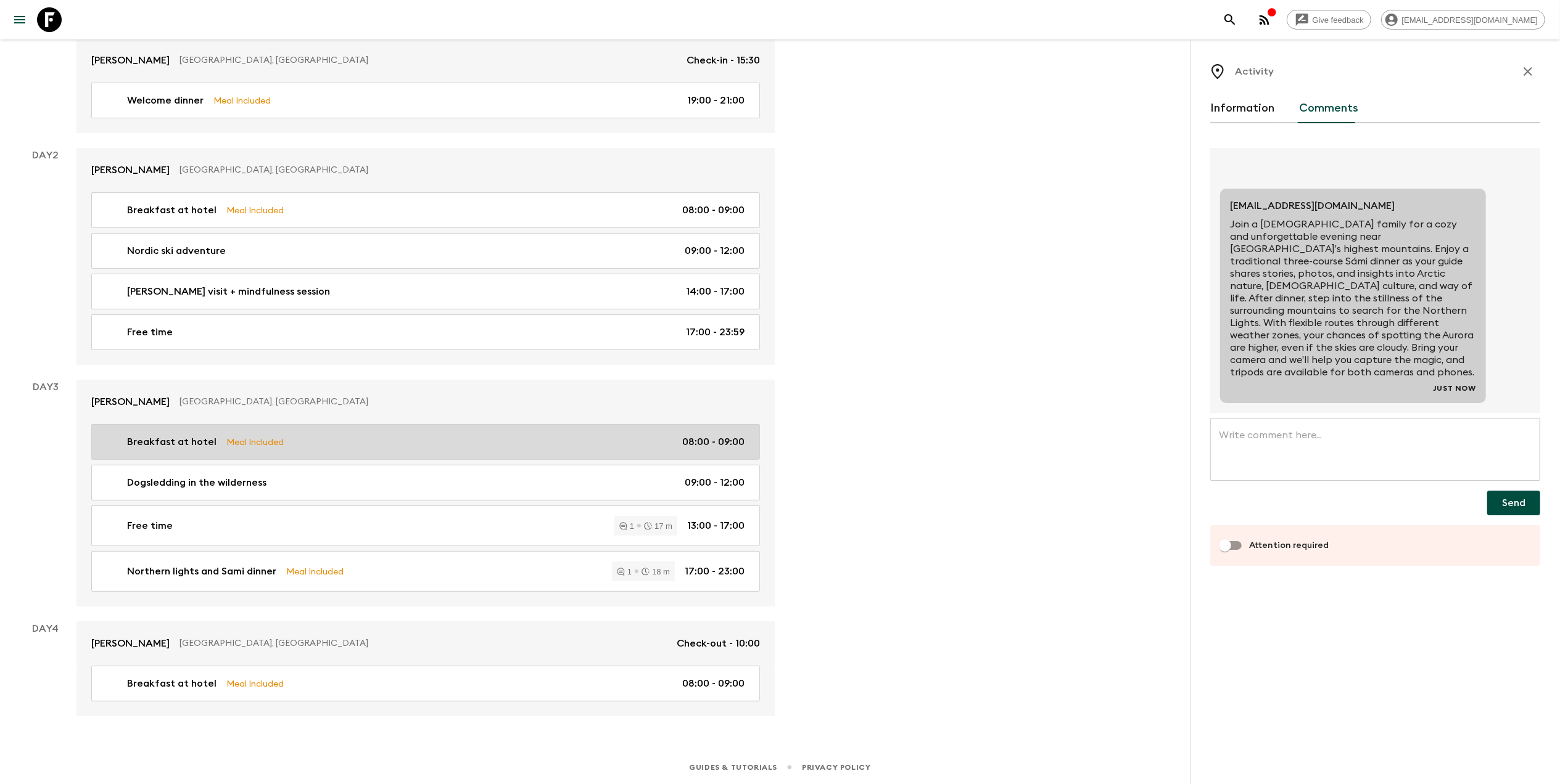
scroll to position [276, 0]
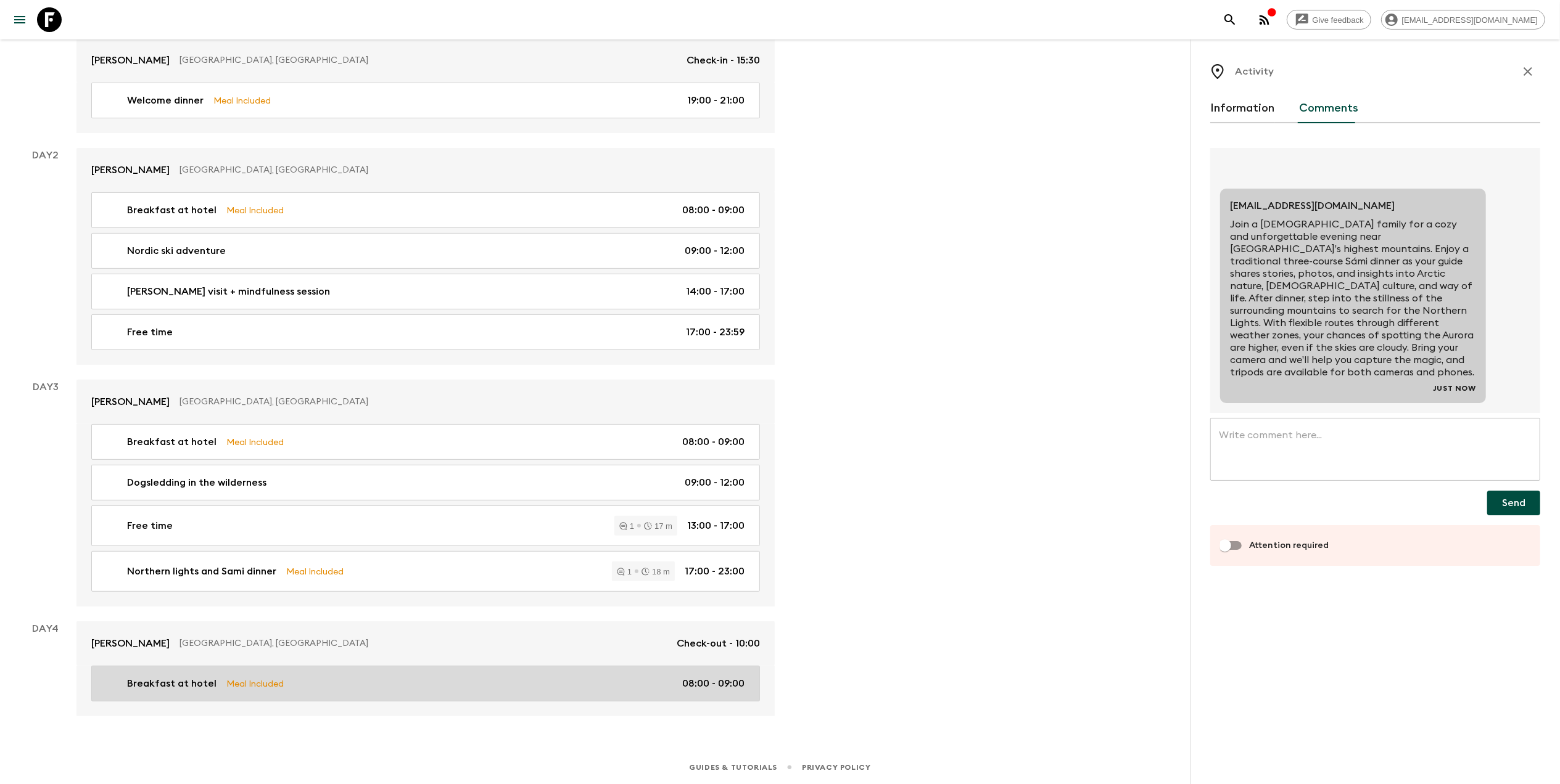
click at [365, 696] on link "Breakfast at hotel Meal Included 08:00 - 09:00" at bounding box center [425, 683] width 668 height 35
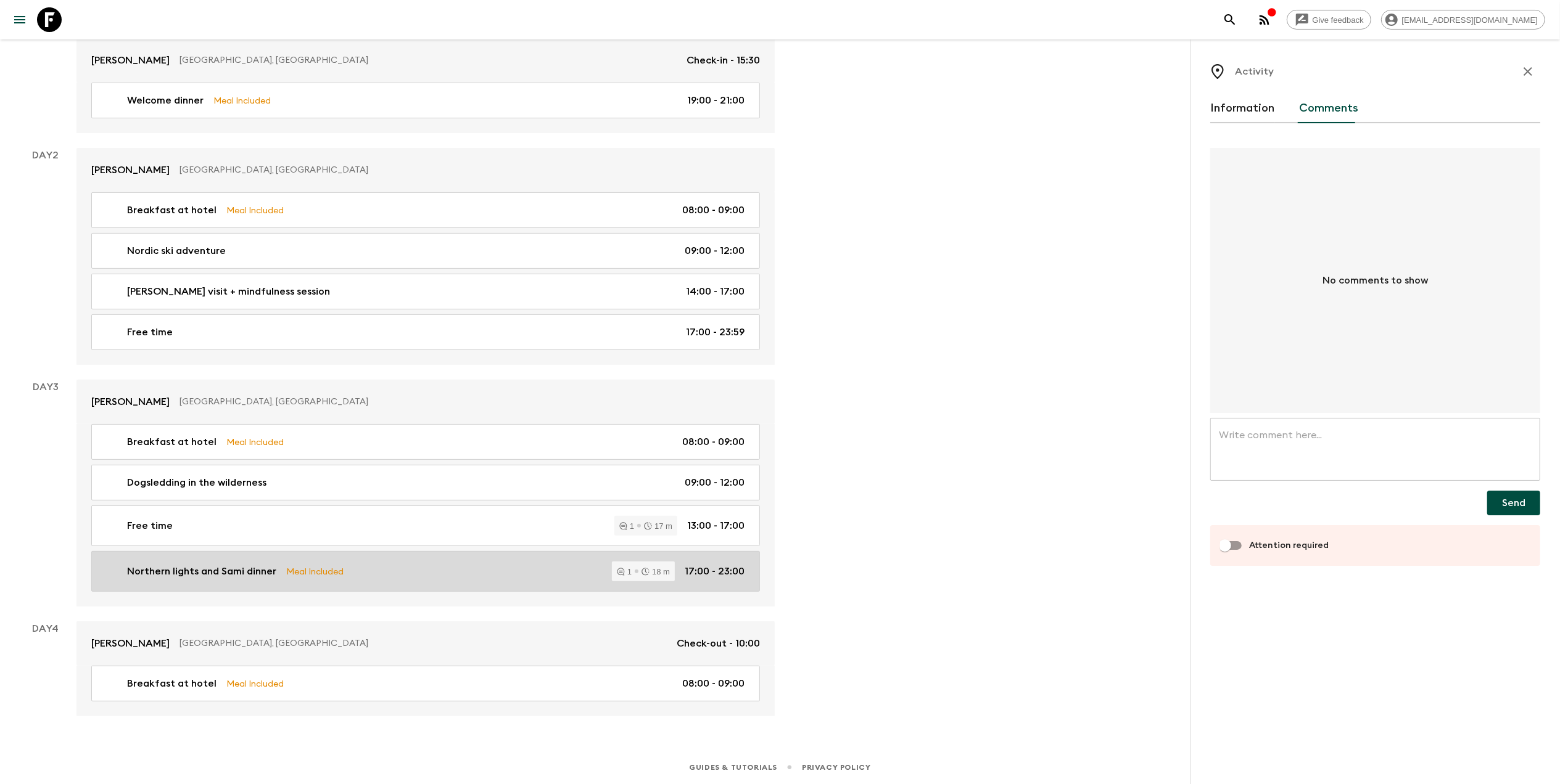
click at [184, 575] on p "Northern lights and Sami dinner" at bounding box center [201, 571] width 149 height 15
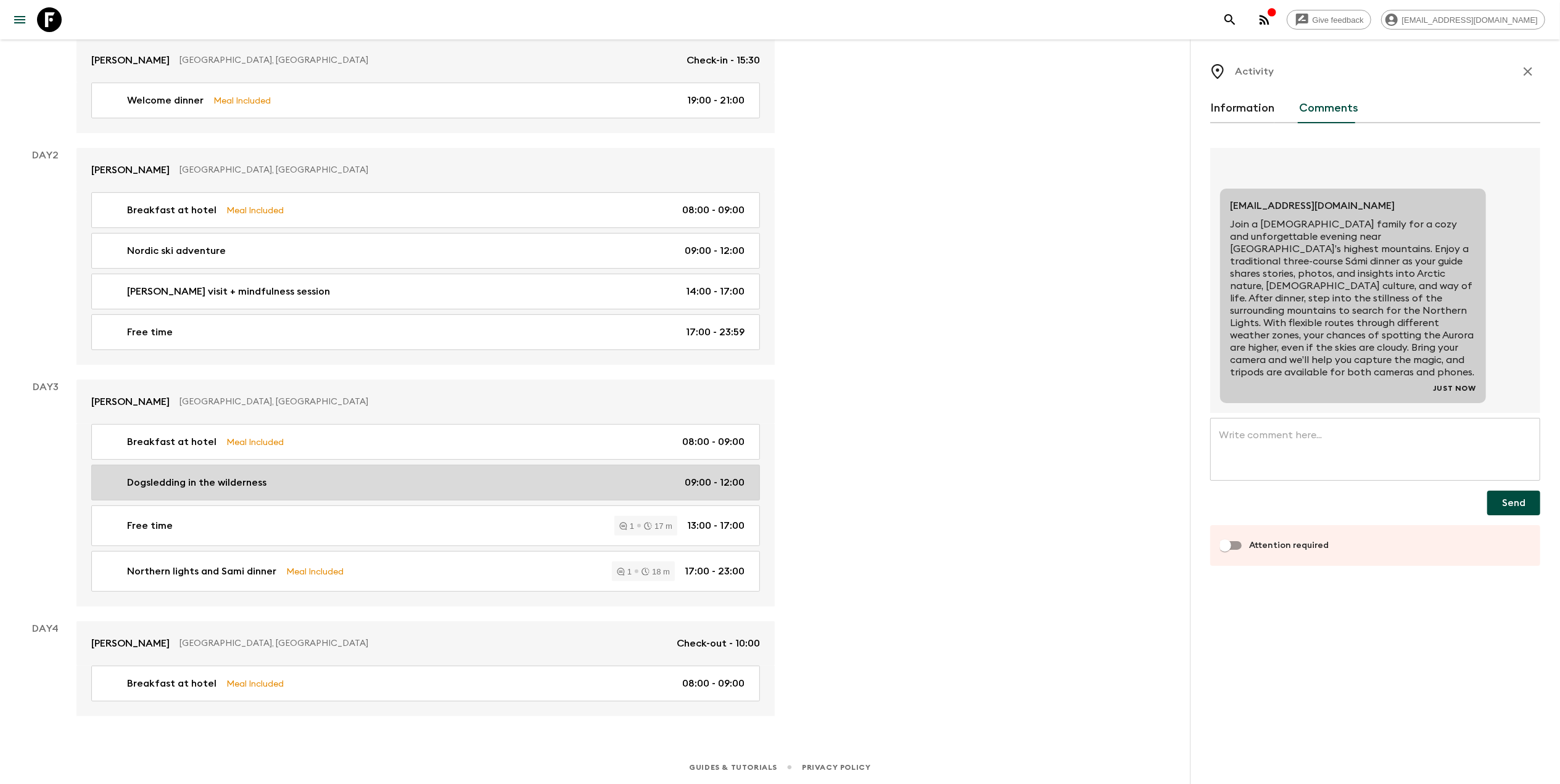
click at [245, 487] on p "Dogsledding in the wilderness" at bounding box center [196, 483] width 140 height 15
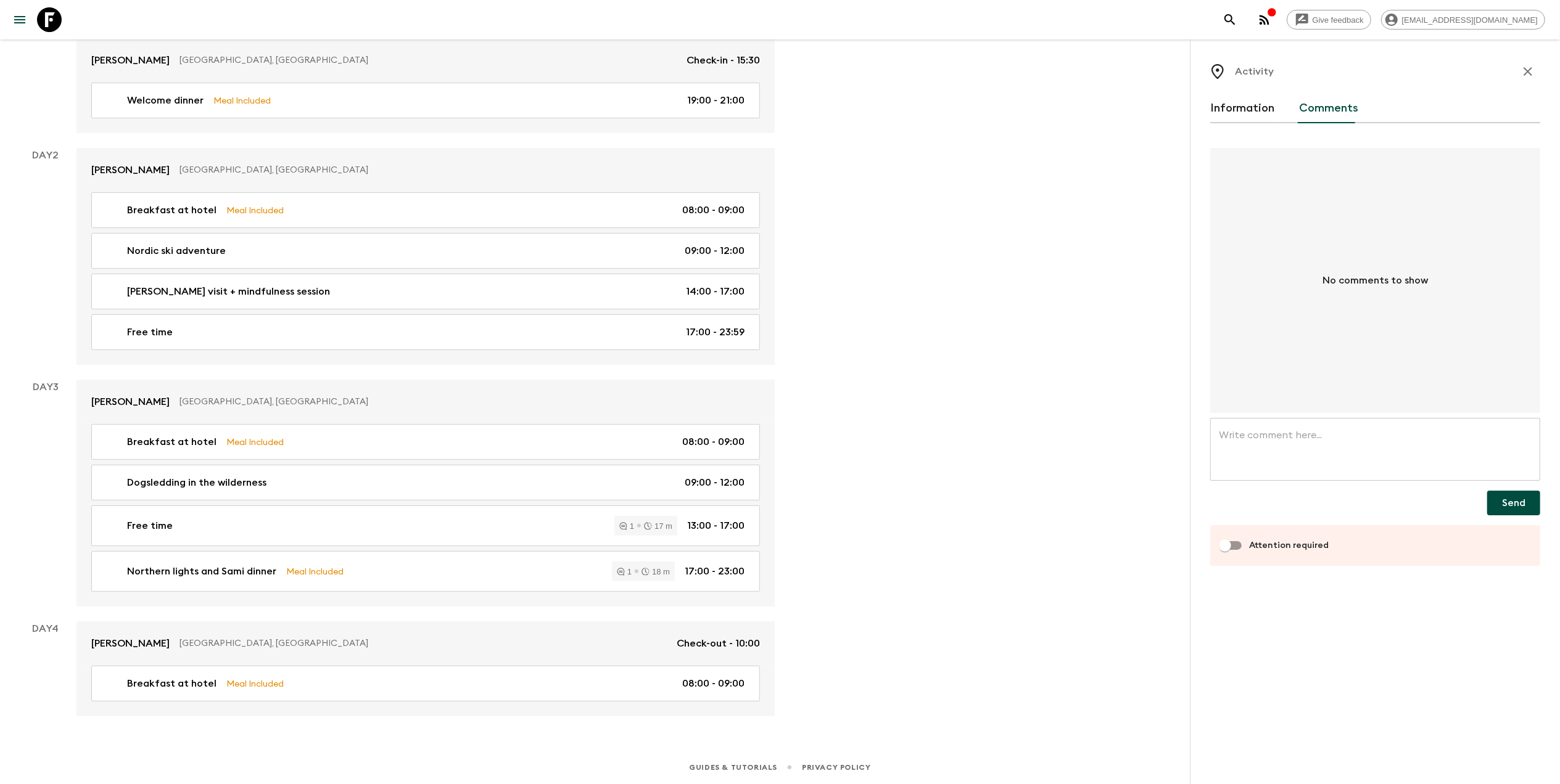
click at [1325, 442] on textarea at bounding box center [1375, 450] width 312 height 43
paste textarea "Feel the thrill of gliding through a snow-covered fairytale forest, led by a jo…"
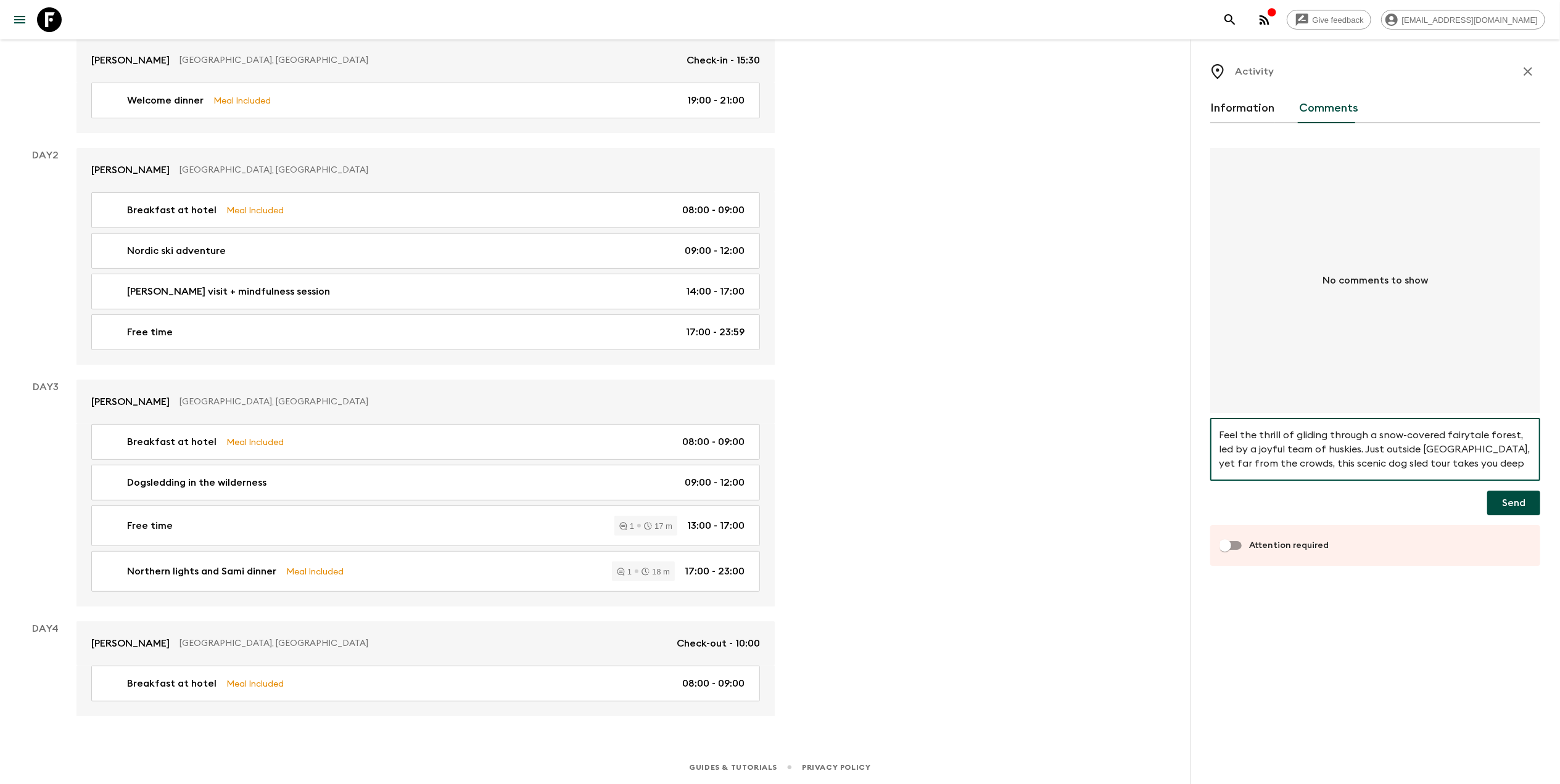
scroll to position [68, 0]
type textarea "Feel the thrill of gliding through a snow-covered fairytale forest, led by a jo…"
click at [1516, 503] on button "Send" at bounding box center [1513, 502] width 53 height 24
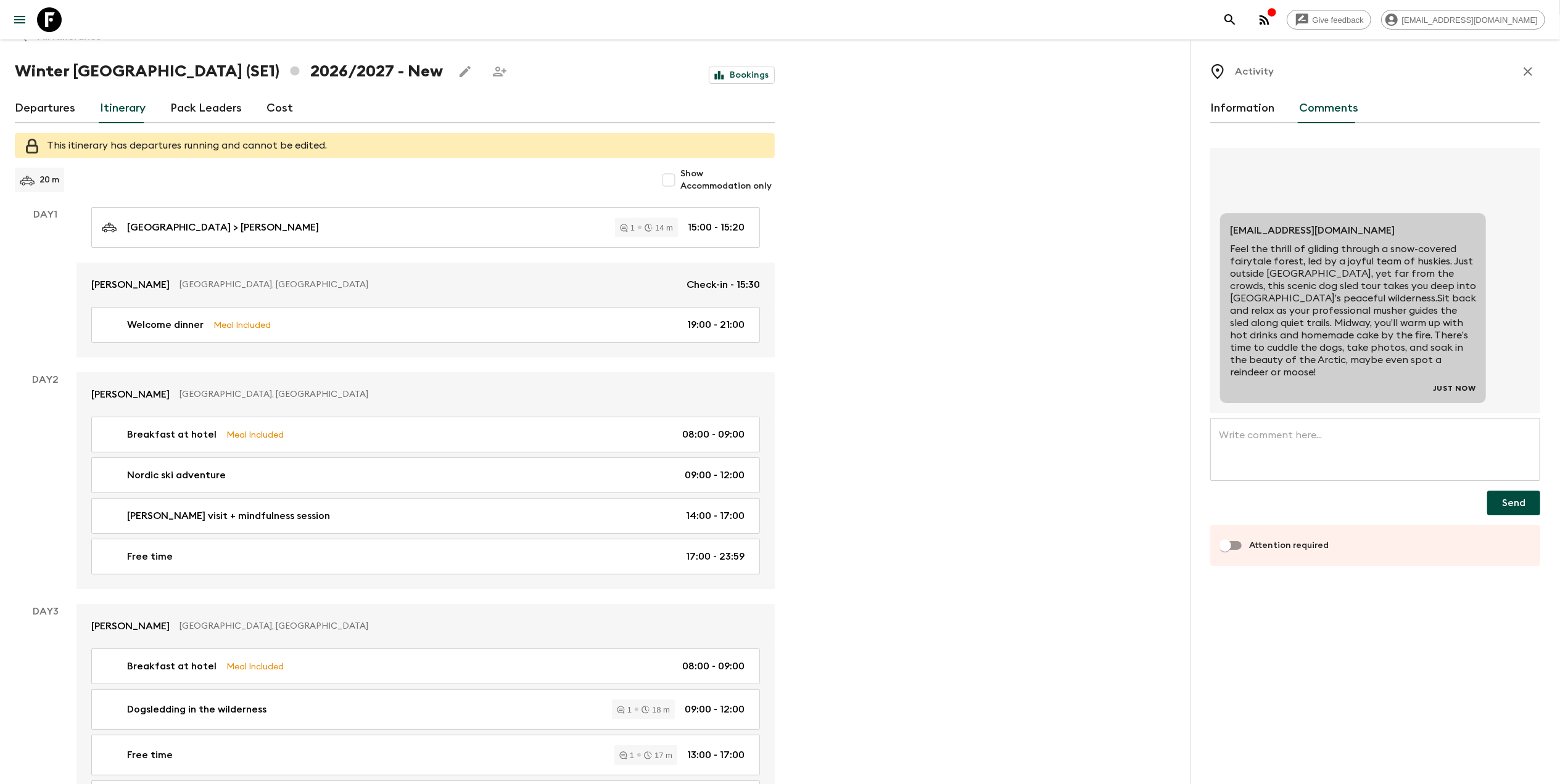
scroll to position [0, 0]
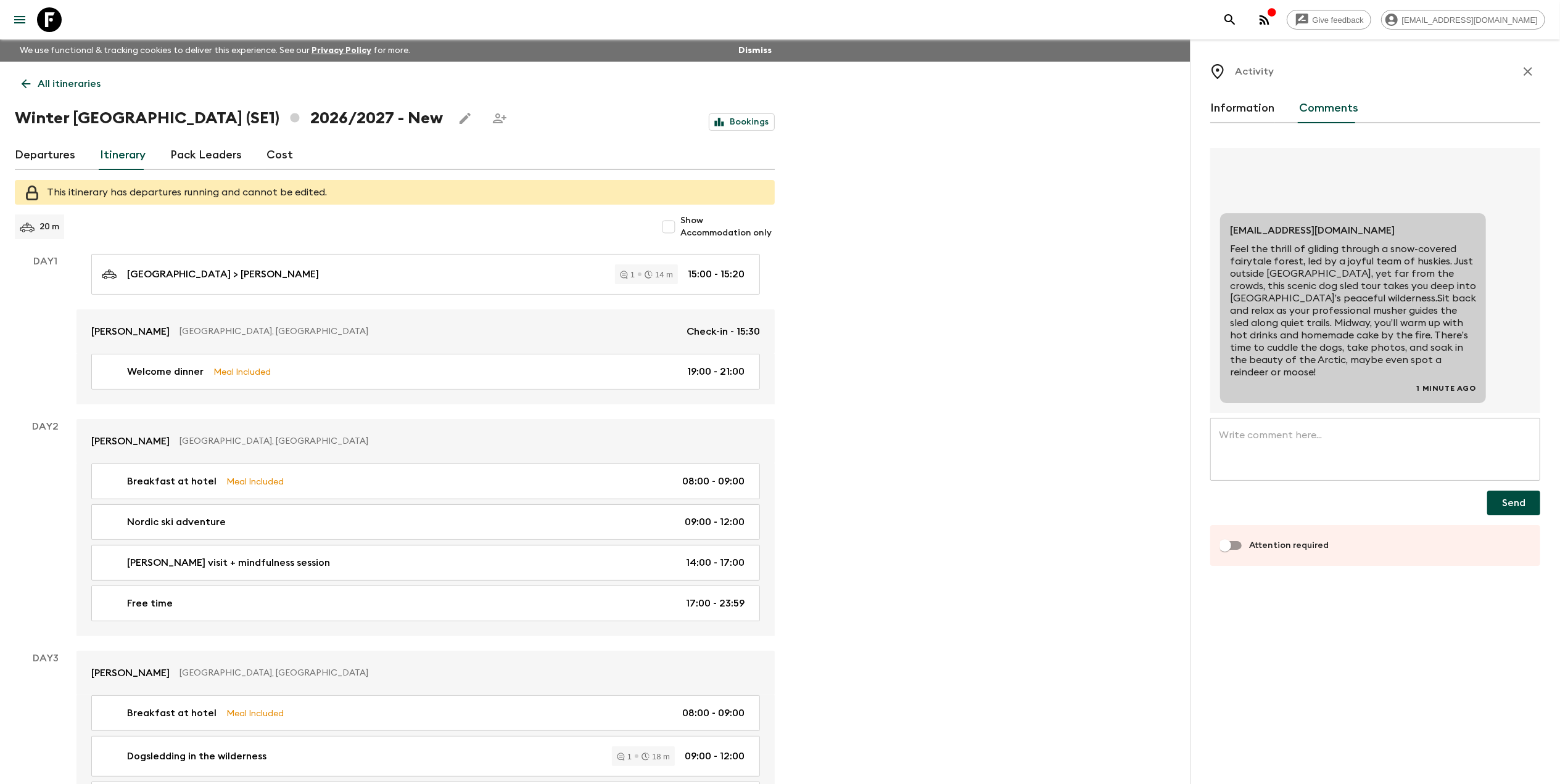
click at [132, 159] on link "Itinerary" at bounding box center [123, 155] width 46 height 30
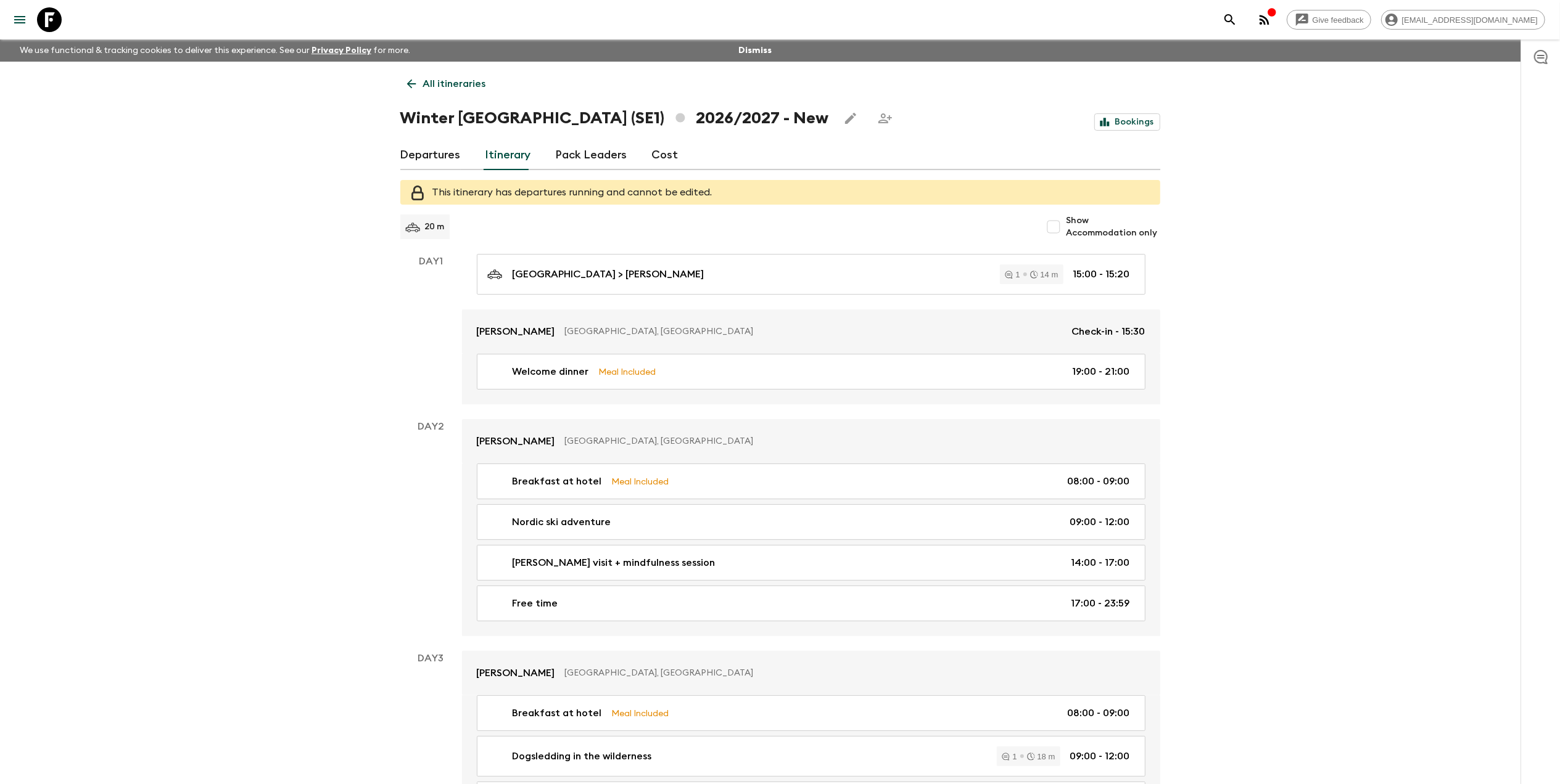
click at [429, 157] on link "Departures" at bounding box center [430, 155] width 61 height 30
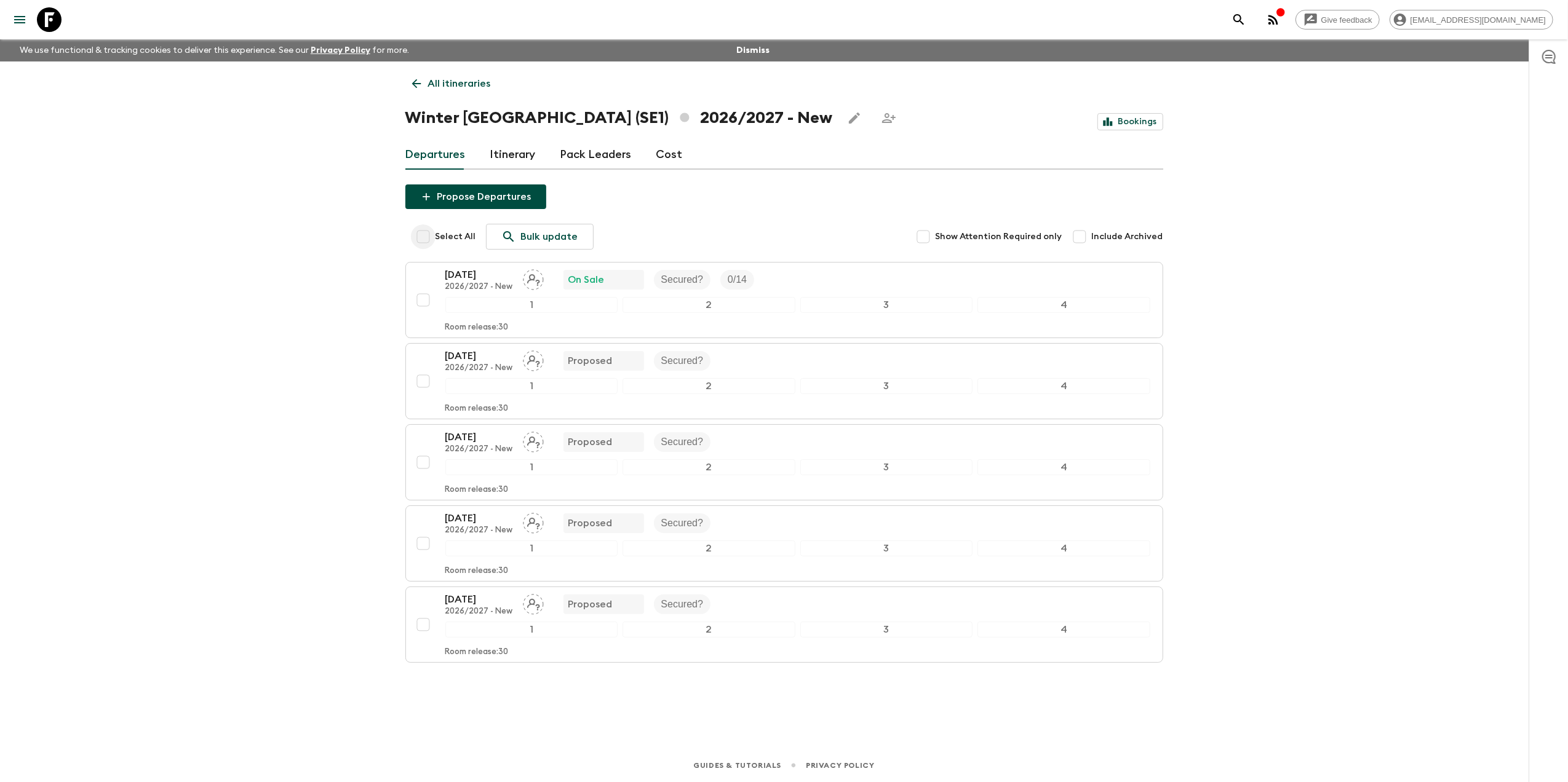
click at [421, 237] on input "Select All" at bounding box center [423, 236] width 24 height 24
checkbox input "true"
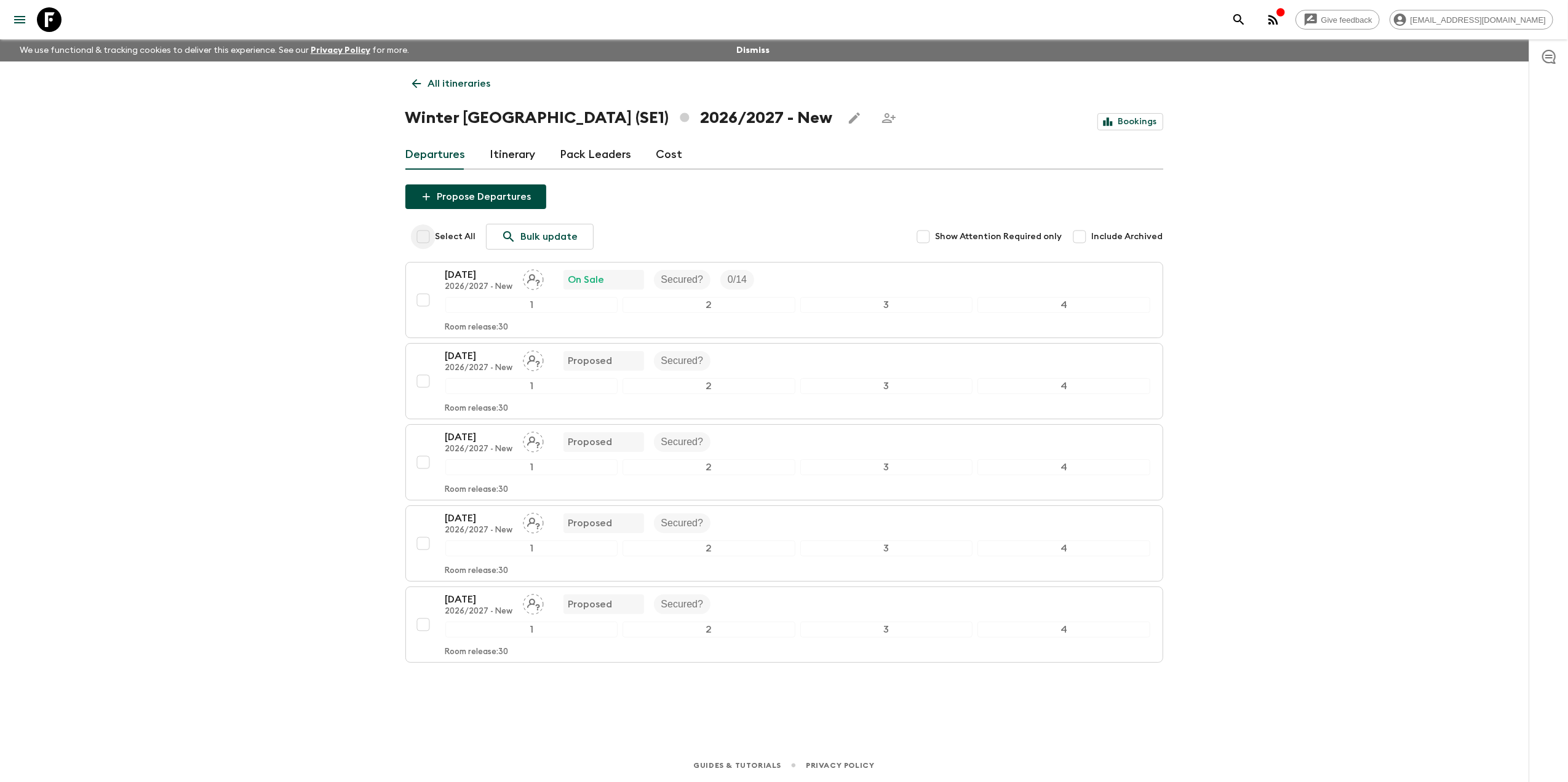
checkbox input "true"
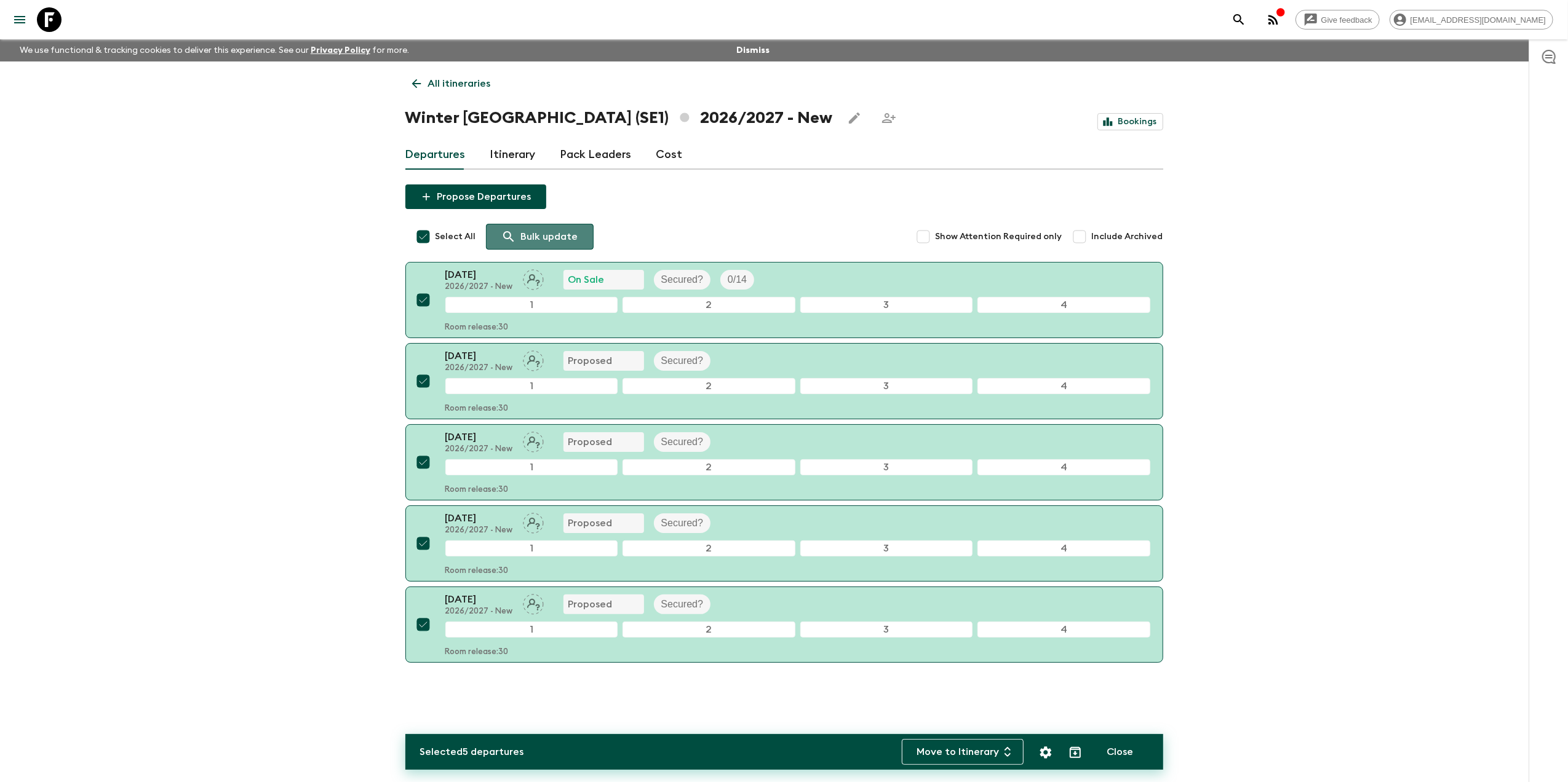
click at [540, 239] on p "Bulk update" at bounding box center [549, 237] width 57 height 15
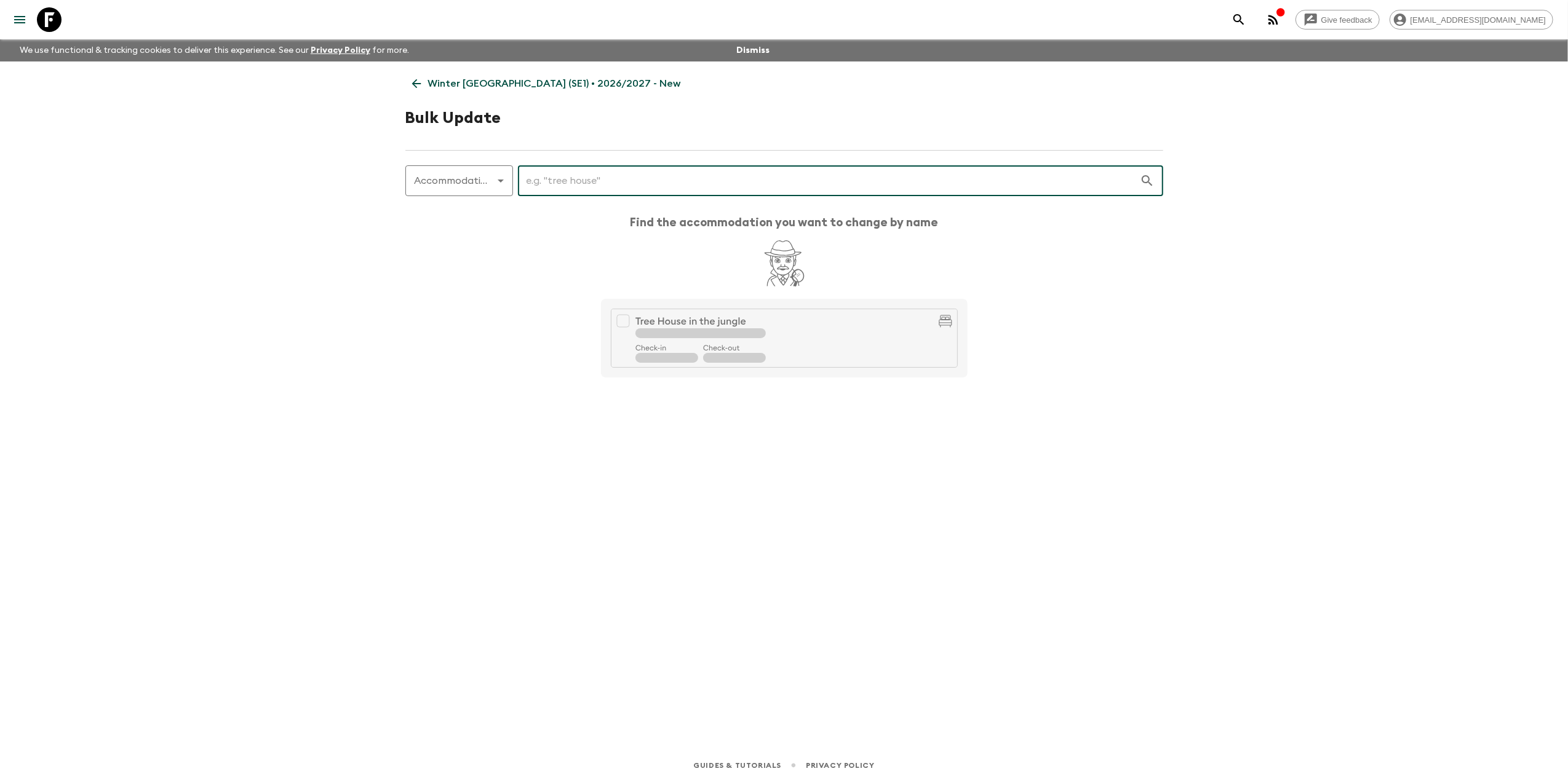
click at [552, 185] on input "text" at bounding box center [829, 181] width 622 height 35
click at [472, 185] on body "Give feedback liezel.witbooi@viahansaborealis.com We use functional & tracking …" at bounding box center [784, 391] width 1568 height 782
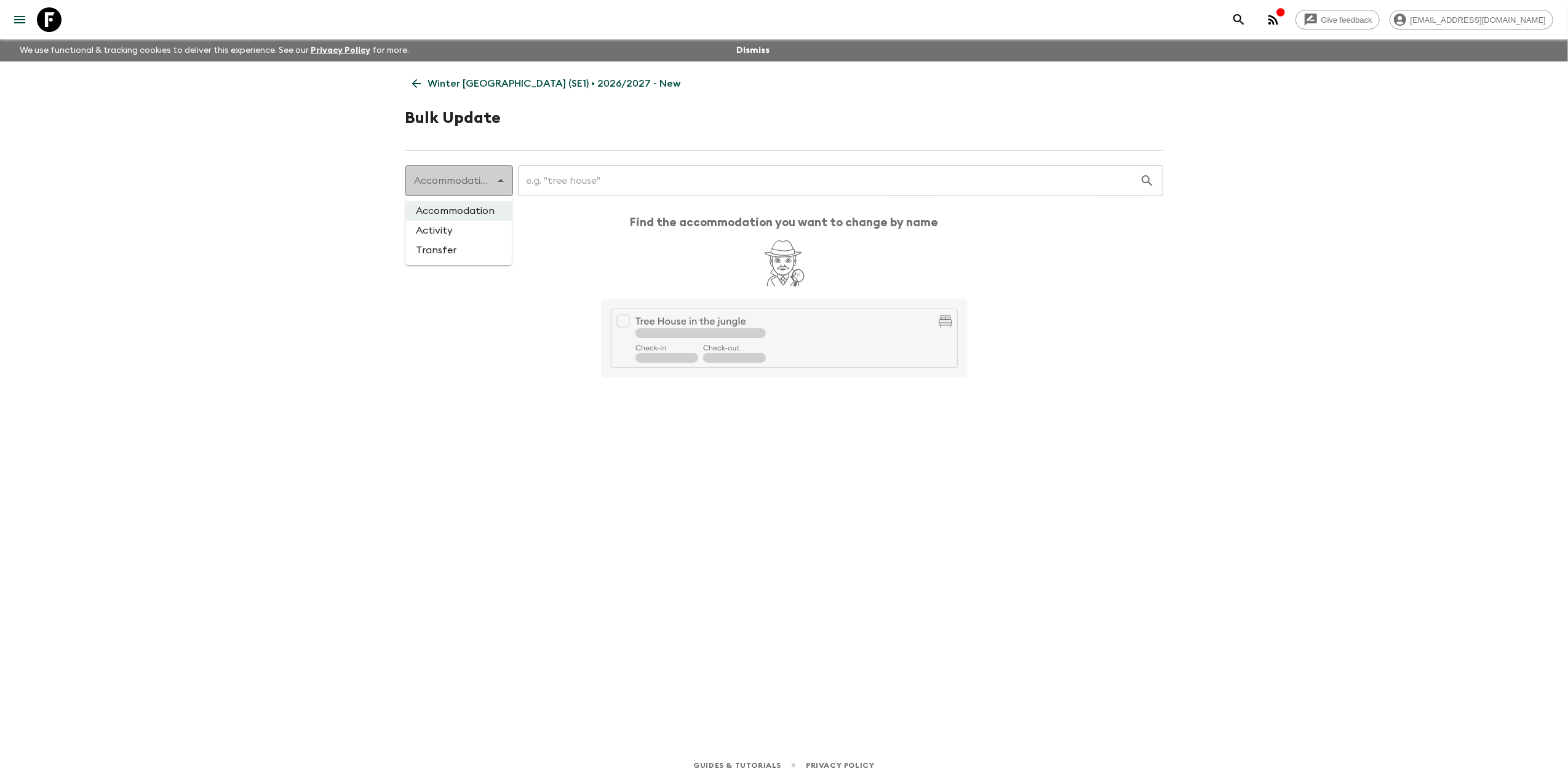
click at [472, 185] on div at bounding box center [784, 391] width 1568 height 782
click at [423, 80] on link "Winter Sweden (SE1) • 2026/2027 - New" at bounding box center [546, 83] width 283 height 24
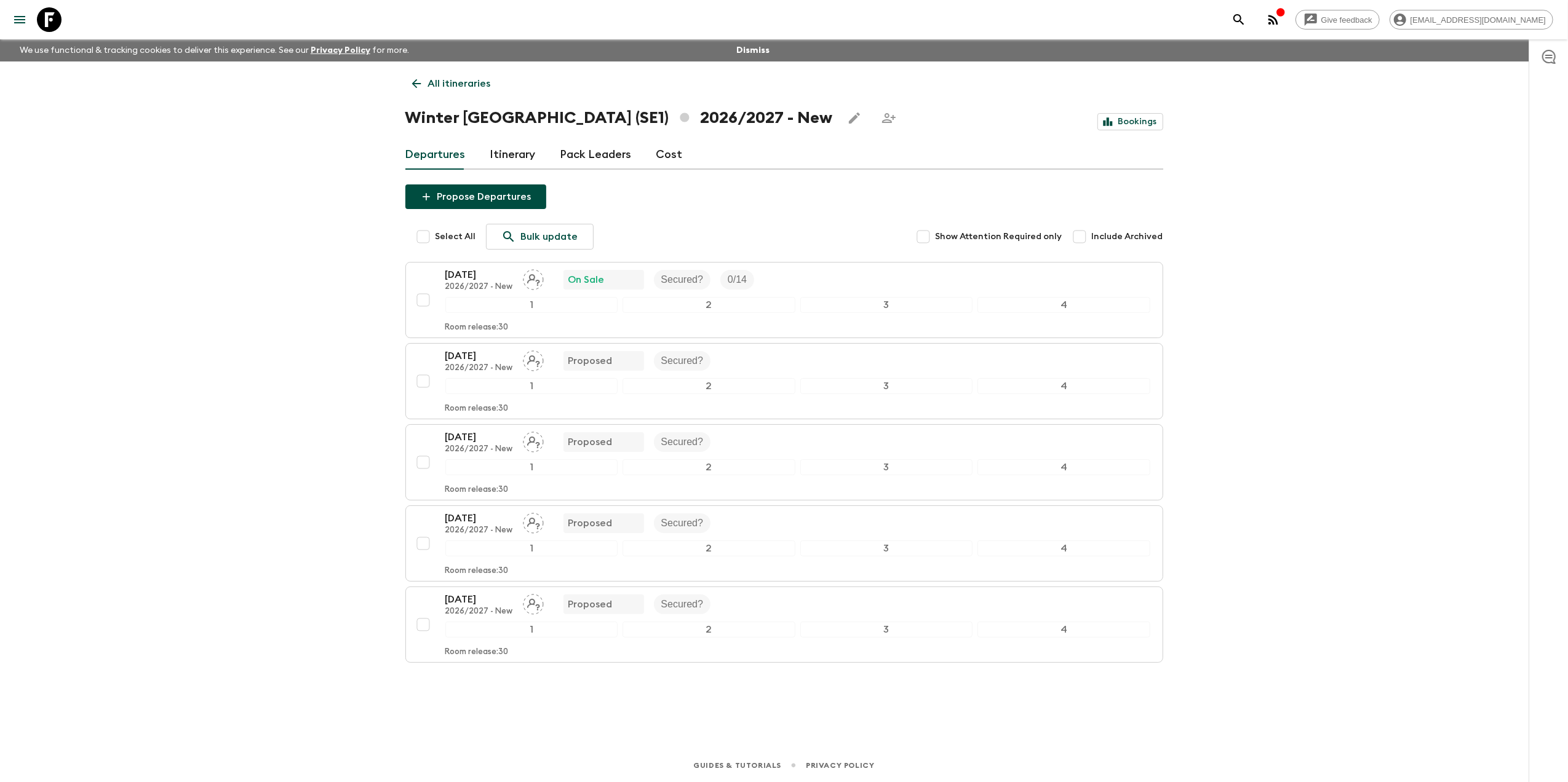
click at [668, 150] on link "Cost" at bounding box center [670, 155] width 27 height 30
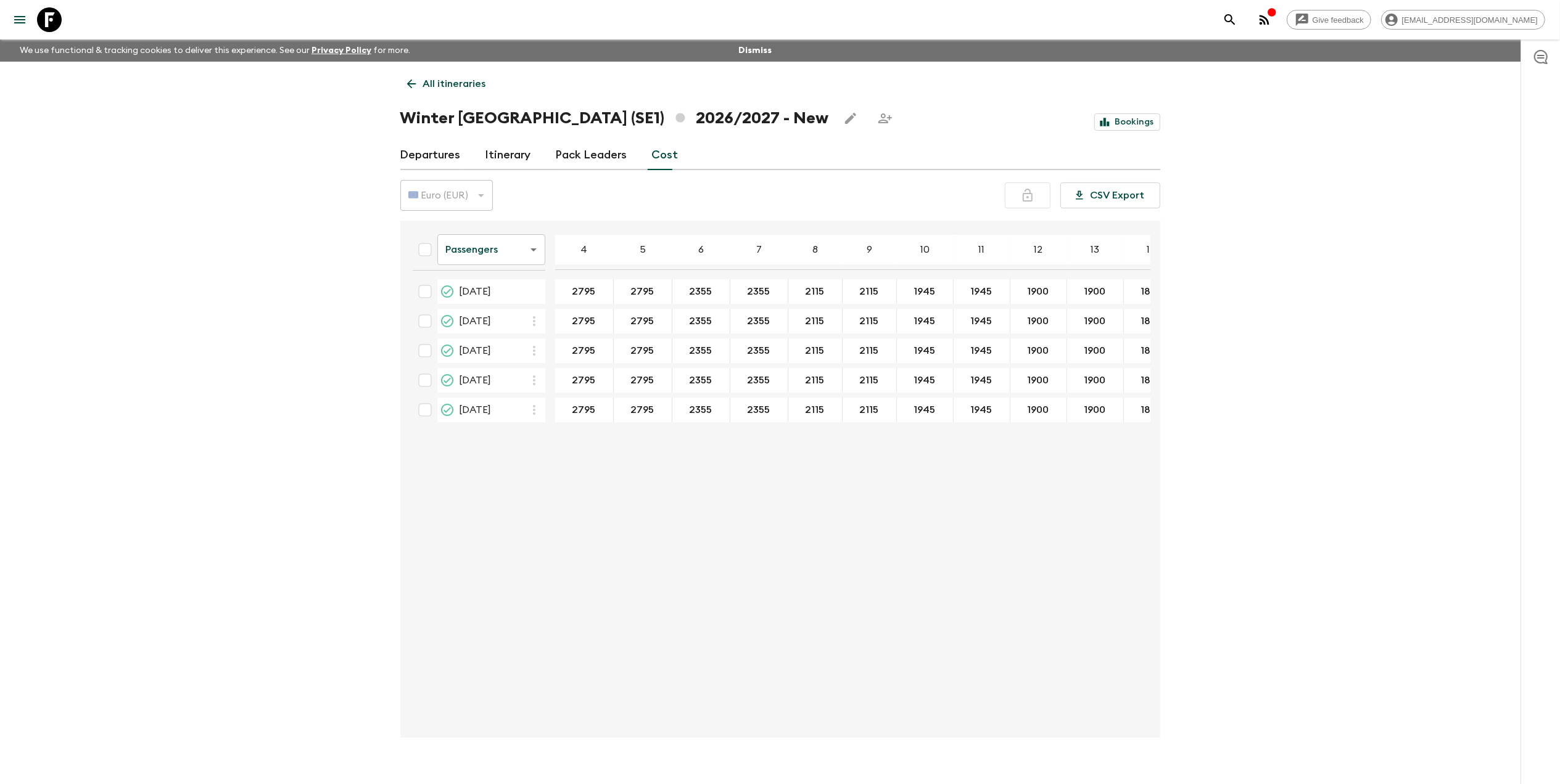
click at [573, 162] on link "Pack Leaders" at bounding box center [591, 155] width 72 height 30
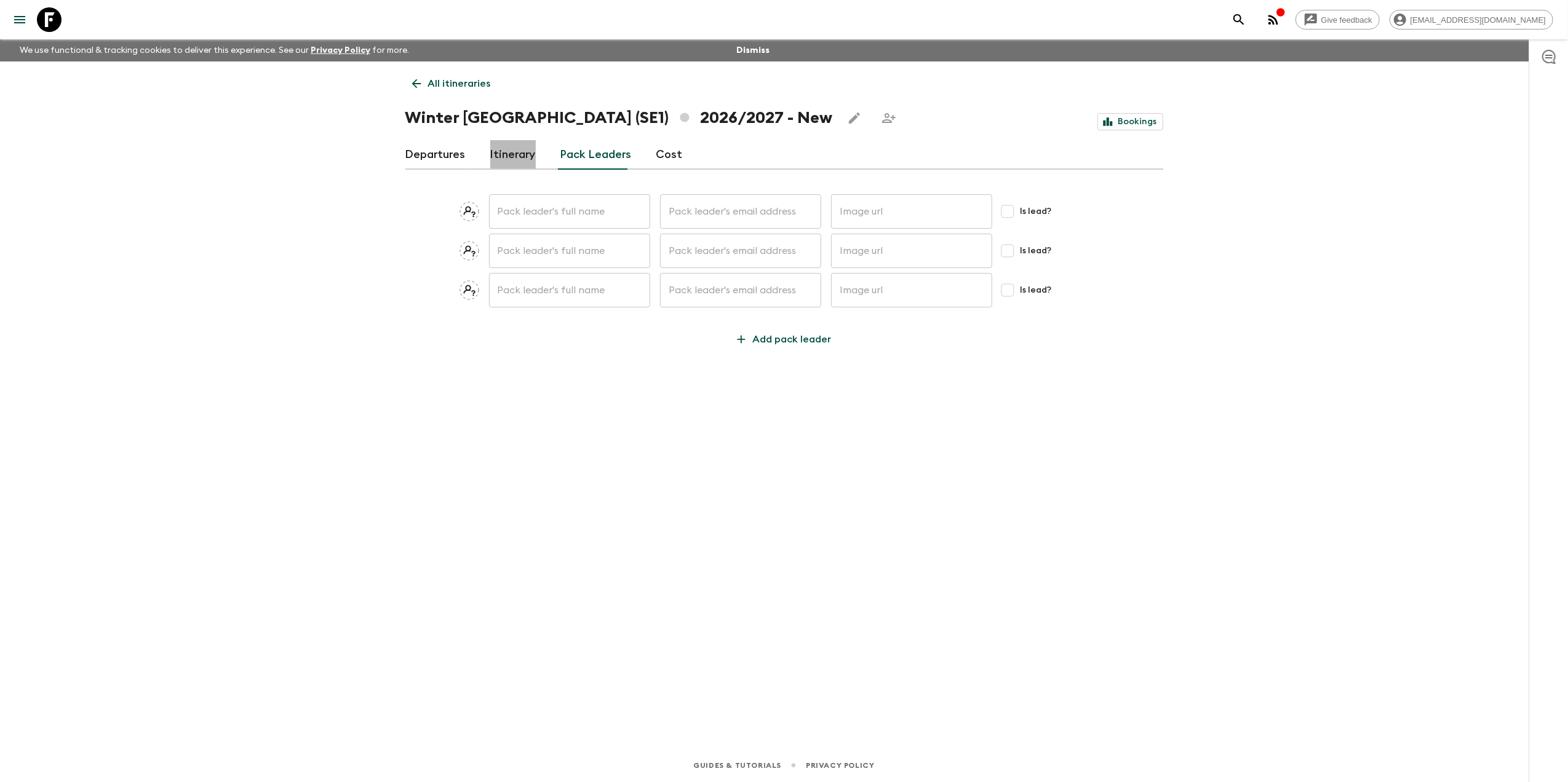
click at [508, 148] on link "Itinerary" at bounding box center [513, 155] width 46 height 30
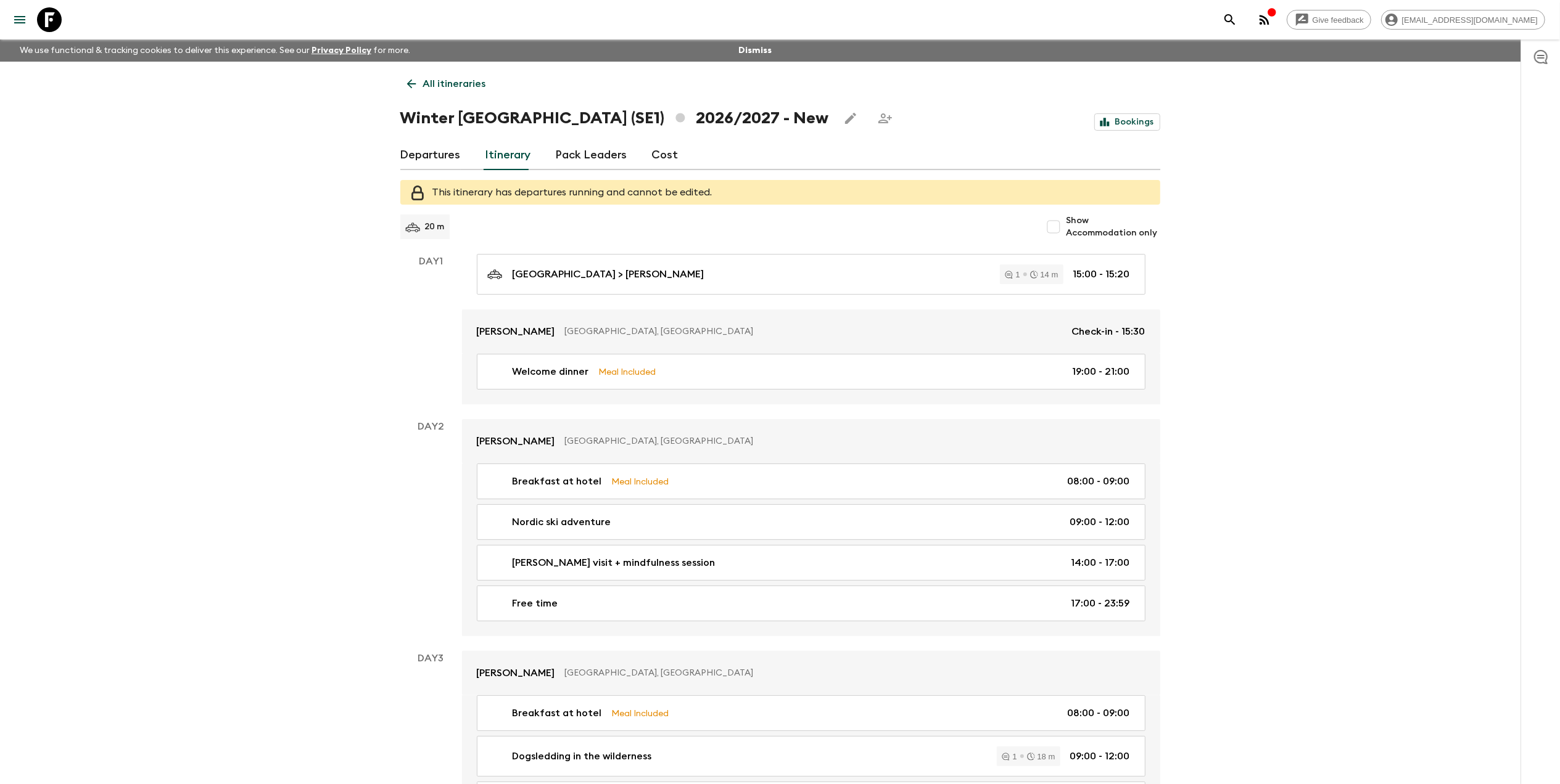
click at [405, 151] on link "Departures" at bounding box center [430, 155] width 61 height 30
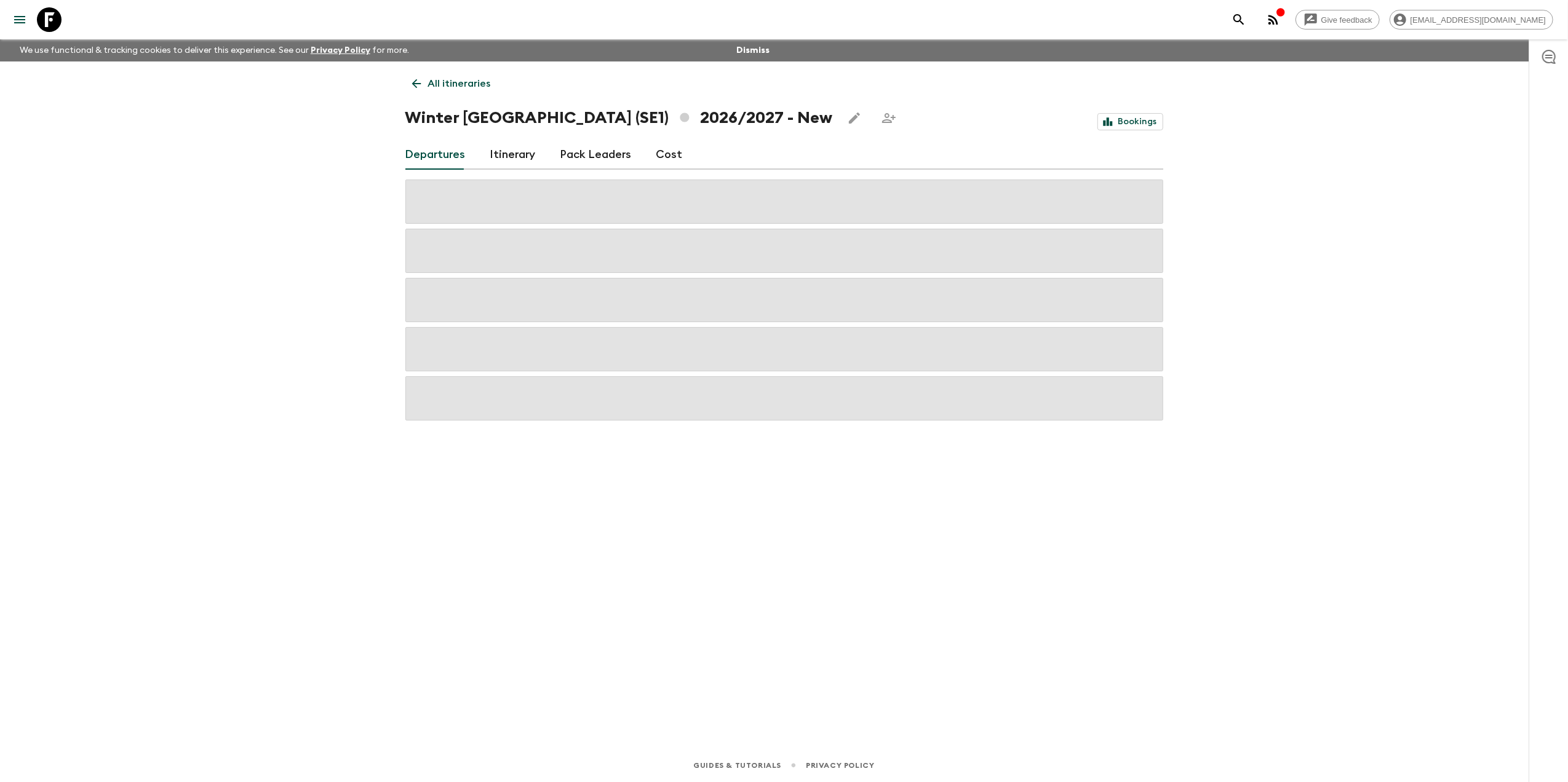
click at [461, 87] on p "All itineraries" at bounding box center [460, 83] width 63 height 15
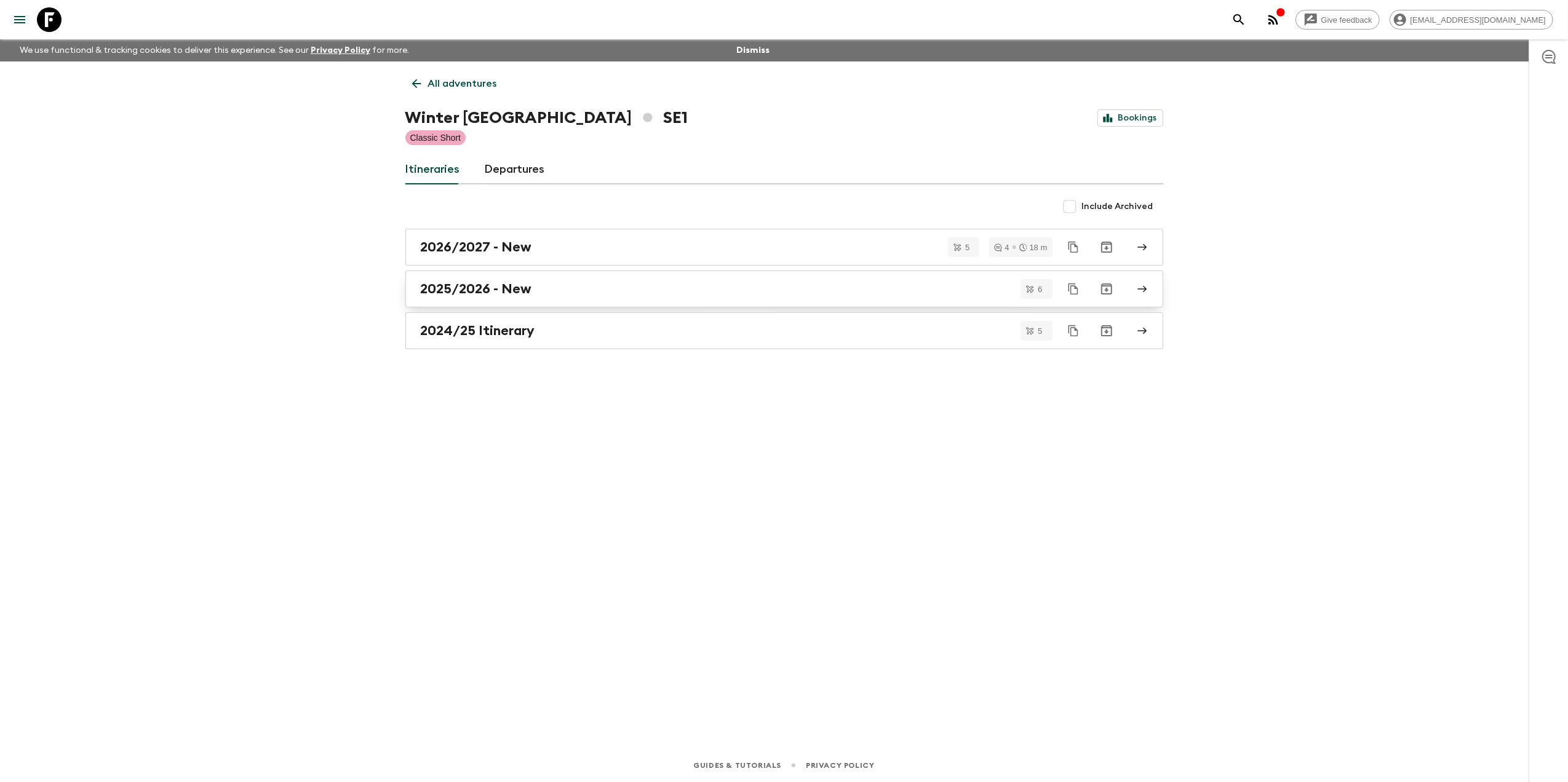
click at [510, 289] on h2 "2025/2026 - New" at bounding box center [476, 289] width 111 height 16
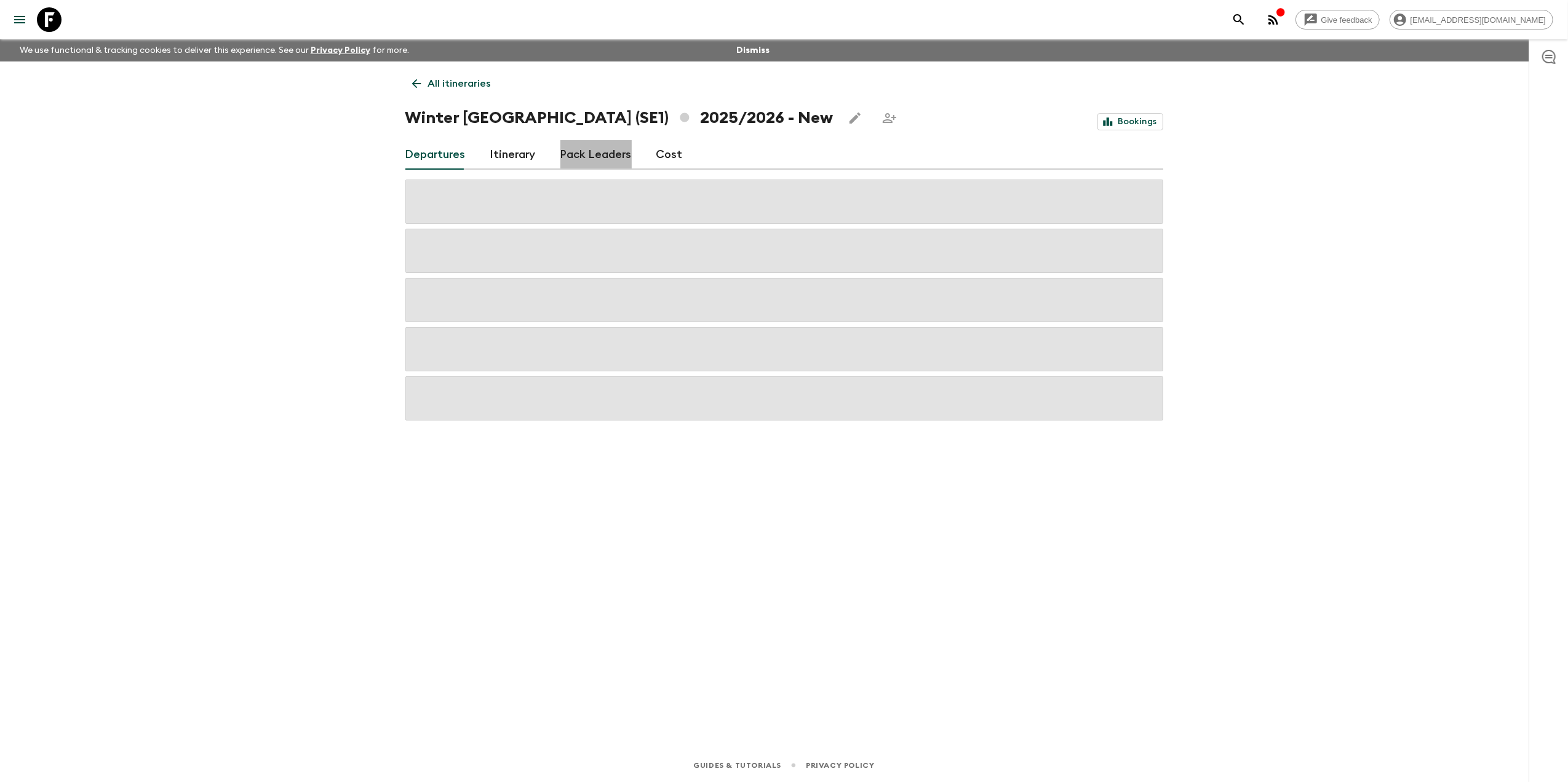
click at [608, 160] on link "Pack Leaders" at bounding box center [596, 155] width 72 height 30
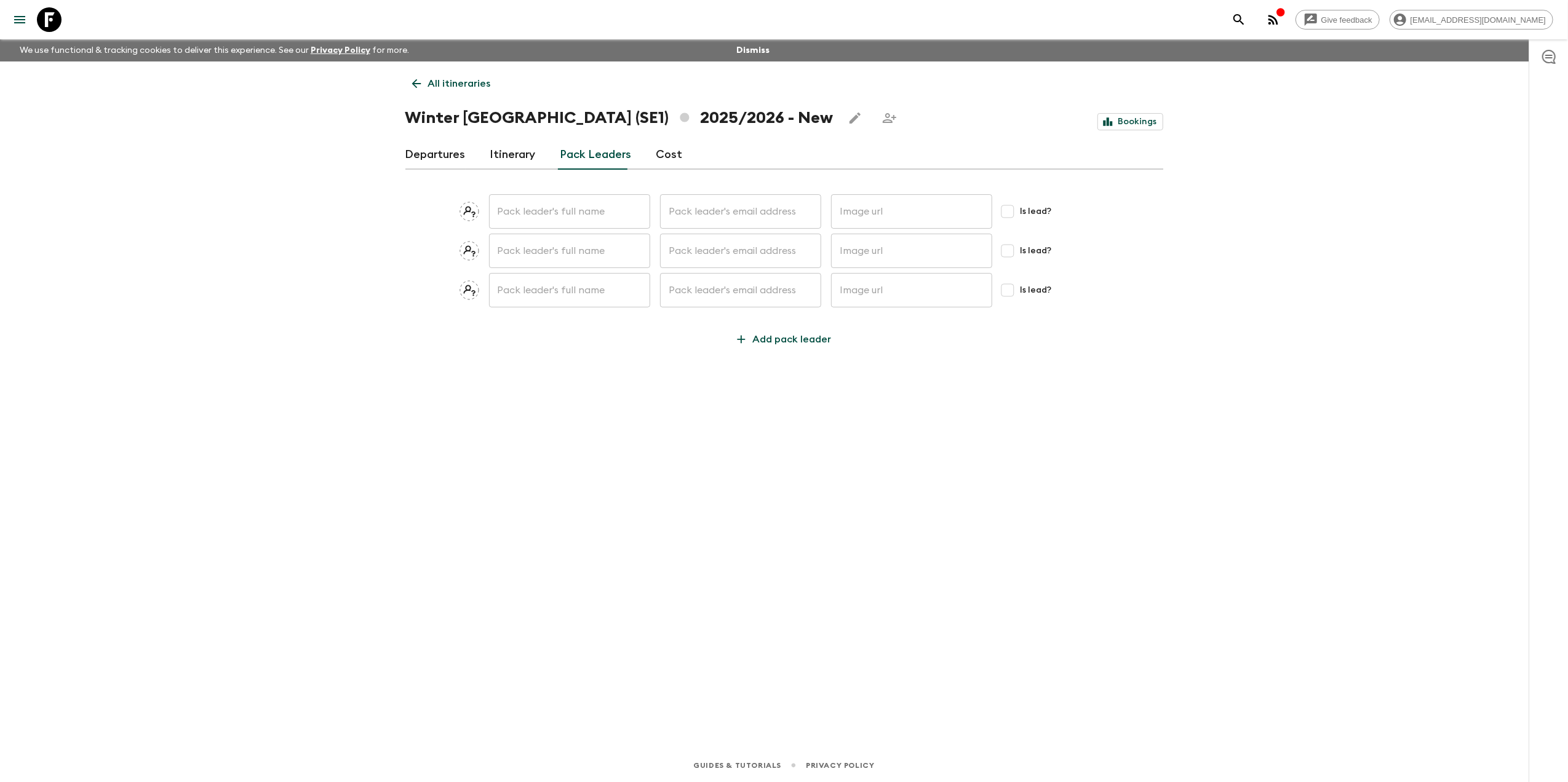
click at [564, 214] on input "text" at bounding box center [569, 212] width 161 height 35
type input "Mads Nepper Christensen"
drag, startPoint x: 630, startPoint y: 216, endPoint x: 449, endPoint y: 207, distance: 181.2
click at [449, 207] on div "Mads Nepper Christensen ​ ​ ​ Is lead?" at bounding box center [784, 212] width 758 height 35
click at [564, 249] on input "text" at bounding box center [569, 251] width 161 height 35
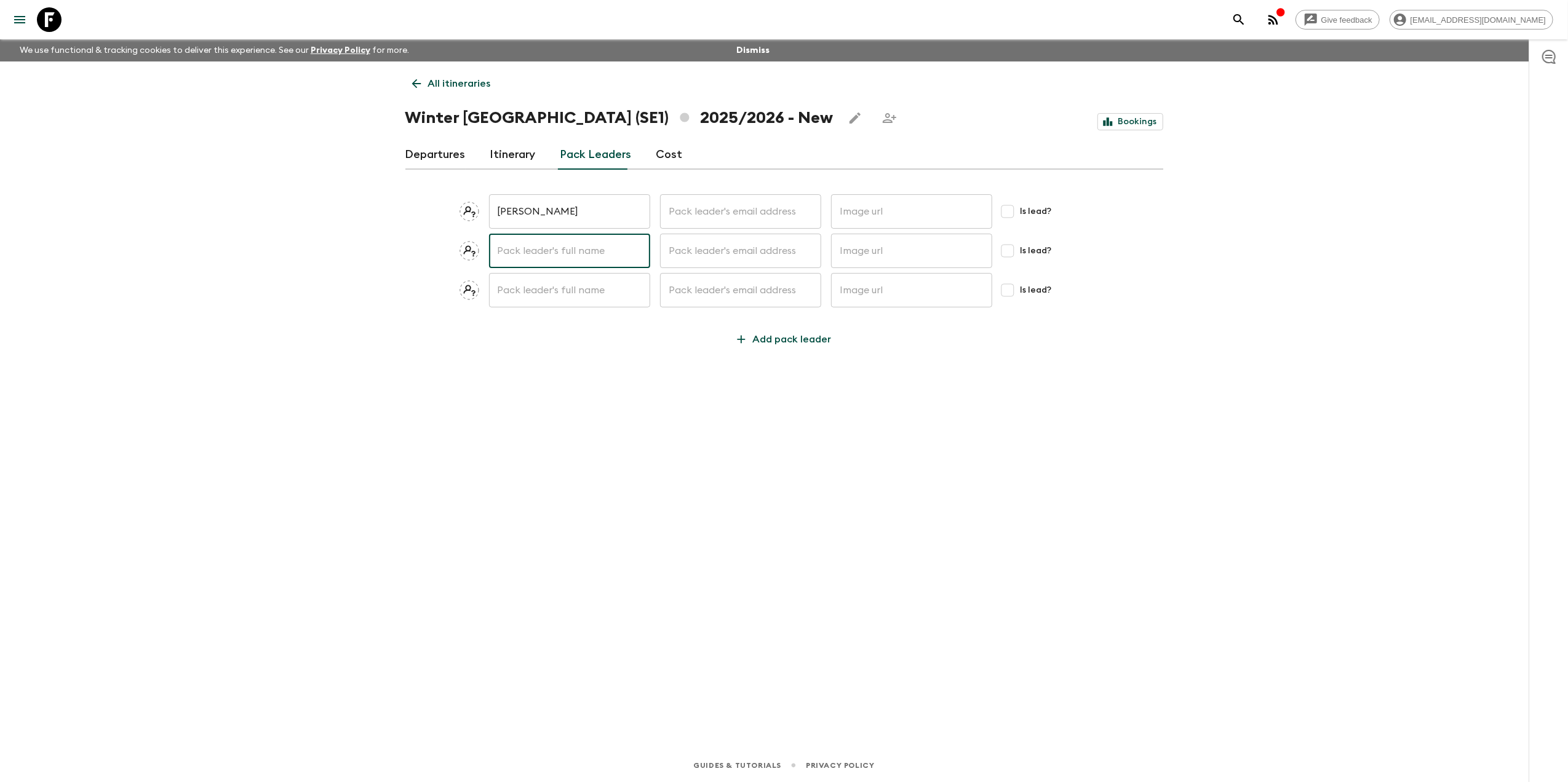
paste input "Mads Nepper Christensen"
type input "Mads Nepper Christensen"
click at [542, 289] on input "text" at bounding box center [569, 290] width 161 height 35
paste input "Mads Nepper Christensen"
type input "Mads Nepper Christensen"
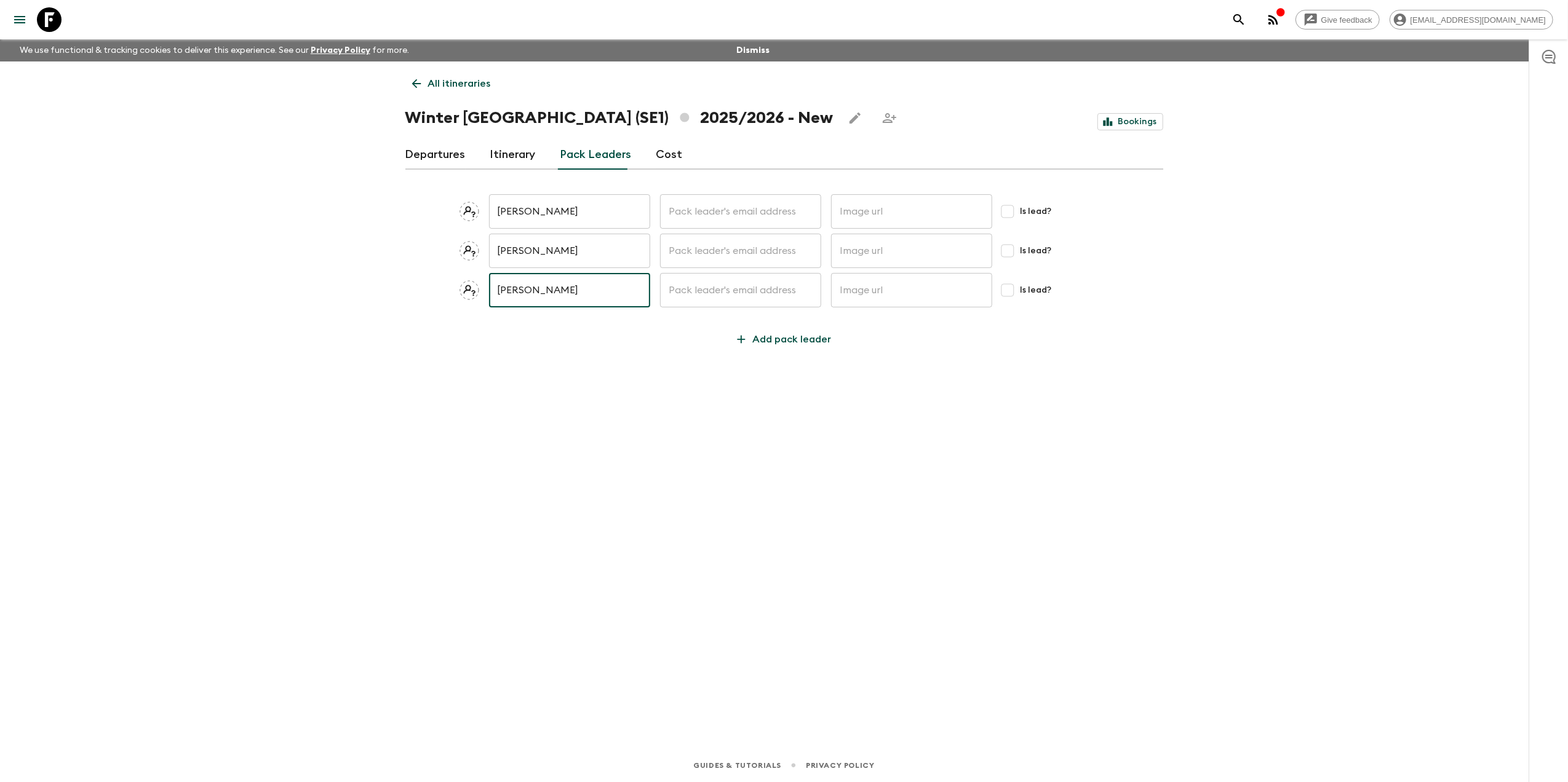
click at [725, 216] on input "text" at bounding box center [741, 212] width 161 height 35
click at [251, 230] on div "Give feedback liezel.witbooi@viahansaborealis.com We use functional & tracking …" at bounding box center [784, 391] width 1568 height 782
click at [690, 212] on input "text" at bounding box center [741, 212] width 161 height 35
paste input "mnepper@hotmail.com"
type input "mnepper@hotmail.com"
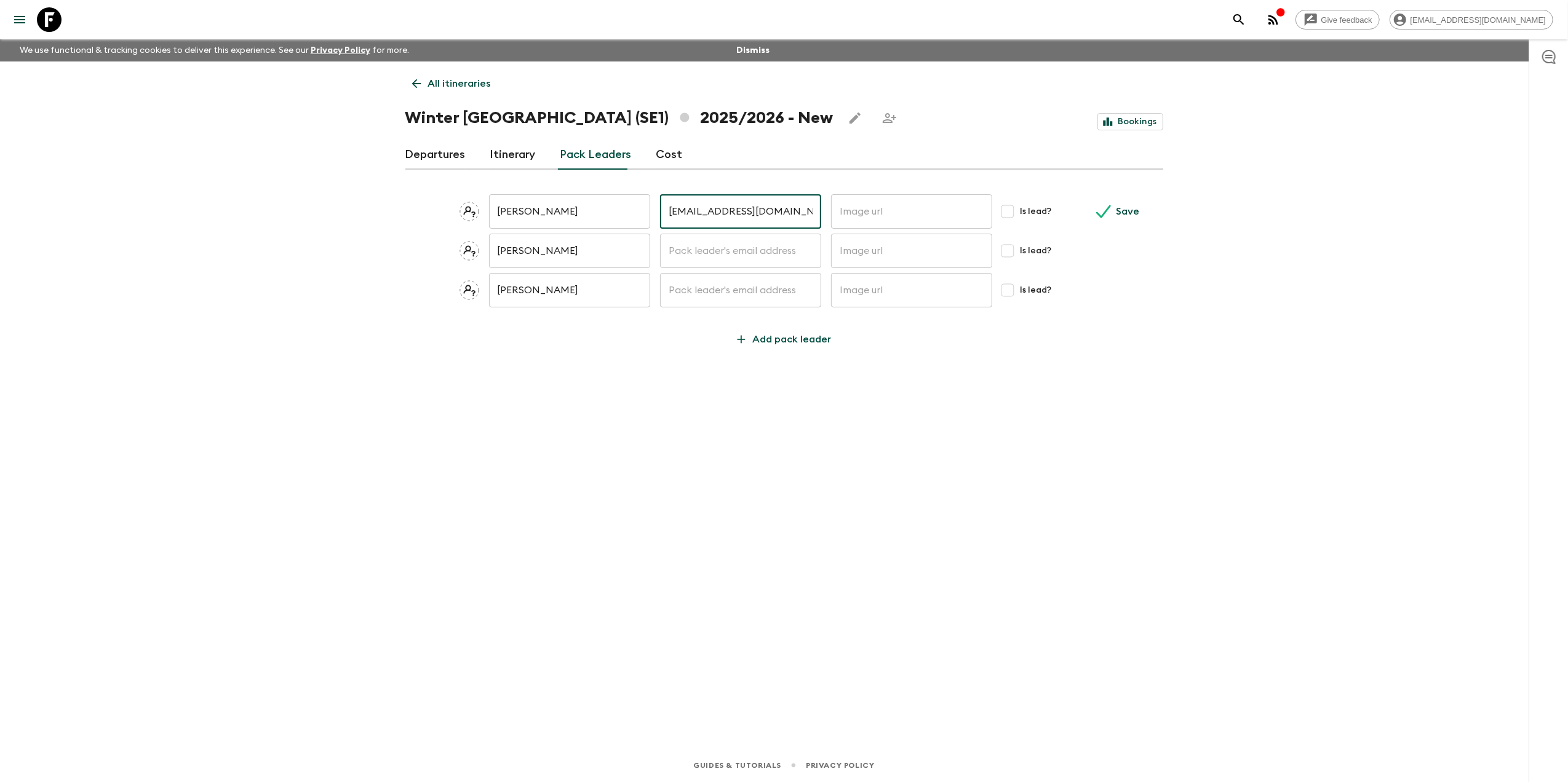
click at [677, 249] on input "text" at bounding box center [741, 251] width 161 height 35
paste input "mnepper@hotmail.com"
type input "mnepper@hotmail.com"
click at [668, 282] on input "text" at bounding box center [741, 290] width 161 height 35
paste input "mnepper@hotmail.com"
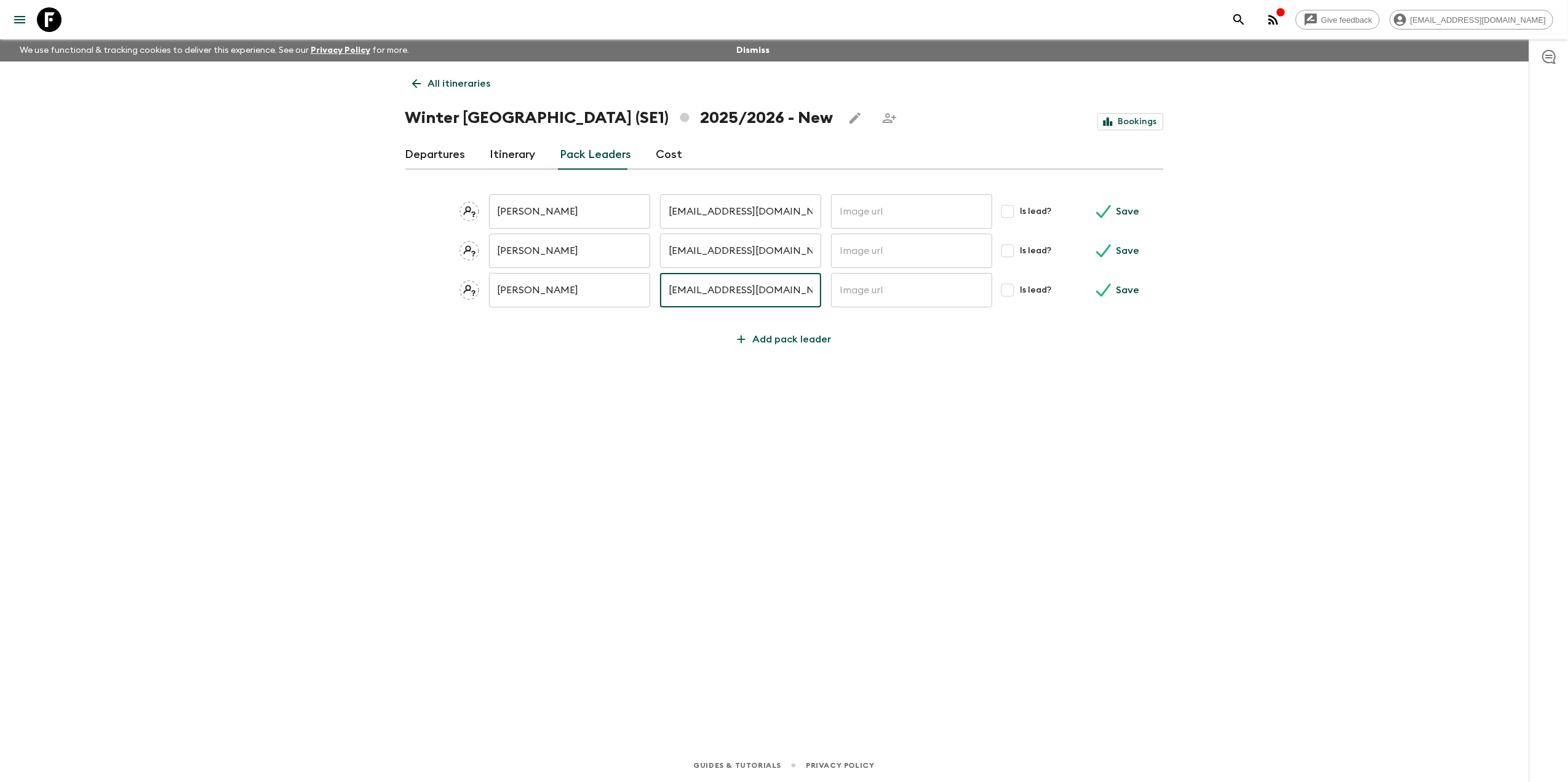
type input "mnepper@hotmail.com"
drag, startPoint x: 825, startPoint y: 205, endPoint x: 839, endPoint y: 210, distance: 14.9
click at [826, 205] on div "Mads Nepper Christensen ​ mnepper@hotmail.com ​ ​ Is lead? Save" at bounding box center [784, 212] width 758 height 35
click at [854, 205] on input "text" at bounding box center [912, 212] width 161 height 35
drag, startPoint x: 1111, startPoint y: 208, endPoint x: 1115, endPoint y: 219, distance: 11.7
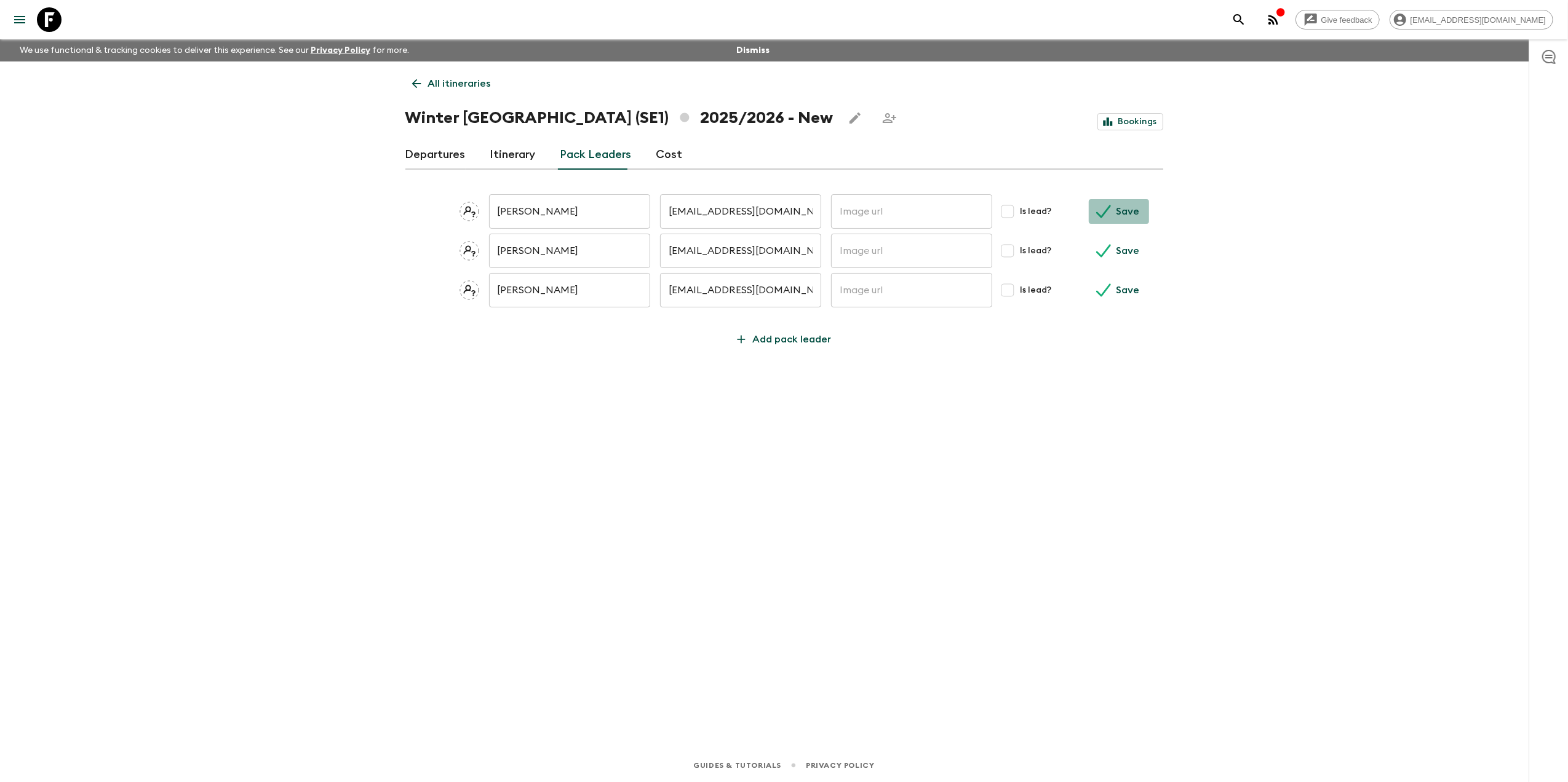
click at [1111, 207] on icon "submit" at bounding box center [1104, 212] width 15 height 15
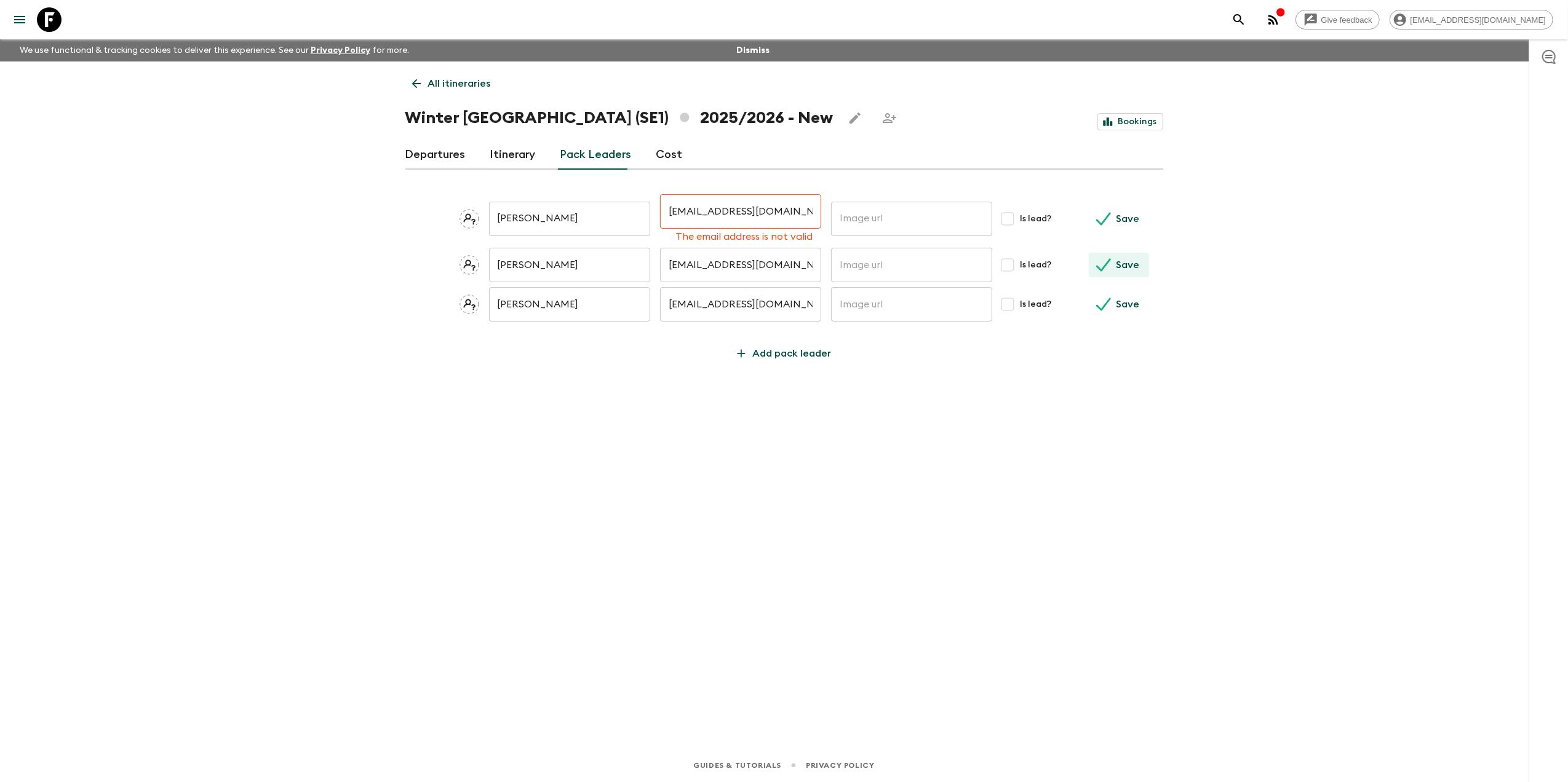
click at [1128, 261] on p "Save" at bounding box center [1128, 265] width 24 height 15
click at [793, 210] on input "mnepper@hotmail.com" at bounding box center [741, 212] width 161 height 35
click at [930, 216] on input "text" at bounding box center [912, 219] width 161 height 35
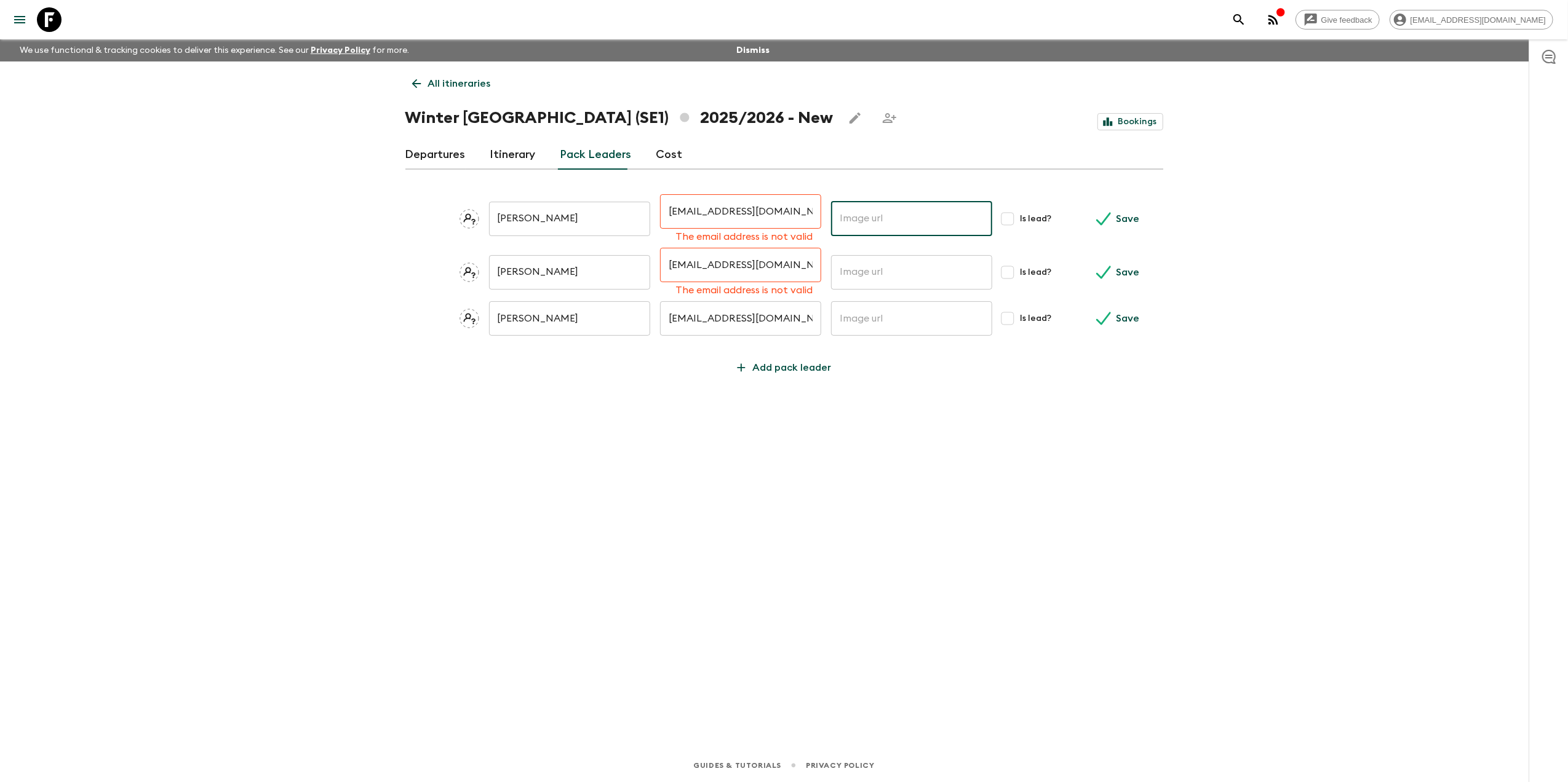
click at [1078, 220] on div "Mads Nepper Christensen ​ mnepper@hotmail.com ​ The email address is not valid …" at bounding box center [784, 219] width 758 height 49
click at [1138, 212] on p "Save" at bounding box center [1128, 219] width 24 height 15
click at [939, 223] on input "text" at bounding box center [912, 219] width 161 height 35
click at [875, 210] on input "text" at bounding box center [912, 219] width 161 height 35
click at [1114, 207] on button "Save" at bounding box center [1119, 219] width 61 height 24
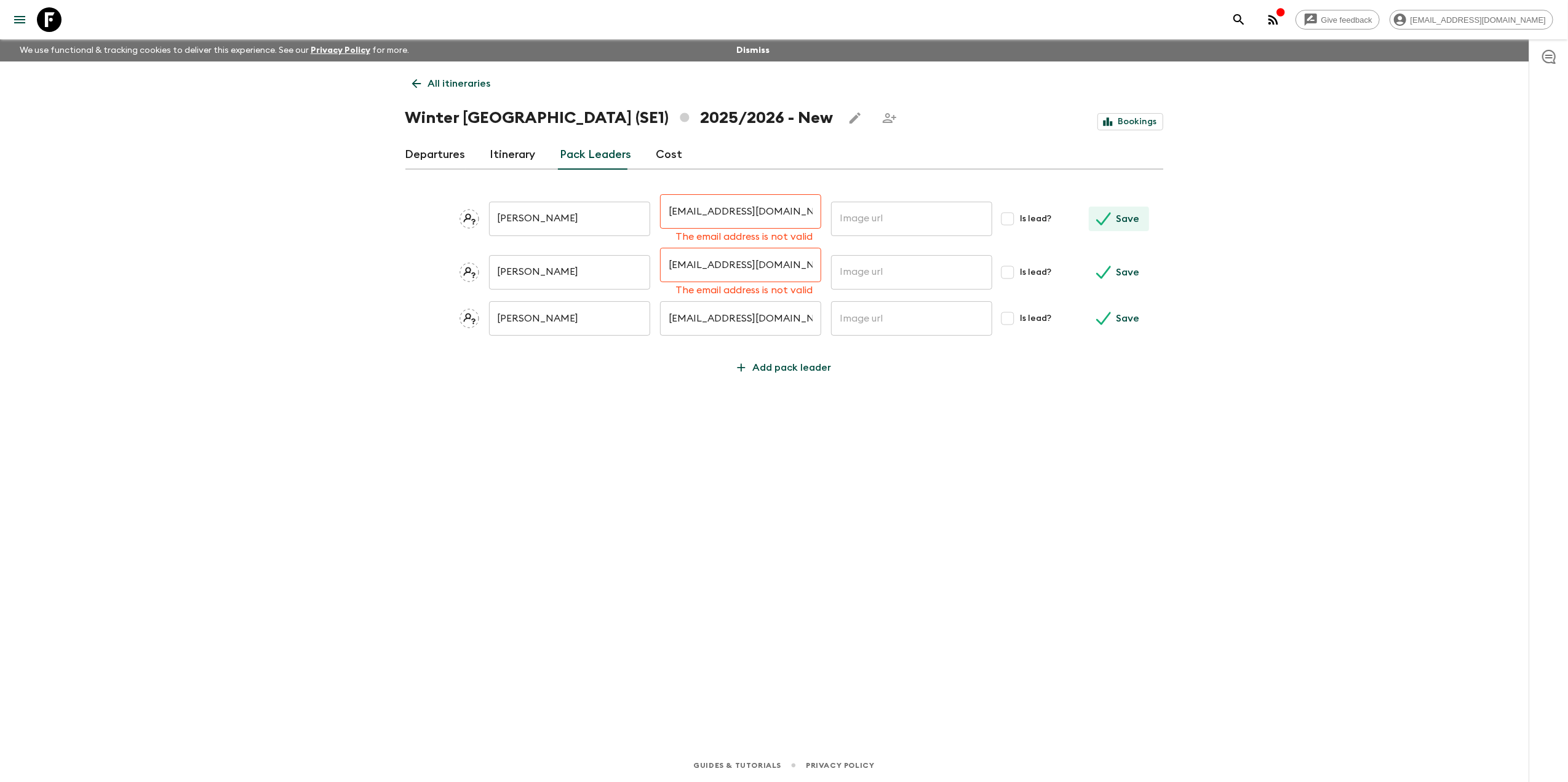
click at [1108, 216] on icon "submit" at bounding box center [1104, 219] width 15 height 13
click at [783, 214] on input "mnepper@hotmail.com" at bounding box center [741, 212] width 161 height 35
type input "mnepper@hotmail.com"
click at [1089, 207] on button "Save" at bounding box center [1119, 219] width 61 height 24
click at [1106, 215] on icon "submit" at bounding box center [1104, 219] width 15 height 15
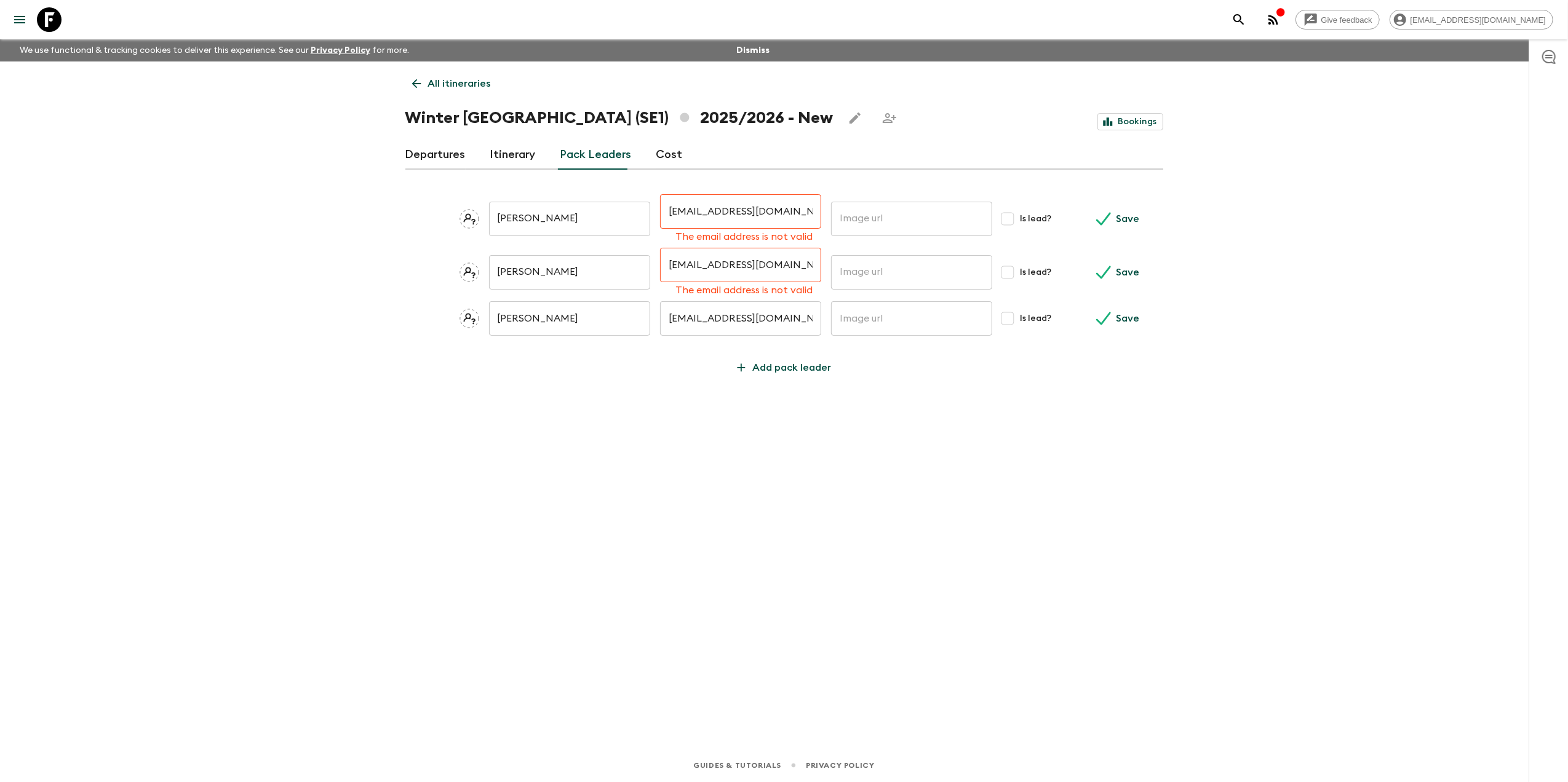
click at [776, 215] on input "mnepper@hotmail.com" at bounding box center [741, 212] width 161 height 35
click at [604, 407] on div "All itineraries Winter Sweden (SE1) 2025/2026 - New Bookings Departures Itinera…" at bounding box center [784, 388] width 788 height 653
drag, startPoint x: 782, startPoint y: 219, endPoint x: 592, endPoint y: 192, distance: 191.9
click at [592, 192] on div "Mads Nepper Christensen ​ mnepper@hotmail.com ​ The email address is not valid …" at bounding box center [784, 279] width 758 height 201
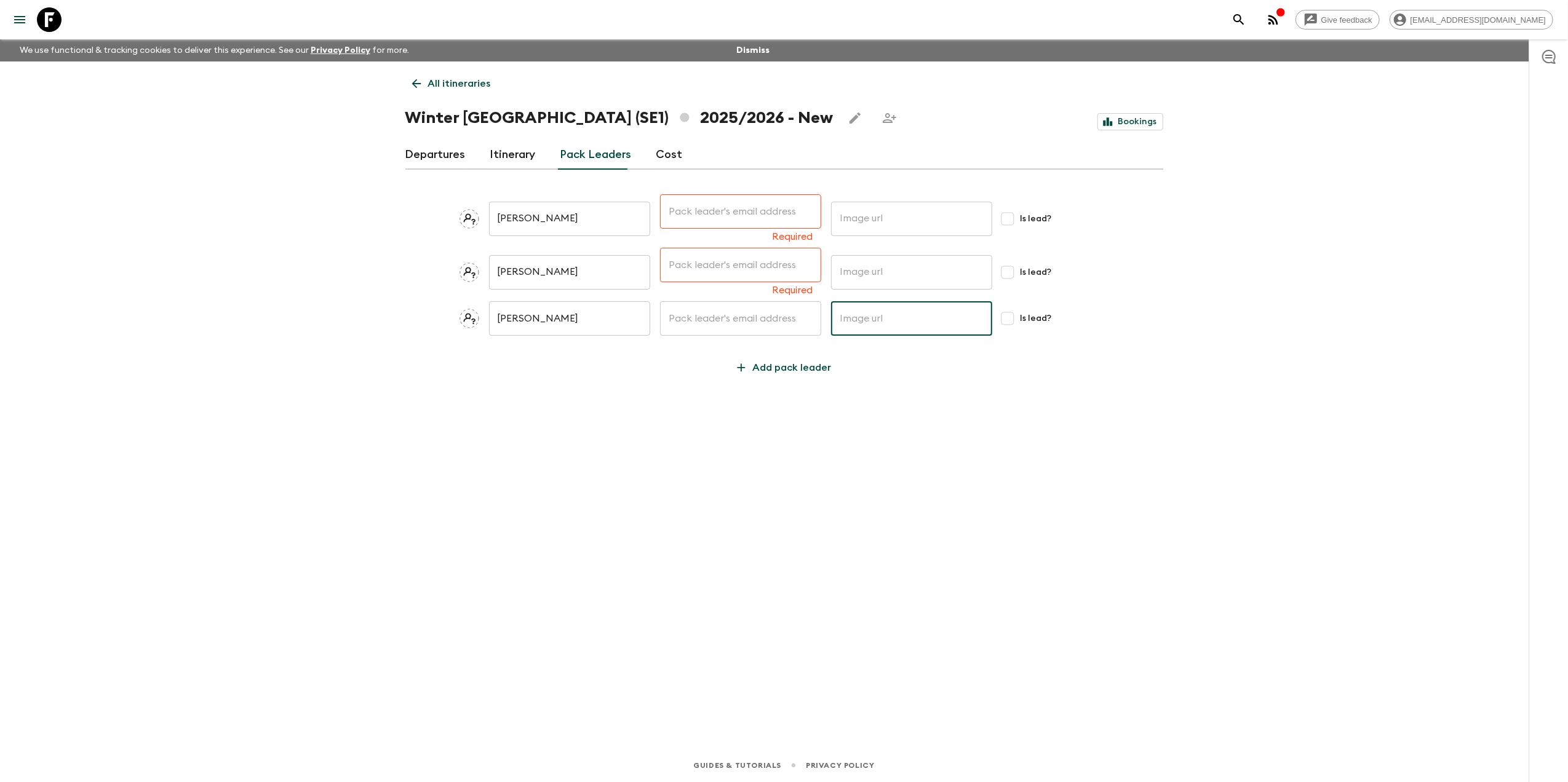
click at [764, 216] on input "text" at bounding box center [741, 212] width 161 height 35
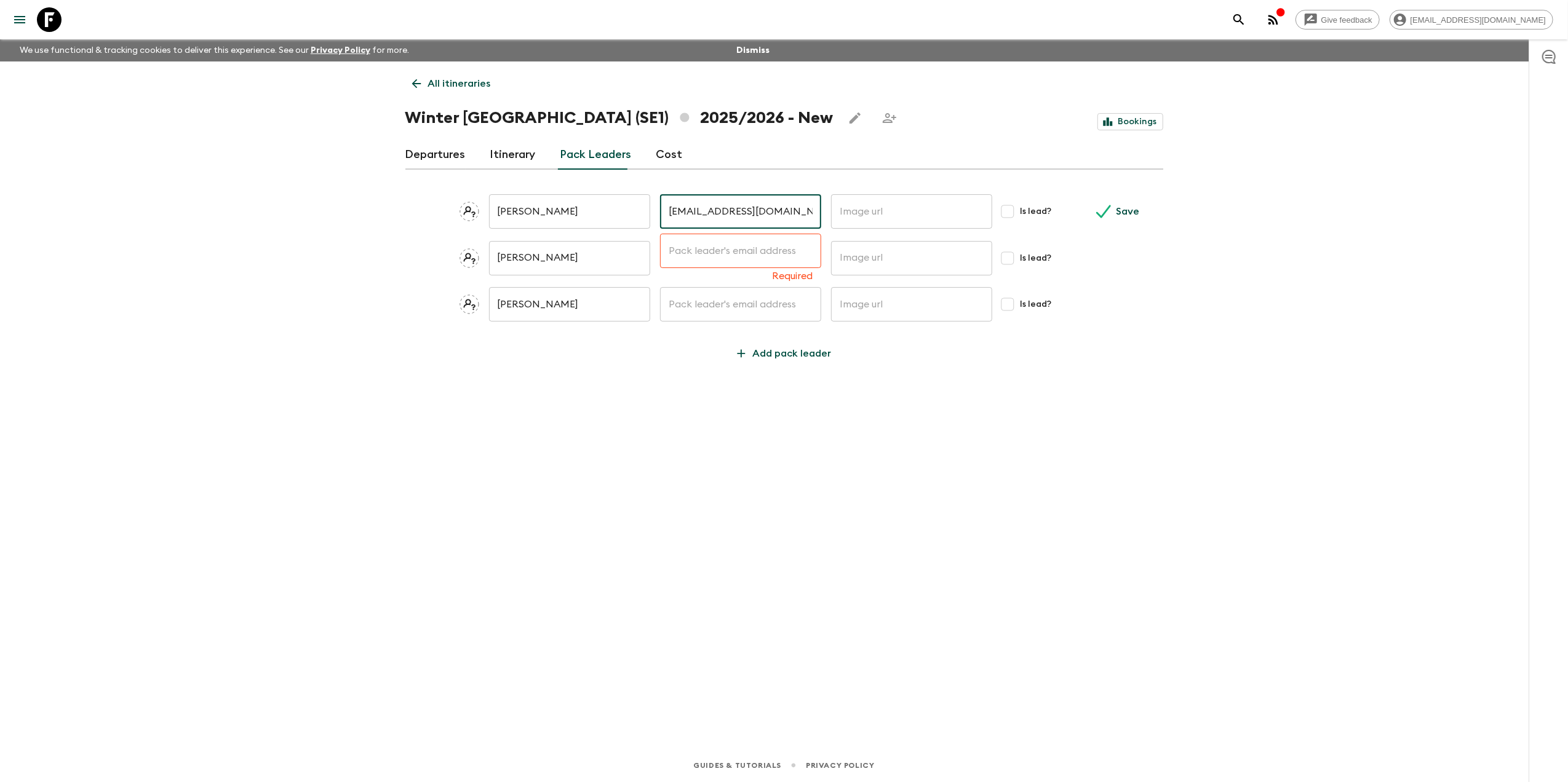
type input "mnepper@hotmail.com"
click at [1089, 199] on button "Save" at bounding box center [1119, 211] width 61 height 24
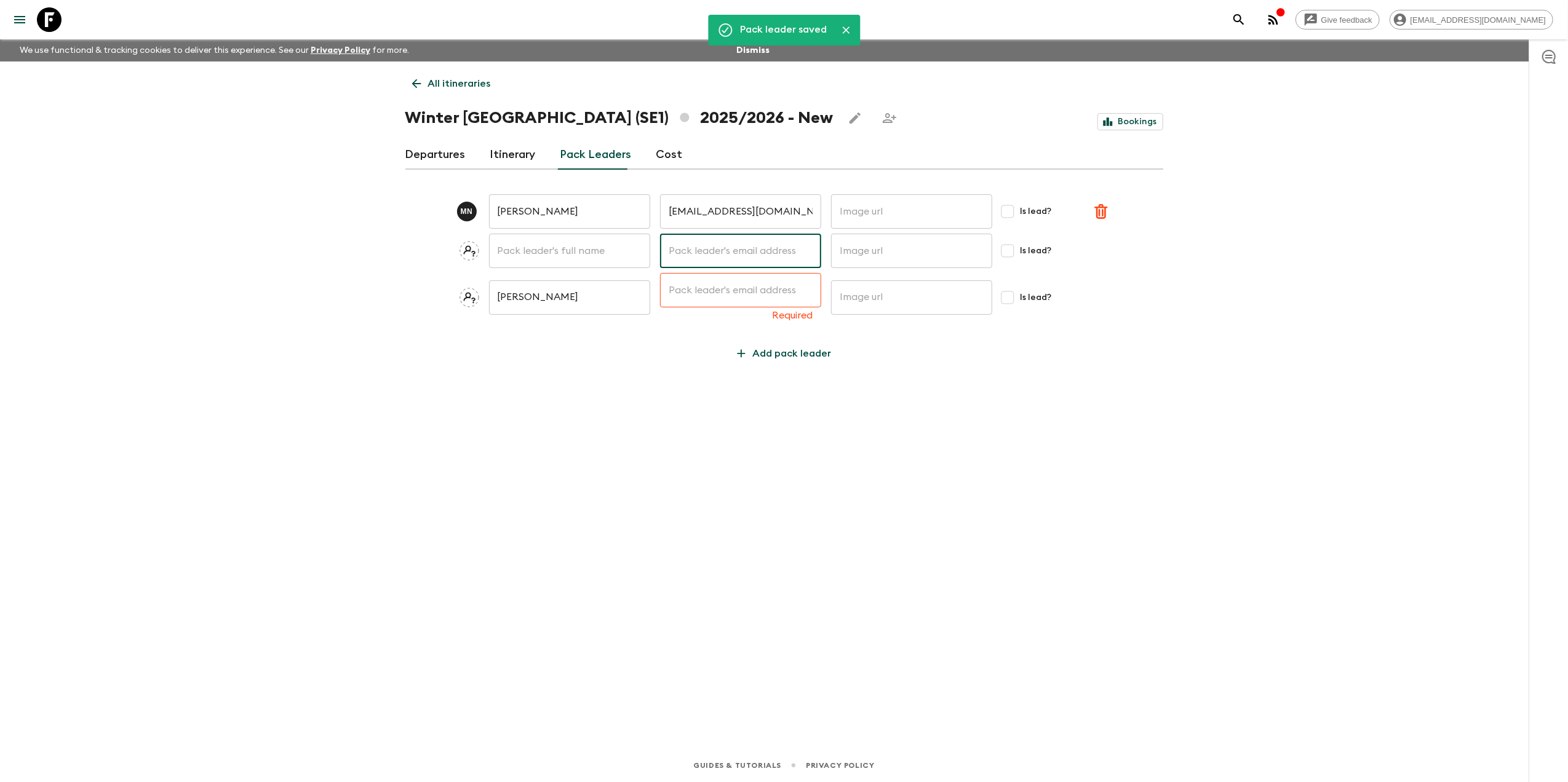
click at [678, 251] on input "text" at bounding box center [741, 251] width 161 height 35
type input "mnepper@hotmail.com"
type input "Mads Nepper Christensen"
click at [1089, 238] on button "Save" at bounding box center [1119, 250] width 61 height 24
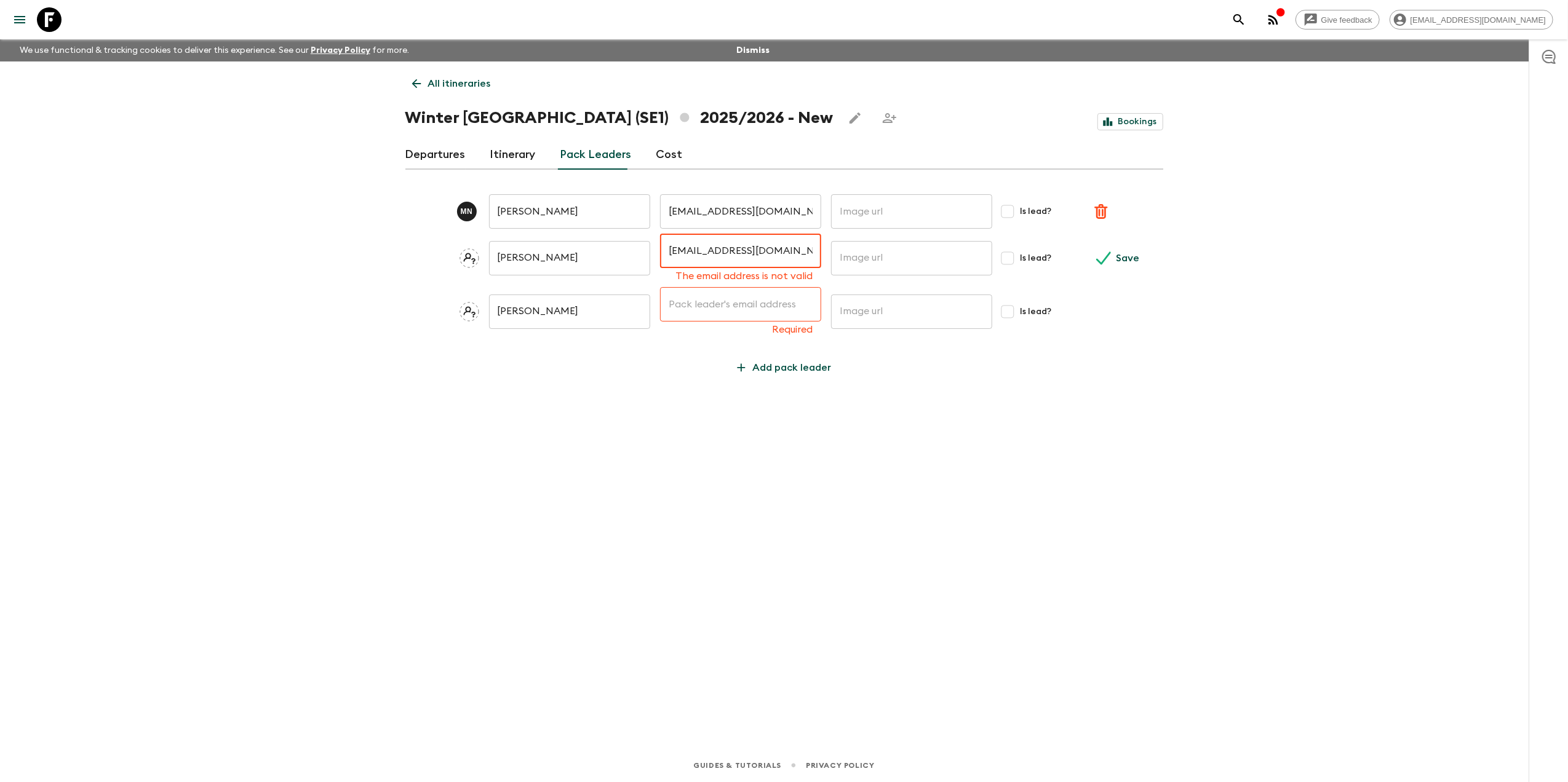
drag, startPoint x: 613, startPoint y: 218, endPoint x: 554, endPoint y: 214, distance: 59.1
click at [560, 212] on div "M N Mads Nepper Christensen ​ mnepper@hotmail.com ​ ​ Is lead? Mads Nepper Chri…" at bounding box center [784, 279] width 758 height 201
type input "mnepper@hotmail.com"
click at [1089, 238] on button "Save" at bounding box center [1119, 250] width 61 height 24
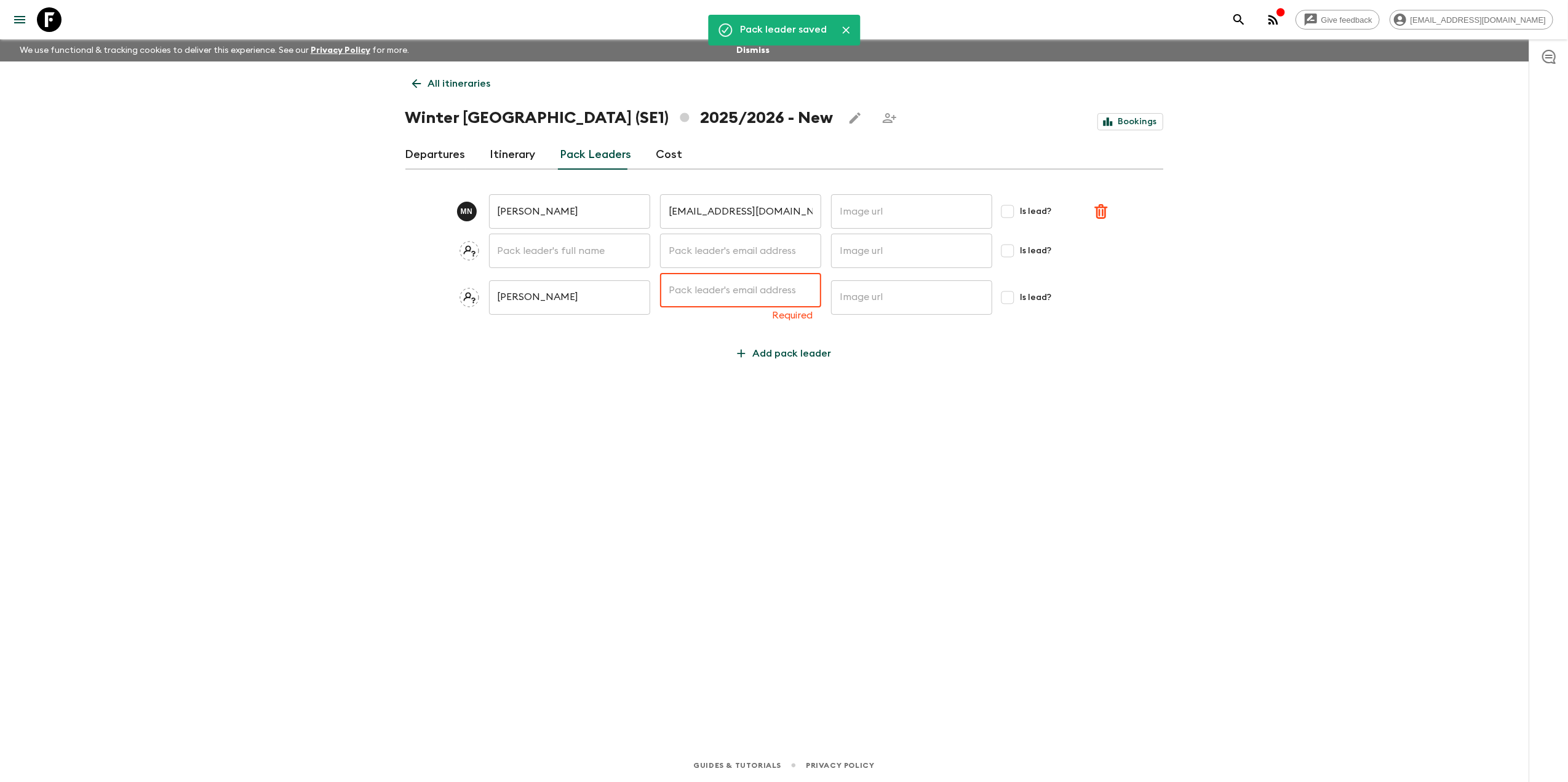
click at [679, 292] on input "text" at bounding box center [741, 290] width 161 height 35
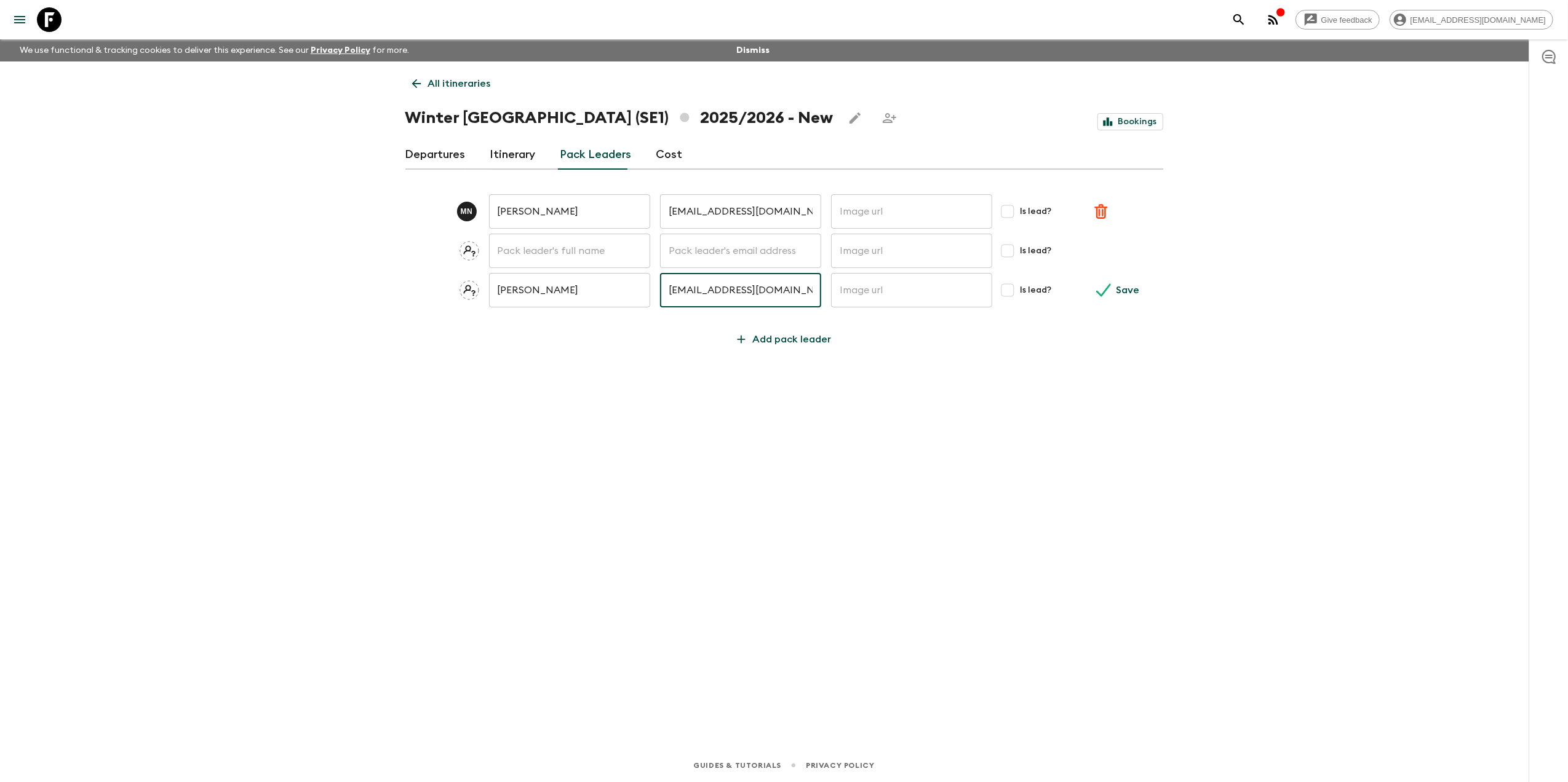
type input "mnepper@hotmail.com"
click at [1089, 278] on button "Save" at bounding box center [1119, 290] width 61 height 24
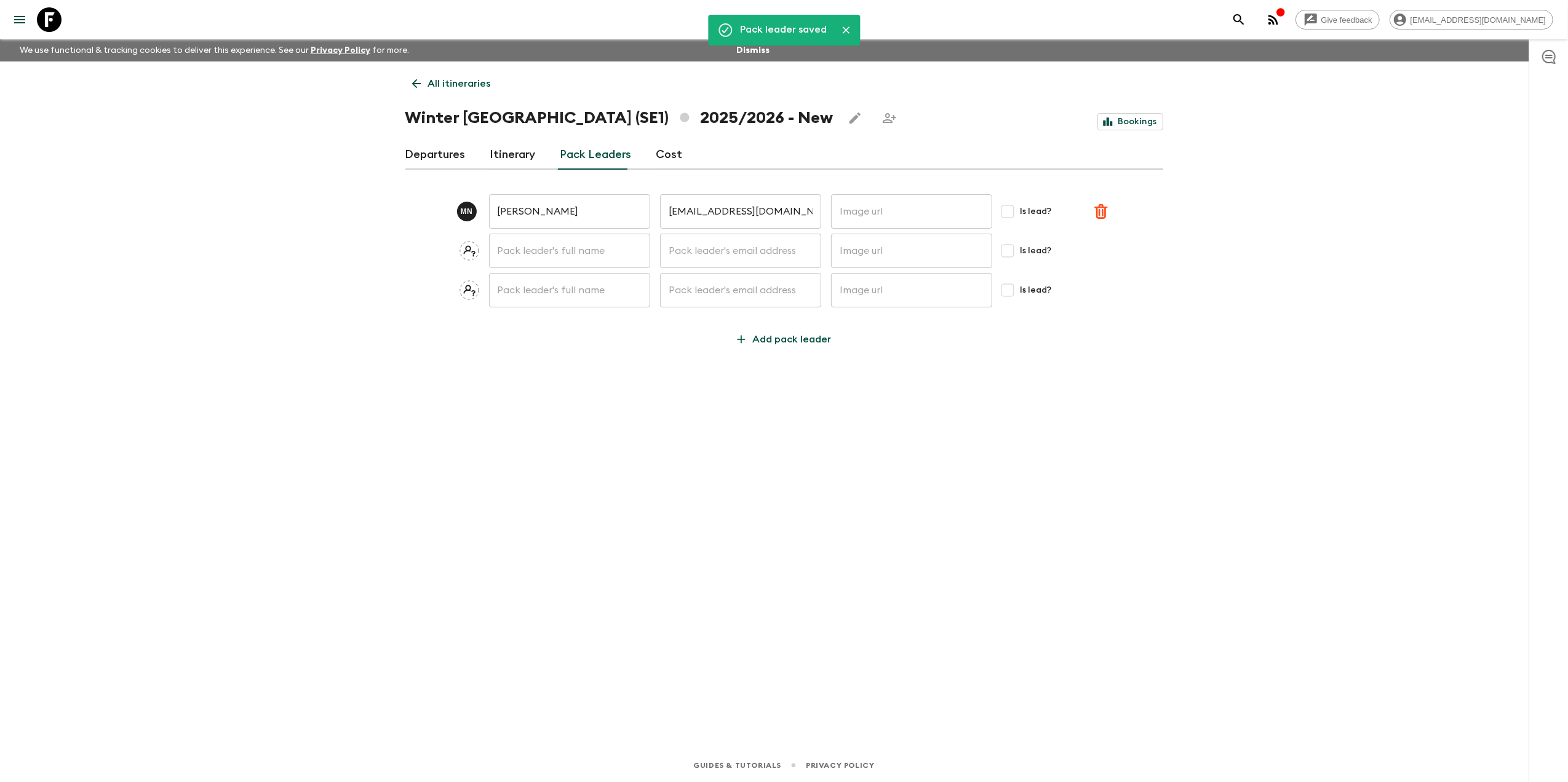
click at [540, 153] on div "Departures Itinerary Pack Leaders Cost" at bounding box center [784, 155] width 758 height 30
click at [517, 157] on link "Itinerary" at bounding box center [513, 155] width 46 height 30
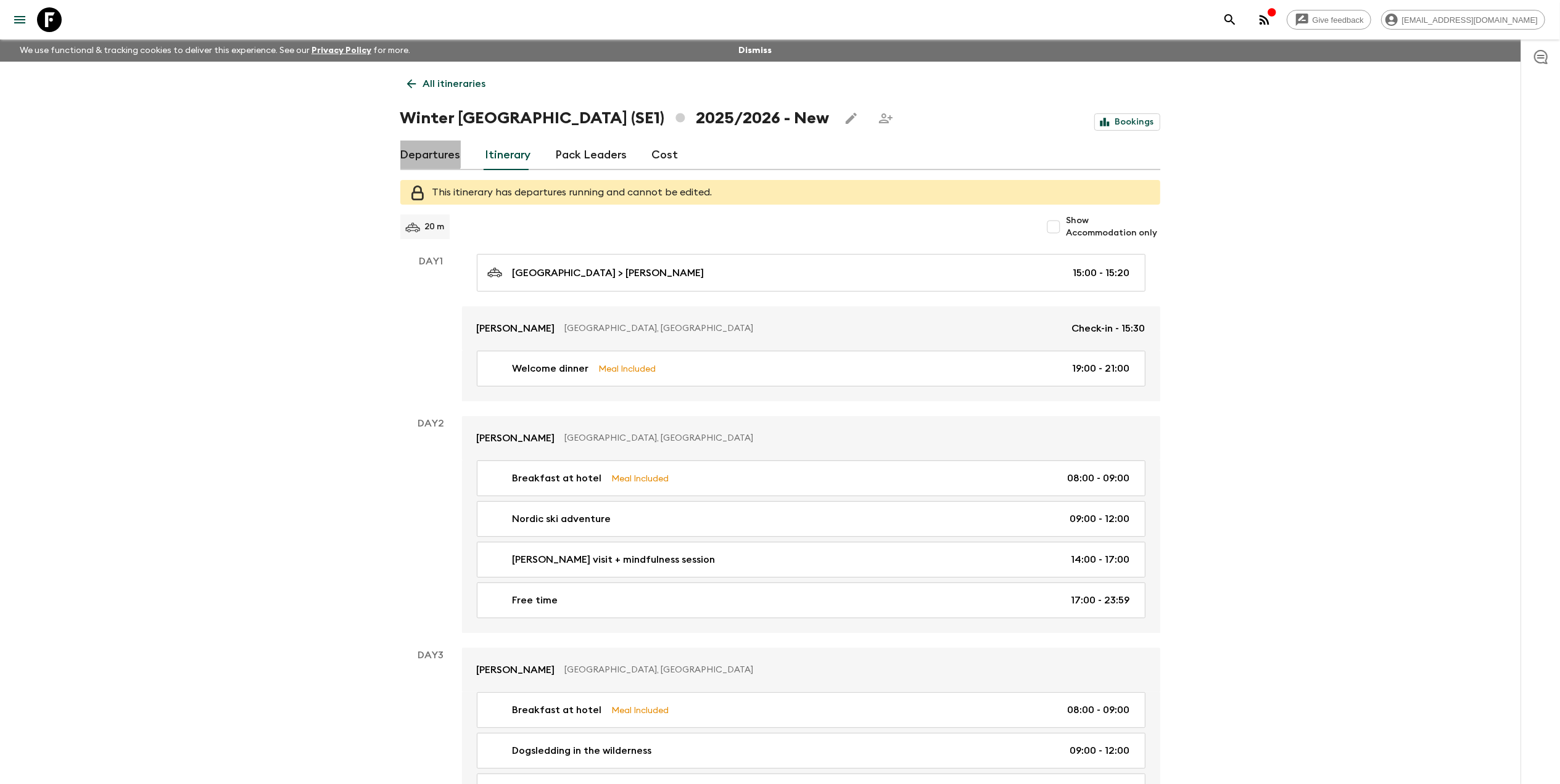
click at [413, 151] on link "Departures" at bounding box center [430, 155] width 61 height 30
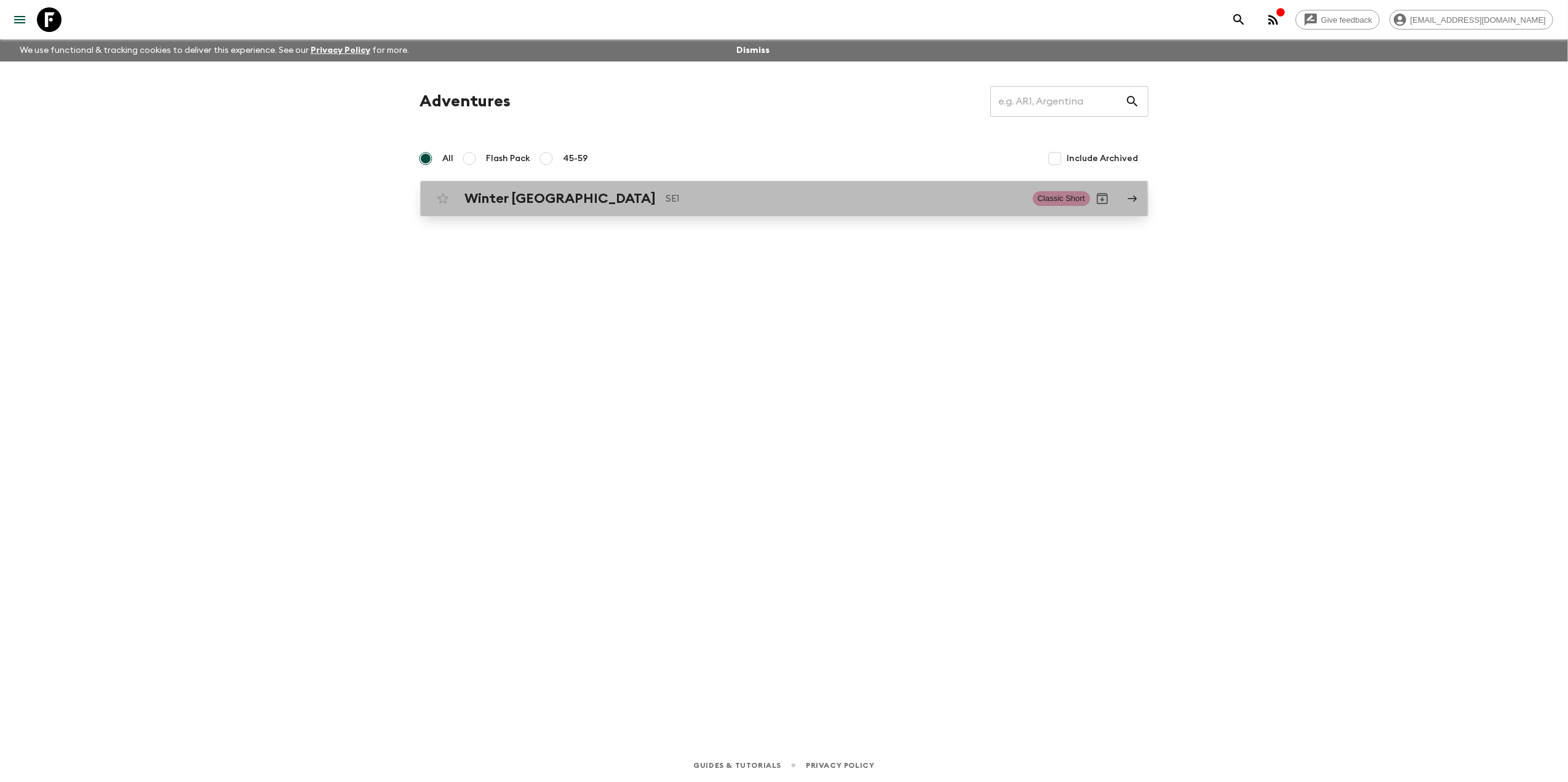
click at [562, 203] on h2 "Winter [GEOGRAPHIC_DATA]" at bounding box center [560, 198] width 191 height 16
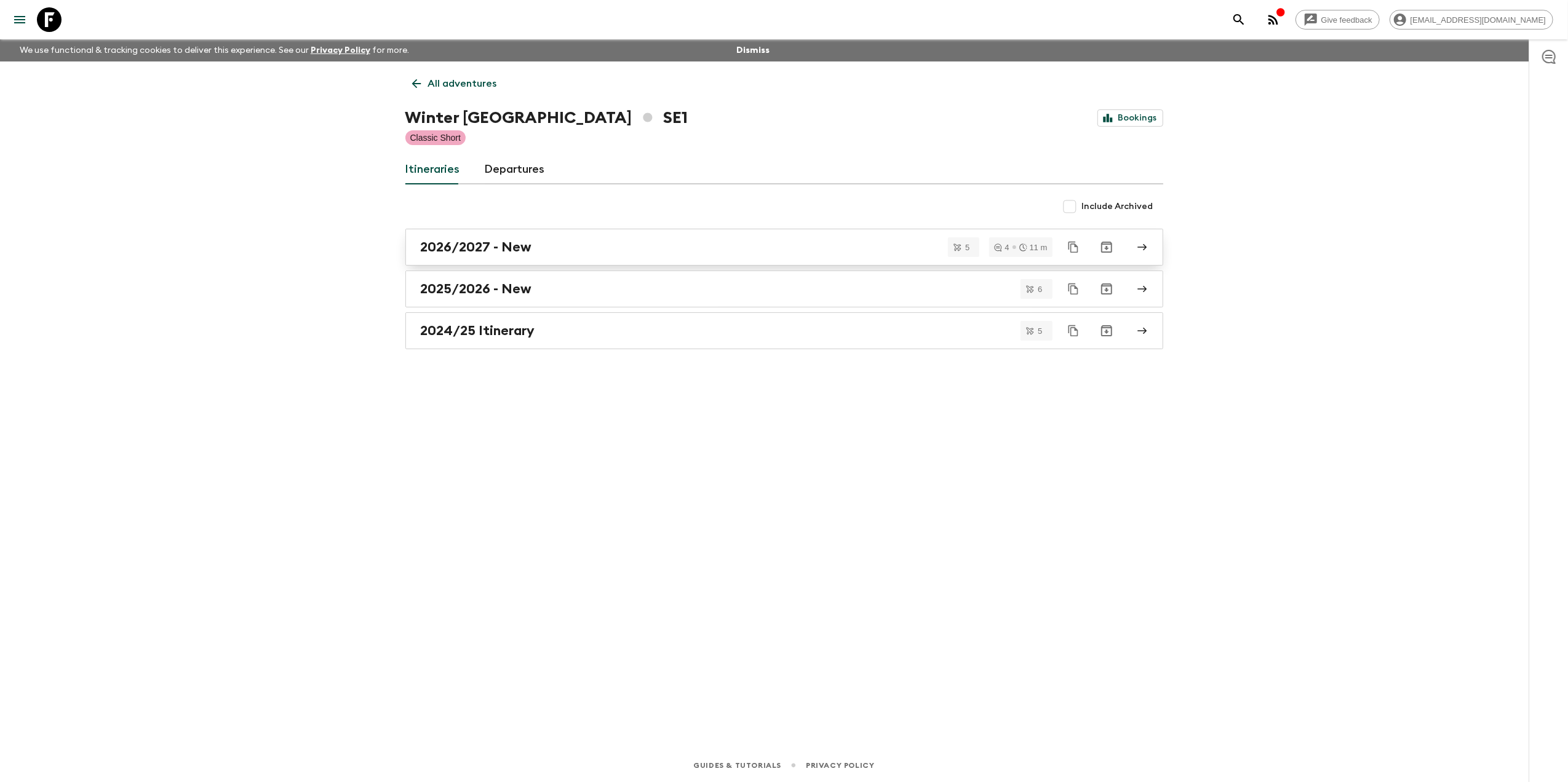
click at [505, 244] on h2 "2026/2027 - New" at bounding box center [476, 247] width 111 height 16
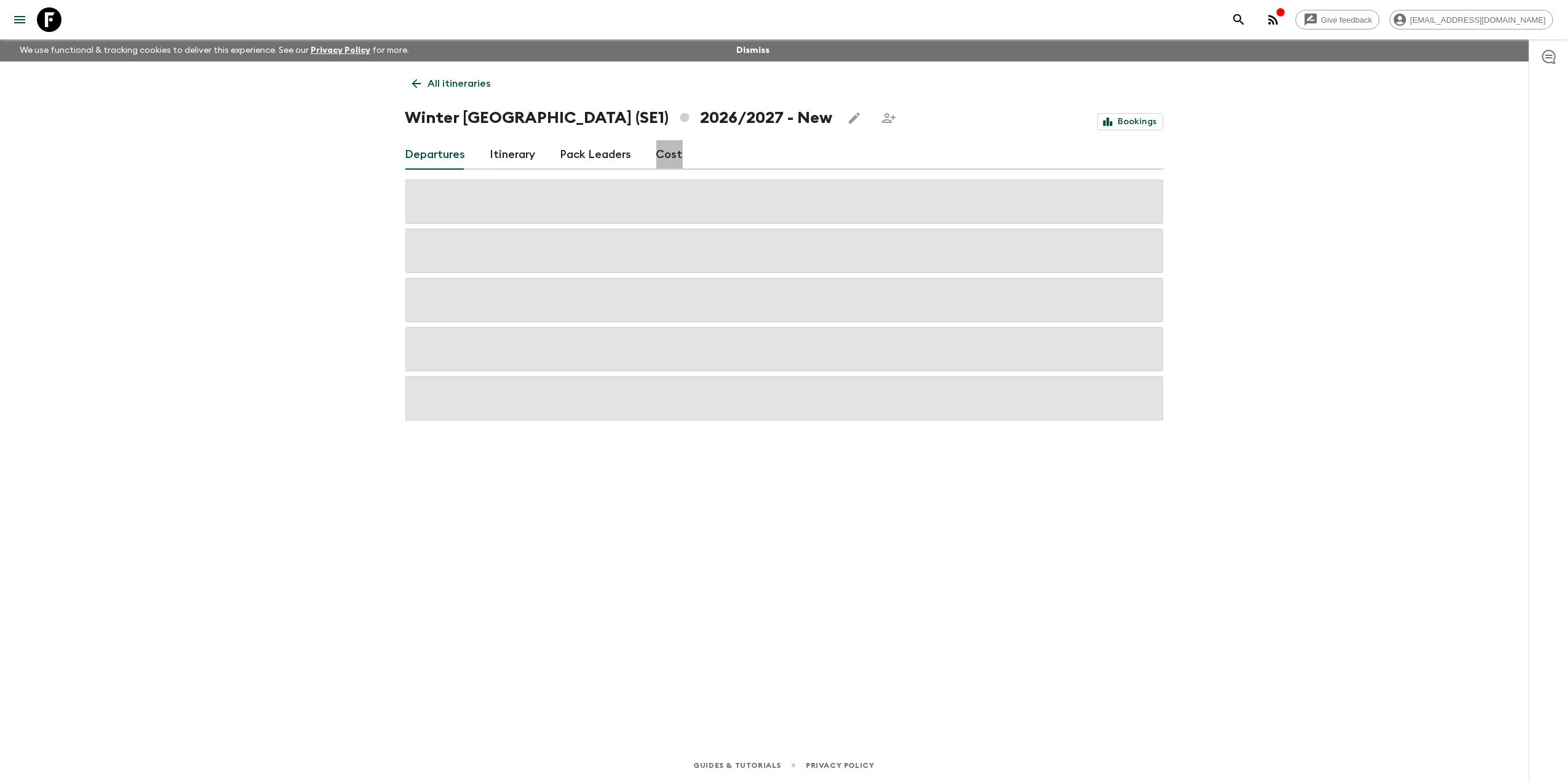
click at [671, 156] on link "Cost" at bounding box center [670, 155] width 27 height 30
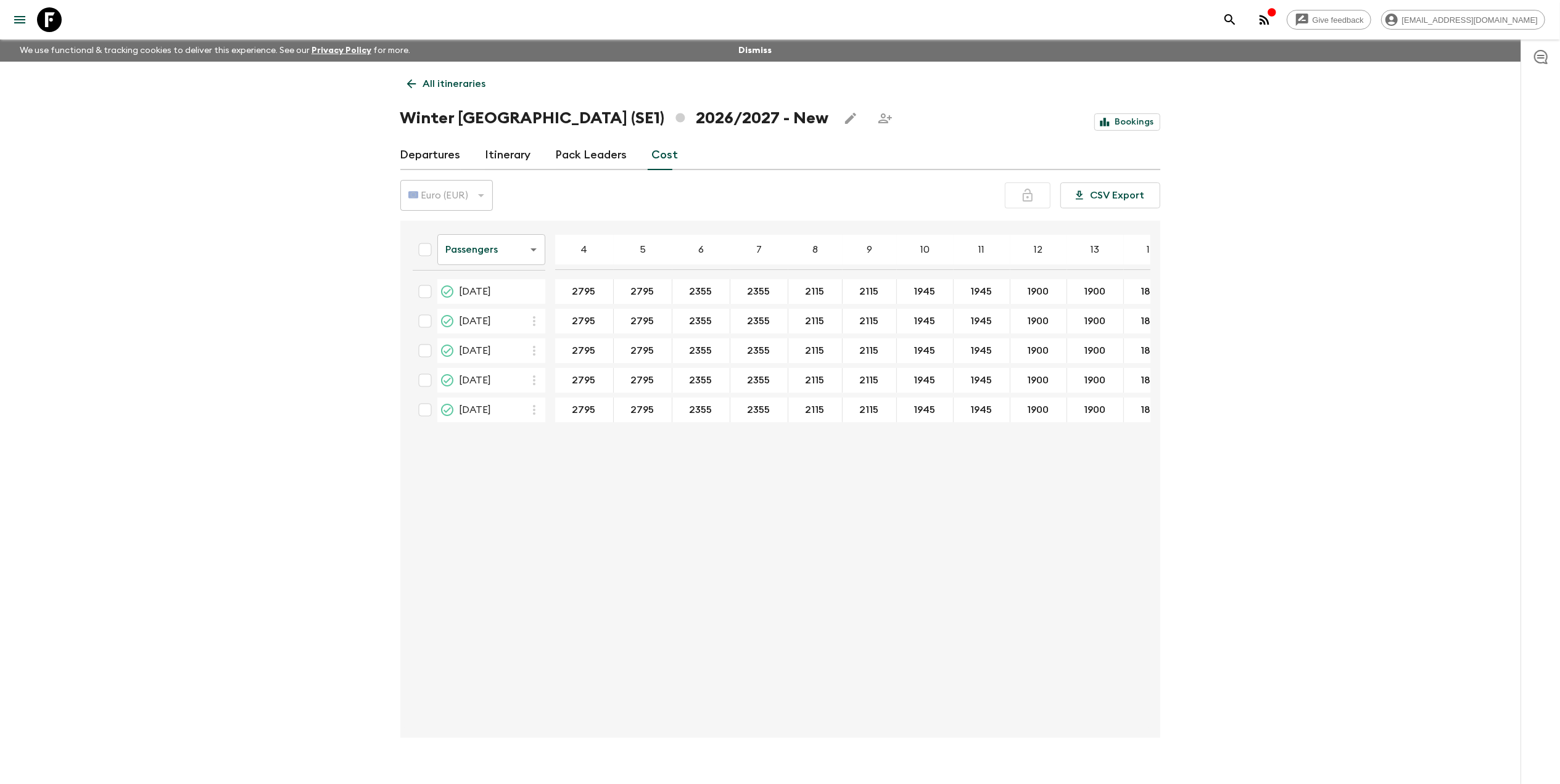
click at [465, 257] on body "Give feedback [EMAIL_ADDRESS][DOMAIN_NAME] We use functional & tracking cookies…" at bounding box center [780, 403] width 1560 height 806
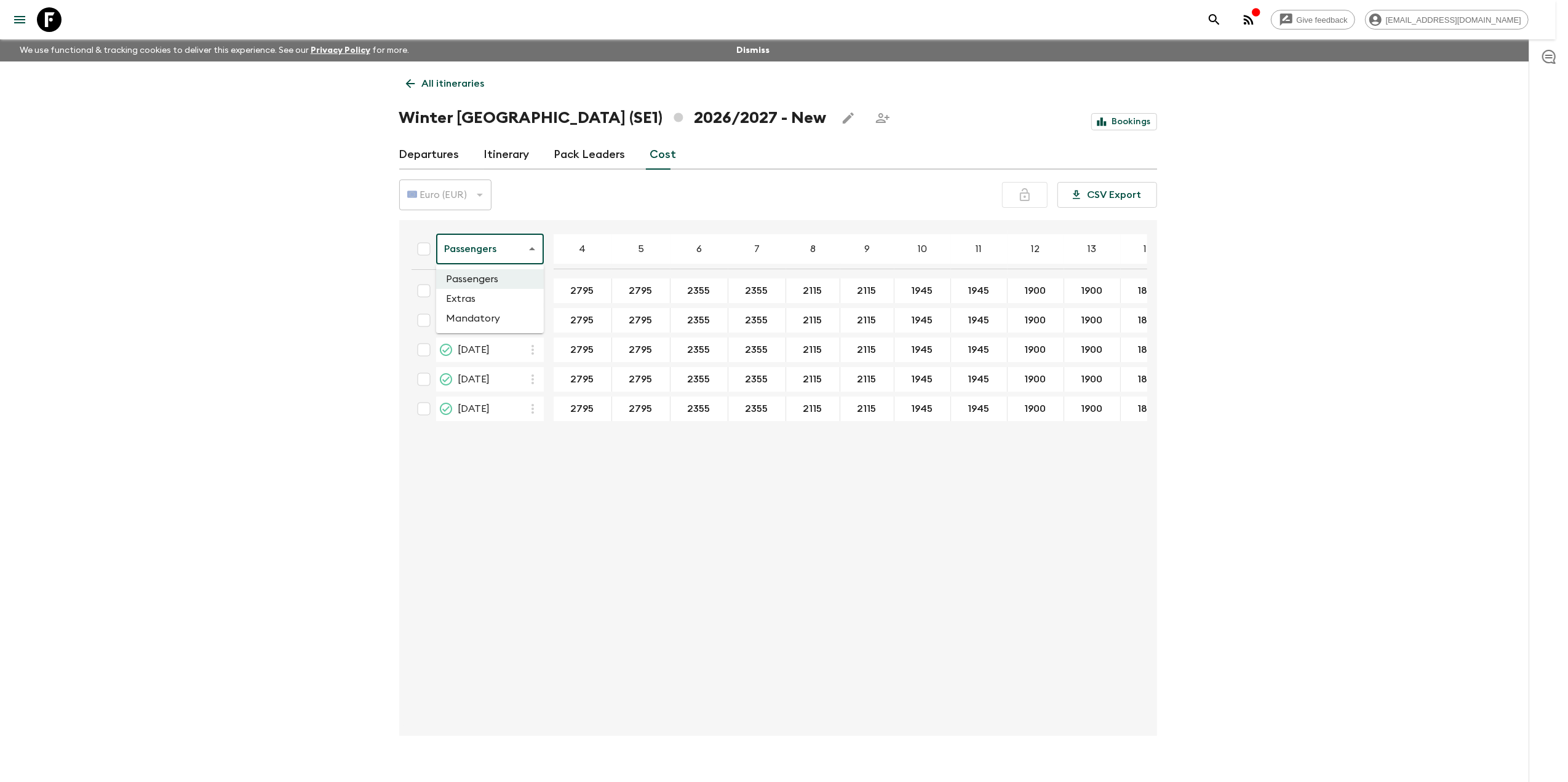
click at [468, 315] on li "Mandatory" at bounding box center [490, 318] width 108 height 20
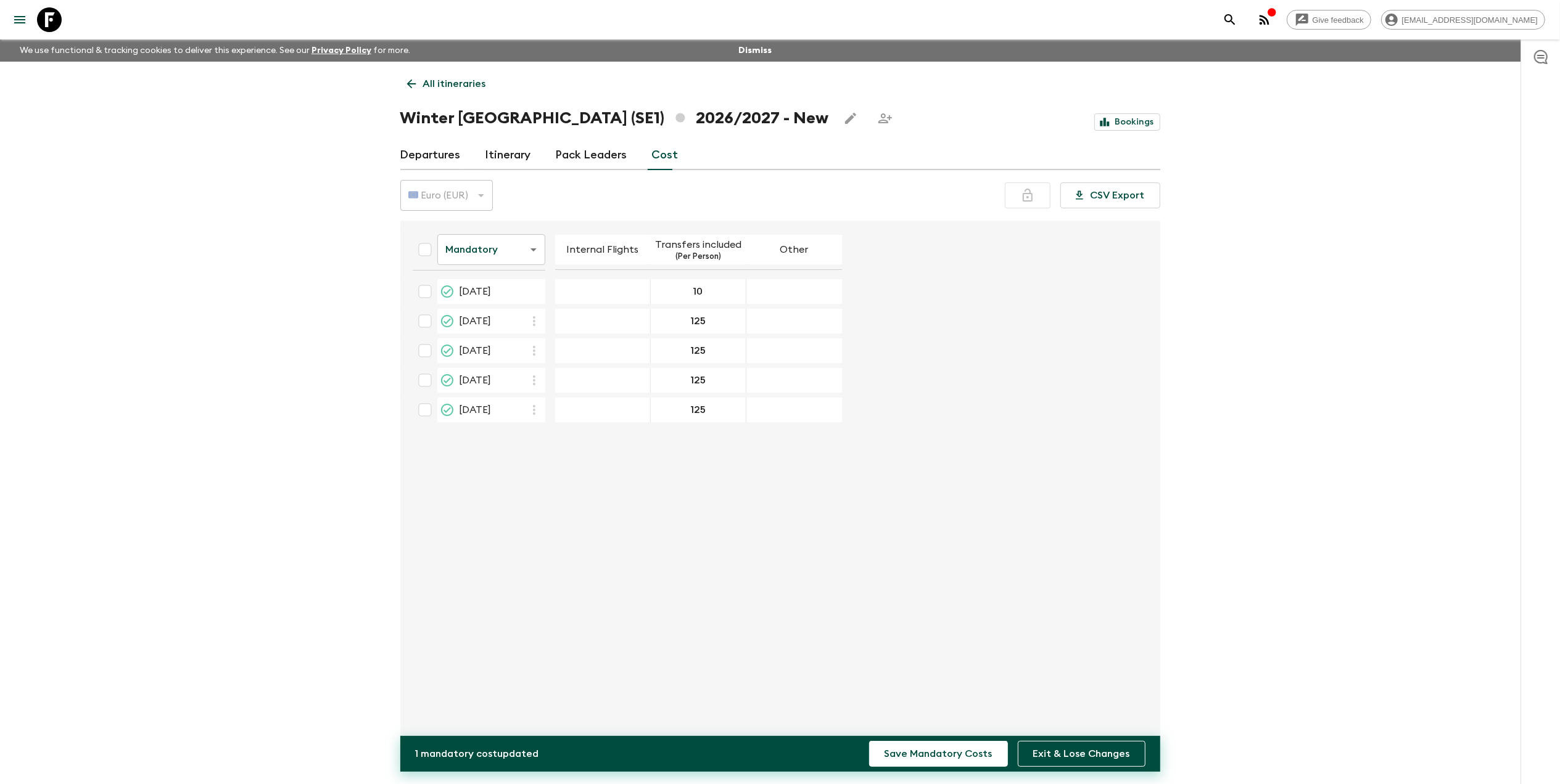
type input "100"
click at [869, 741] on button "Save Mandatory Costs" at bounding box center [938, 754] width 139 height 26
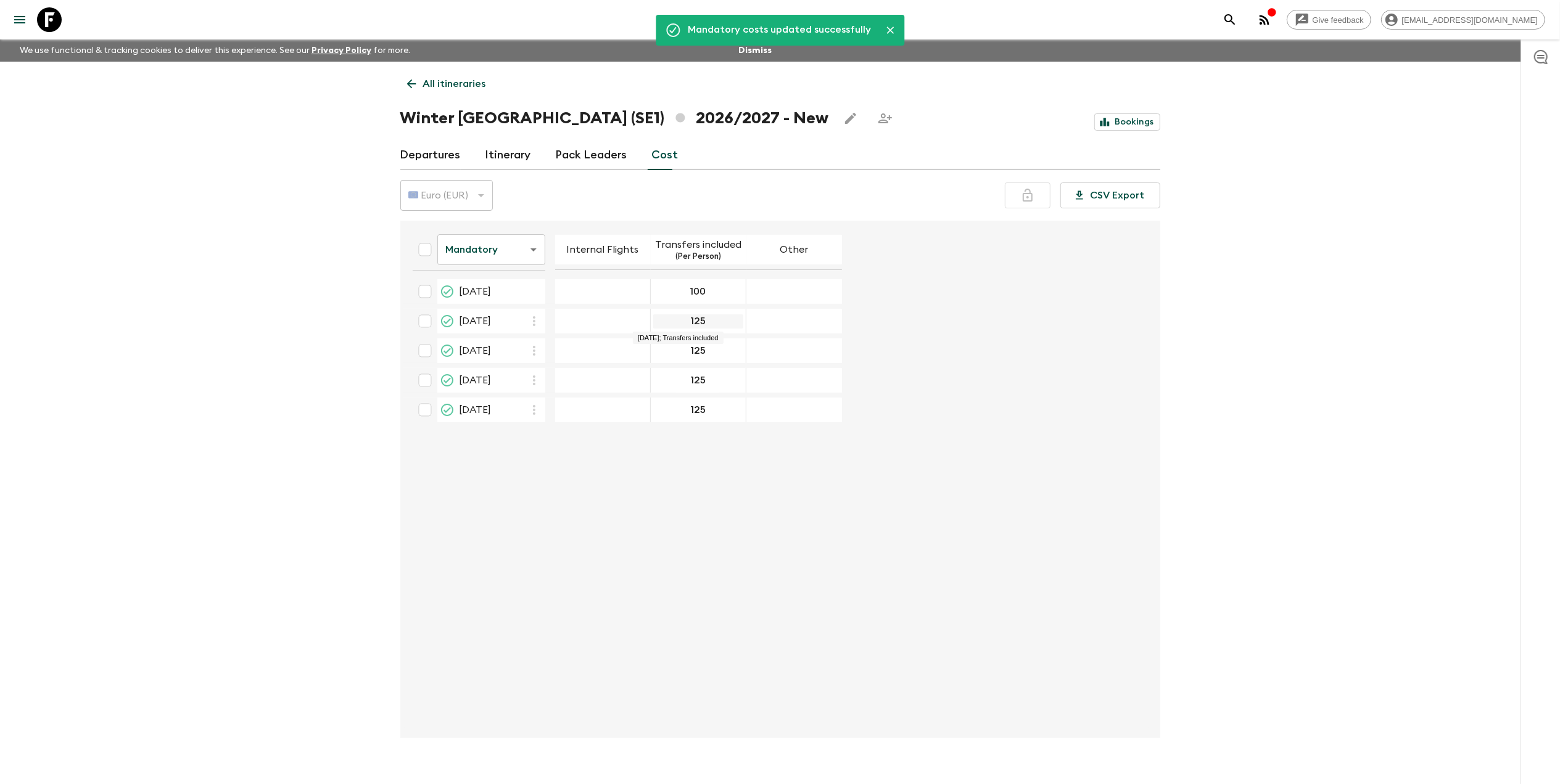
drag, startPoint x: 681, startPoint y: 323, endPoint x: 736, endPoint y: 328, distance: 55.2
type input "100"
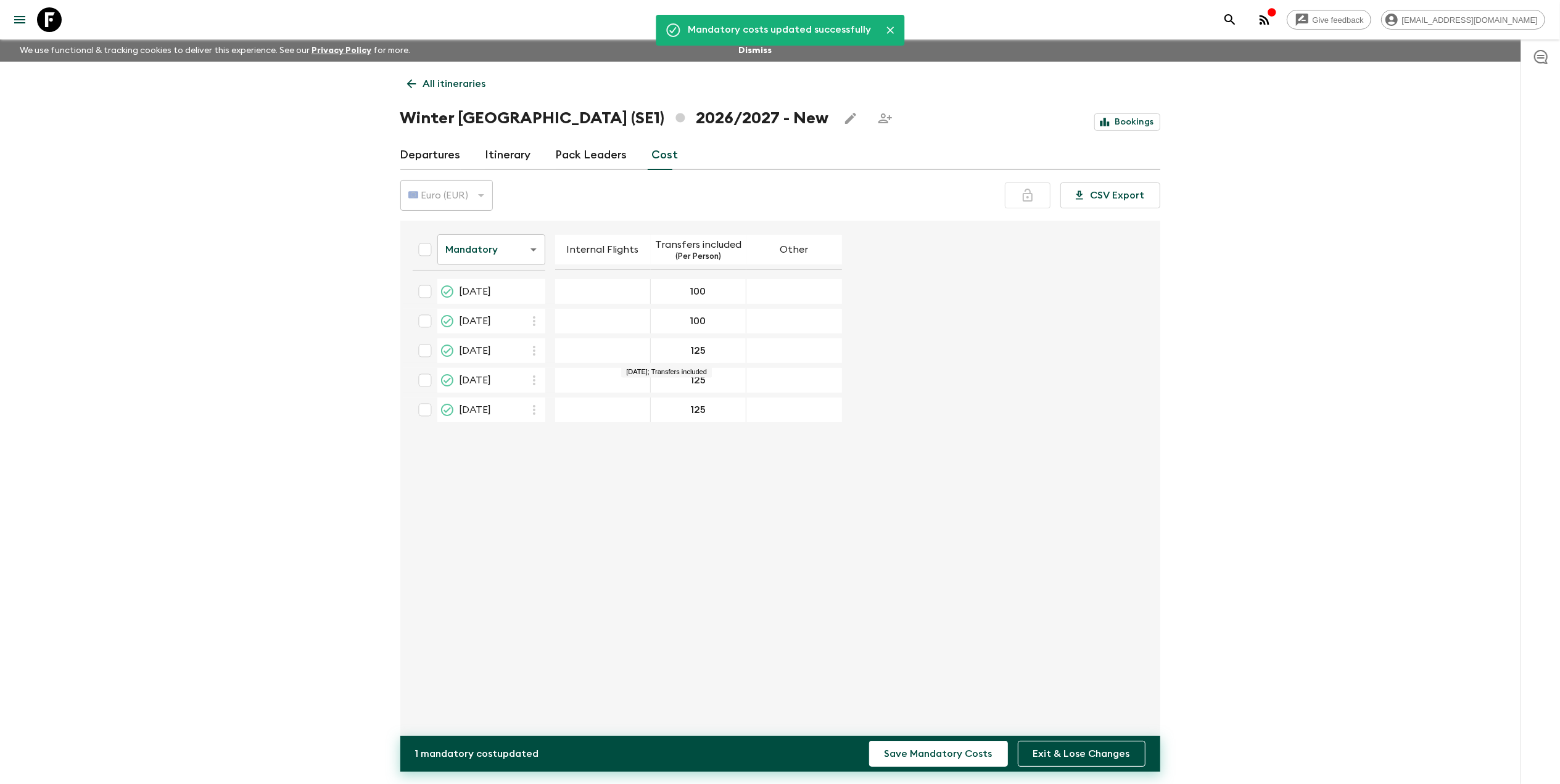
drag, startPoint x: 674, startPoint y: 356, endPoint x: 762, endPoint y: 358, distance: 88.0
click at [762, 358] on tr "[DATE] 125" at bounding box center [622, 350] width 440 height 24
type input "100"
drag, startPoint x: 684, startPoint y: 380, endPoint x: 744, endPoint y: 383, distance: 60.1
type input "100"
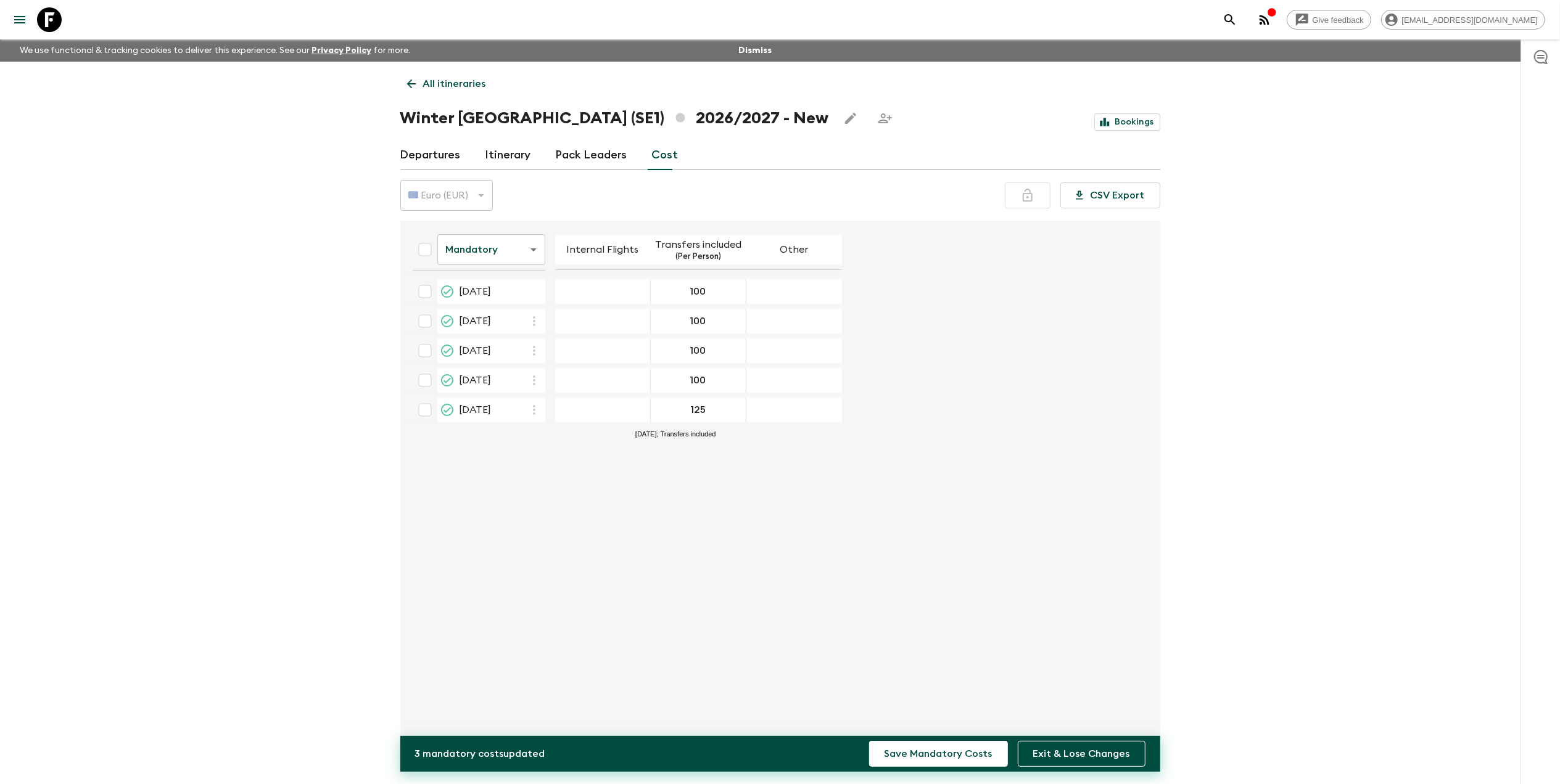
drag, startPoint x: 684, startPoint y: 420, endPoint x: 767, endPoint y: 416, distance: 83.1
type input "100"
click at [869, 741] on button "Save Mandatory Costs" at bounding box center [938, 754] width 139 height 26
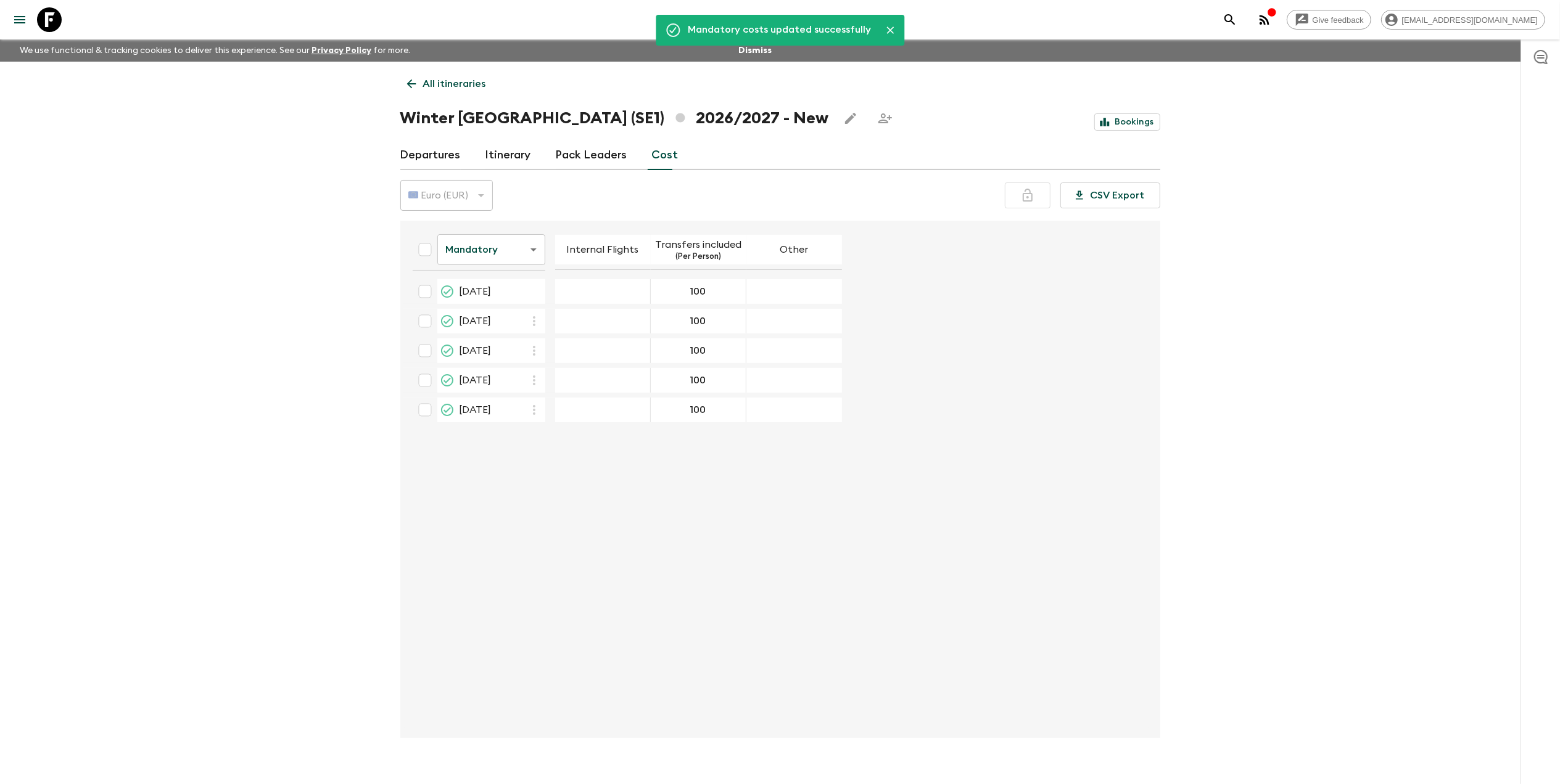
click at [464, 250] on body "Give feedback [EMAIL_ADDRESS][DOMAIN_NAME] We use functional & tracking cookies…" at bounding box center [780, 403] width 1560 height 806
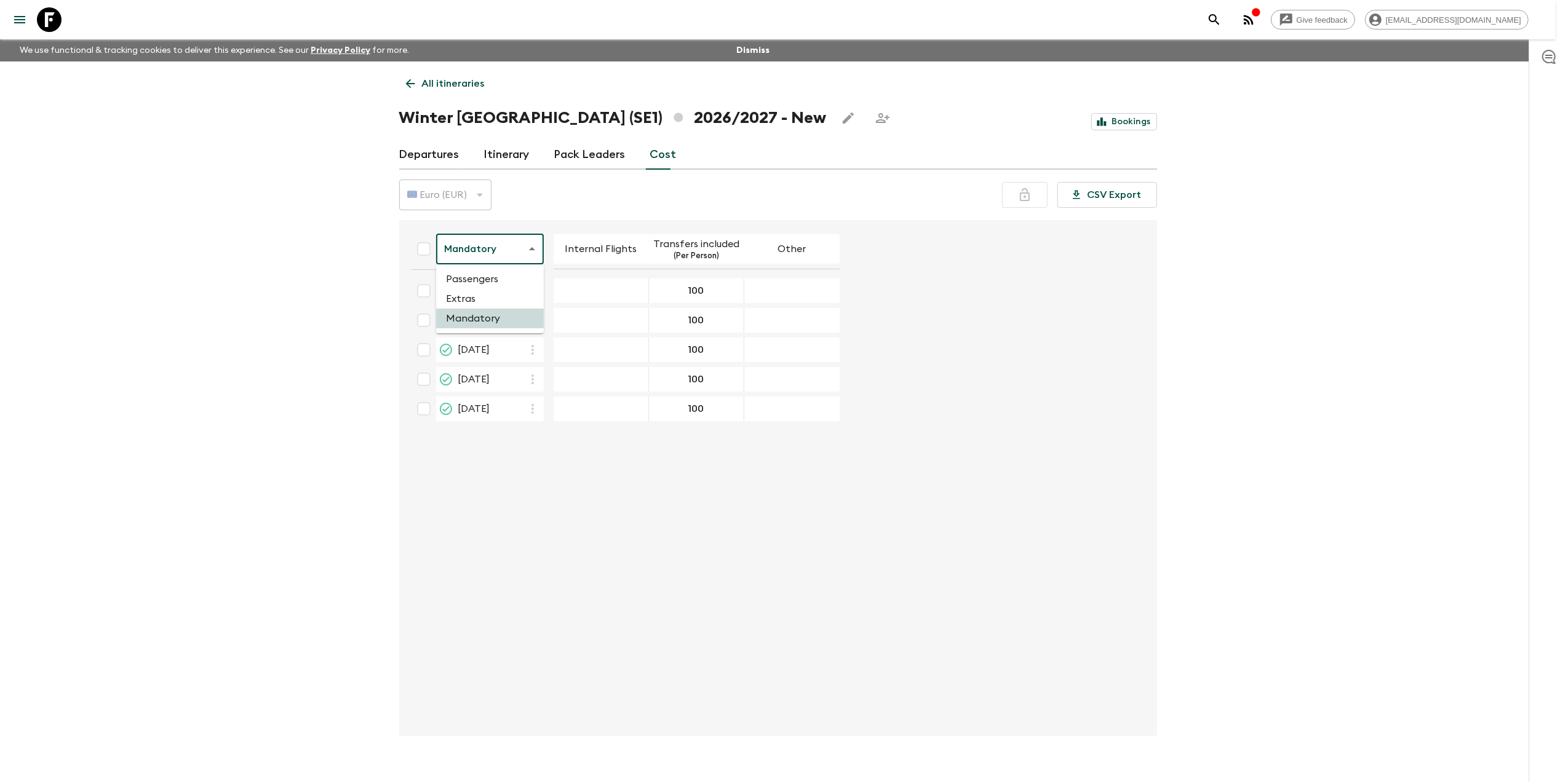
click at [464, 283] on li "Passengers" at bounding box center [490, 278] width 108 height 20
